Goal: Task Accomplishment & Management: Complete application form

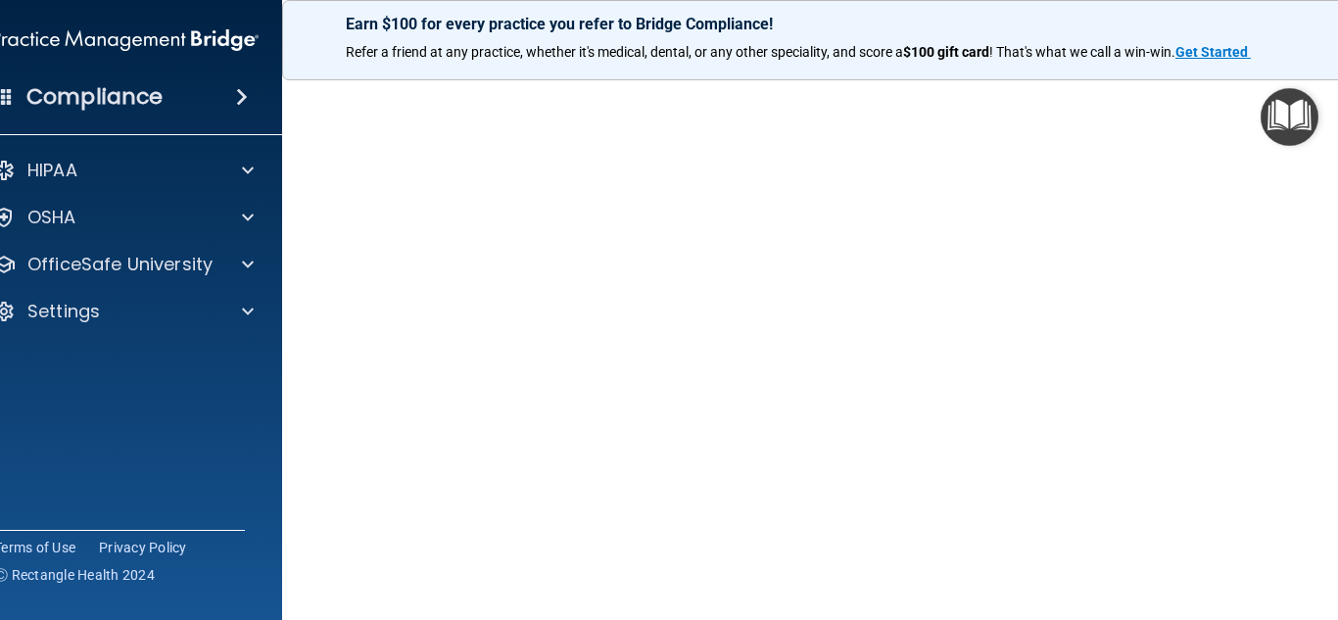
scroll to position [114, 0]
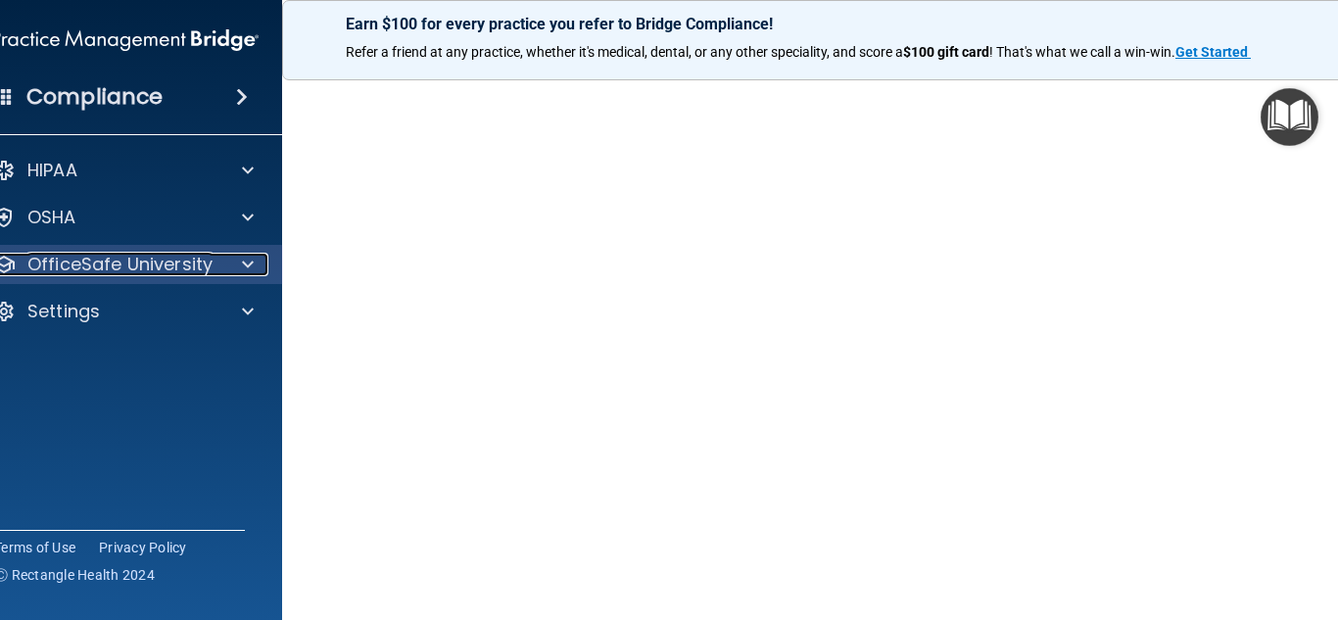
click at [243, 261] on span at bounding box center [248, 265] width 12 height 24
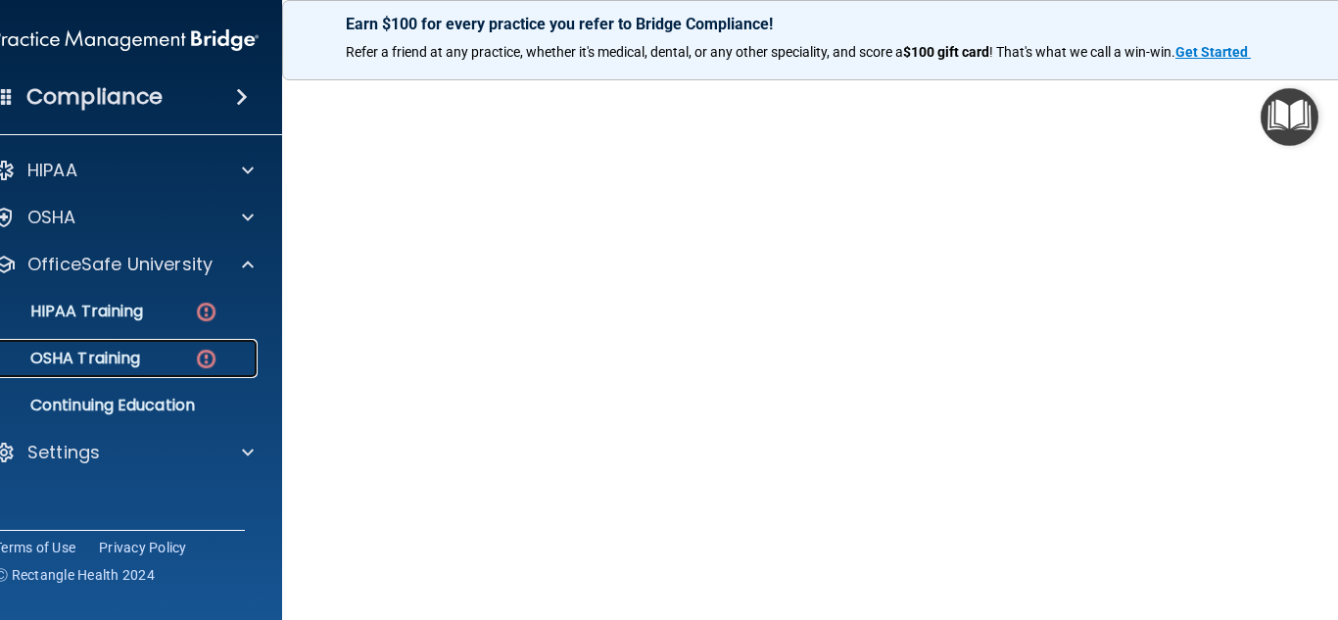
click at [194, 351] on img at bounding box center [206, 359] width 24 height 24
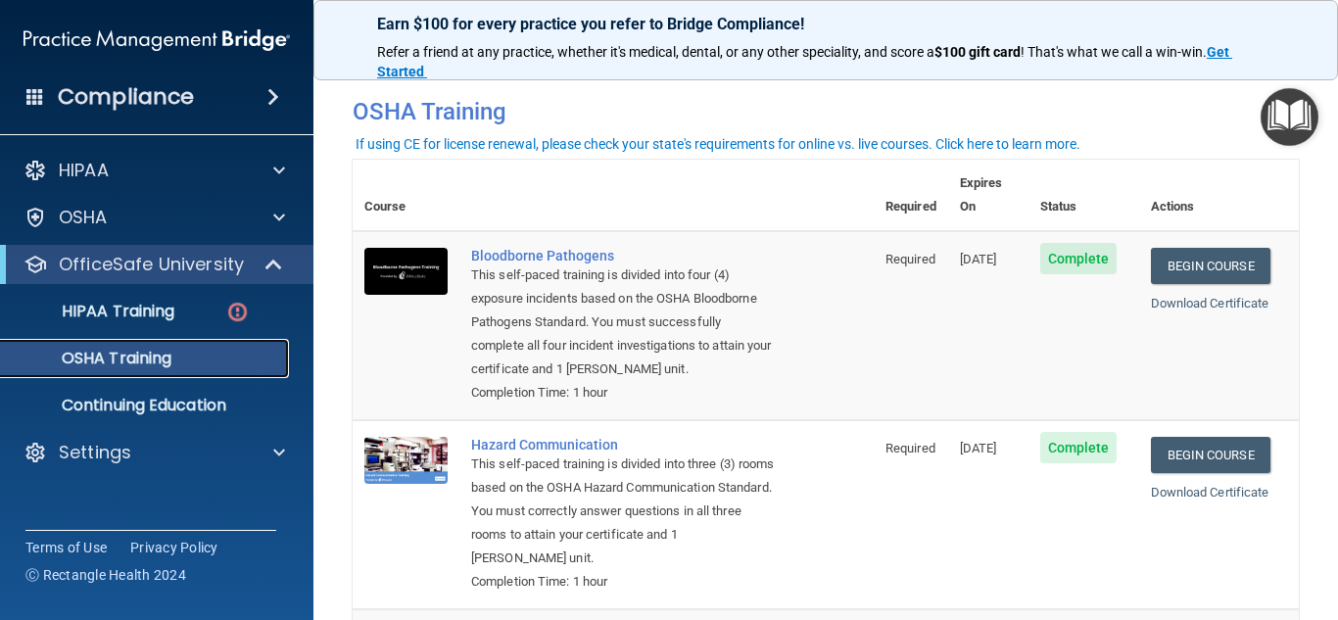
scroll to position [4, 0]
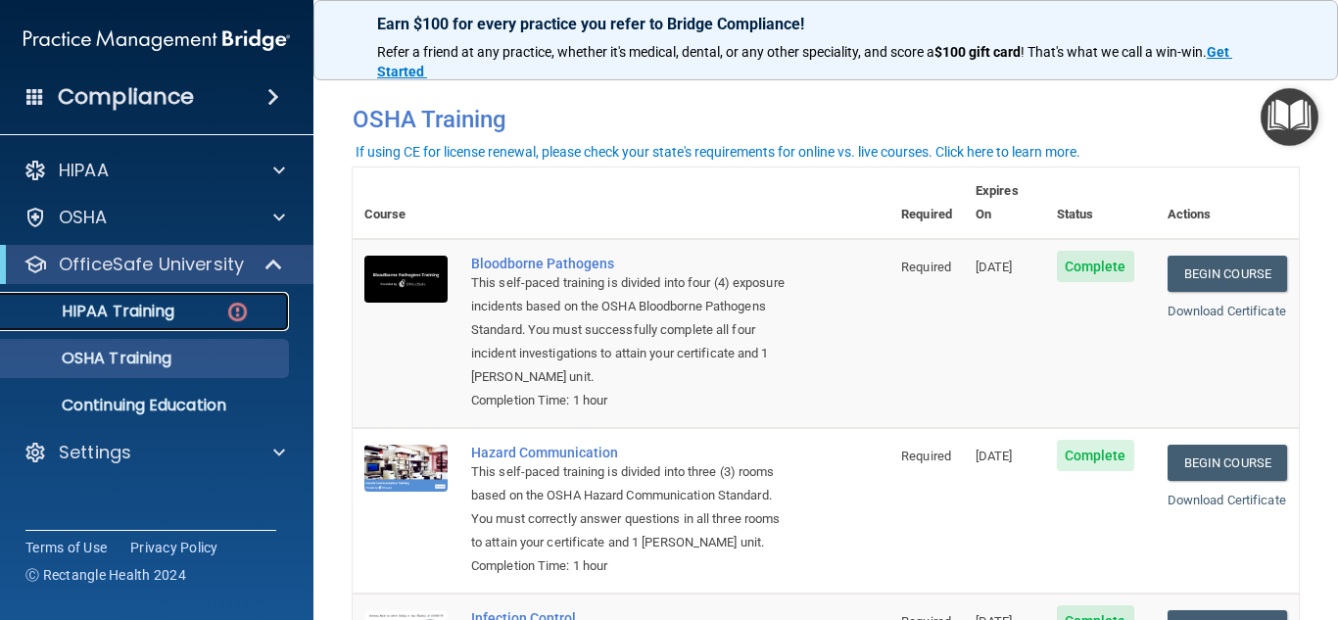
click at [242, 311] on img at bounding box center [237, 312] width 24 height 24
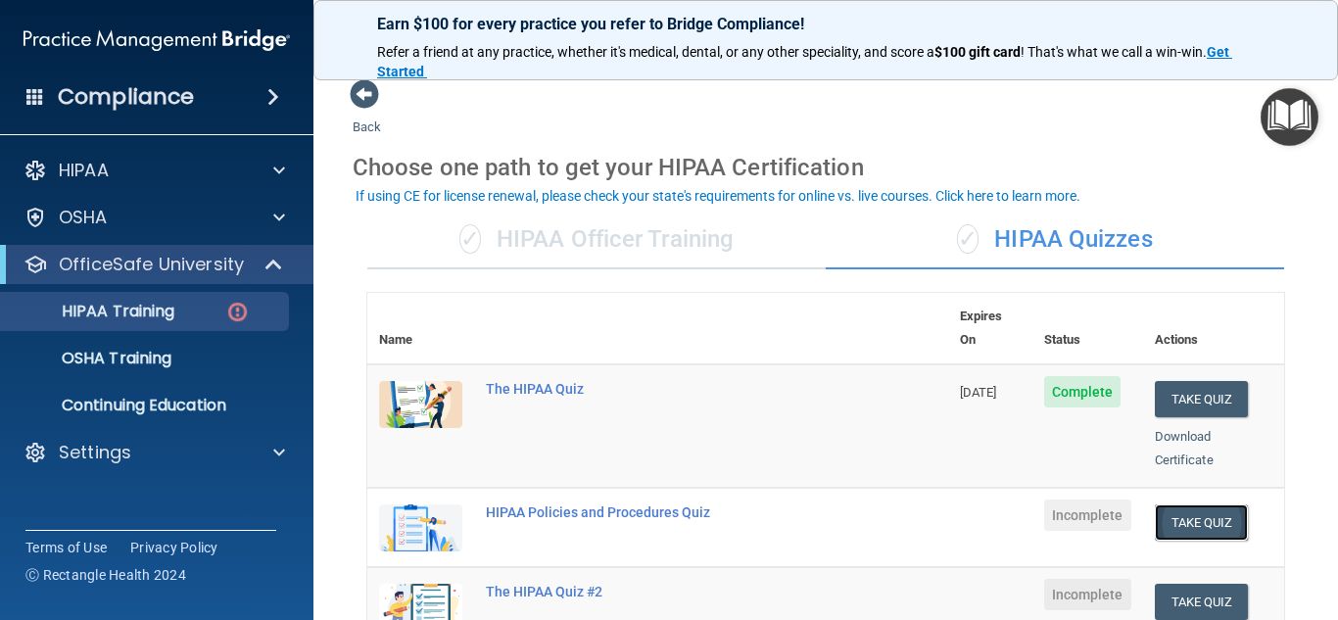
click at [1171, 506] on button "Take Quiz" at bounding box center [1202, 522] width 94 height 36
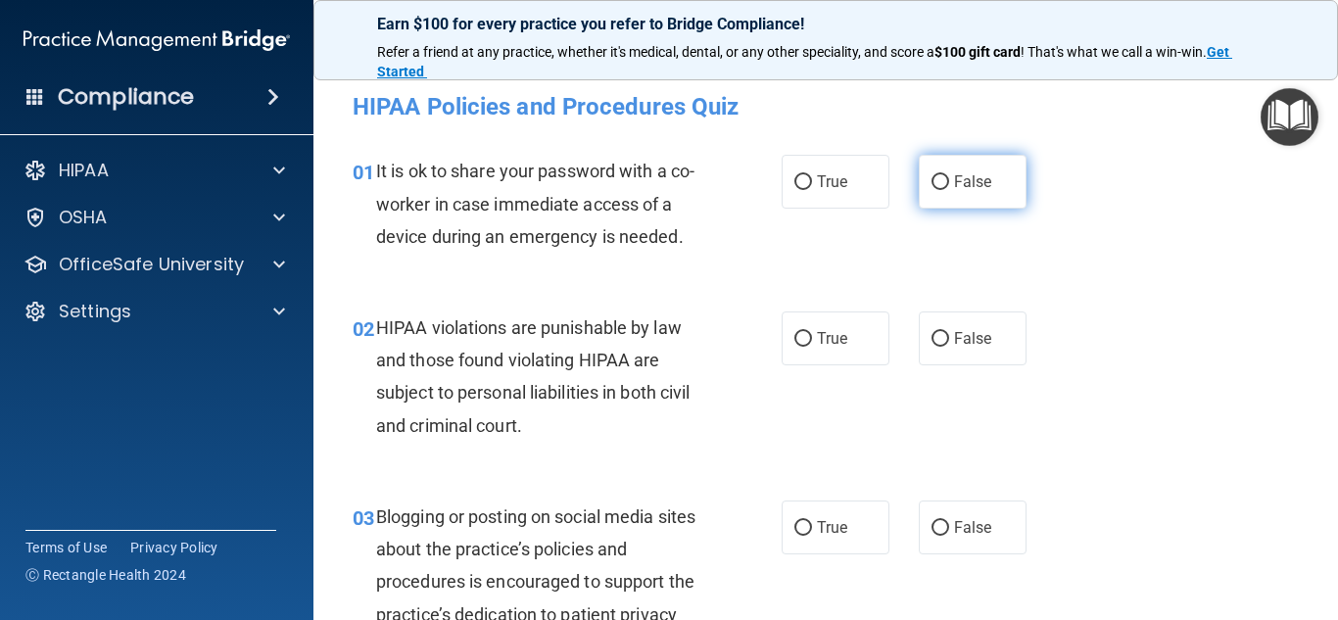
click at [931, 181] on input "False" at bounding box center [940, 182] width 18 height 15
radio input "true"
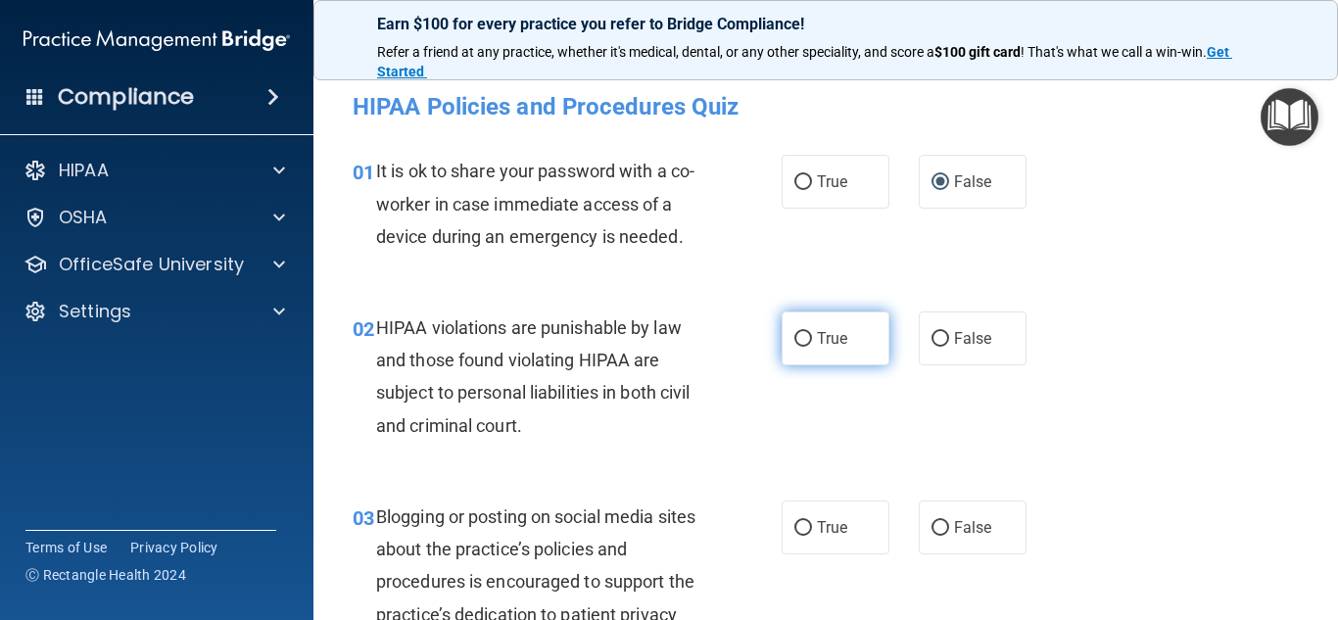
click at [798, 340] on input "True" at bounding box center [803, 339] width 18 height 15
radio input "true"
click at [1074, 382] on div "02 HIPAA violations are punishable by law and those found violating HIPAA are s…" at bounding box center [825, 381] width 975 height 189
click at [1108, 405] on div "02 HIPAA violations are punishable by law and those found violating HIPAA are s…" at bounding box center [825, 381] width 975 height 189
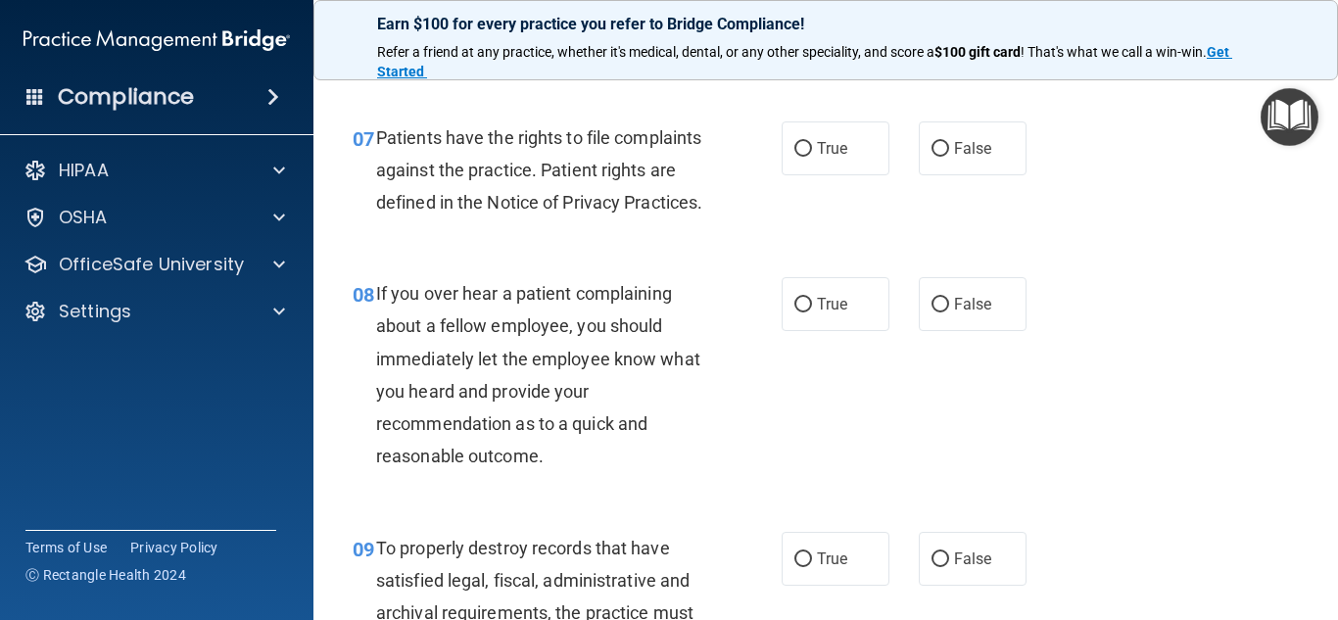
scroll to position [1460, 0]
click at [1135, 330] on div "08 If you over hear a patient complaining about a fellow employee, you should i…" at bounding box center [825, 380] width 975 height 254
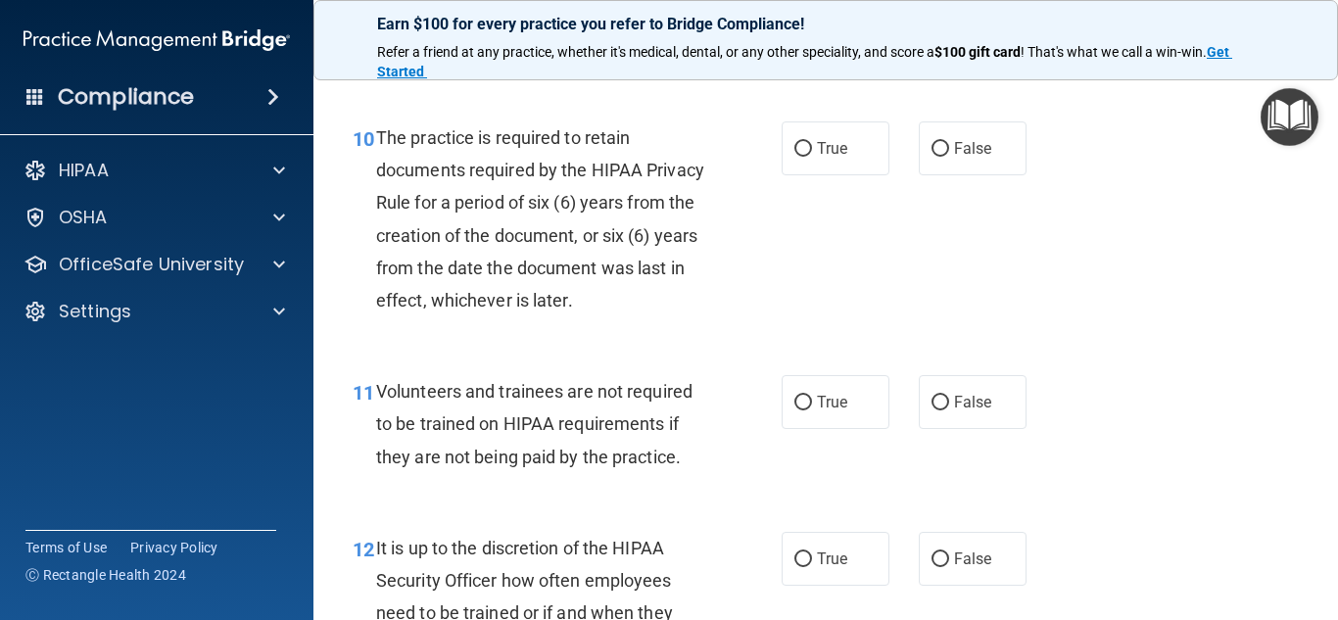
scroll to position [2125, 0]
click at [931, 156] on input "False" at bounding box center [940, 148] width 18 height 15
radio input "true"
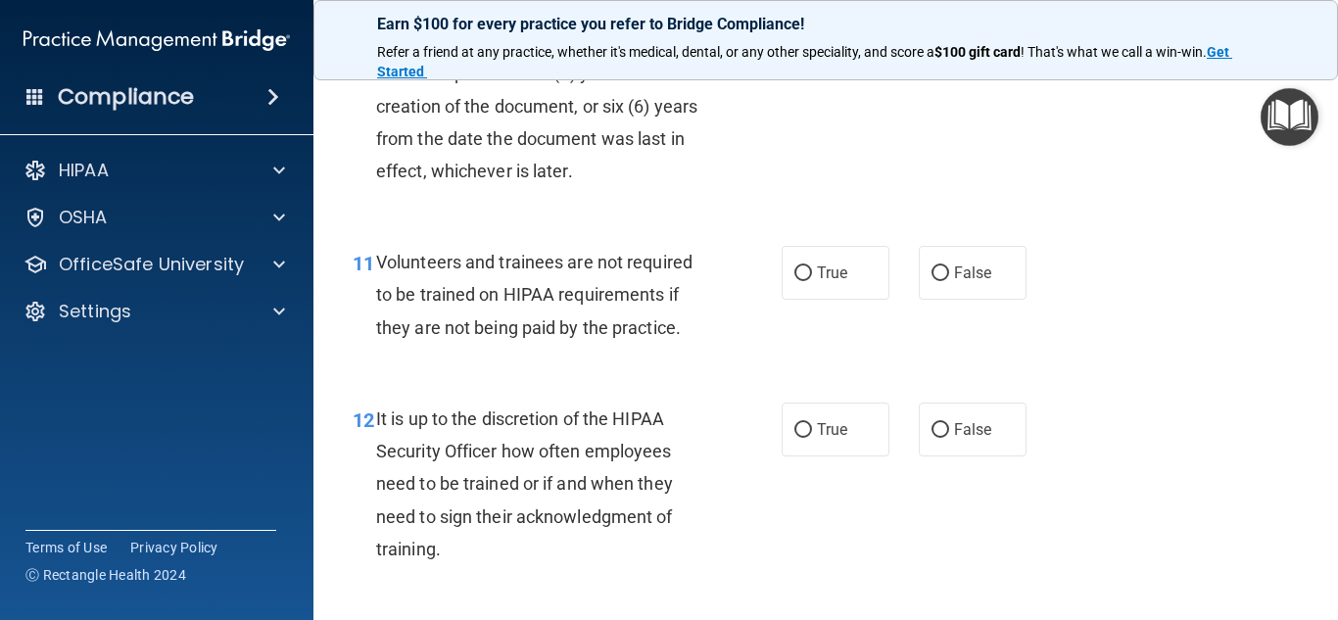
scroll to position [2255, 0]
click at [931, 279] on input "False" at bounding box center [940, 271] width 18 height 15
radio input "true"
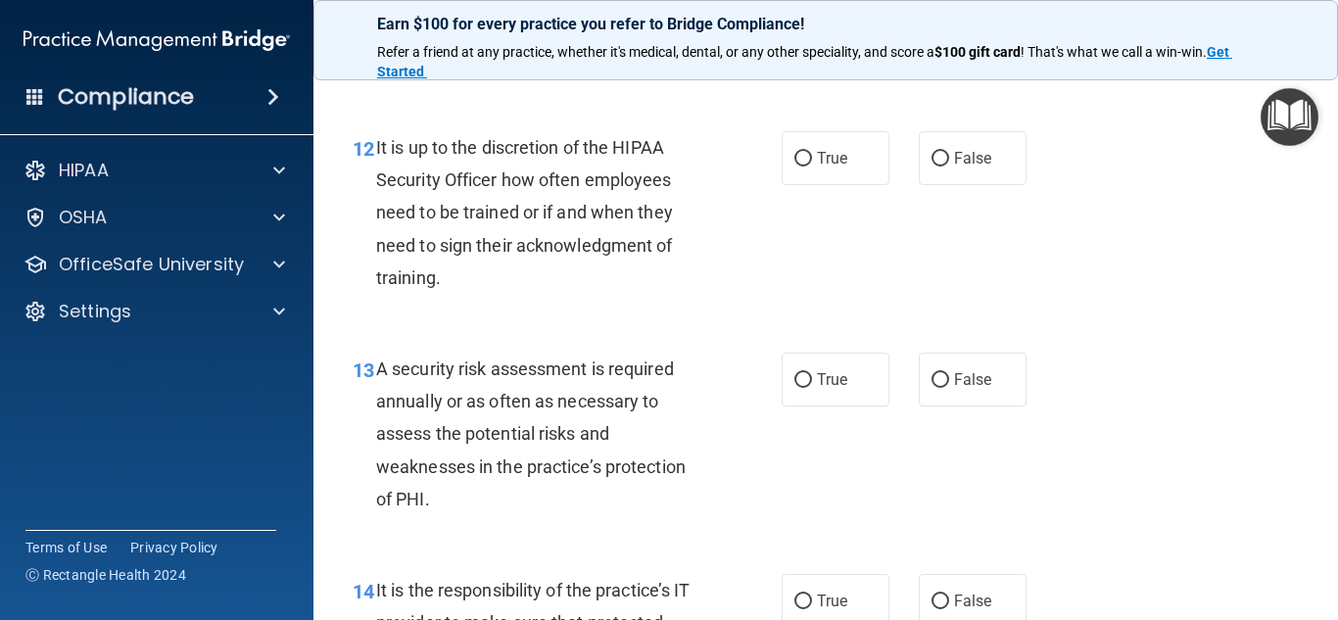
scroll to position [2526, 0]
drag, startPoint x: 1090, startPoint y: 293, endPoint x: 1002, endPoint y: 305, distance: 88.9
click at [1002, 305] on div "12 It is up to the discretion of the HIPAA Security Officer how often employees…" at bounding box center [825, 216] width 975 height 221
click at [794, 387] on input "True" at bounding box center [803, 379] width 18 height 15
radio input "true"
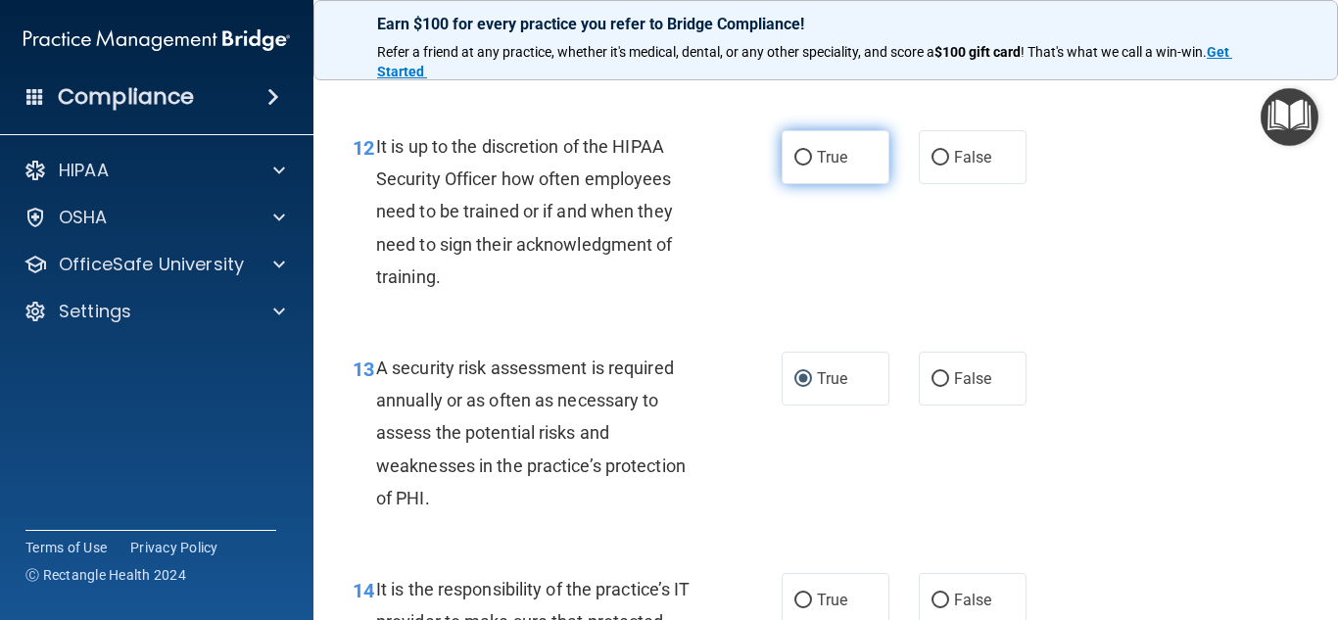
click at [797, 166] on input "True" at bounding box center [803, 158] width 18 height 15
radio input "true"
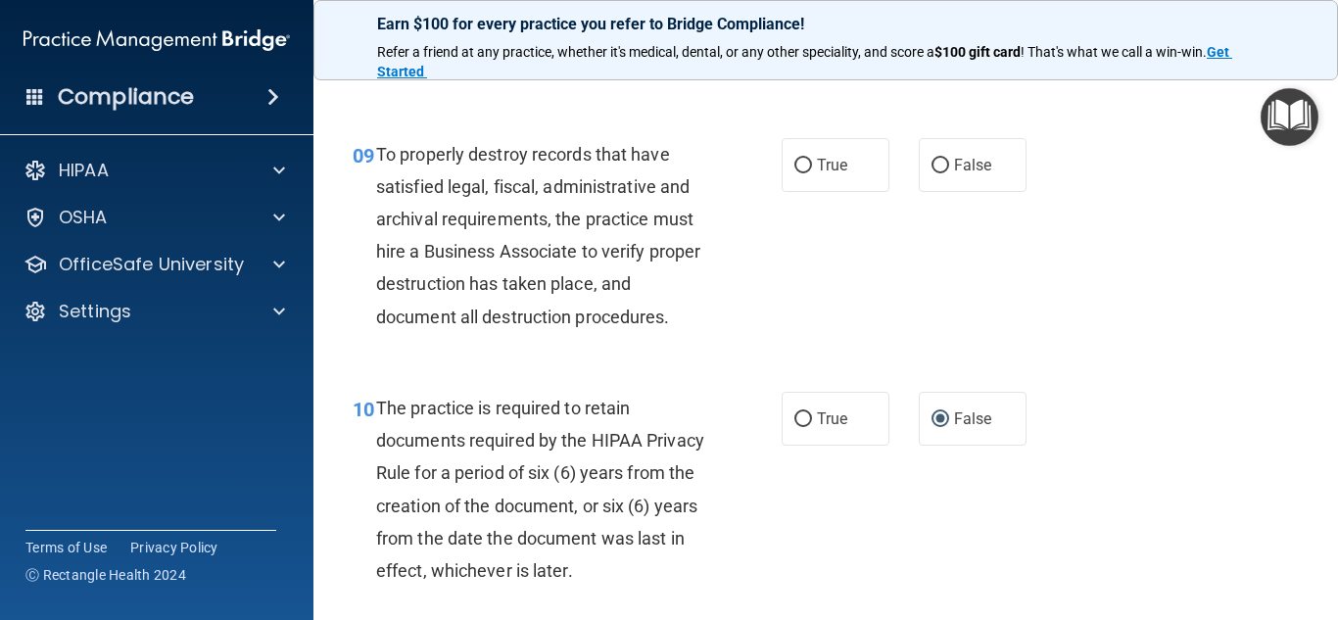
scroll to position [1852, 0]
click at [931, 175] on input "False" at bounding box center [940, 168] width 18 height 15
radio input "true"
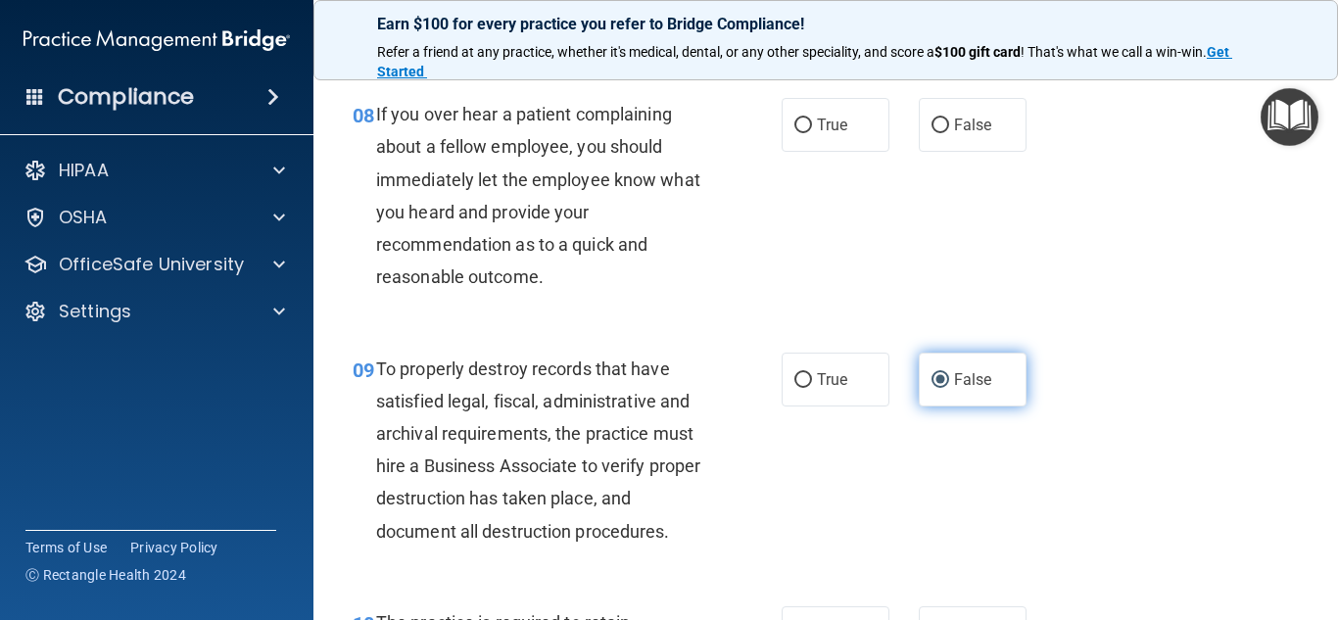
scroll to position [1637, 0]
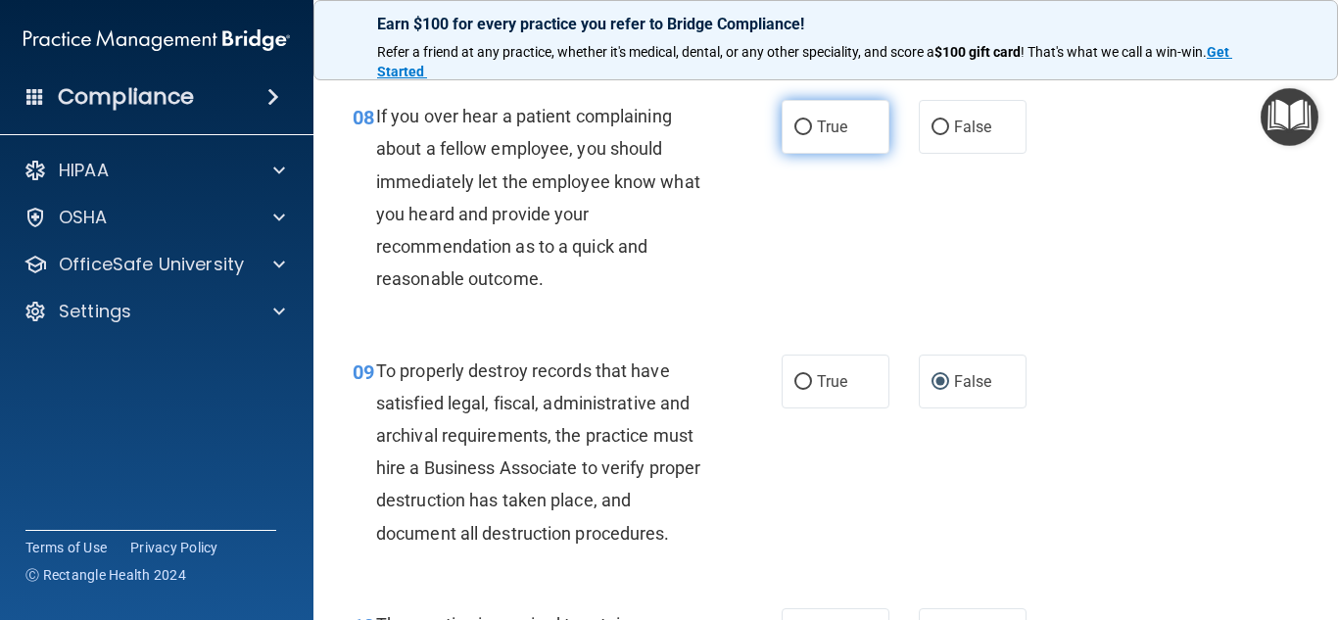
click at [794, 135] on input "True" at bounding box center [803, 127] width 18 height 15
radio input "true"
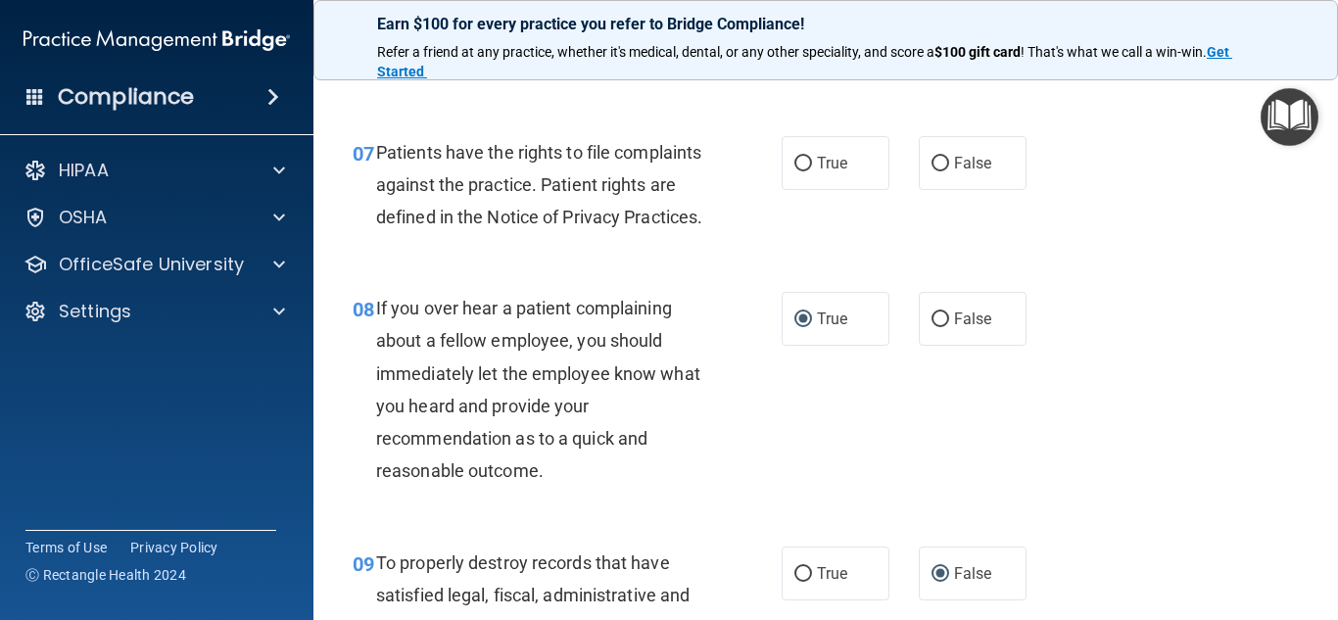
scroll to position [1442, 0]
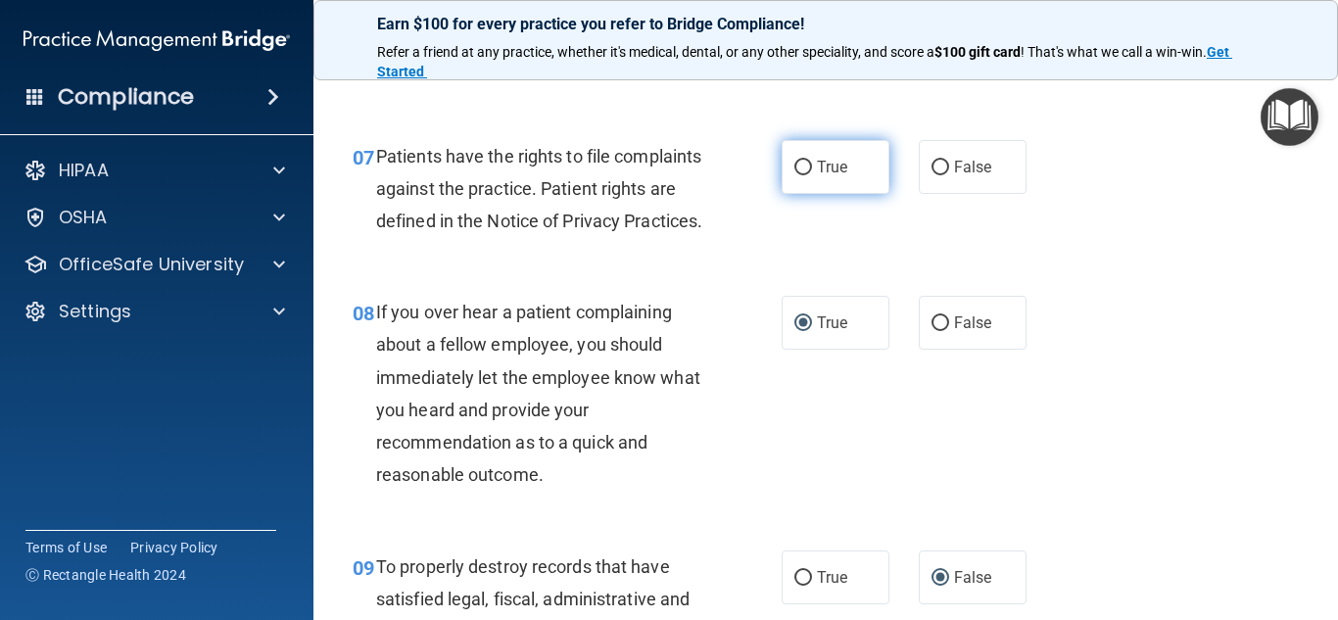
click at [794, 165] on input "True" at bounding box center [803, 168] width 18 height 15
radio input "true"
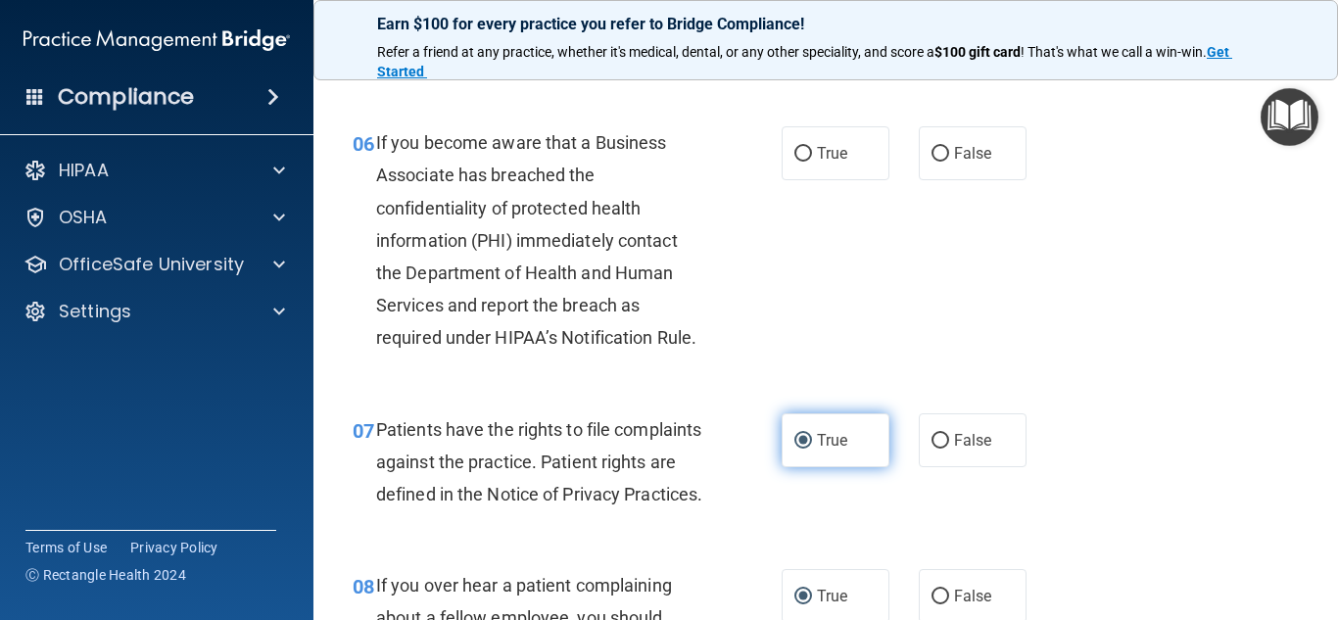
scroll to position [1170, 0]
click at [793, 165] on label "True" at bounding box center [836, 151] width 108 height 54
click at [794, 160] on input "True" at bounding box center [803, 152] width 18 height 15
radio input "true"
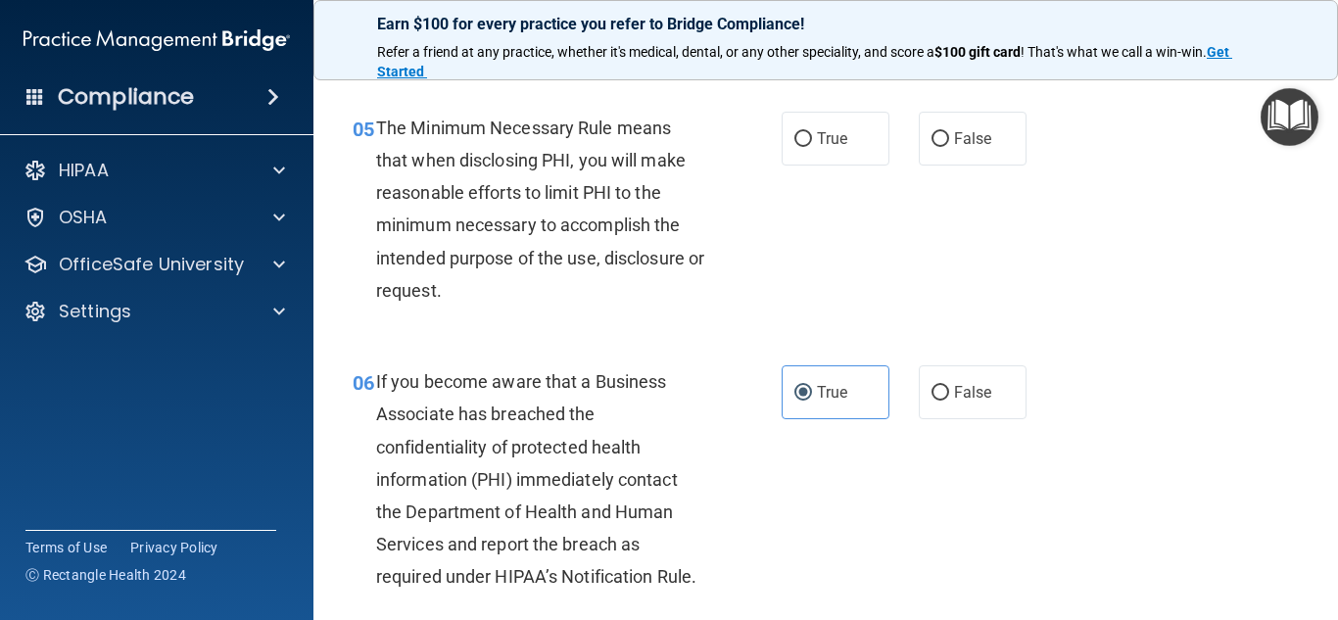
scroll to position [927, 0]
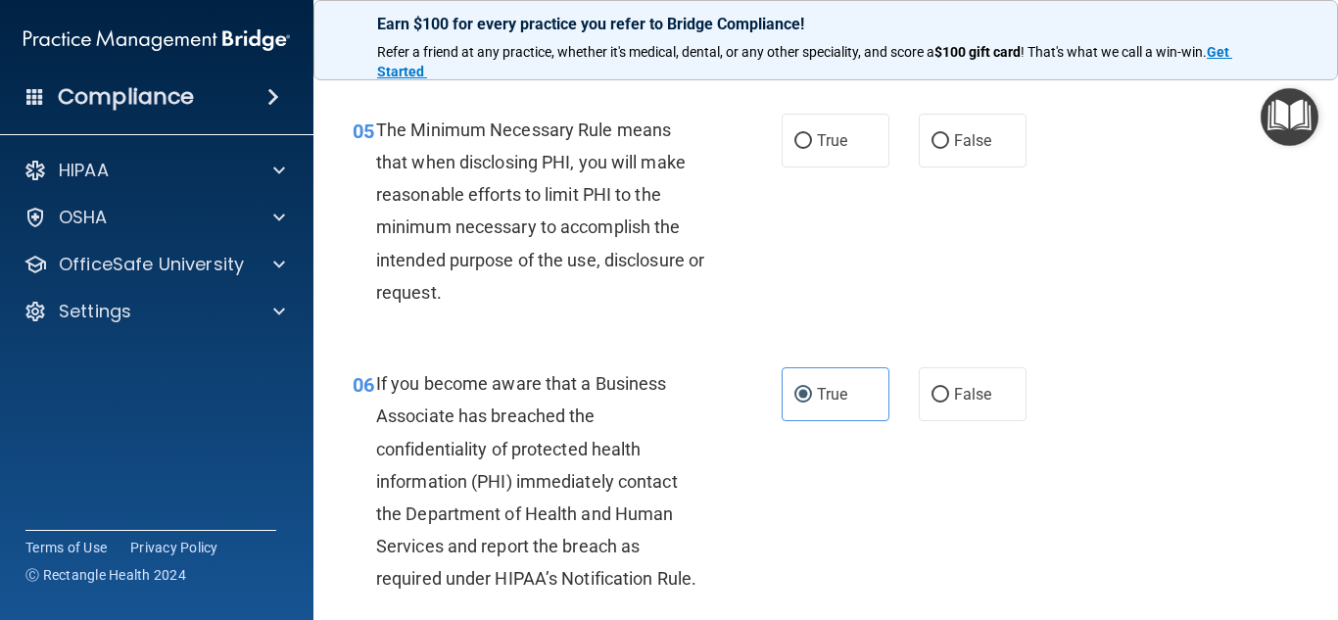
drag, startPoint x: 793, startPoint y: 165, endPoint x: 766, endPoint y: 190, distance: 37.4
click at [766, 190] on div "05 The Minimum Necessary Rule means that when disclosing PHI, you will make rea…" at bounding box center [567, 216] width 488 height 205
click at [794, 139] on input "True" at bounding box center [803, 141] width 18 height 15
radio input "true"
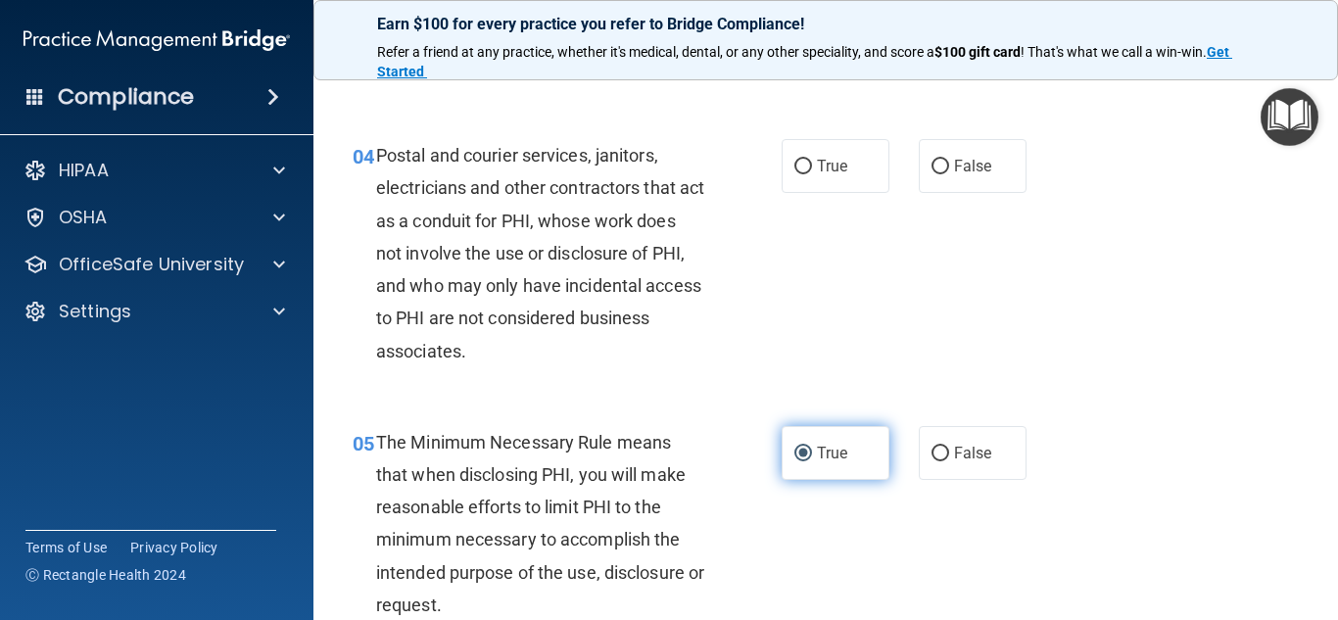
scroll to position [613, 0]
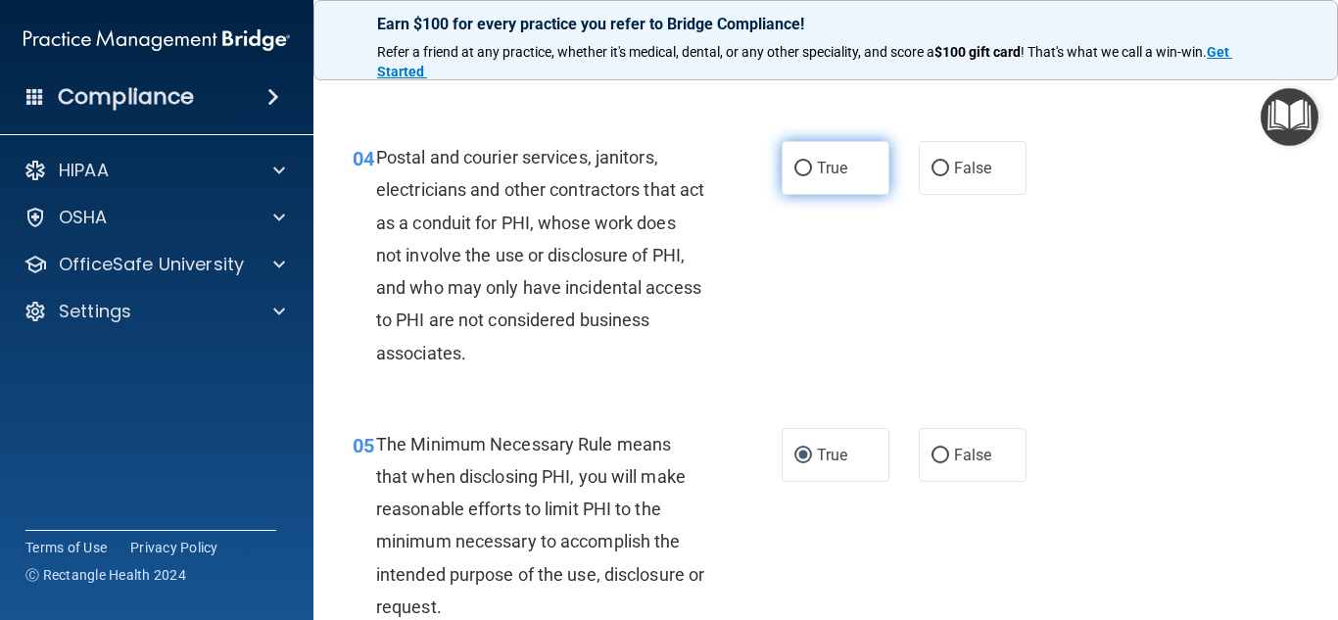
click at [794, 170] on input "True" at bounding box center [803, 169] width 18 height 15
radio input "true"
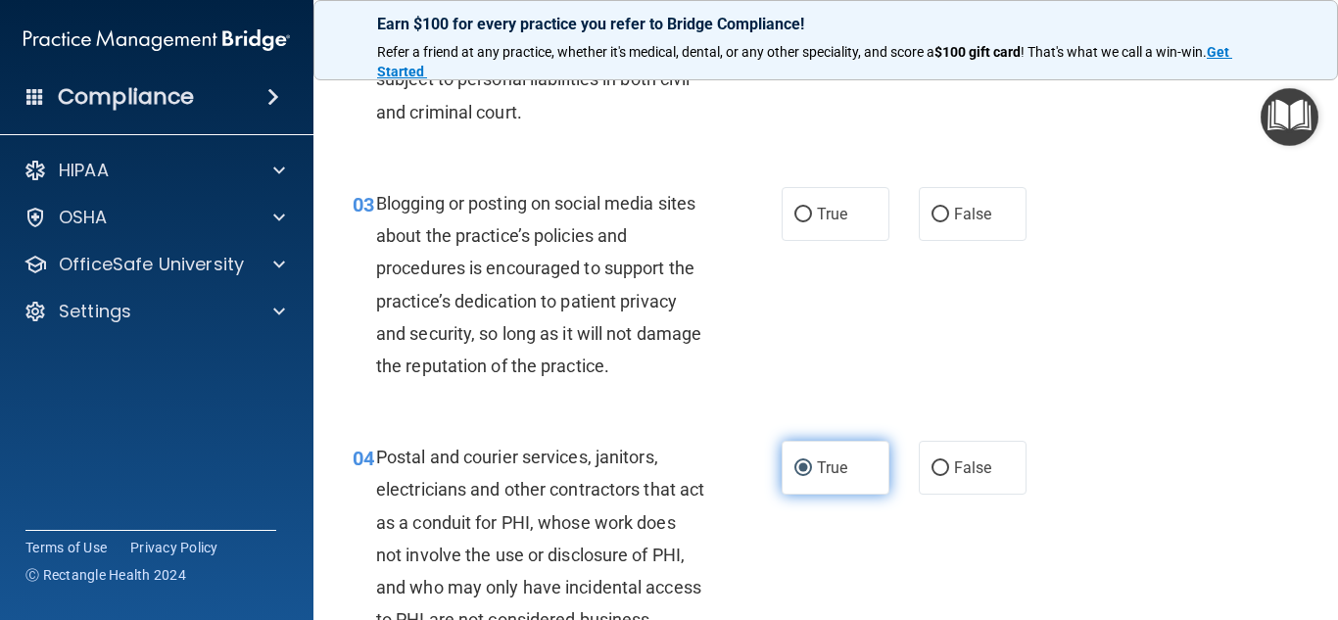
scroll to position [314, 0]
click at [794, 170] on div "03 Blogging or posting on social media sites about the practice’s policies and …" at bounding box center [825, 289] width 975 height 254
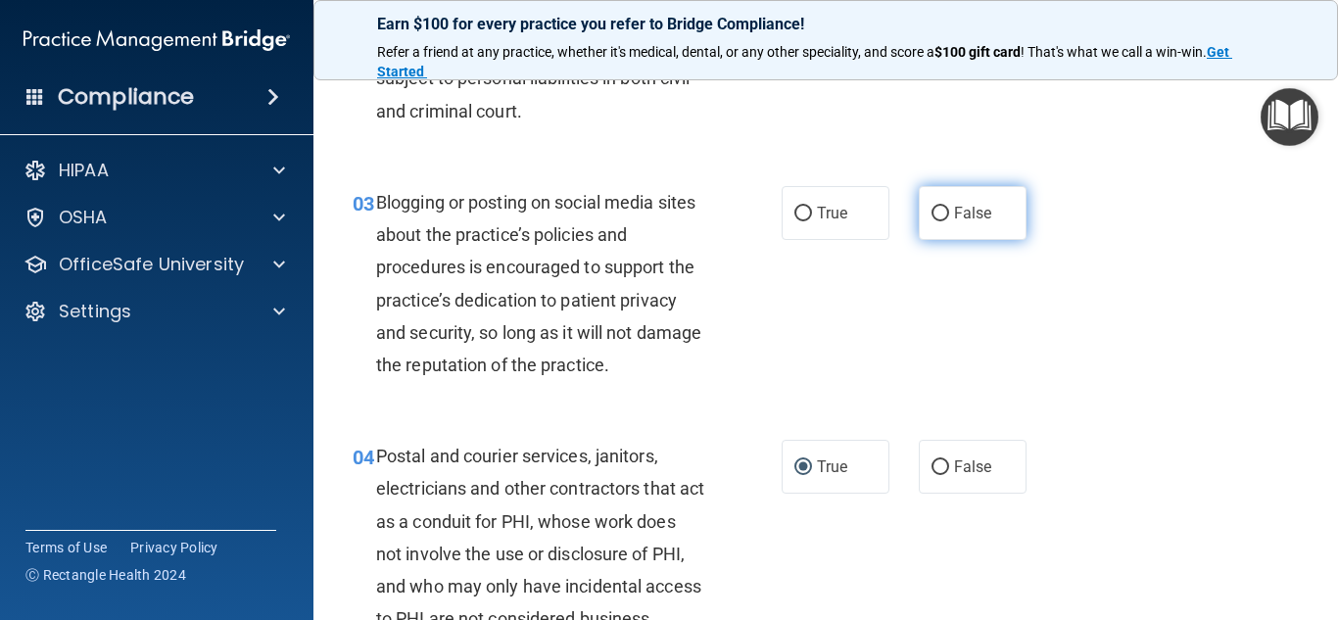
click at [934, 213] on input "False" at bounding box center [940, 214] width 18 height 15
radio input "true"
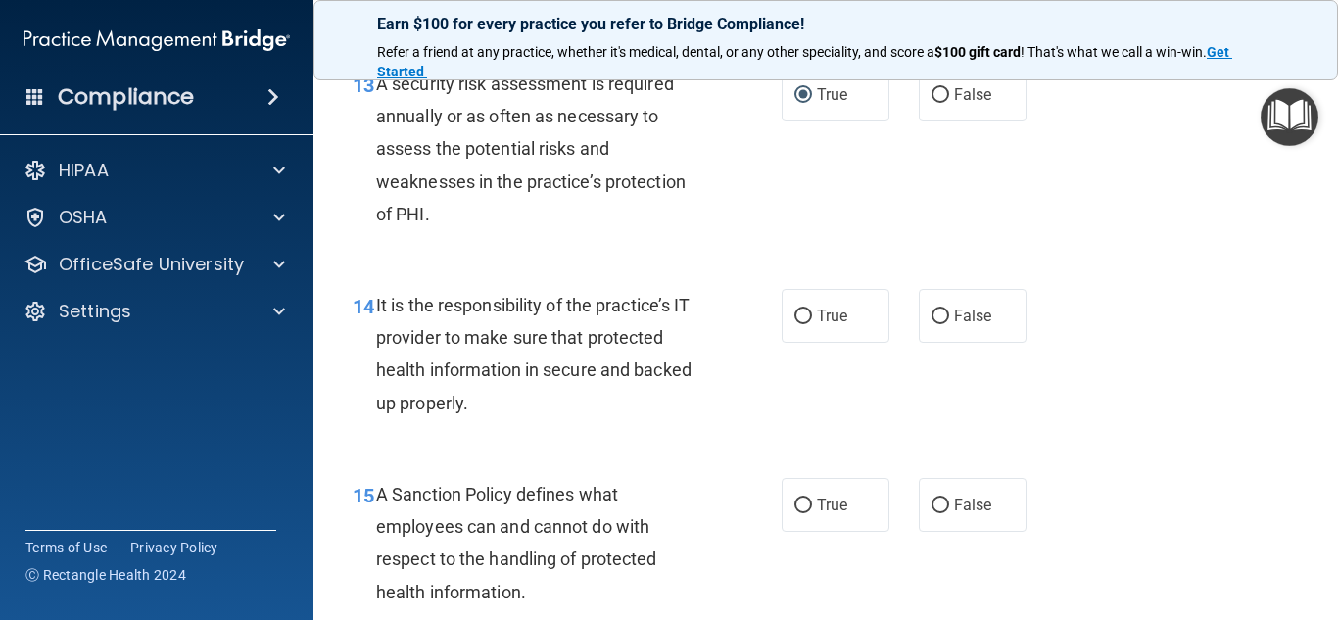
scroll to position [2819, 0]
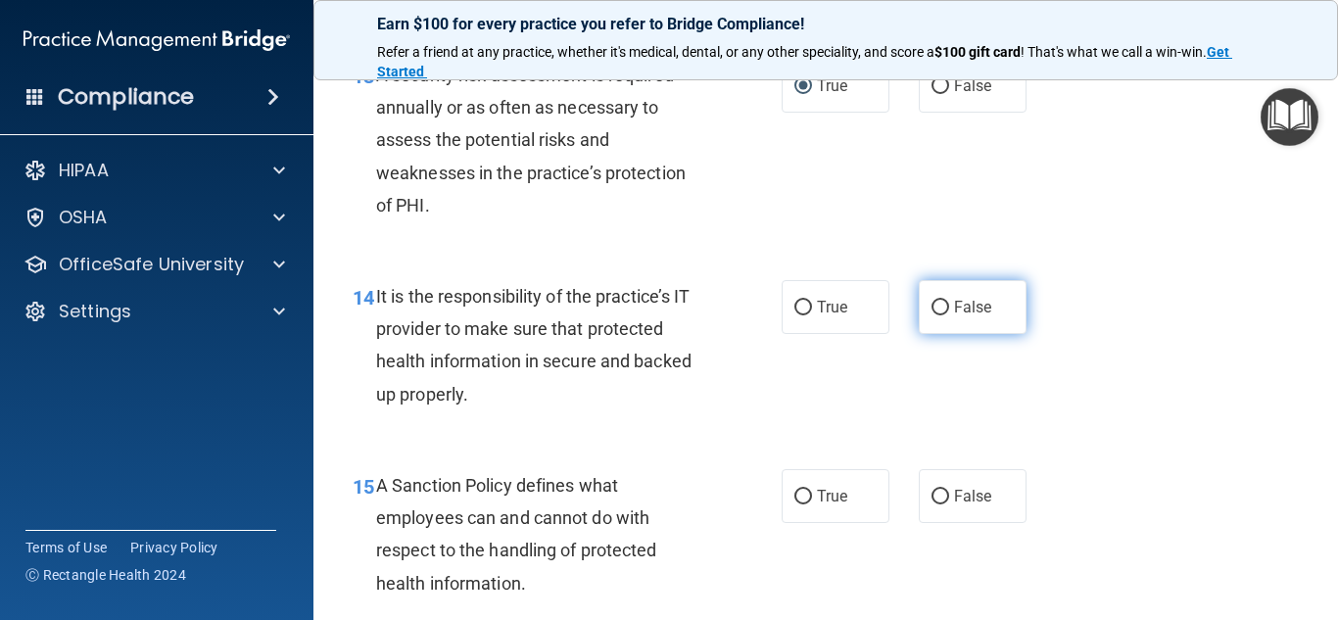
click at [931, 315] on input "False" at bounding box center [940, 308] width 18 height 15
radio input "true"
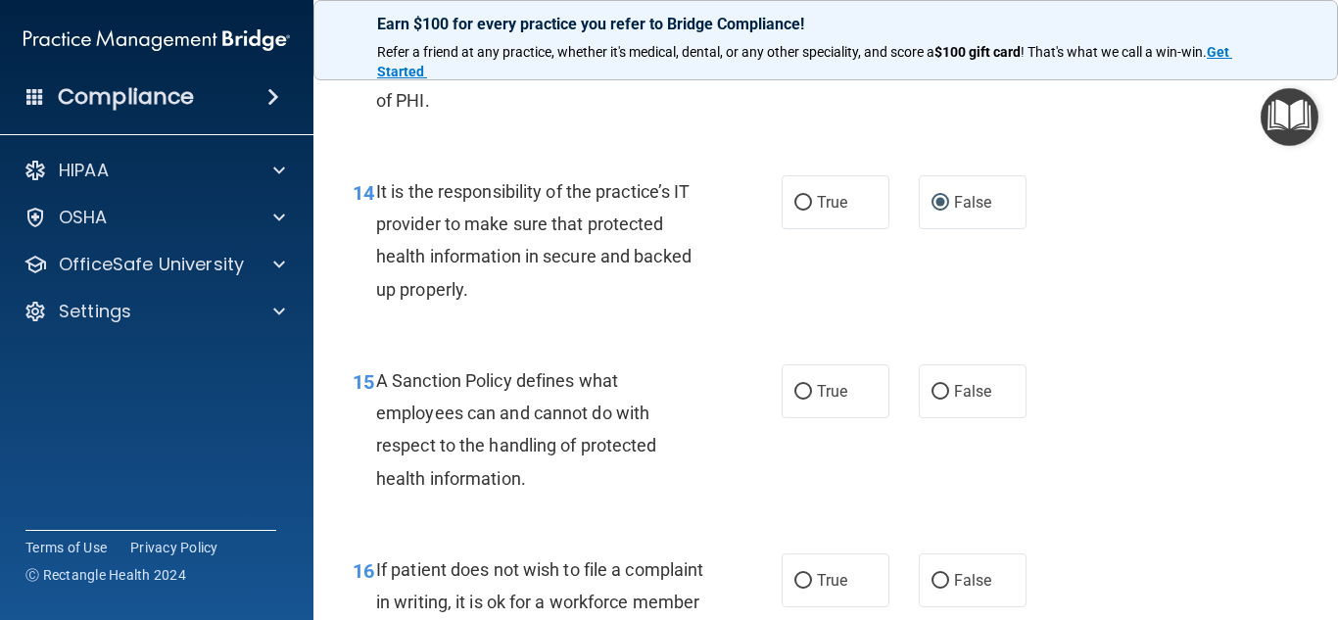
scroll to position [2924, 0]
click at [795, 399] on input "True" at bounding box center [803, 391] width 18 height 15
radio input "true"
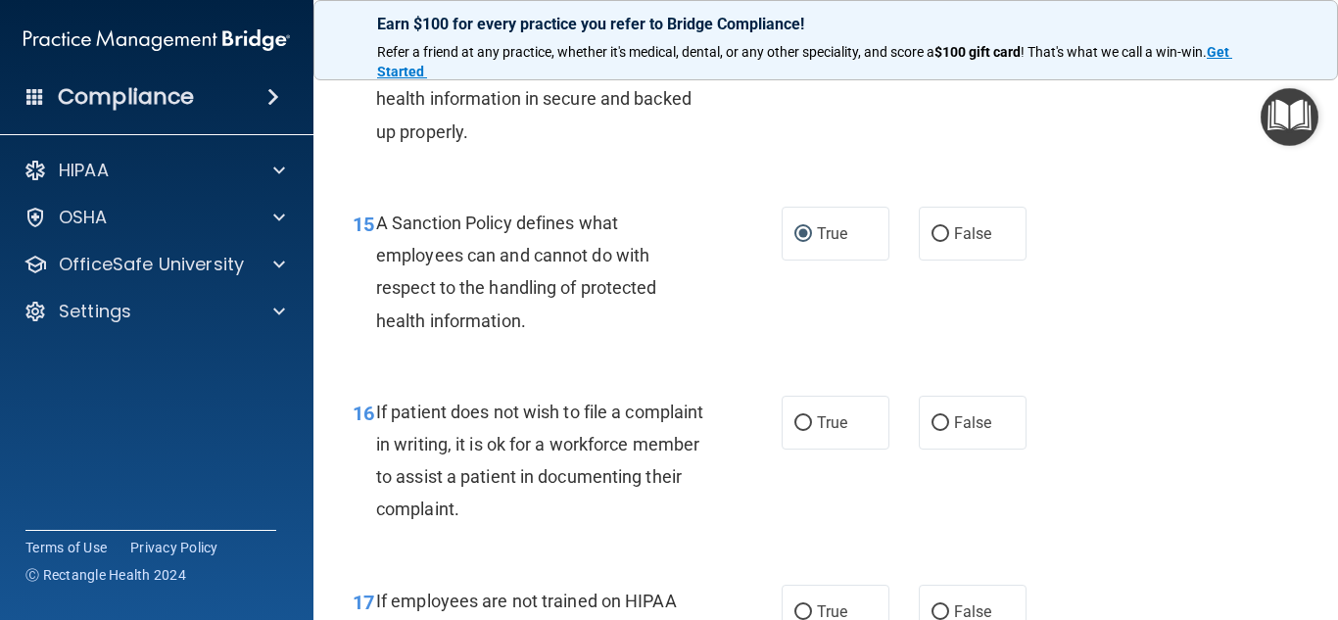
scroll to position [3084, 0]
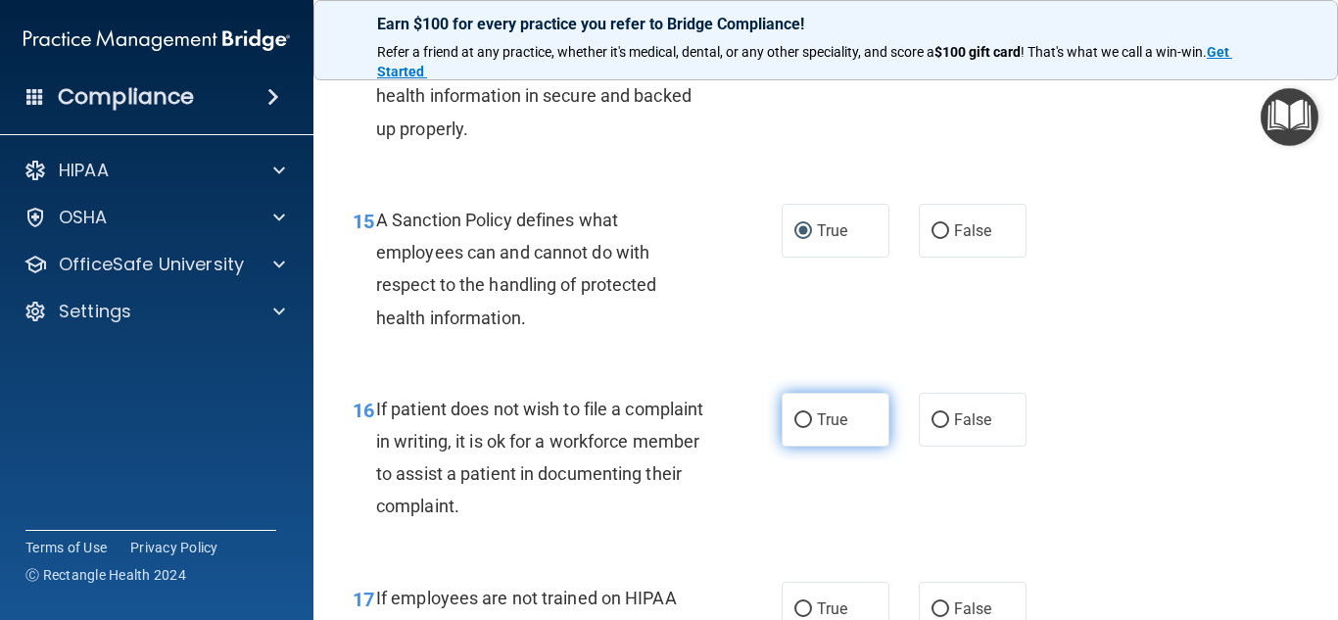
click at [800, 428] on input "True" at bounding box center [803, 420] width 18 height 15
radio input "true"
click at [1109, 485] on div "16 If patient does not wish to file a complaint in writing, it is ok for a work…" at bounding box center [825, 462] width 975 height 189
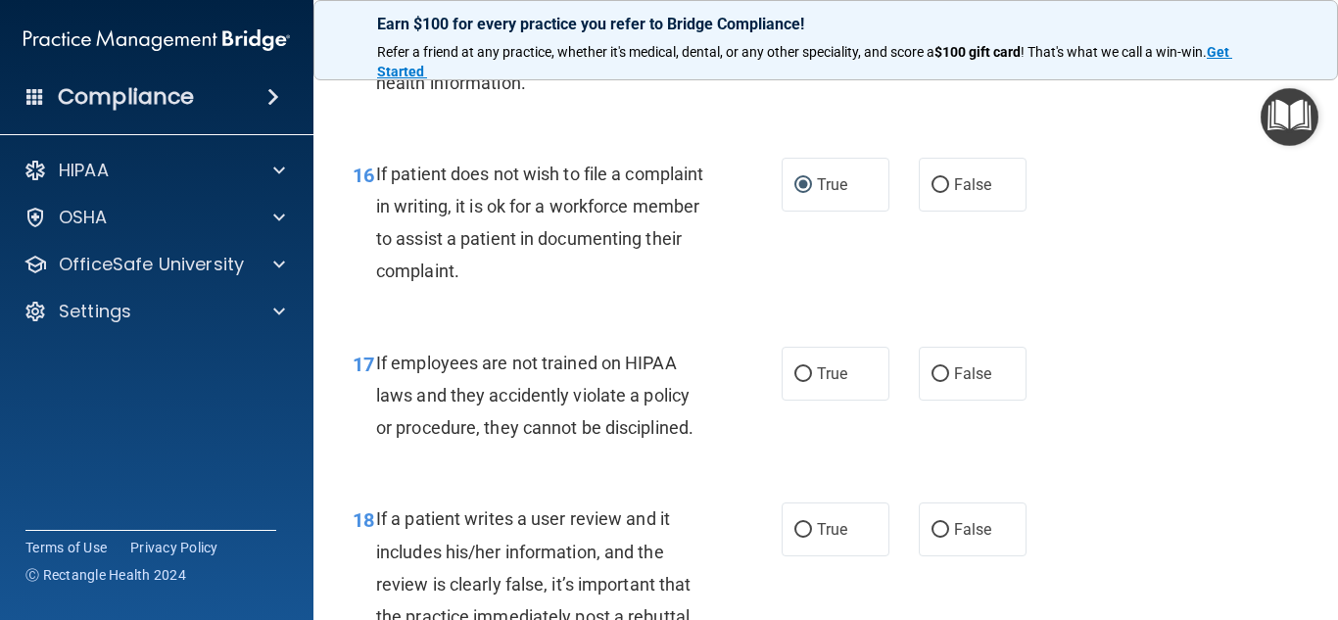
scroll to position [3320, 0]
click at [932, 381] on input "False" at bounding box center [940, 373] width 18 height 15
radio input "true"
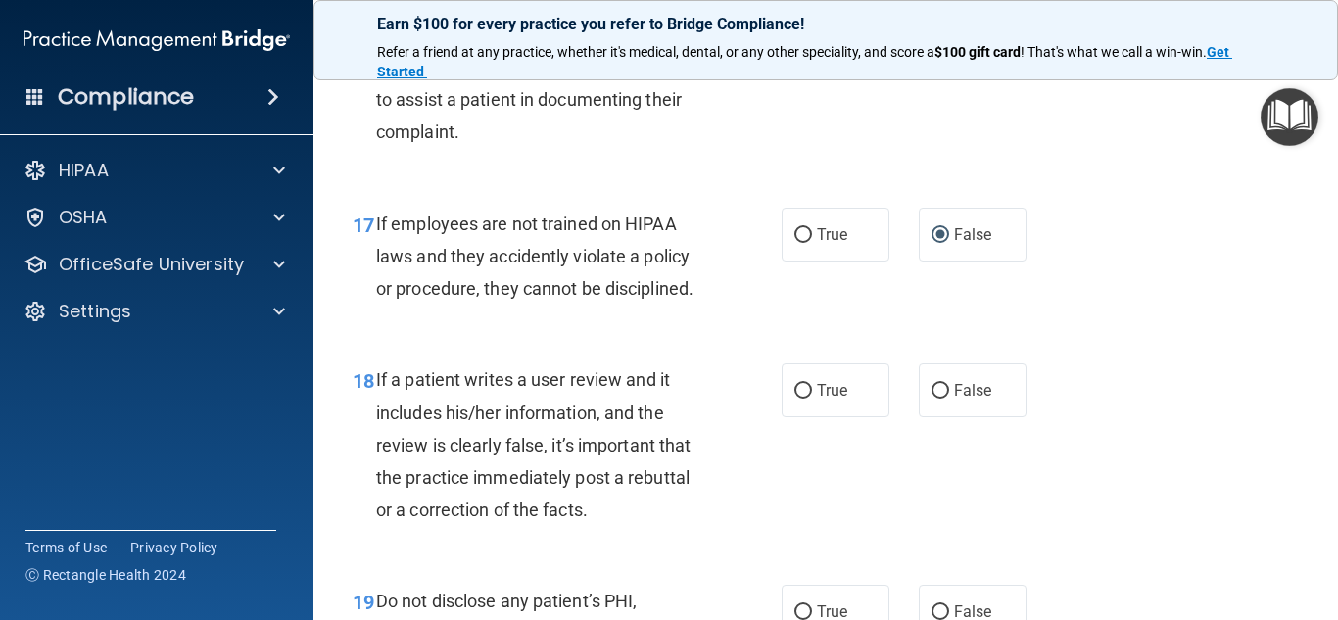
scroll to position [3457, 0]
click at [798, 400] on input "True" at bounding box center [803, 392] width 18 height 15
radio input "true"
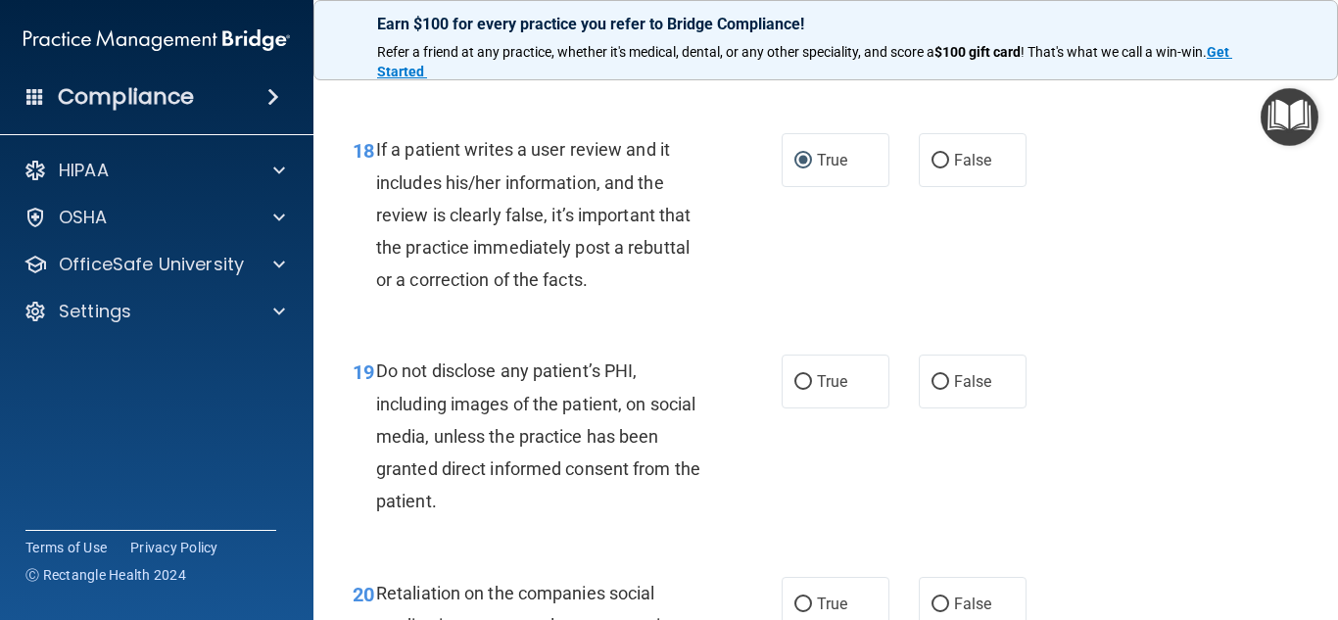
scroll to position [3689, 0]
click at [794, 389] on input "True" at bounding box center [803, 381] width 18 height 15
radio input "true"
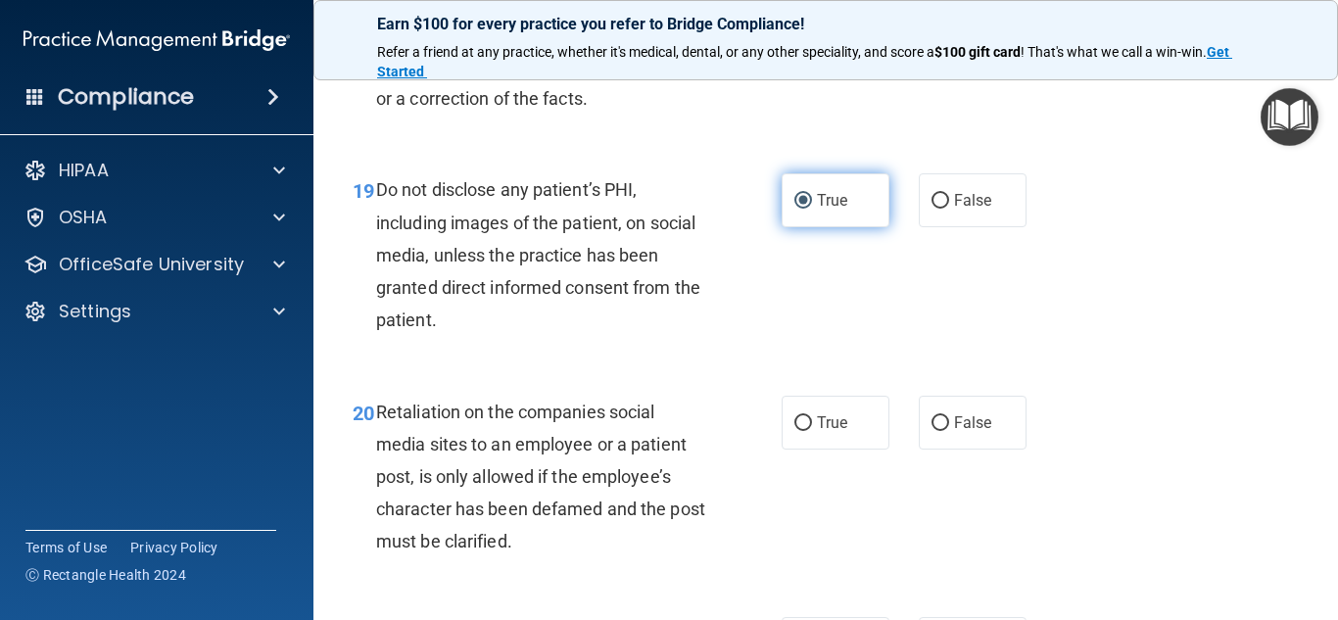
scroll to position [3870, 0]
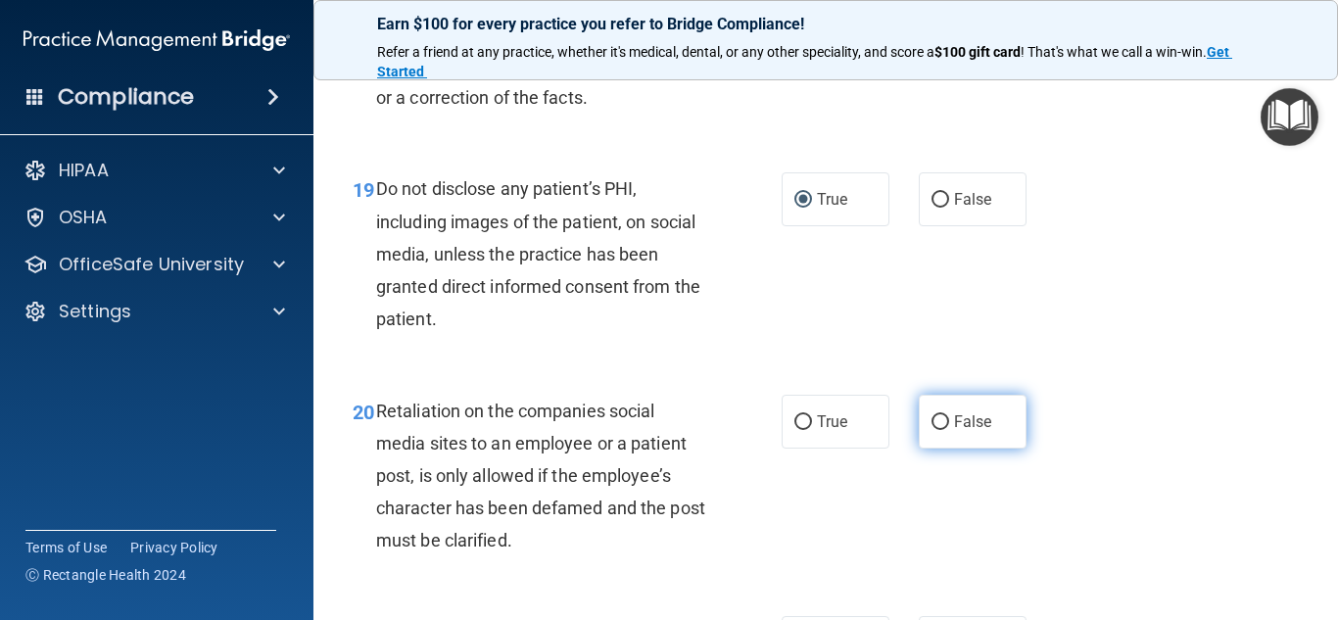
click at [931, 430] on input "False" at bounding box center [940, 422] width 18 height 15
radio input "true"
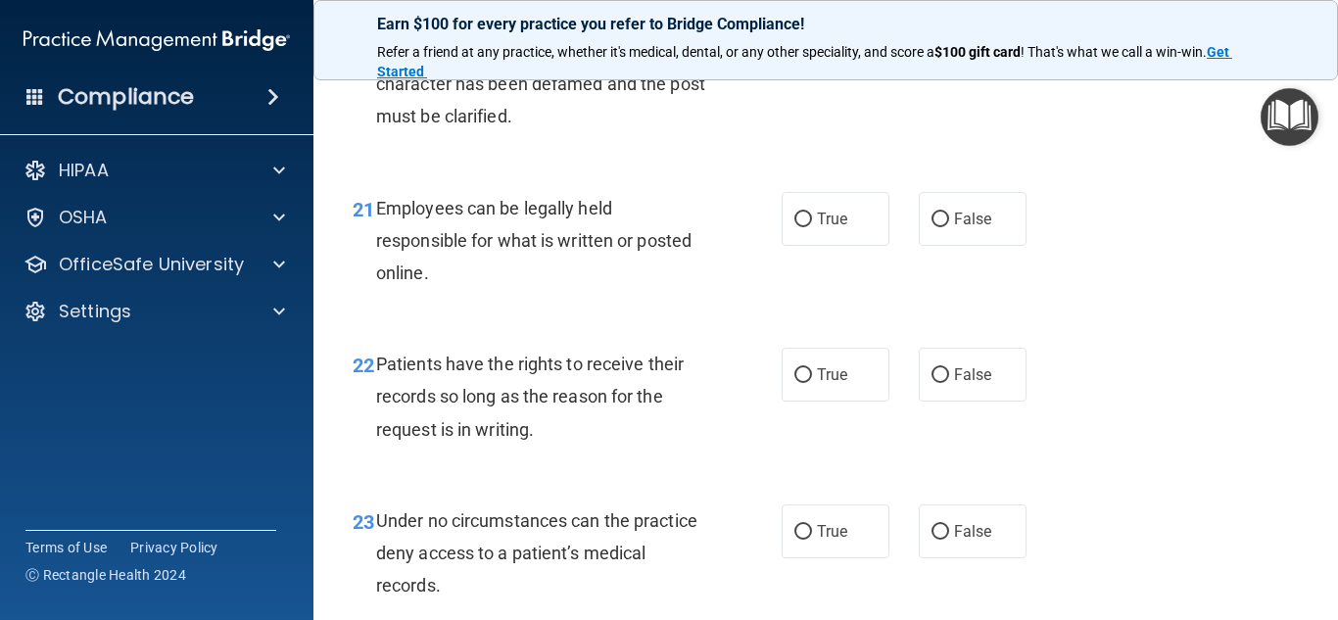
scroll to position [4306, 0]
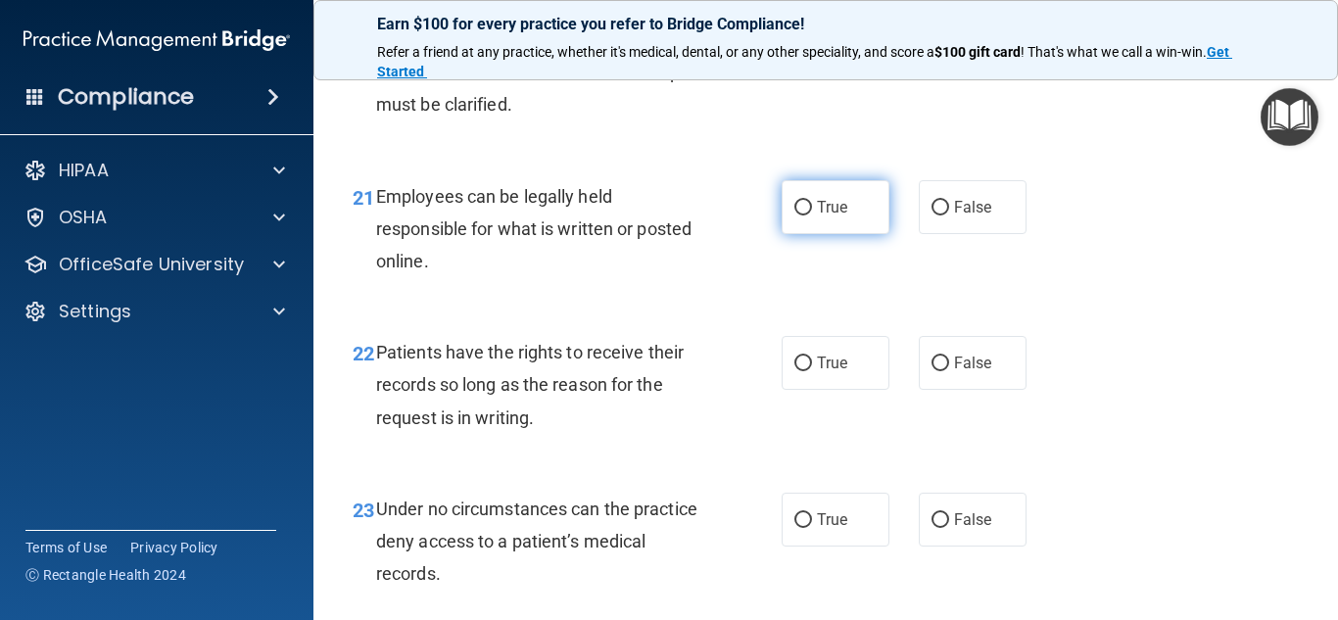
click at [794, 215] on input "True" at bounding box center [803, 208] width 18 height 15
radio input "true"
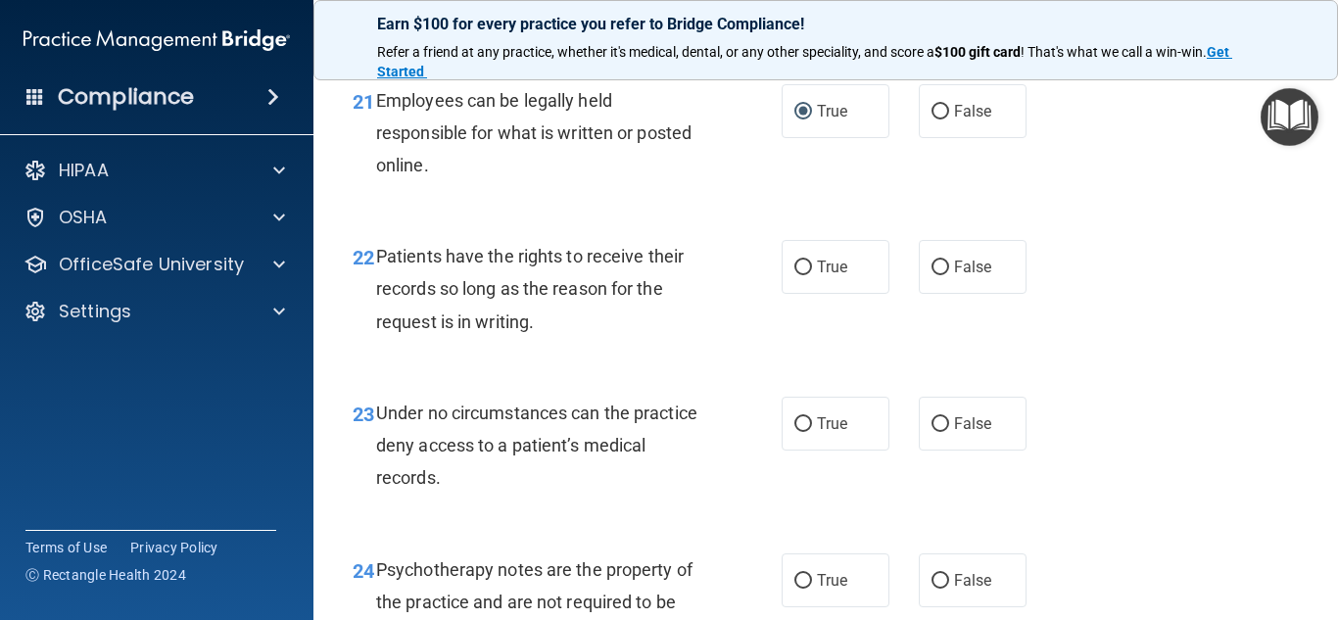
scroll to position [4403, 0]
click at [796, 274] on input "True" at bounding box center [803, 267] width 18 height 15
radio input "true"
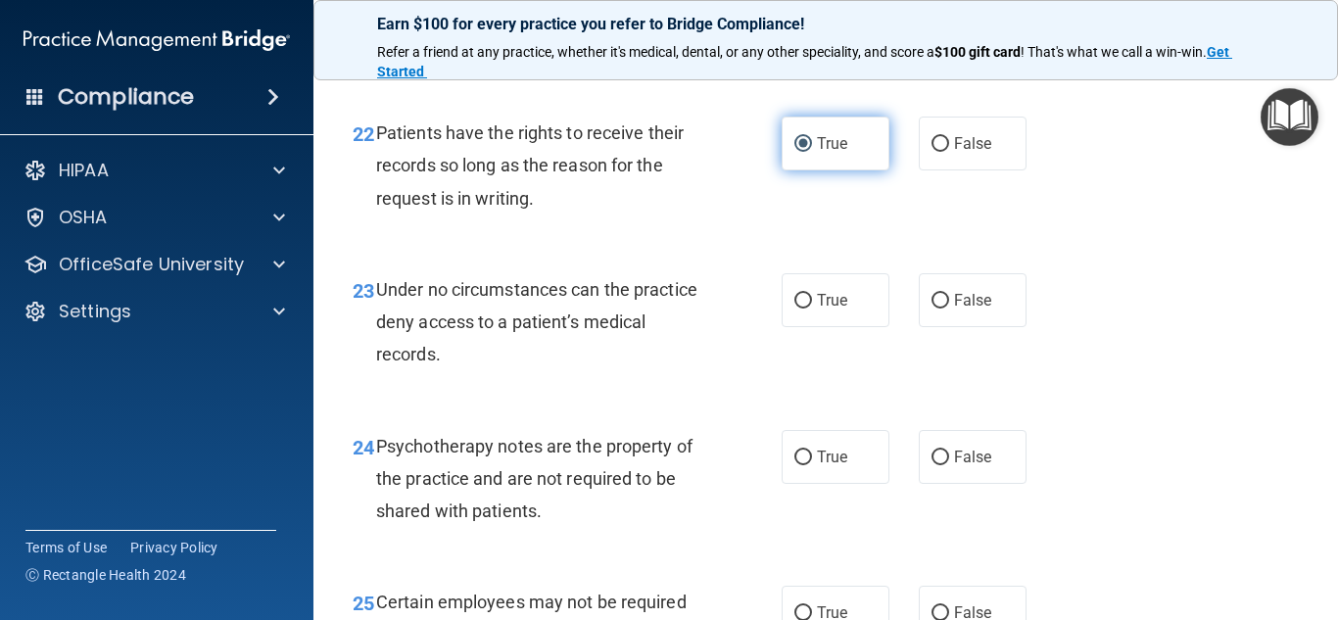
scroll to position [4527, 0]
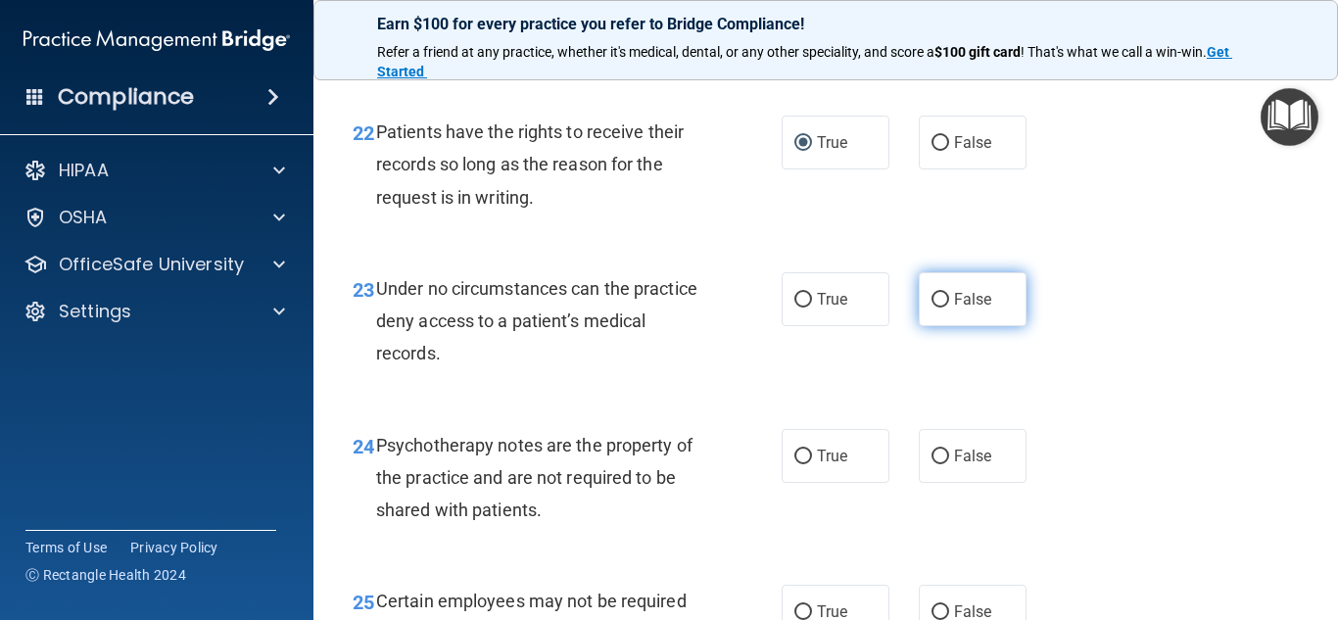
click at [933, 308] on input "False" at bounding box center [940, 300] width 18 height 15
radio input "true"
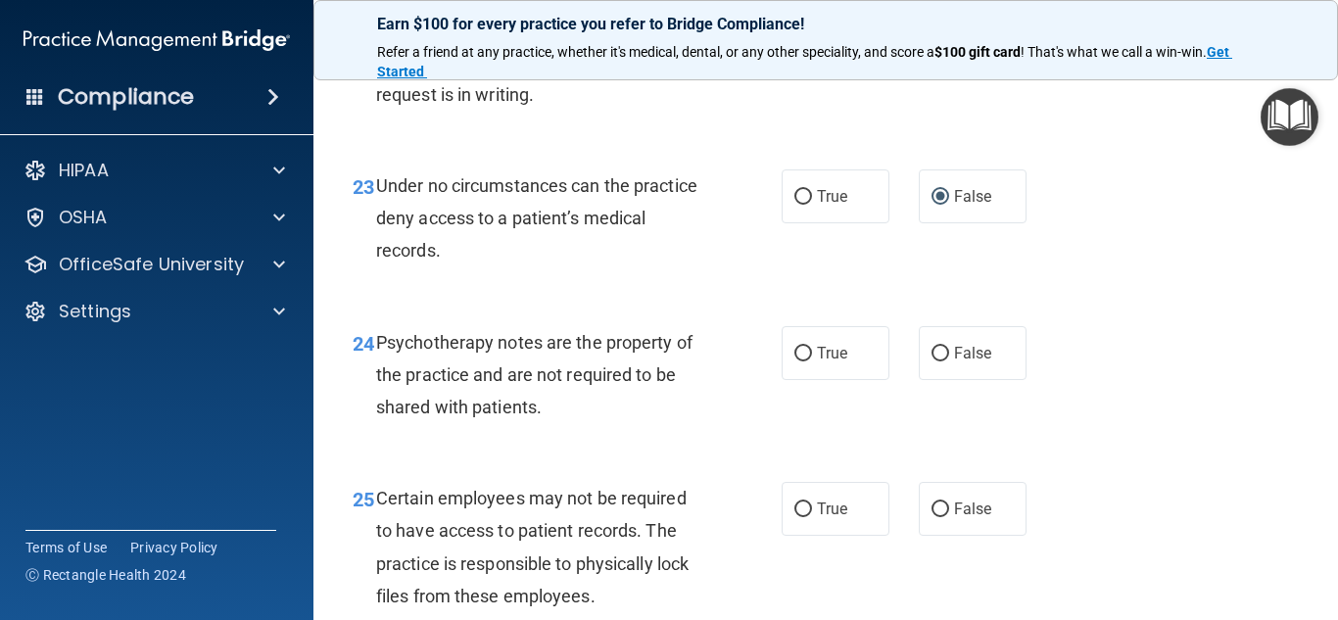
scroll to position [4630, 0]
click at [797, 360] on input "True" at bounding box center [803, 353] width 18 height 15
radio input "true"
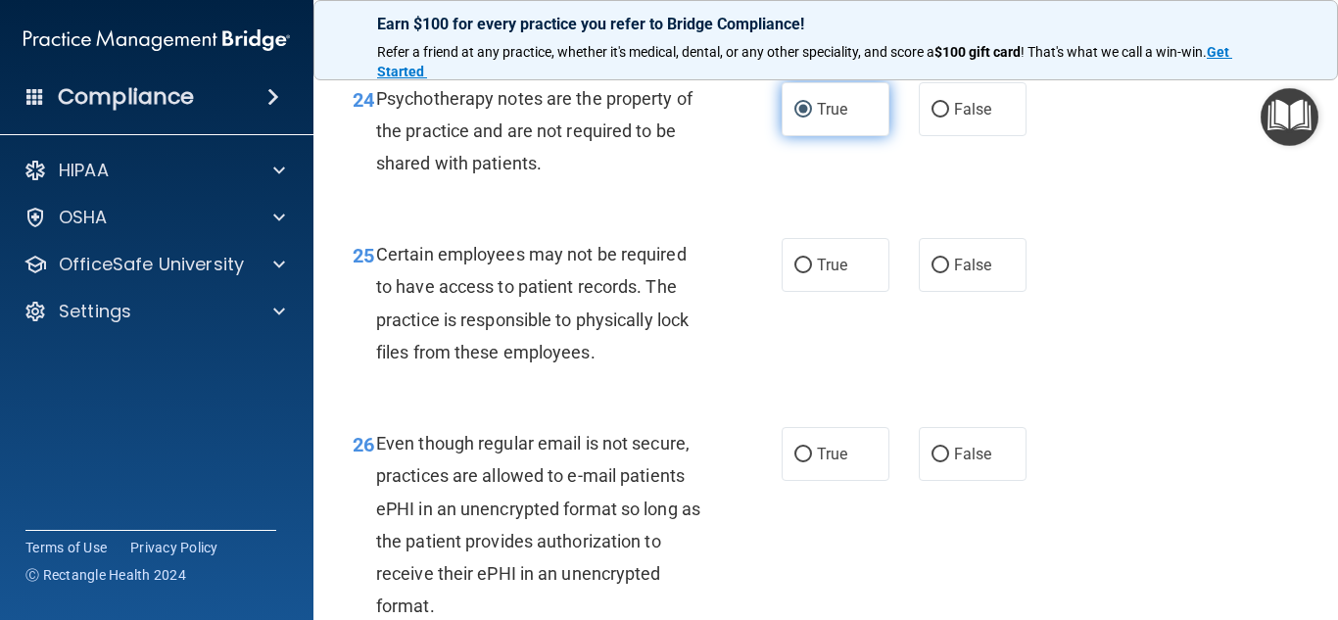
scroll to position [4874, 0]
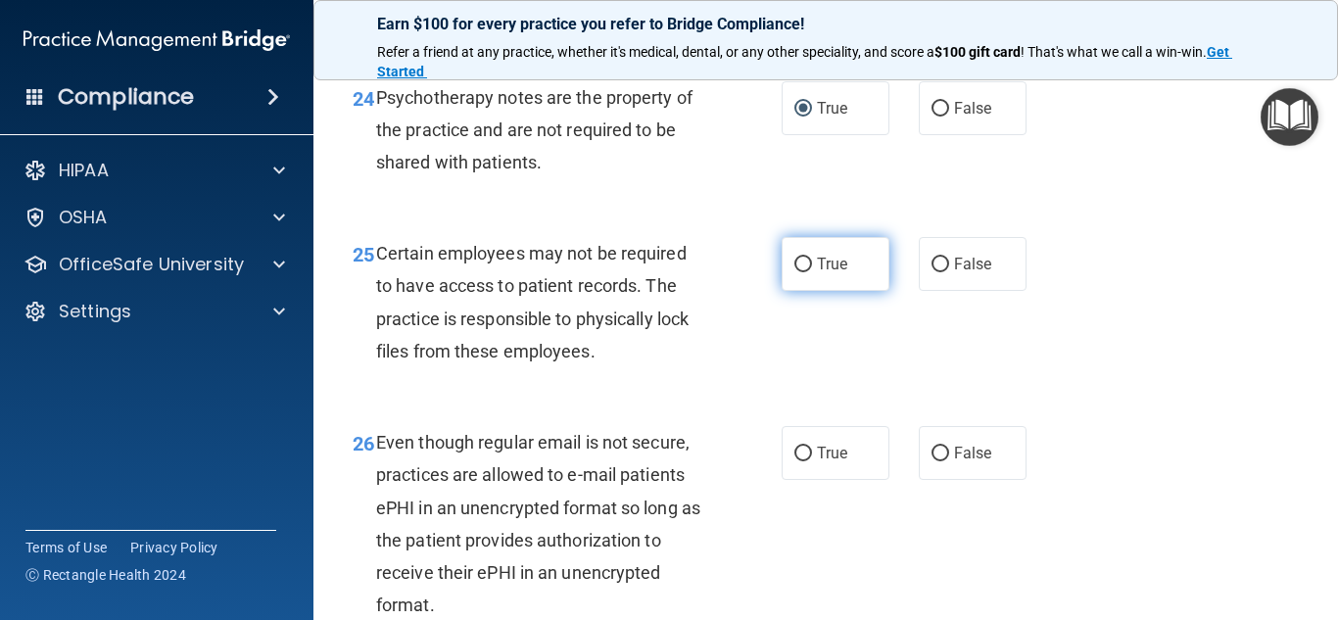
click at [795, 272] on input "True" at bounding box center [803, 265] width 18 height 15
radio input "true"
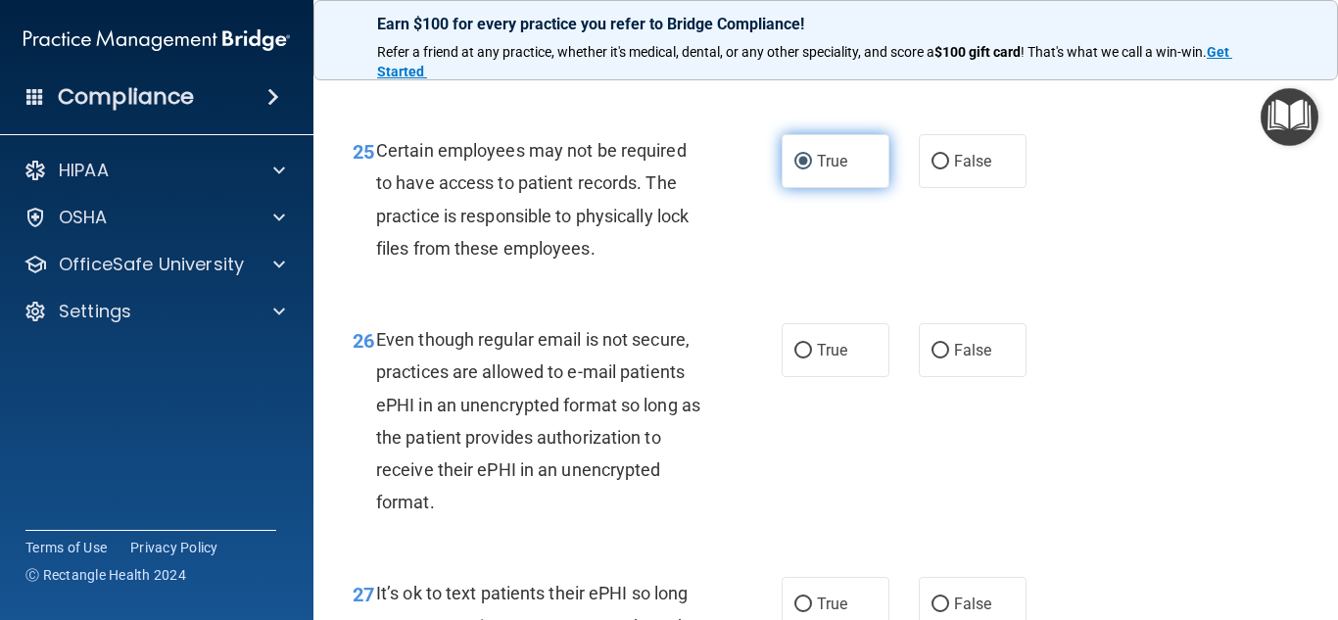
scroll to position [4978, 0]
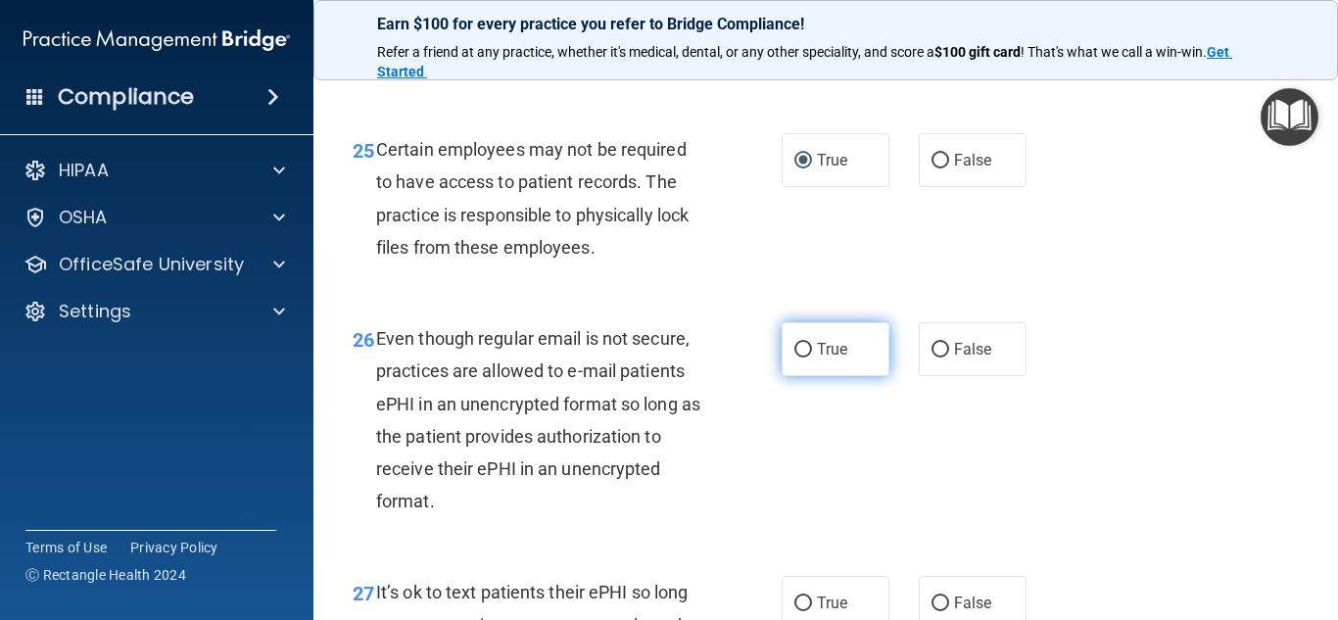
click at [795, 357] on input "True" at bounding box center [803, 350] width 18 height 15
radio input "true"
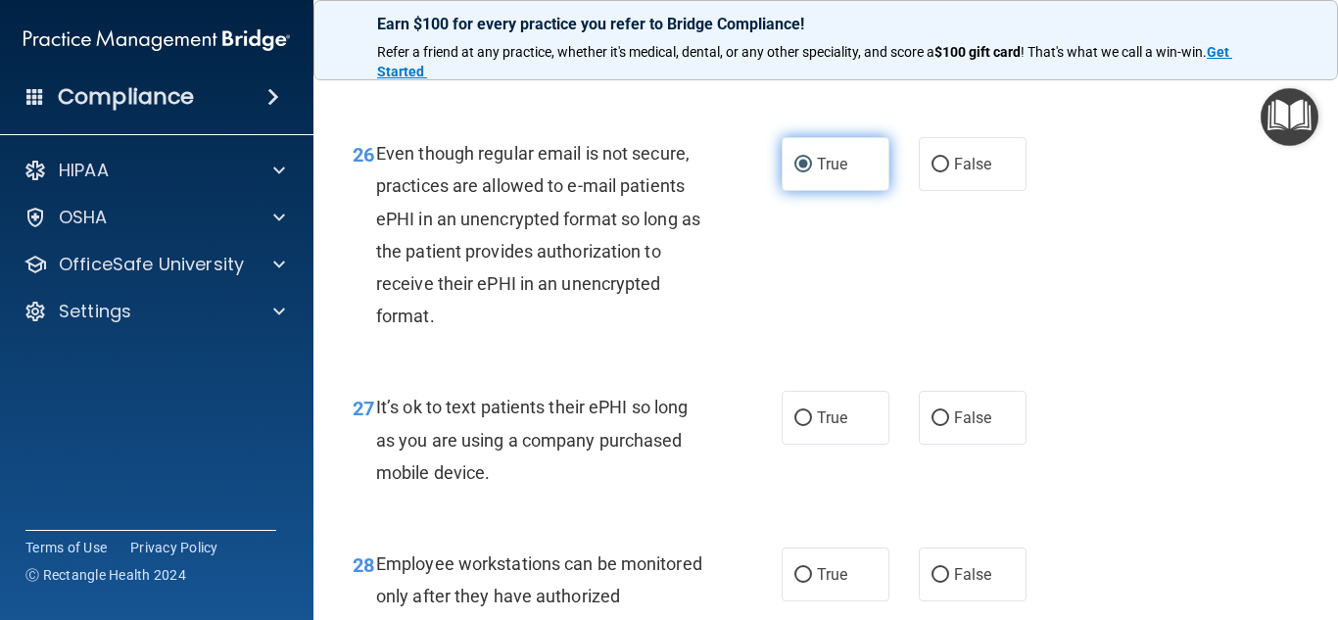
scroll to position [5168, 0]
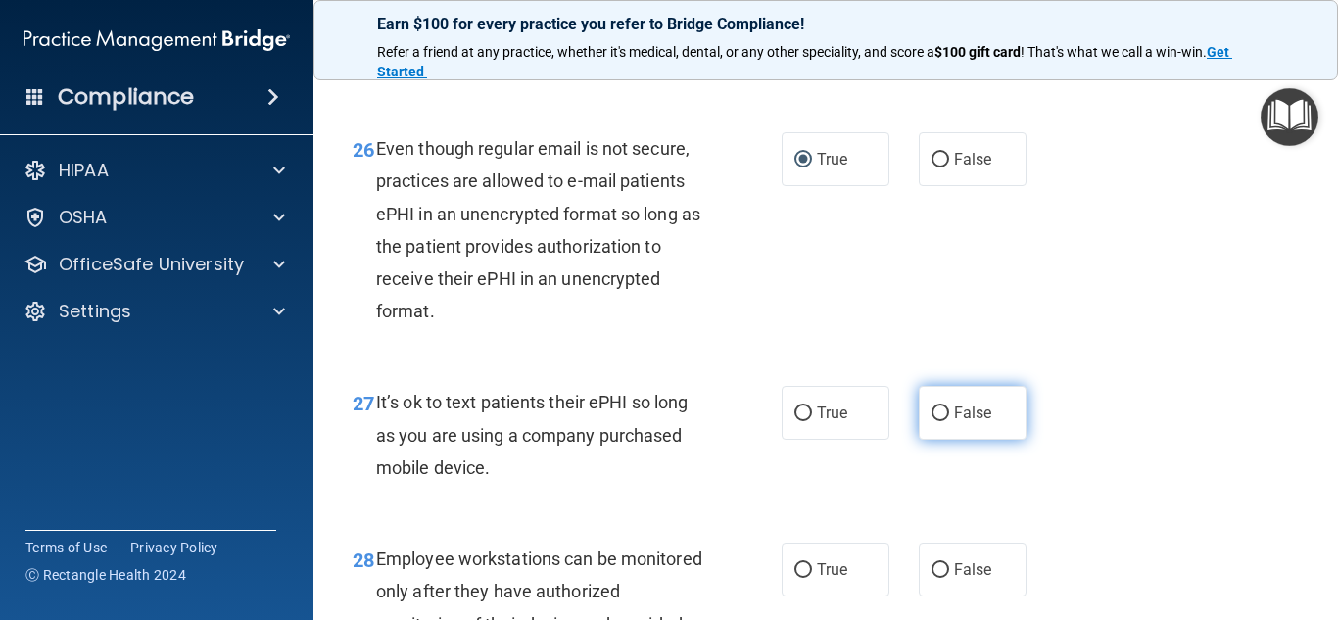
click at [944, 440] on label "False" at bounding box center [973, 413] width 108 height 54
click at [944, 421] on input "False" at bounding box center [940, 413] width 18 height 15
radio input "true"
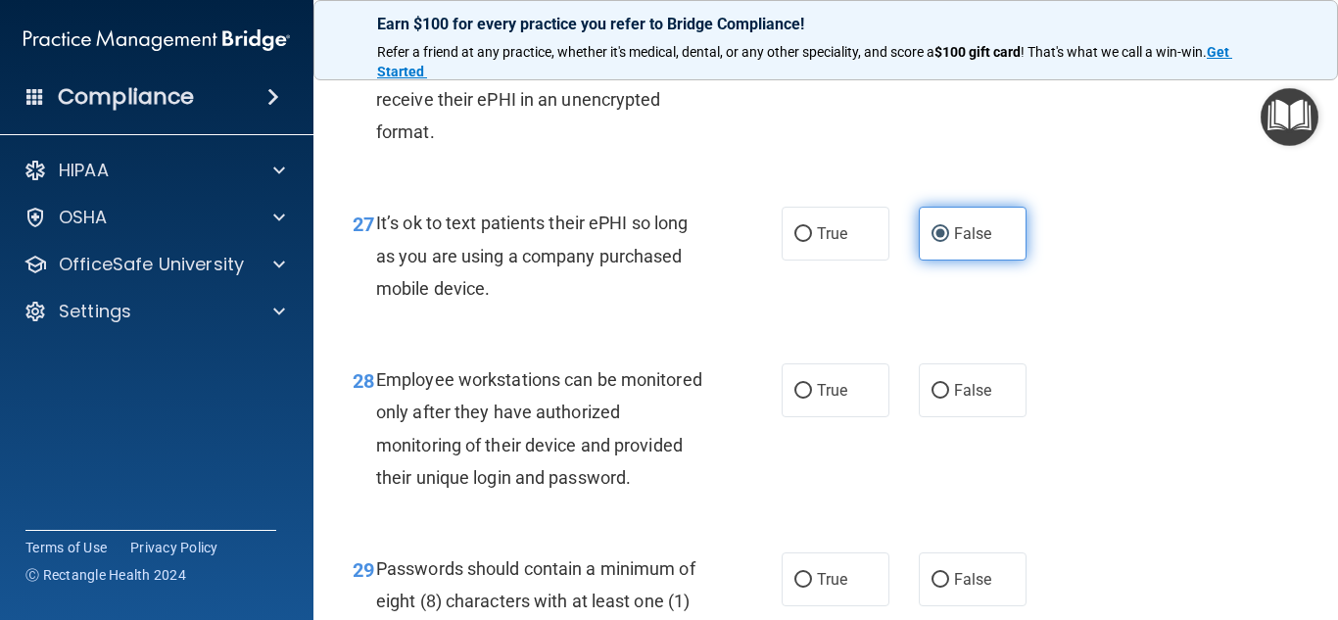
scroll to position [5347, 0]
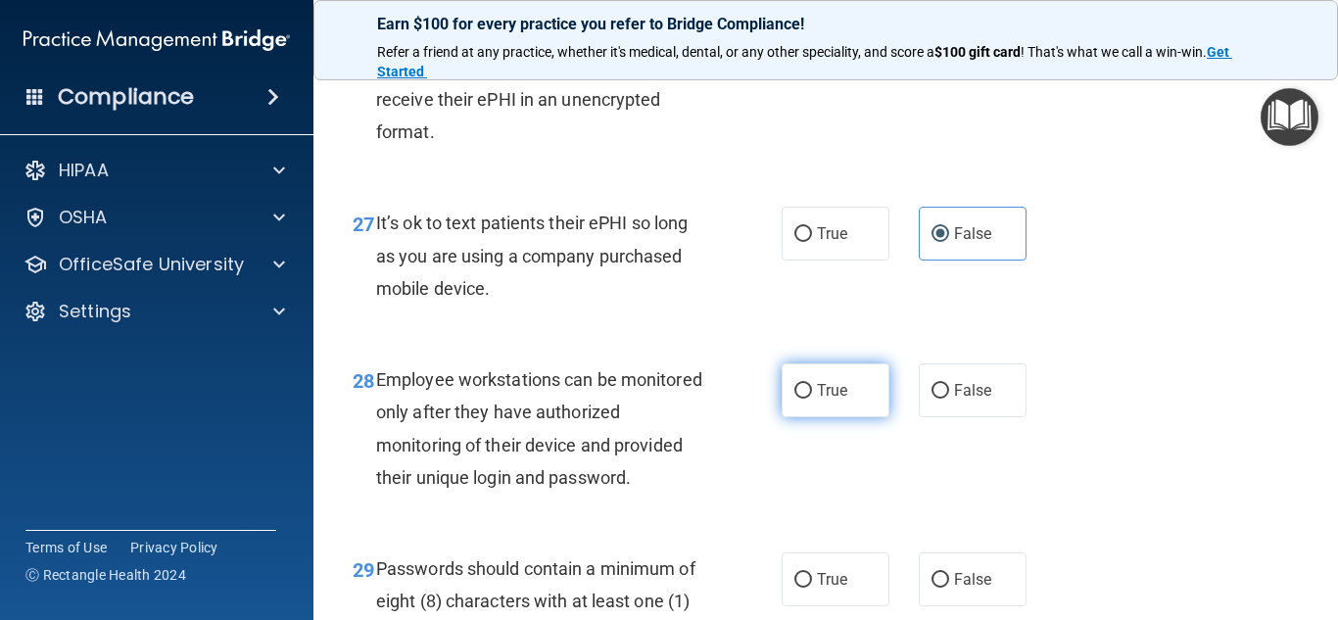
click at [803, 399] on input "True" at bounding box center [803, 391] width 18 height 15
radio input "true"
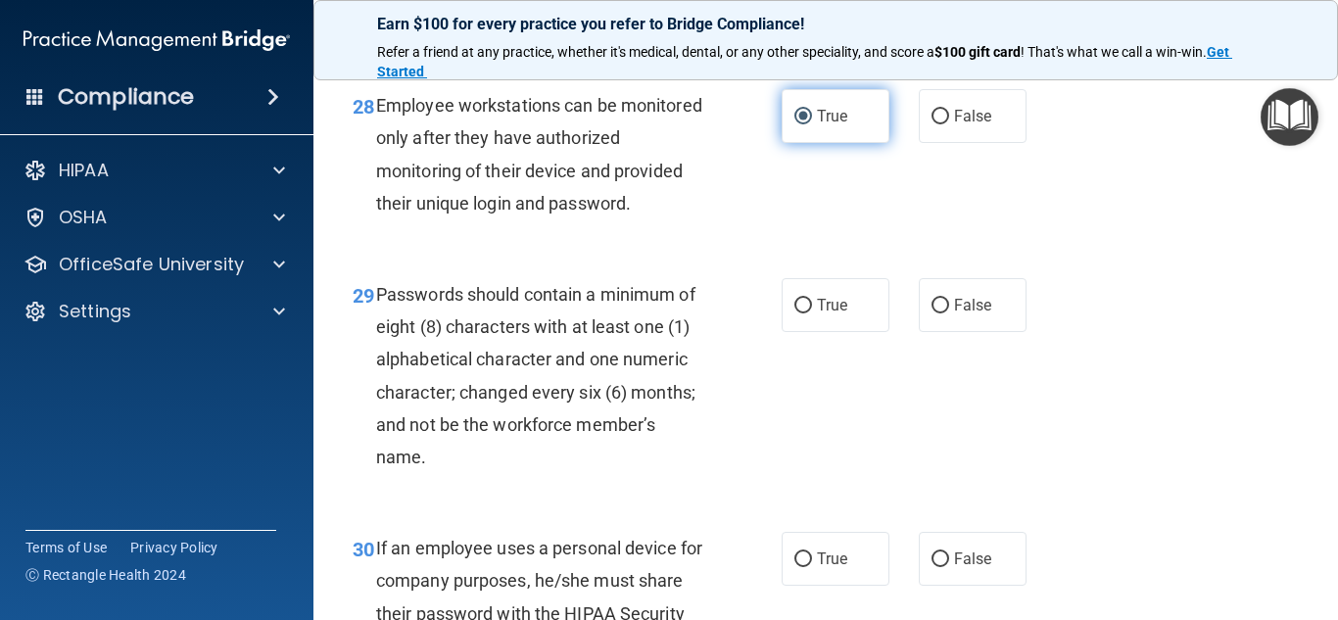
scroll to position [5622, 0]
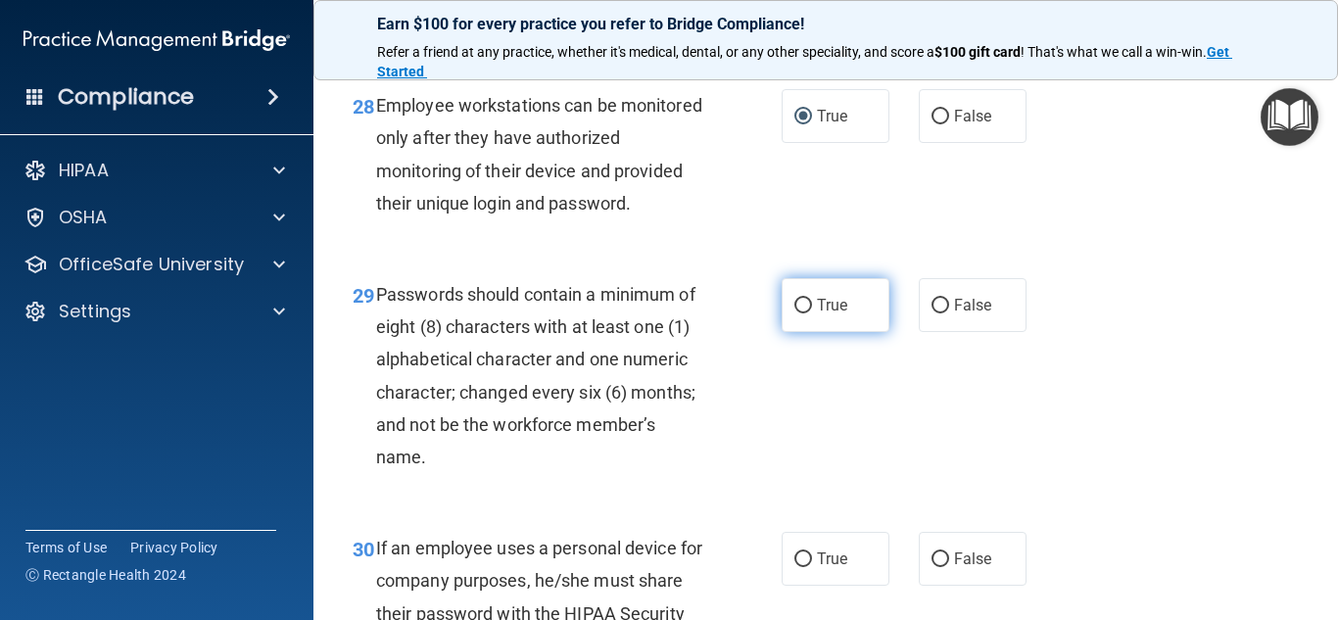
click at [794, 313] on input "True" at bounding box center [803, 306] width 18 height 15
radio input "true"
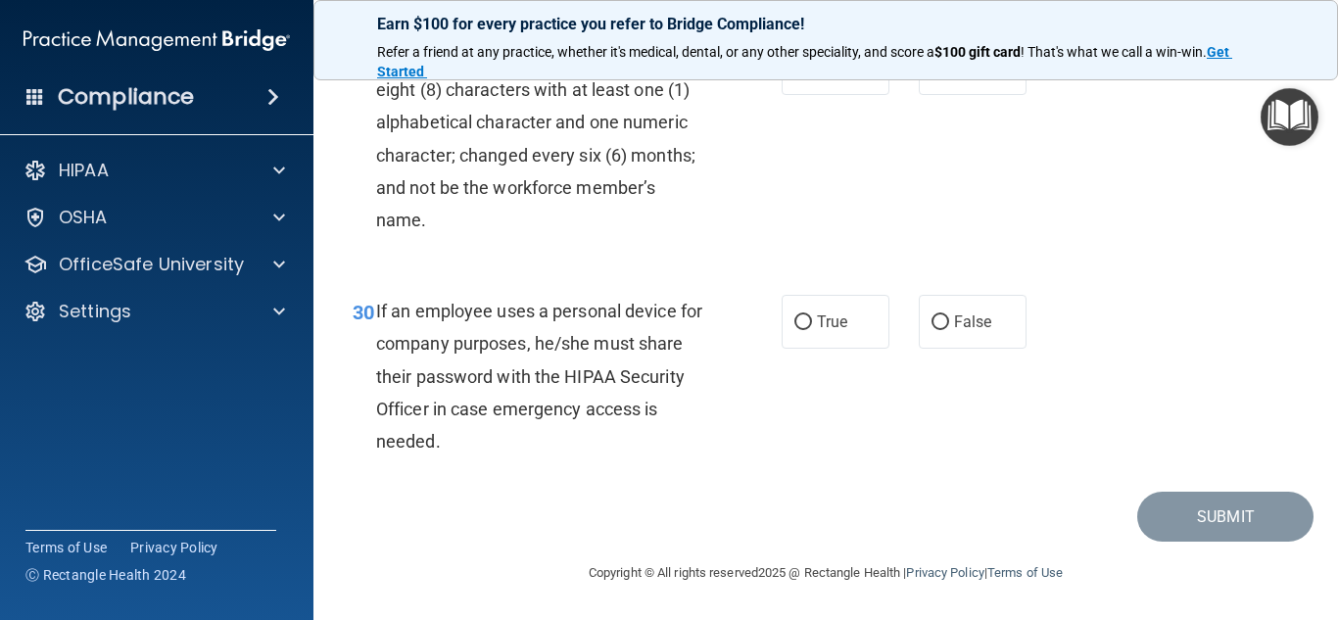
scroll to position [5883, 0]
click at [931, 330] on input "False" at bounding box center [940, 322] width 18 height 15
radio input "true"
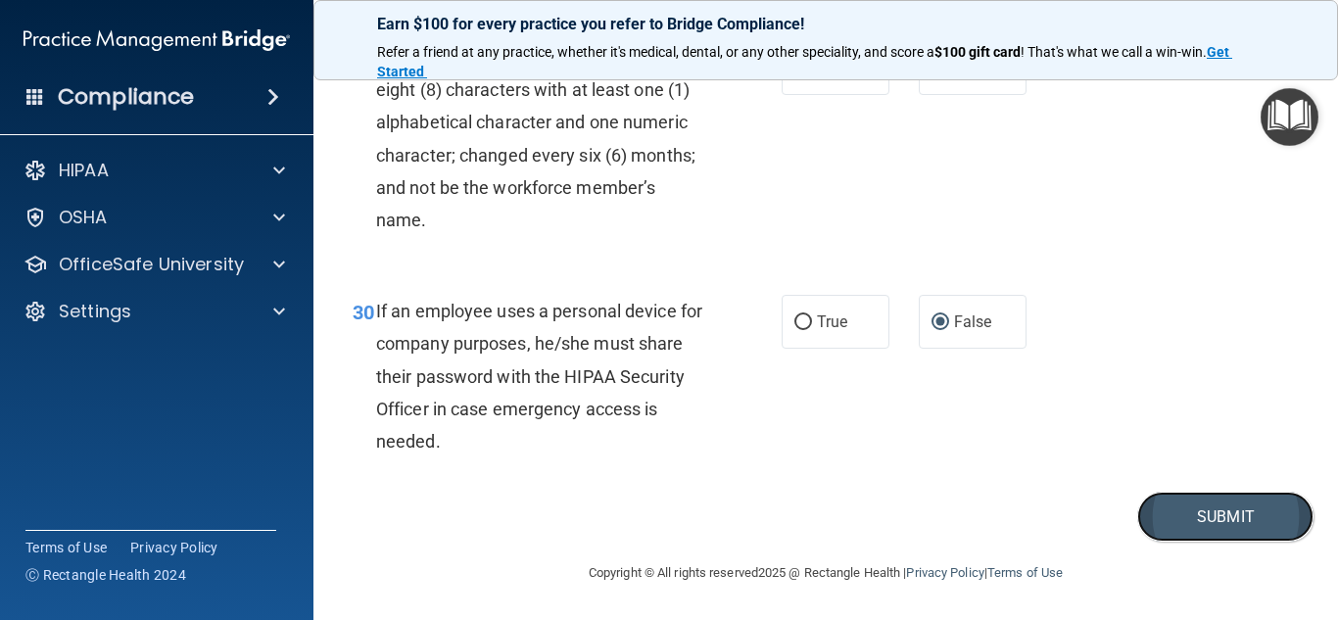
click at [1196, 542] on button "Submit" at bounding box center [1225, 517] width 176 height 50
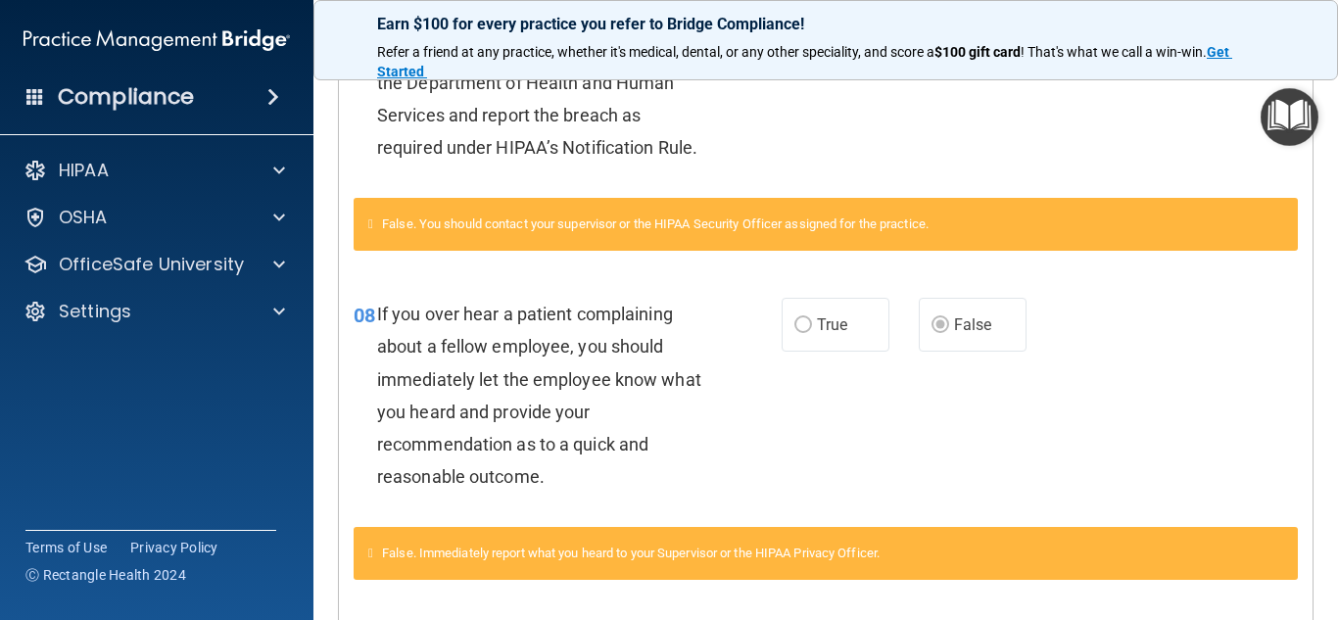
scroll to position [631, 0]
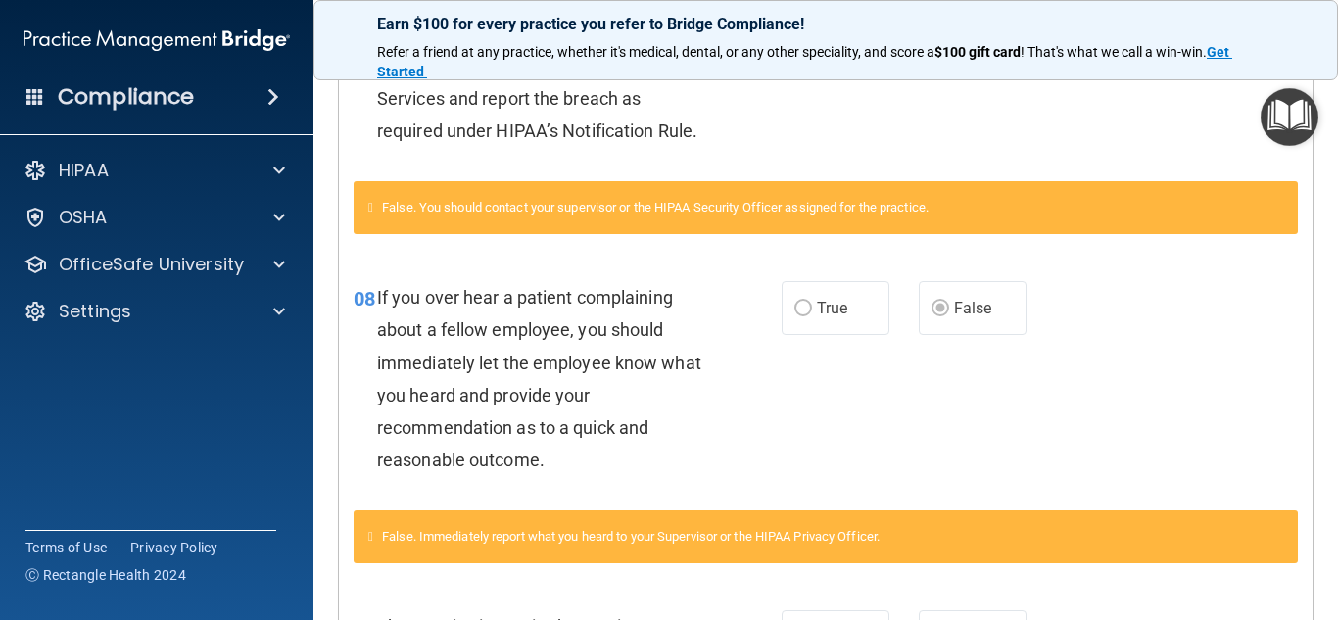
click at [1142, 334] on div "08 If you over hear a patient complaining about a fellow employee, you should i…" at bounding box center [825, 384] width 973 height 254
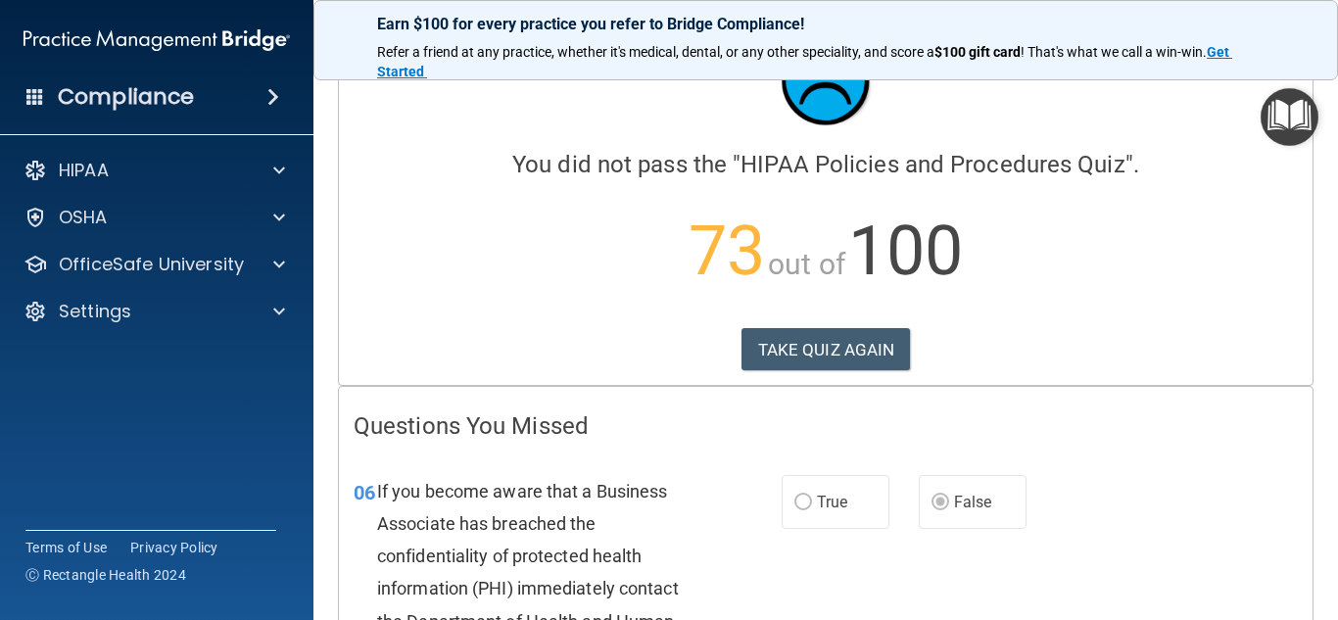
scroll to position [0, 0]
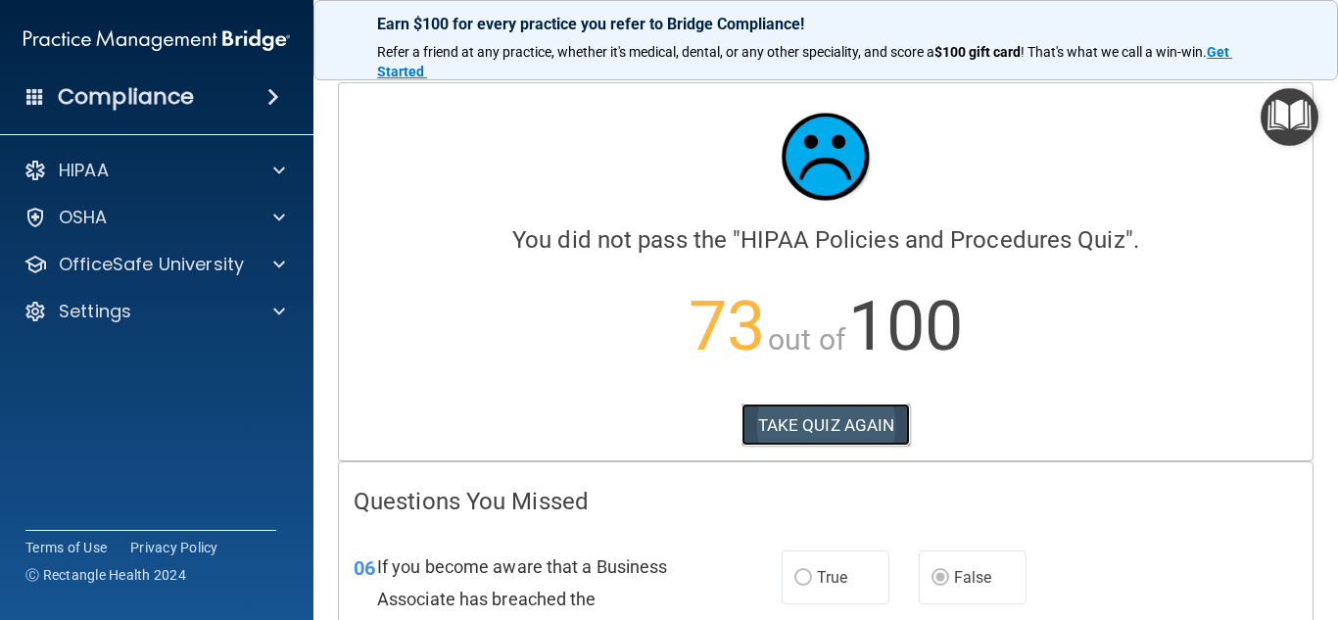
click at [833, 420] on button "TAKE QUIZ AGAIN" at bounding box center [825, 424] width 169 height 43
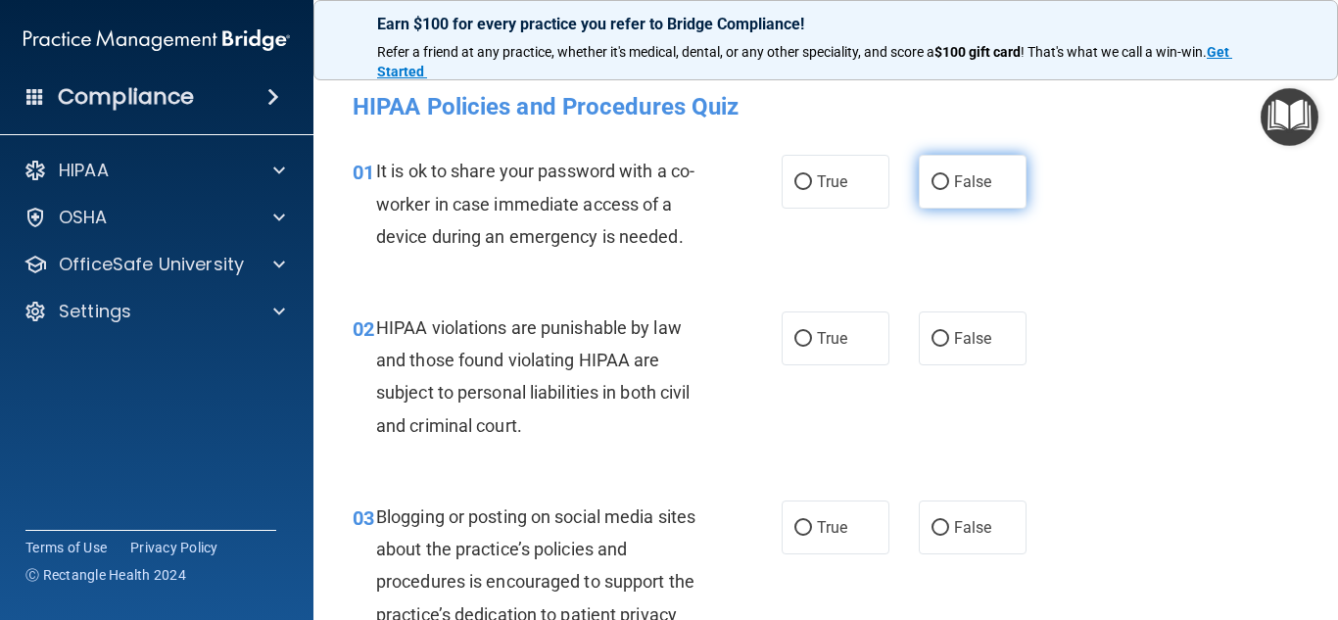
click at [937, 181] on input "False" at bounding box center [940, 182] width 18 height 15
radio input "true"
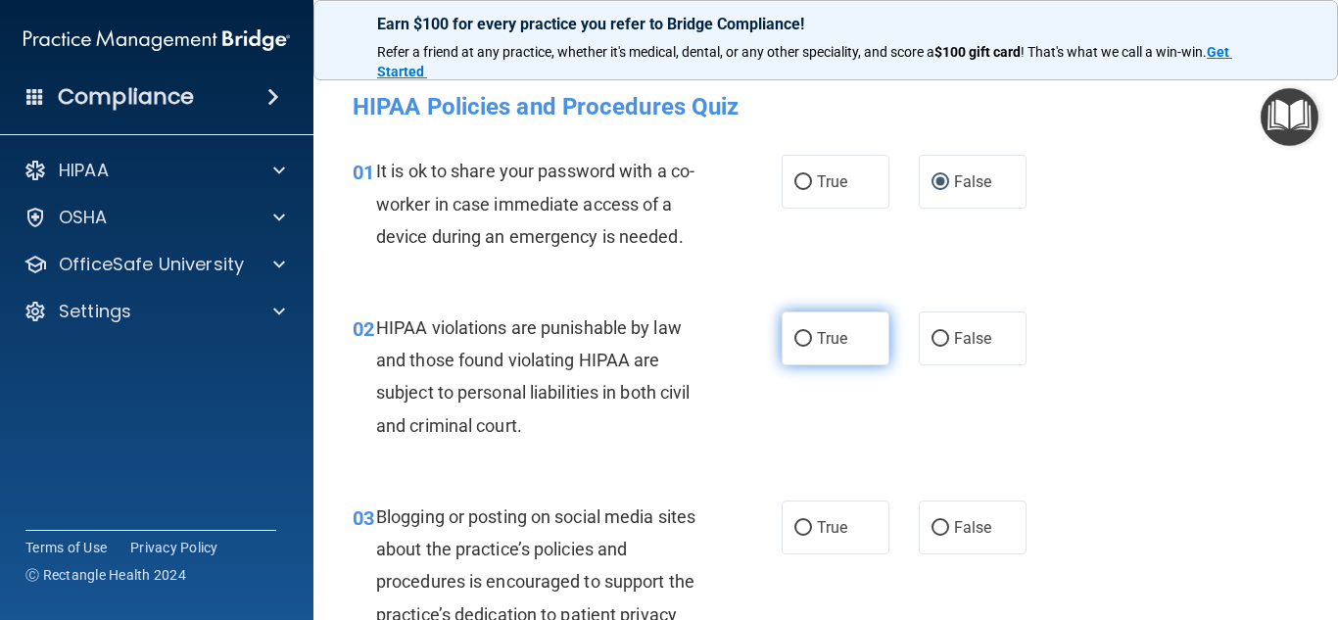
click at [794, 344] on input "True" at bounding box center [803, 339] width 18 height 15
radio input "true"
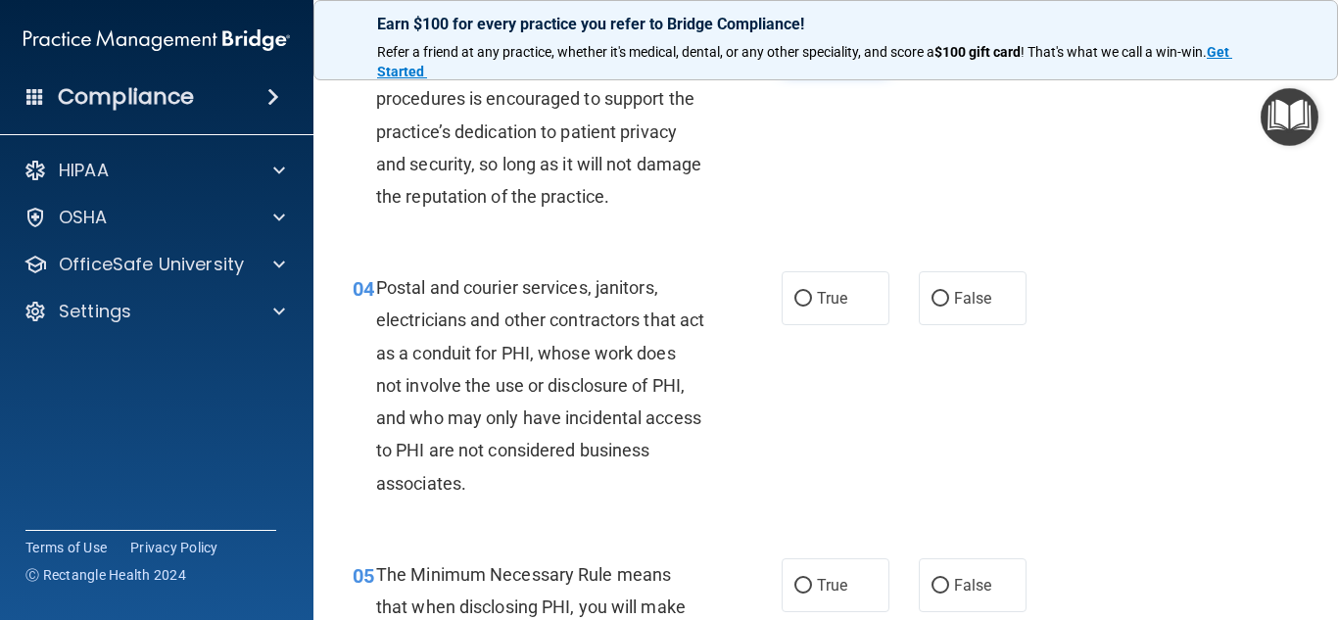
scroll to position [488, 0]
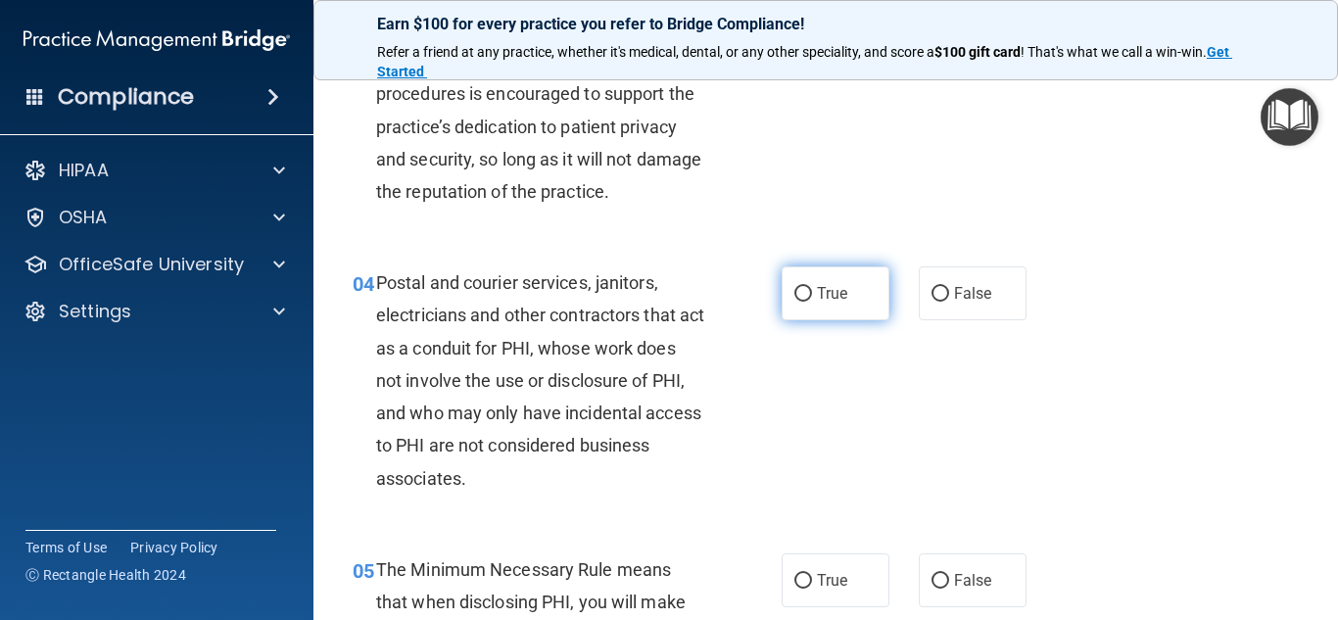
click at [794, 291] on input "True" at bounding box center [803, 294] width 18 height 15
radio input "true"
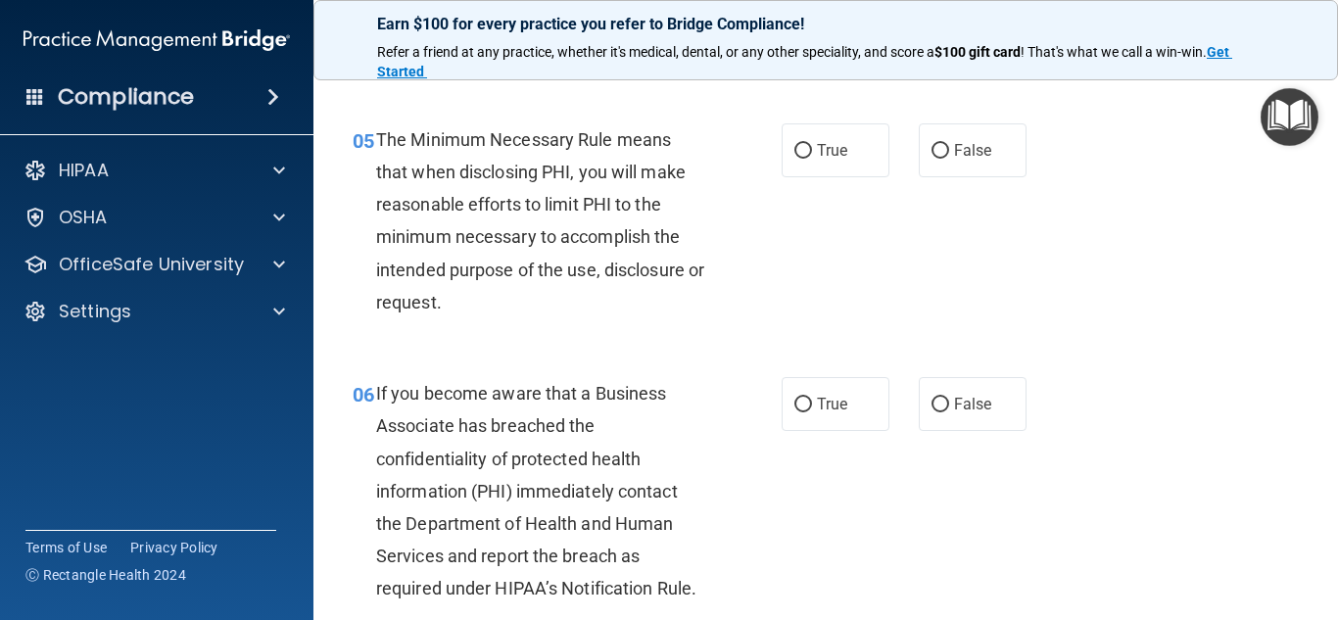
scroll to position [930, 0]
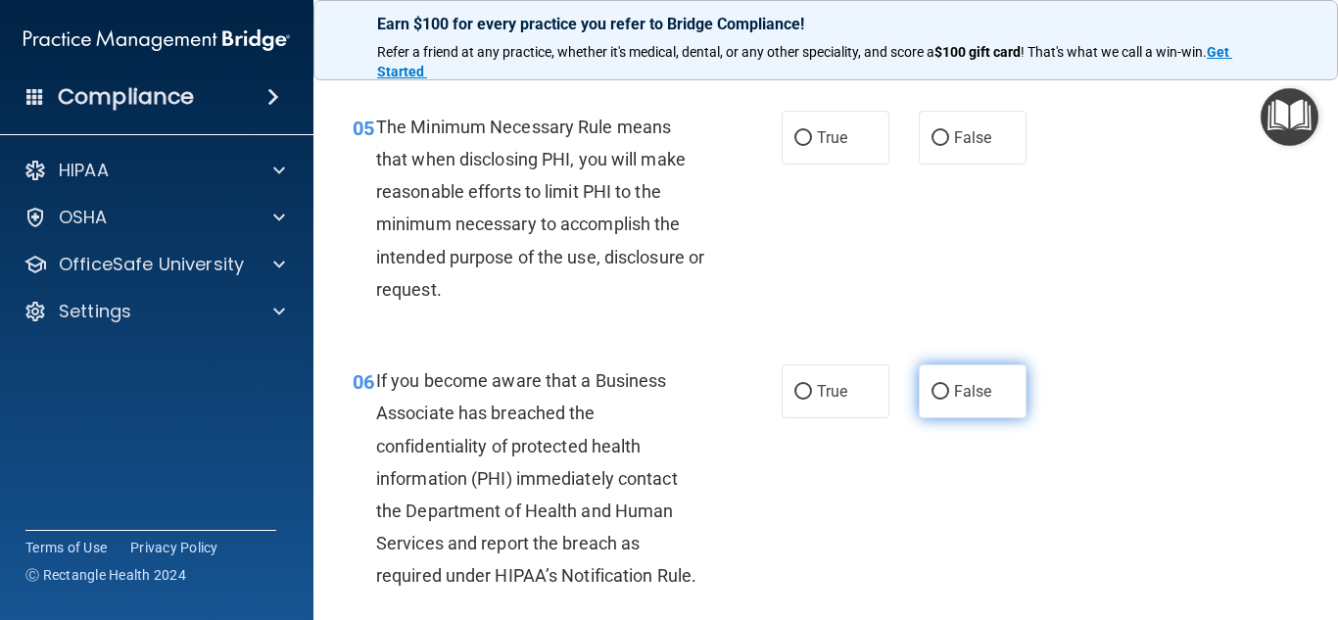
click at [937, 396] on input "False" at bounding box center [940, 392] width 18 height 15
radio input "true"
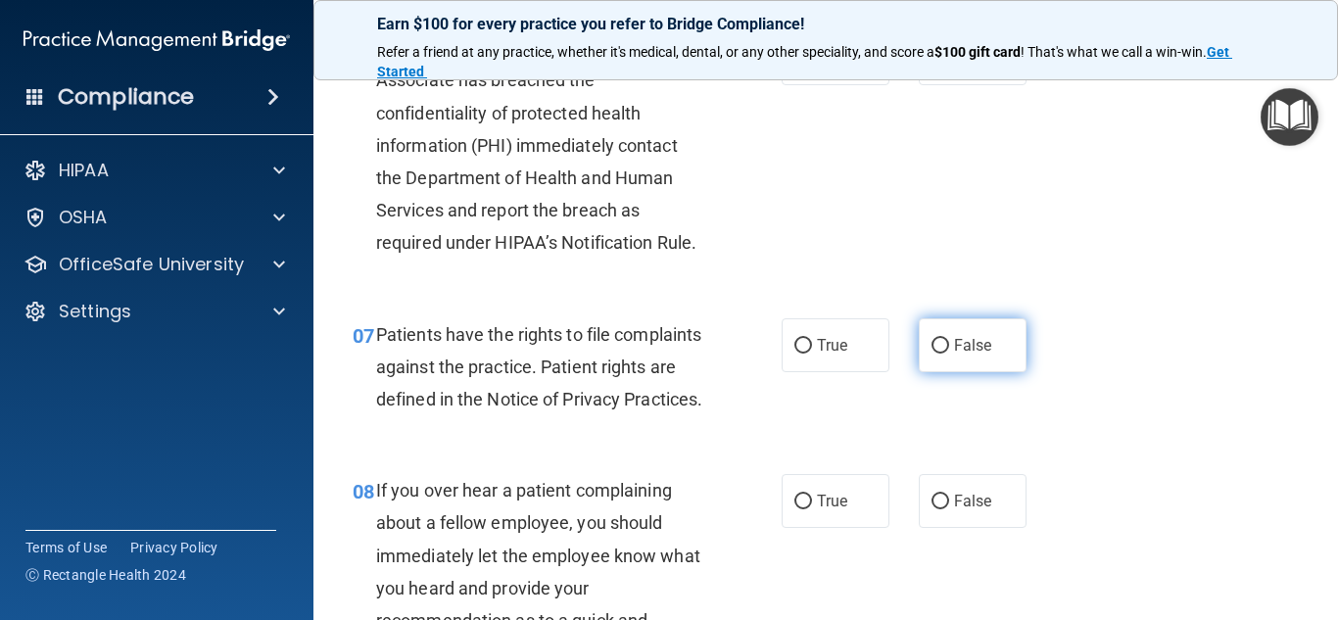
scroll to position [1260, 0]
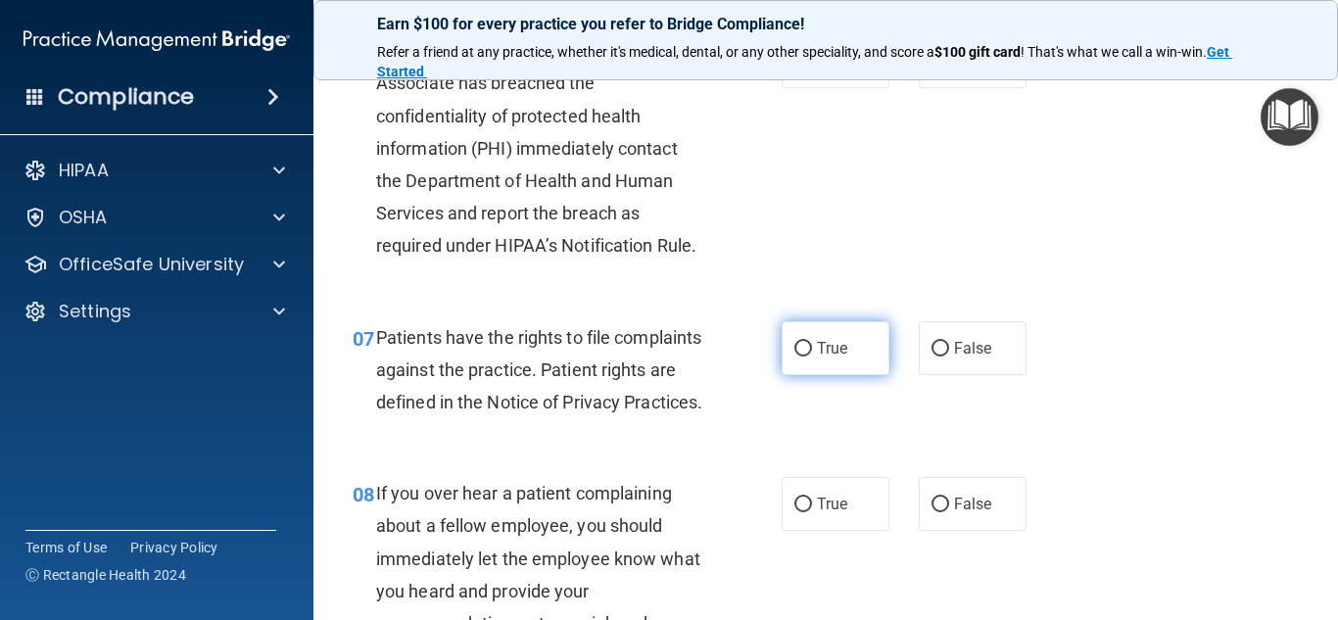
click at [796, 349] on input "True" at bounding box center [803, 349] width 18 height 15
radio input "true"
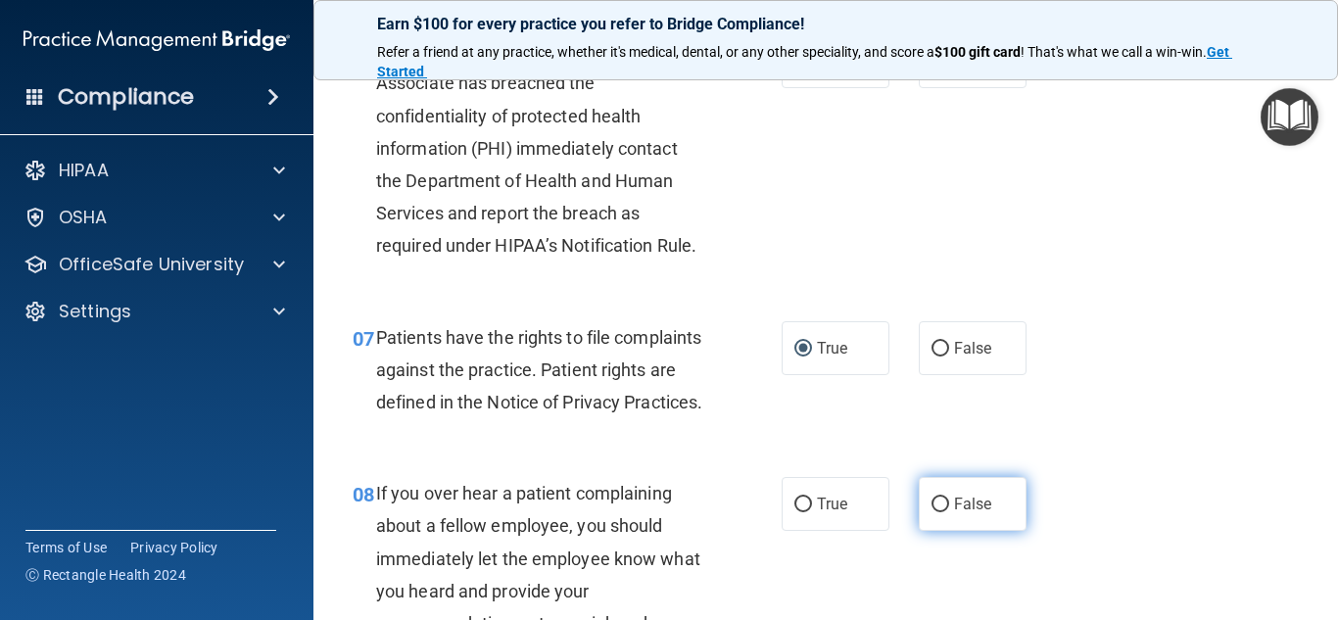
click at [931, 512] on input "False" at bounding box center [940, 505] width 18 height 15
radio input "true"
click at [931, 512] on input "False" at bounding box center [940, 505] width 18 height 15
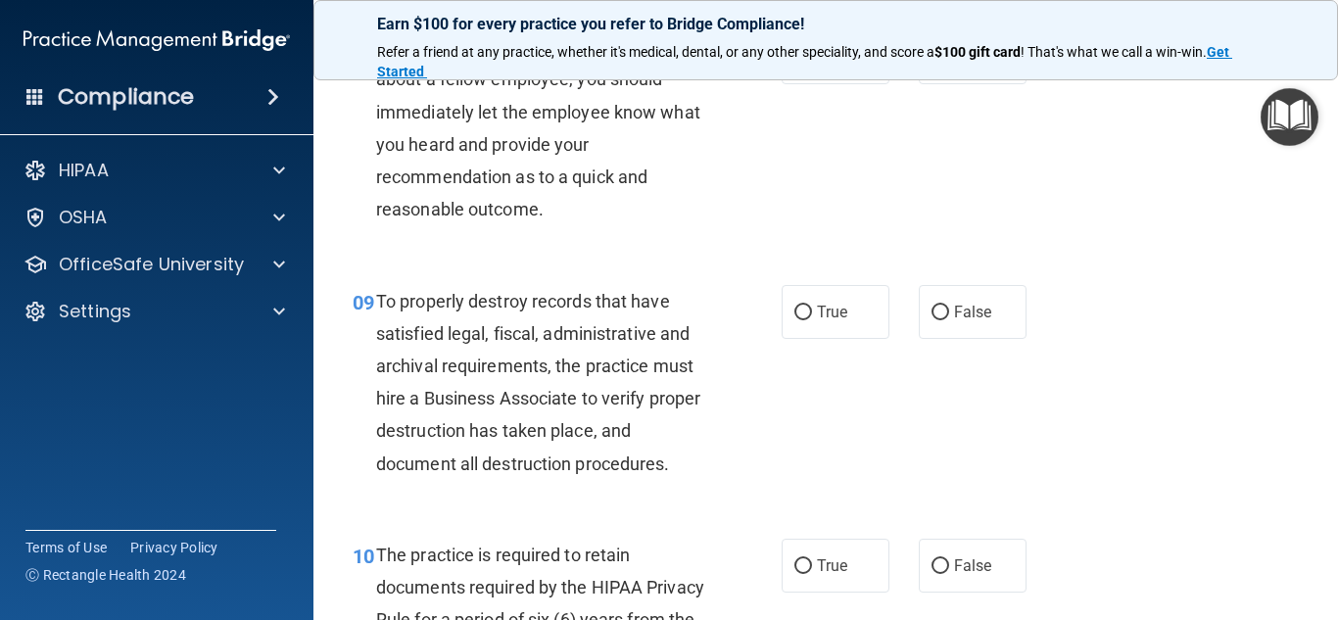
scroll to position [1706, 0]
click at [931, 321] on input "False" at bounding box center [940, 314] width 18 height 15
radio input "true"
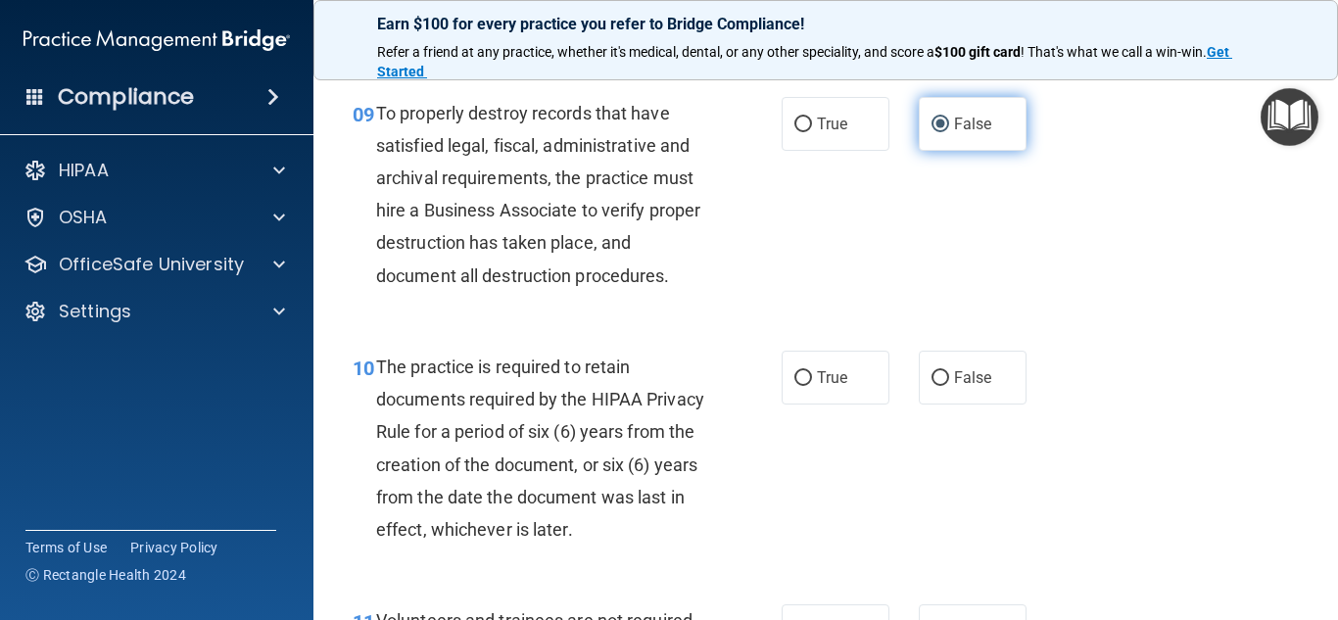
scroll to position [1896, 0]
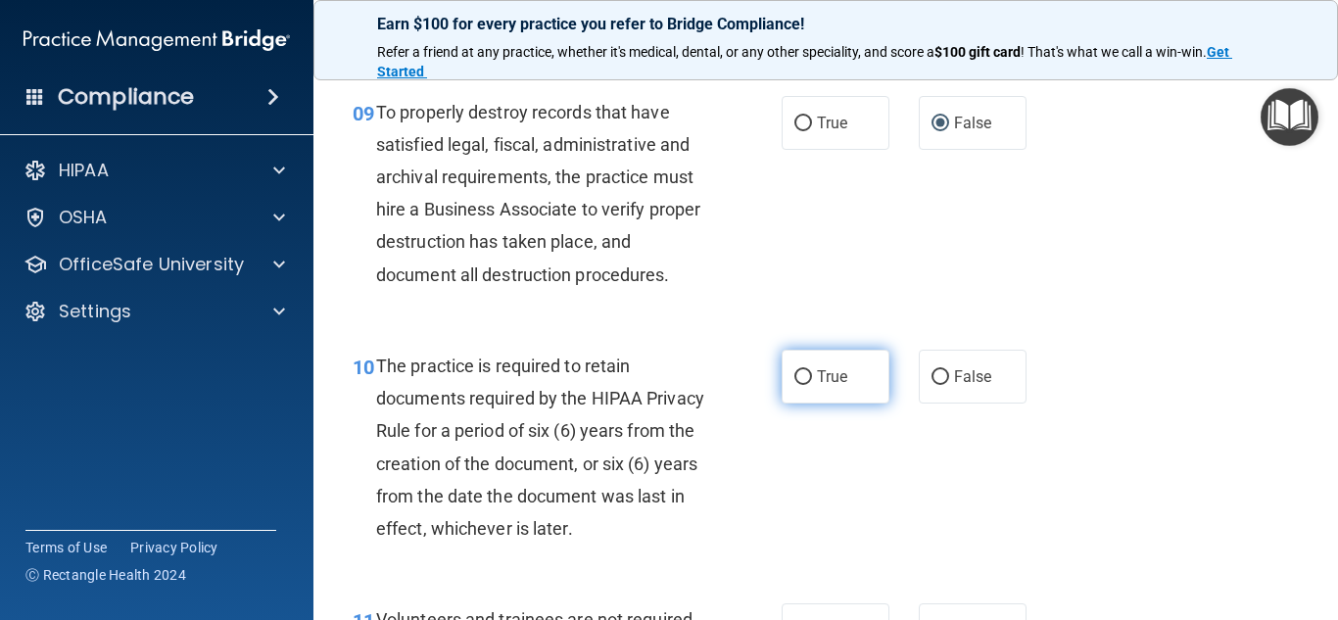
click at [801, 385] on input "True" at bounding box center [803, 377] width 18 height 15
radio input "true"
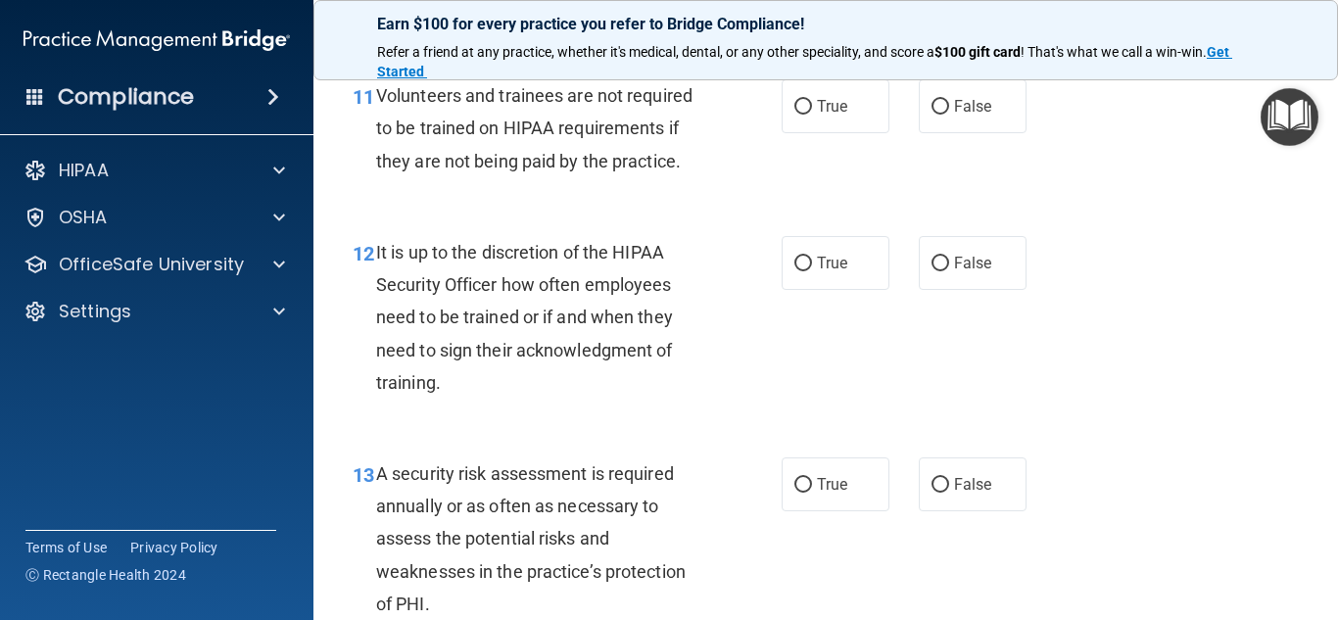
scroll to position [2422, 0]
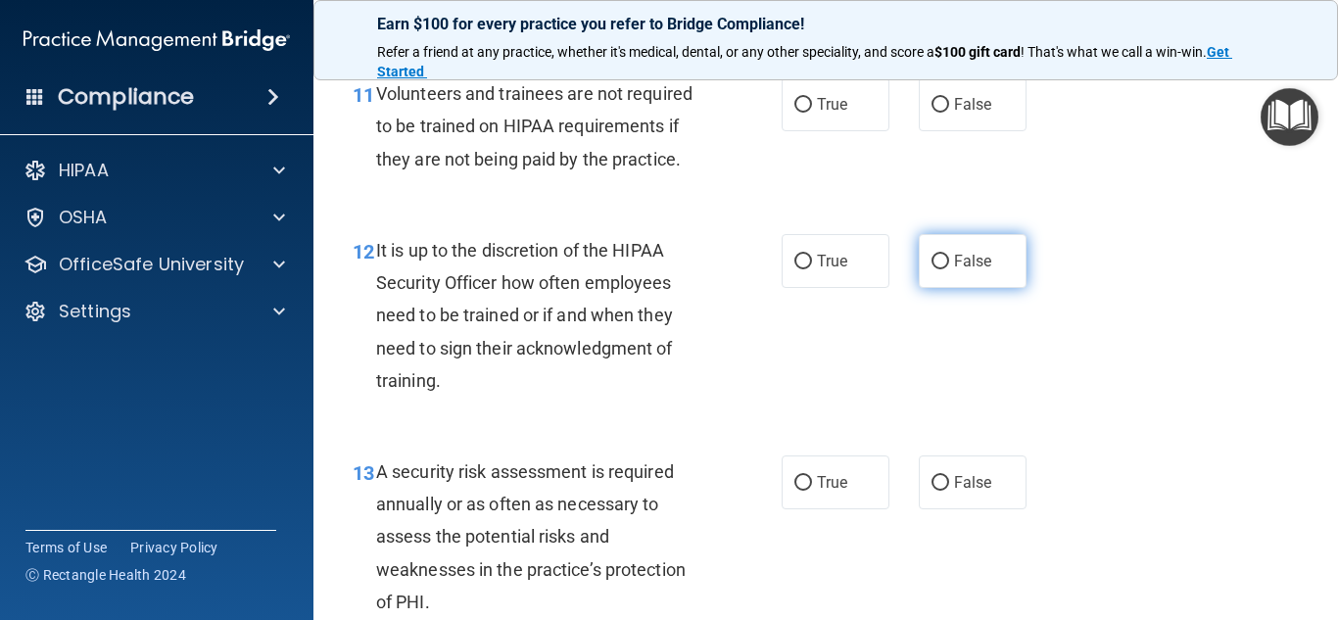
click at [931, 269] on input "False" at bounding box center [940, 262] width 18 height 15
radio input "true"
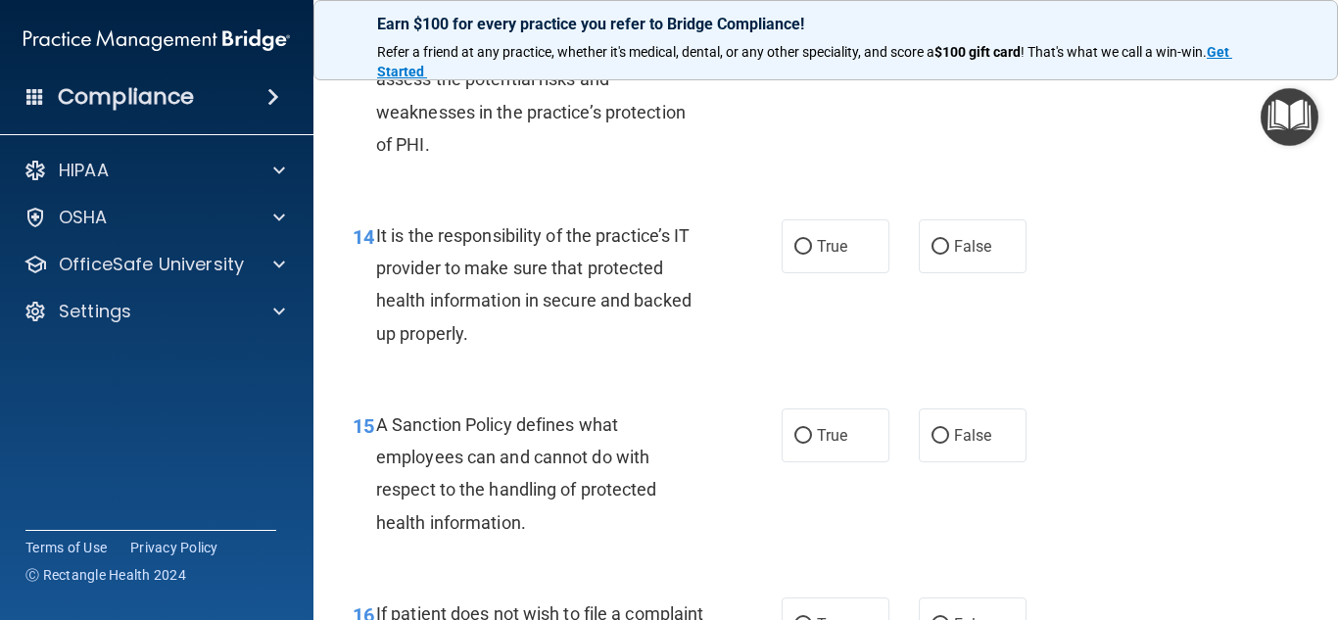
scroll to position [2877, 0]
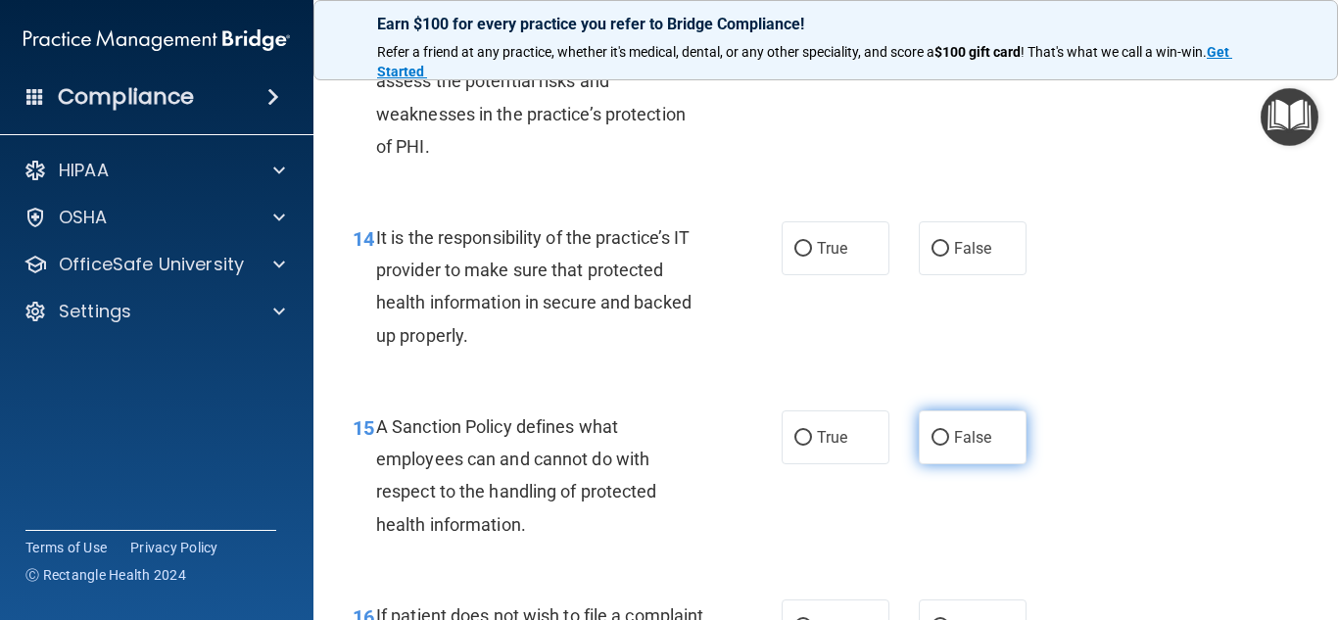
click at [932, 446] on input "False" at bounding box center [940, 438] width 18 height 15
radio input "true"
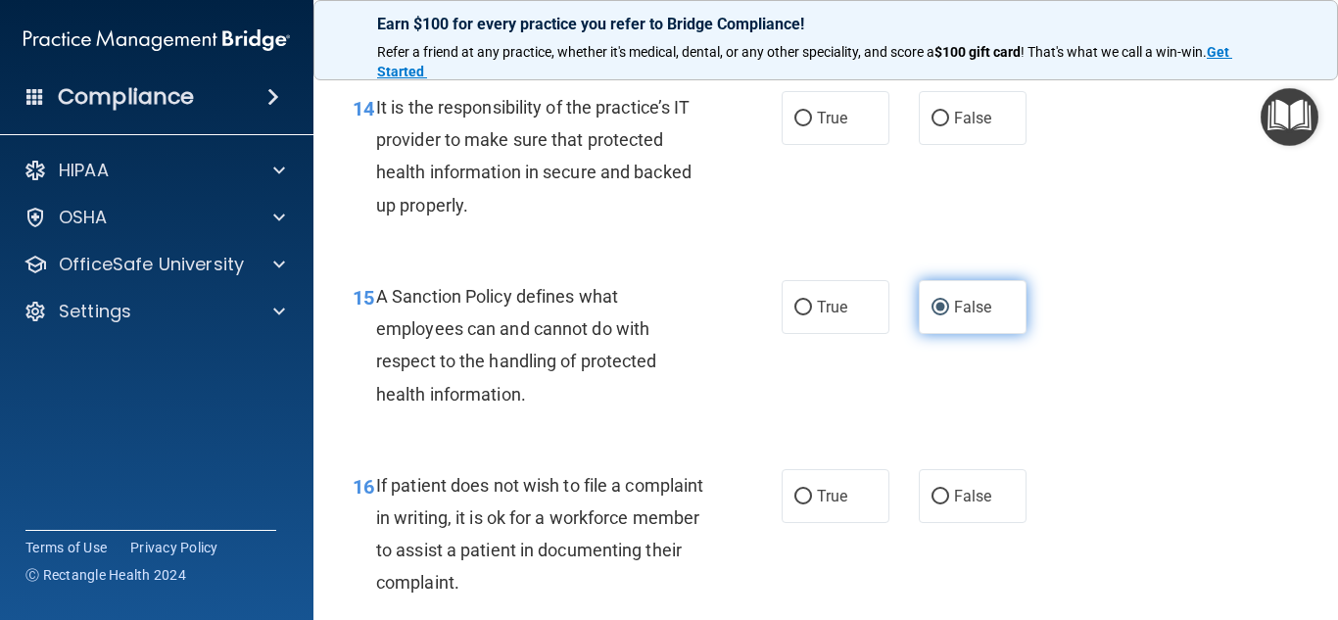
scroll to position [3009, 0]
click at [1004, 221] on div "14 It is the responsibility of the practice’s IT provider to make sure that pro…" at bounding box center [825, 160] width 975 height 189
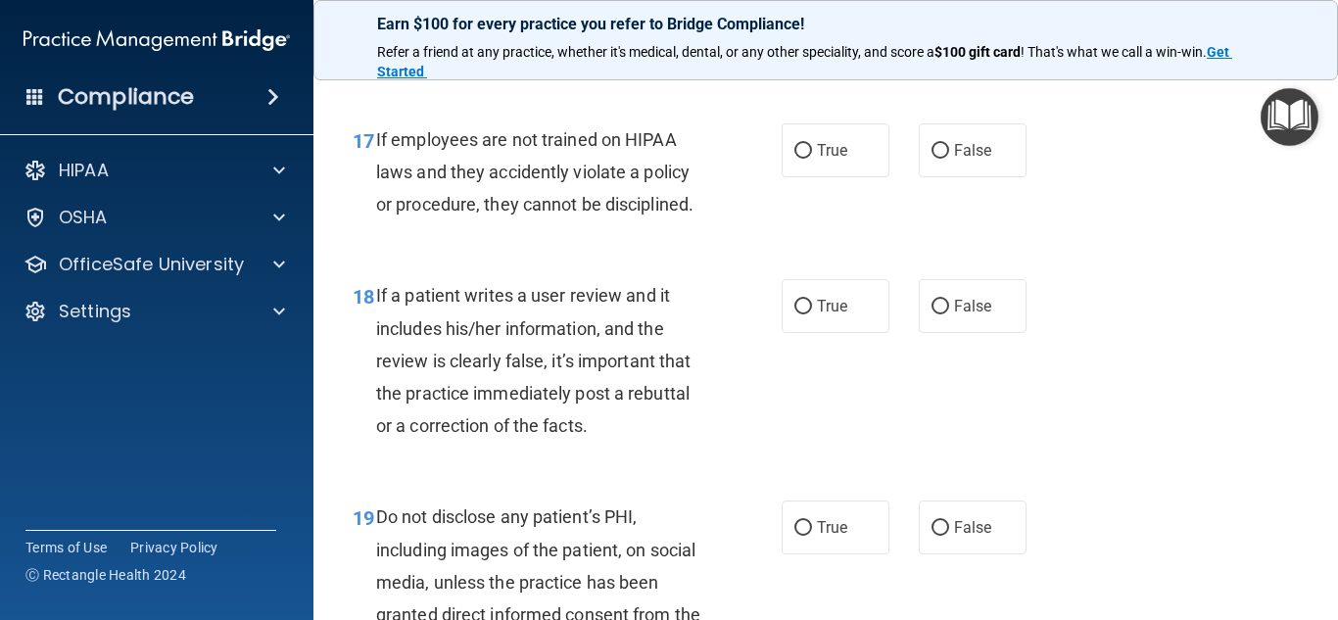
scroll to position [3543, 0]
click at [933, 313] on input "False" at bounding box center [940, 306] width 18 height 15
radio input "true"
click at [931, 158] on input "False" at bounding box center [940, 150] width 18 height 15
radio input "true"
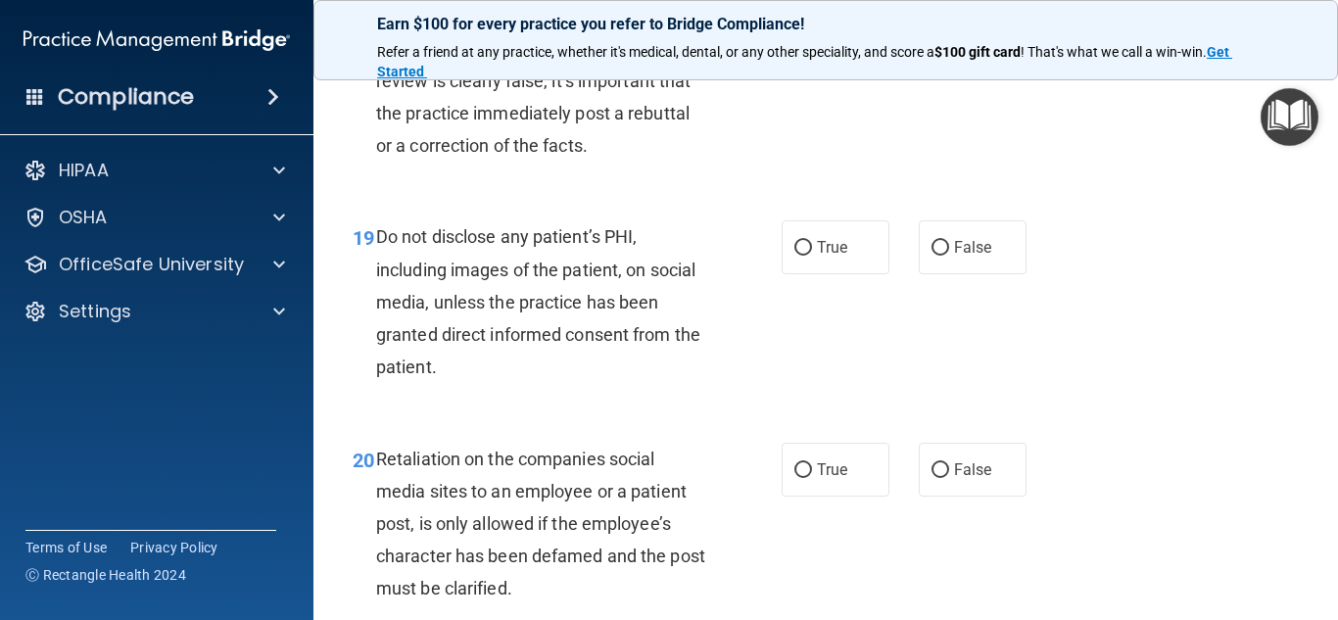
scroll to position [3823, 0]
click at [794, 255] on input "True" at bounding box center [803, 247] width 18 height 15
radio input "true"
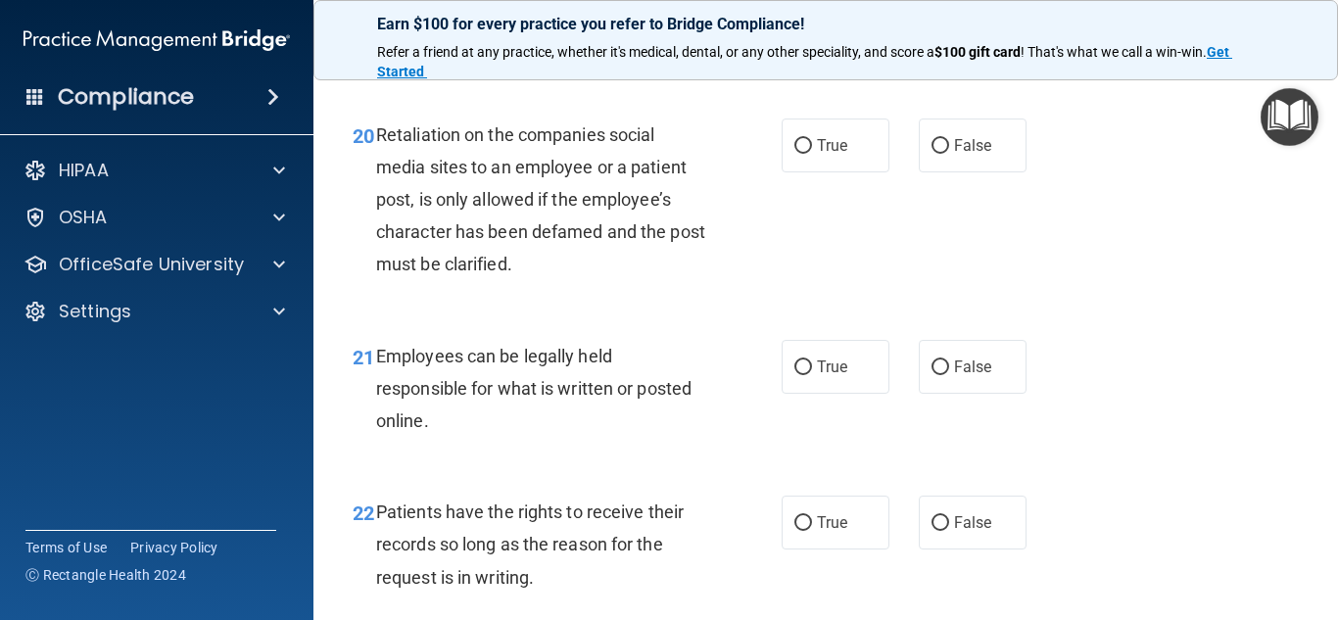
scroll to position [4144, 0]
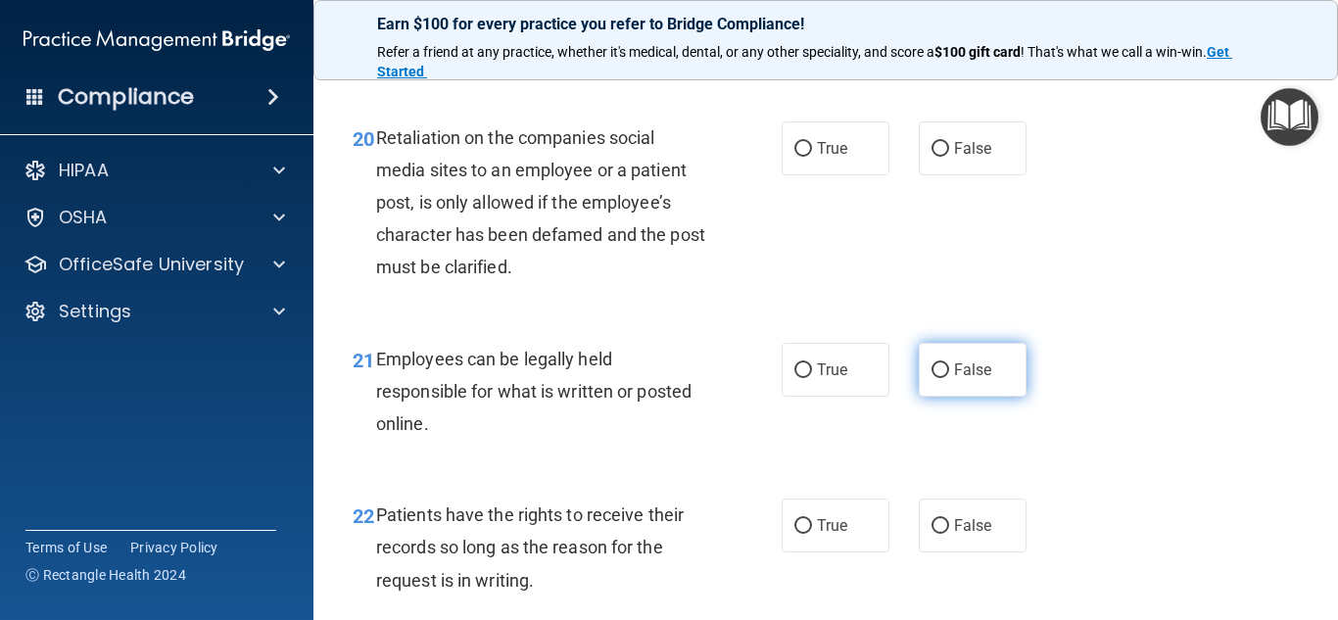
click at [931, 378] on input "False" at bounding box center [940, 370] width 18 height 15
radio input "true"
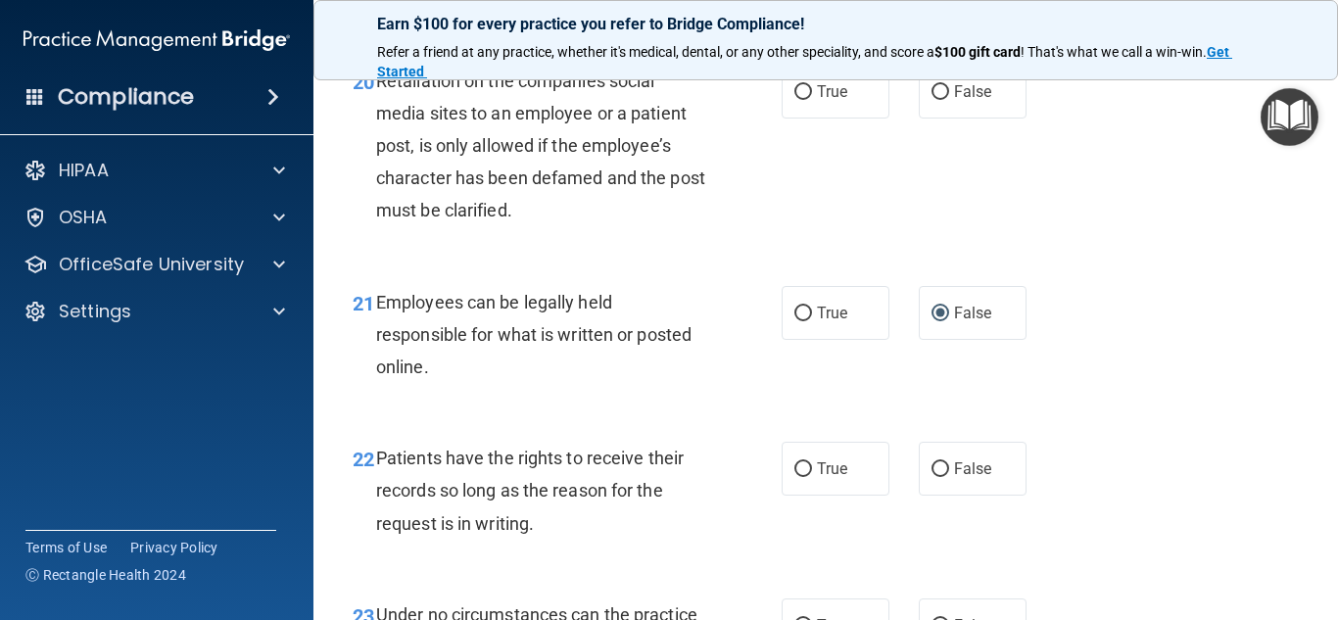
scroll to position [4201, 0]
click at [931, 99] on input "False" at bounding box center [940, 91] width 18 height 15
radio input "true"
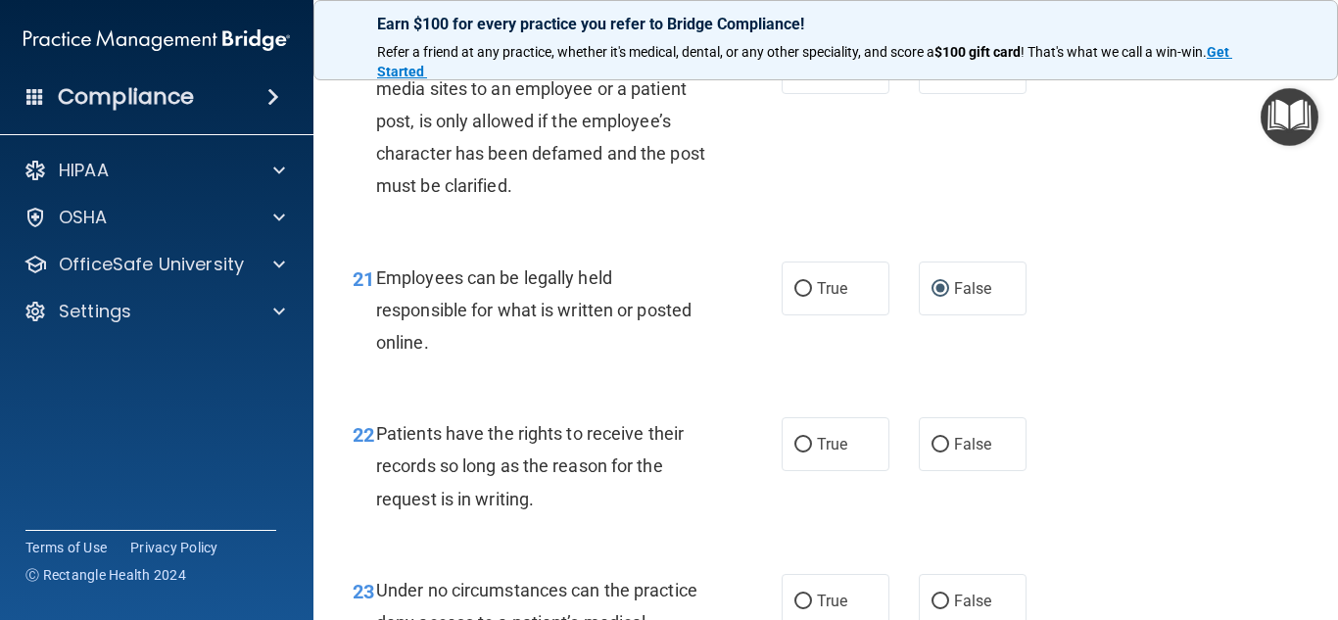
scroll to position [4224, 0]
click at [932, 453] on input "False" at bounding box center [940, 446] width 18 height 15
radio input "true"
click at [794, 298] on input "True" at bounding box center [803, 290] width 18 height 15
radio input "true"
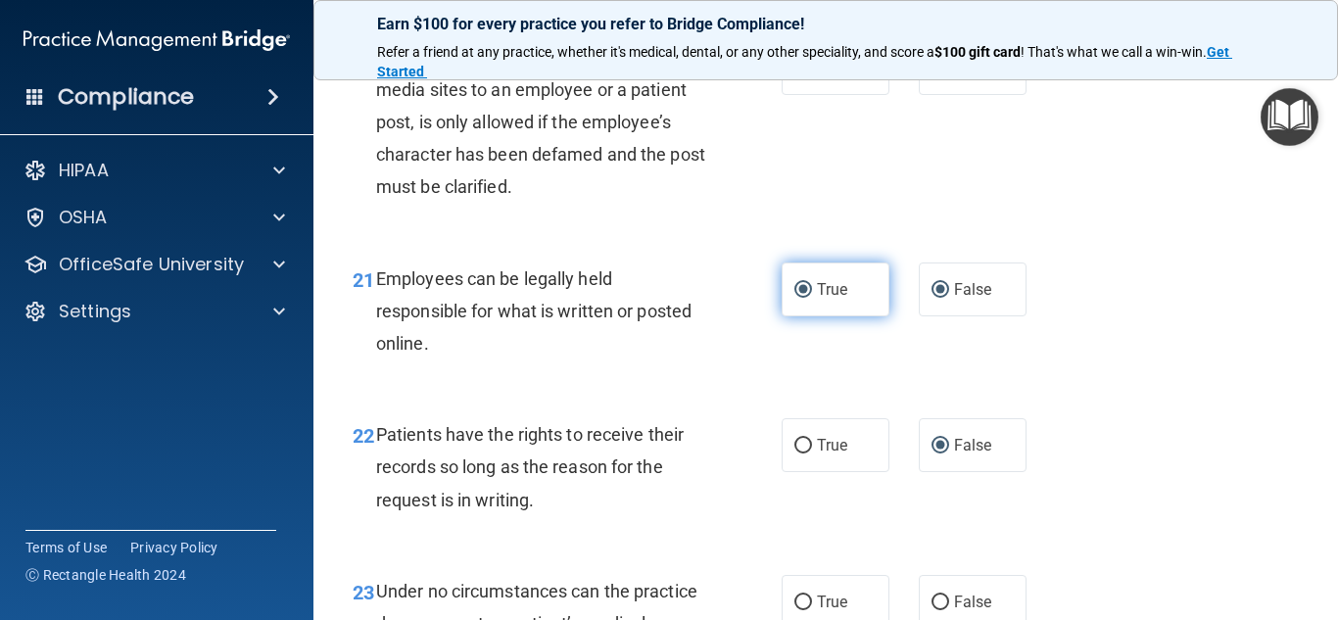
radio input "false"
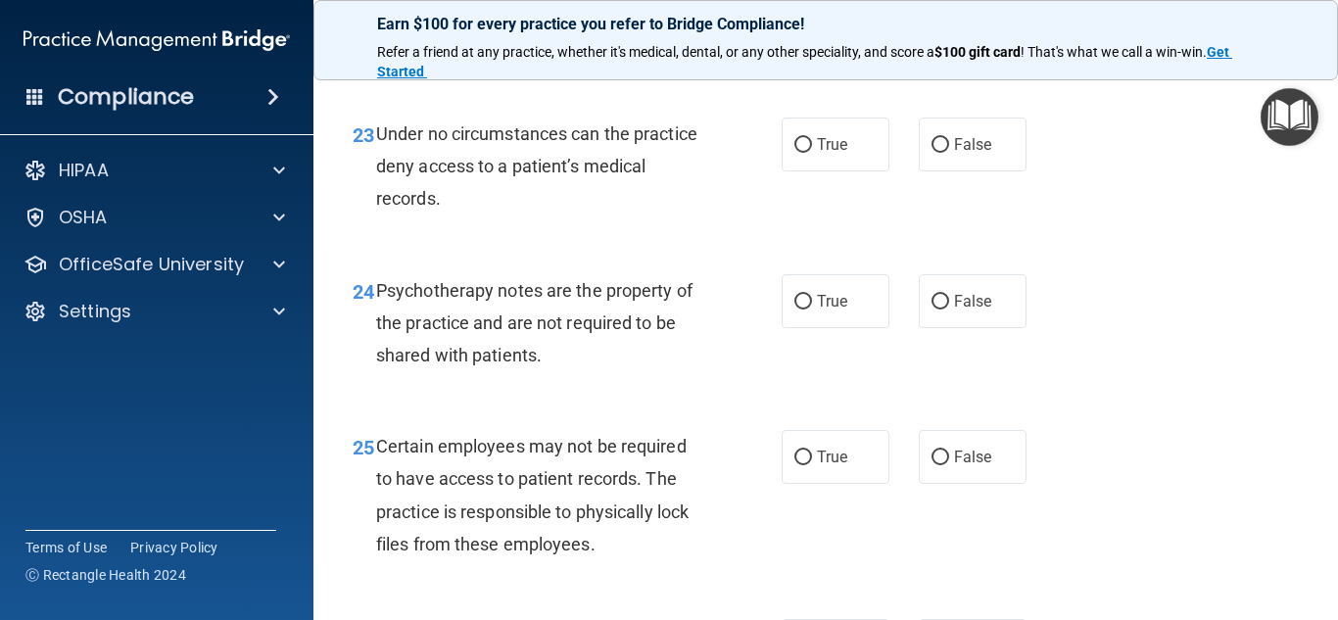
scroll to position [4682, 0]
click at [796, 308] on input "True" at bounding box center [803, 301] width 18 height 15
radio input "true"
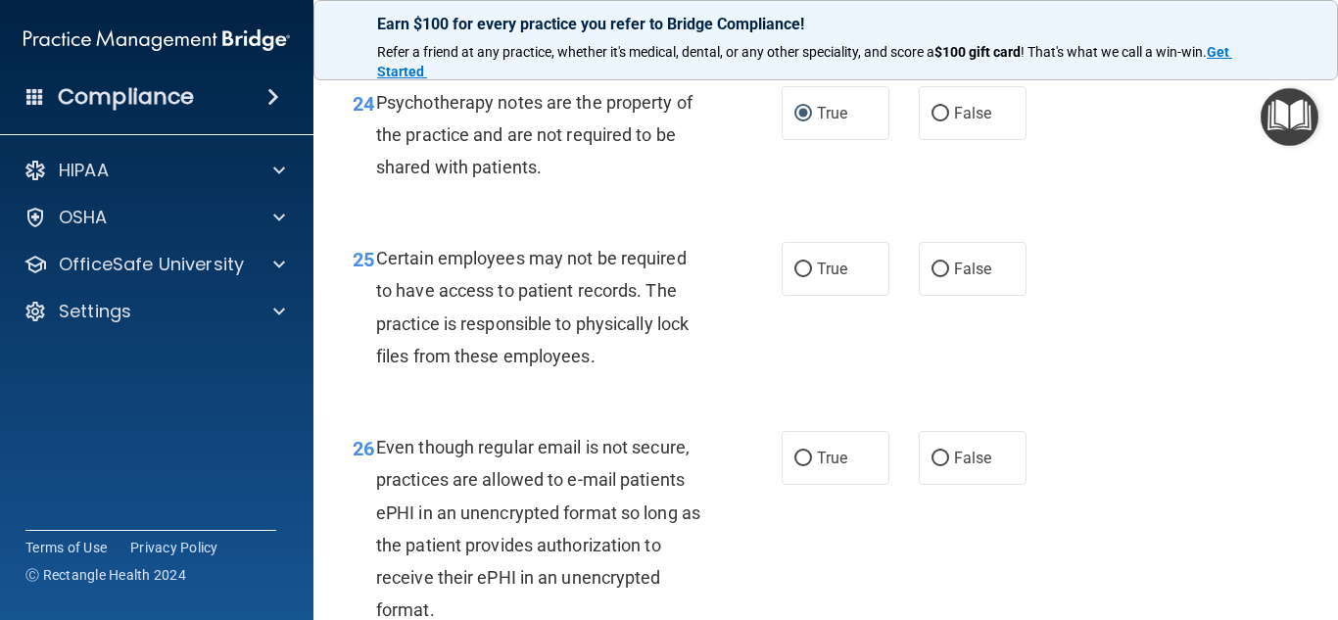
scroll to position [4868, 0]
click at [804, 278] on input "True" at bounding box center [803, 270] width 18 height 15
radio input "true"
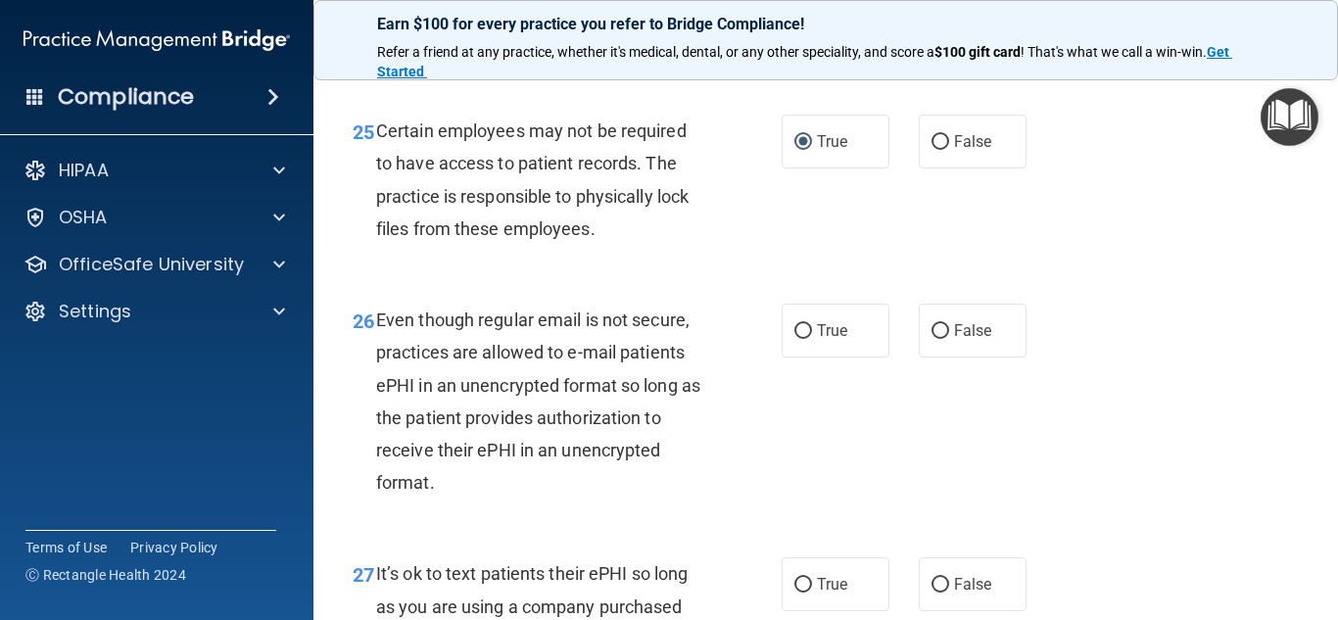
scroll to position [4995, 0]
click at [796, 341] on input "True" at bounding box center [803, 333] width 18 height 15
radio input "true"
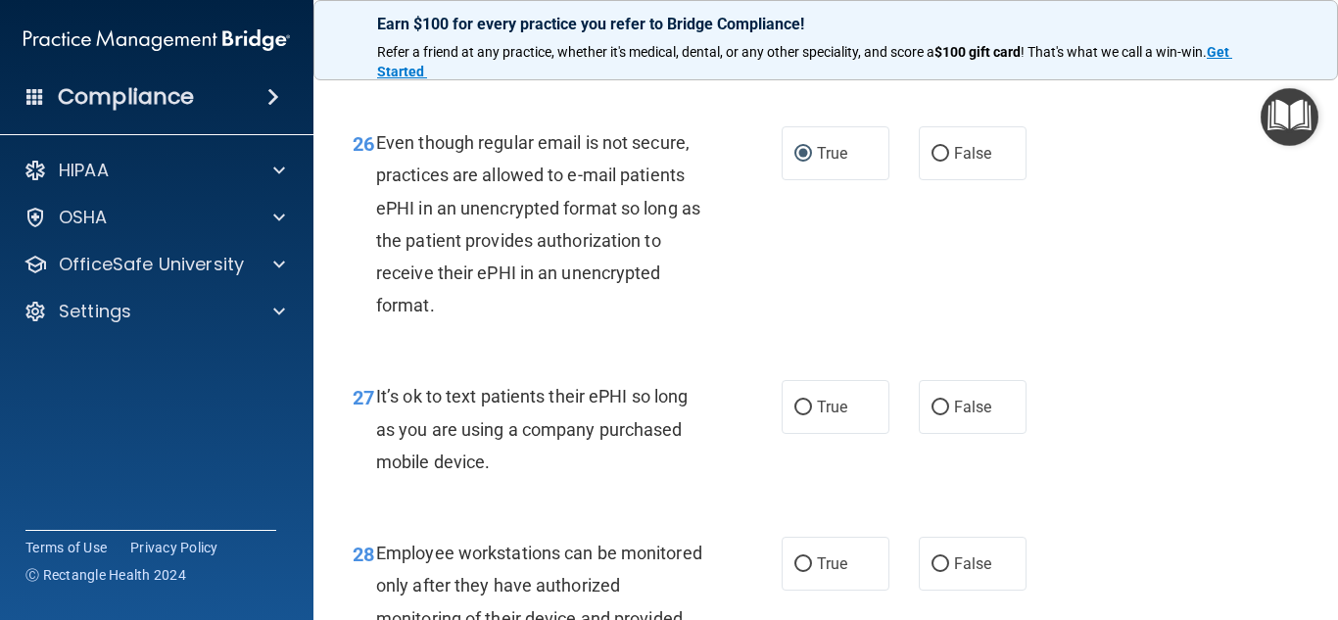
scroll to position [5172, 0]
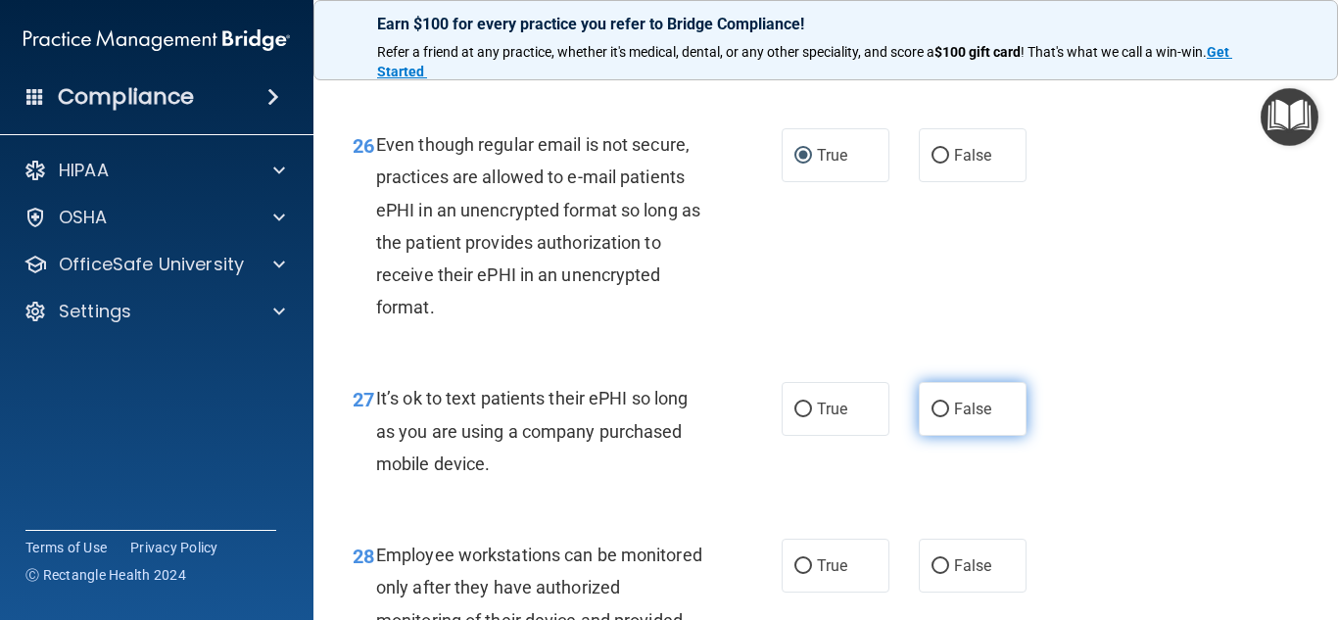
click at [933, 417] on input "False" at bounding box center [940, 410] width 18 height 15
radio input "true"
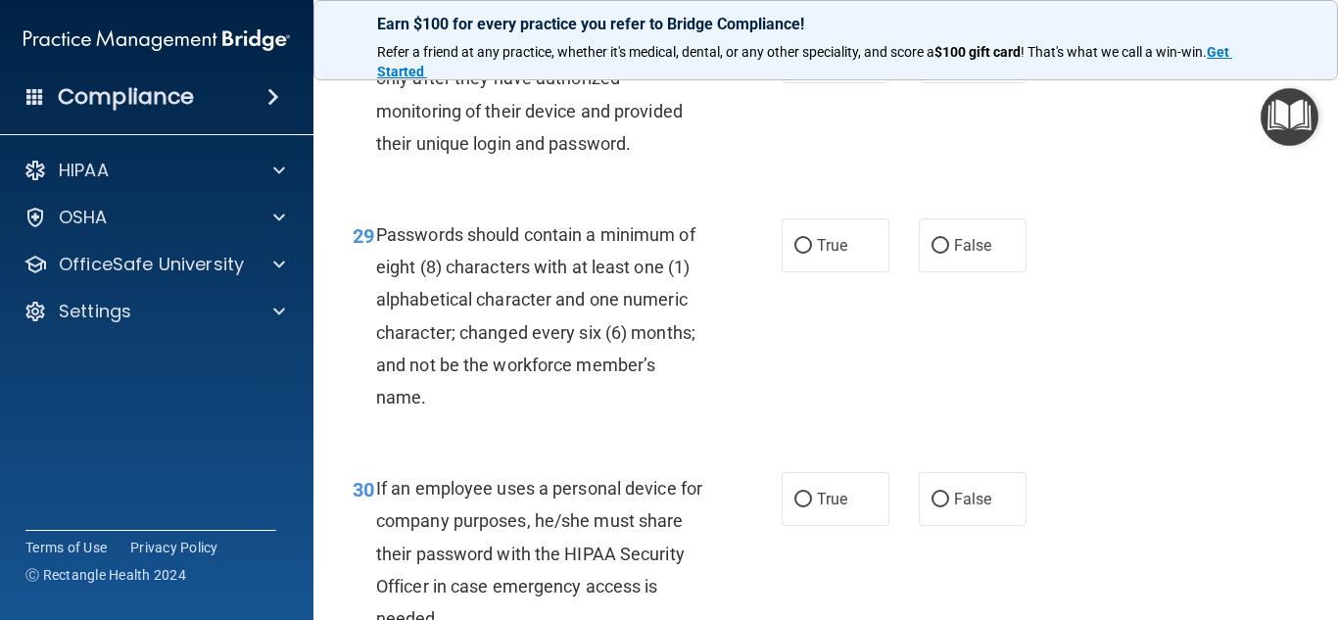
scroll to position [5682, 0]
click at [804, 253] on input "True" at bounding box center [803, 245] width 18 height 15
radio input "true"
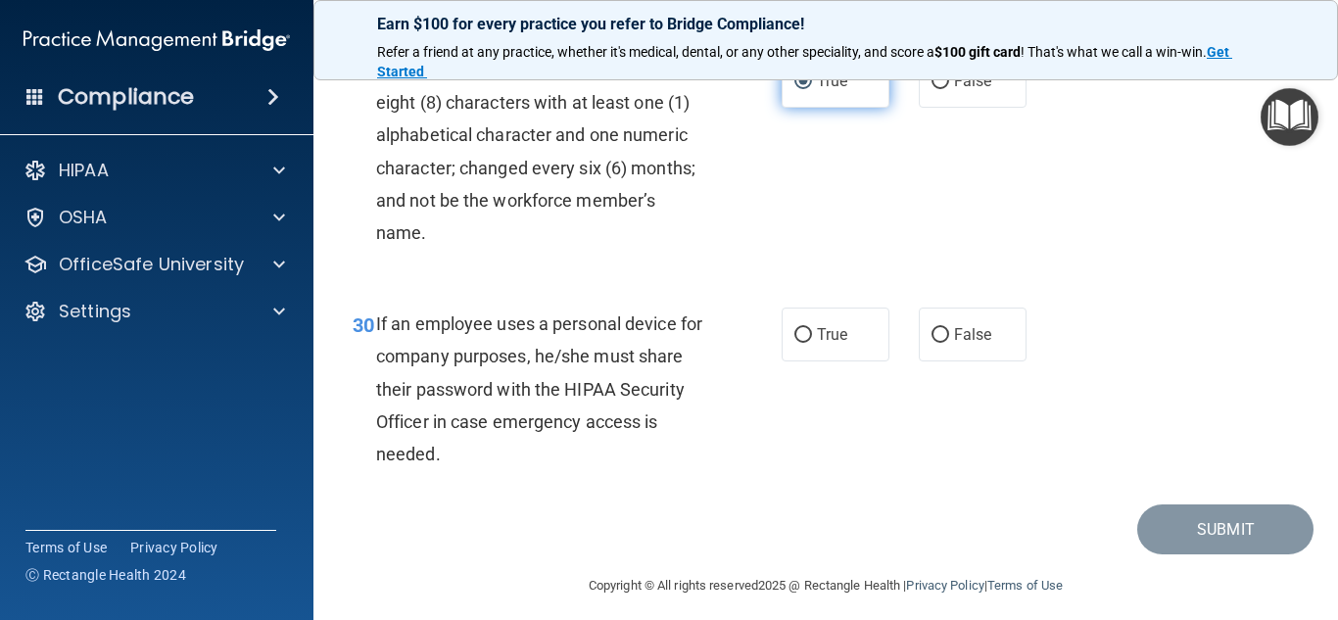
scroll to position [5847, 0]
click at [931, 342] on input "False" at bounding box center [940, 334] width 18 height 15
radio input "true"
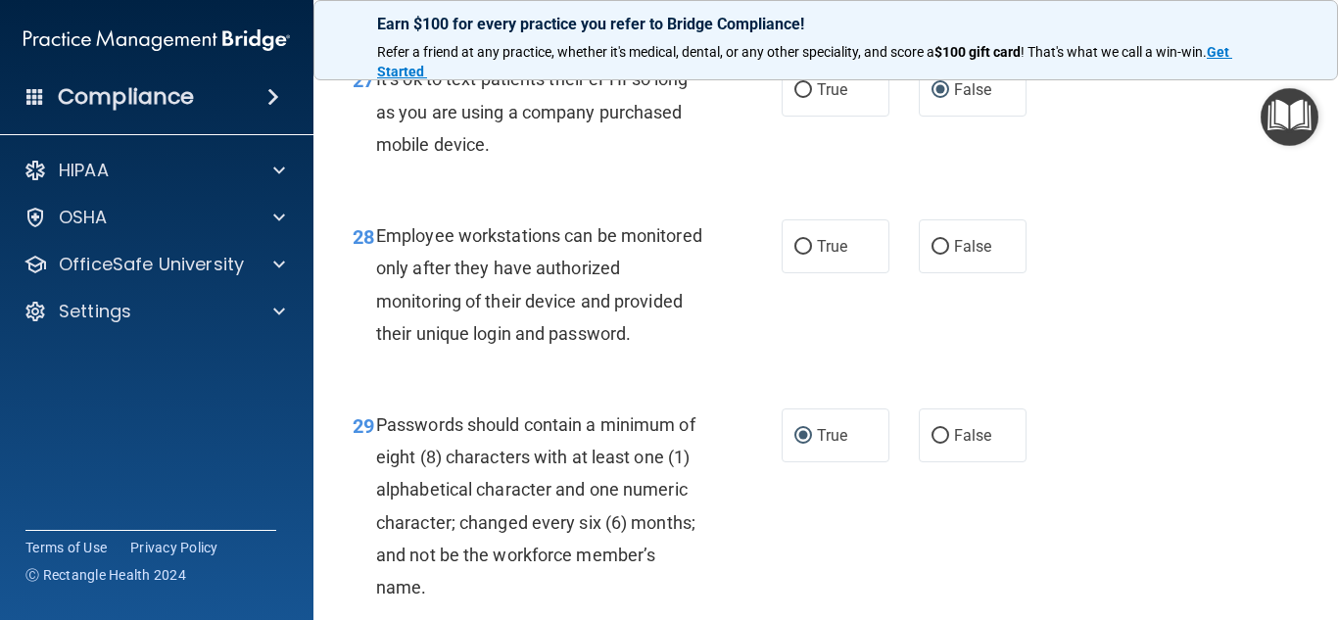
scroll to position [5493, 0]
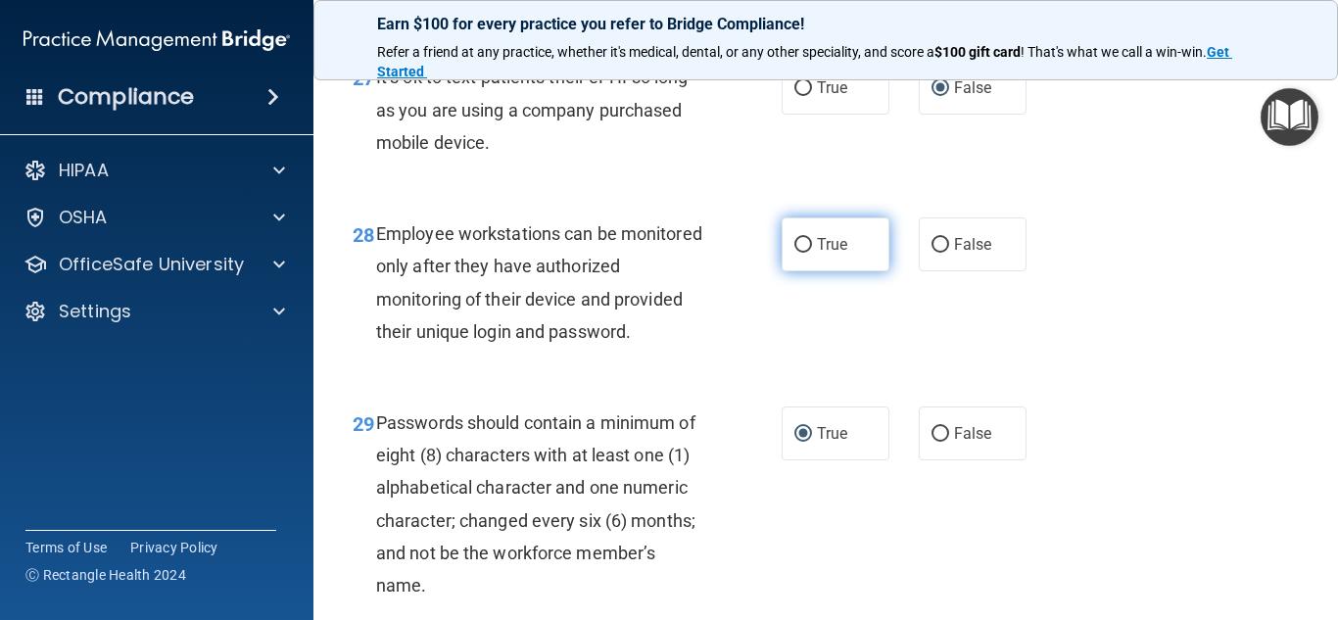
click at [799, 253] on input "True" at bounding box center [803, 245] width 18 height 15
radio input "true"
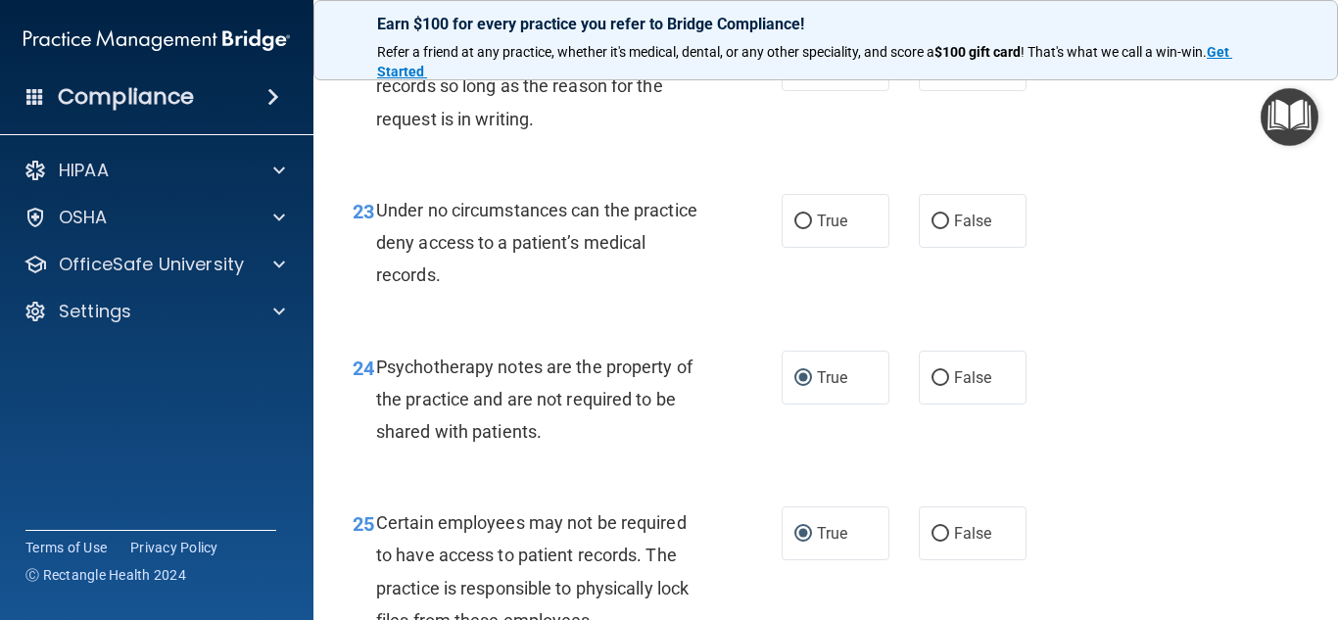
scroll to position [4605, 0]
click at [936, 229] on input "False" at bounding box center [940, 221] width 18 height 15
radio input "true"
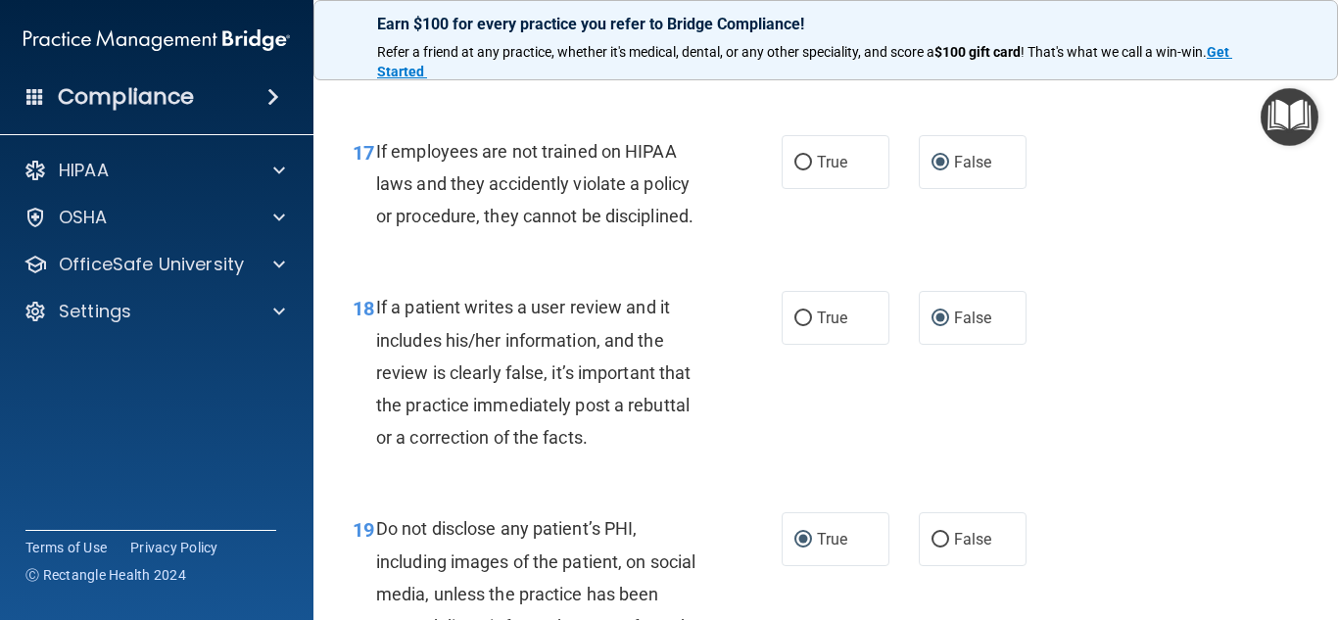
scroll to position [3423, 0]
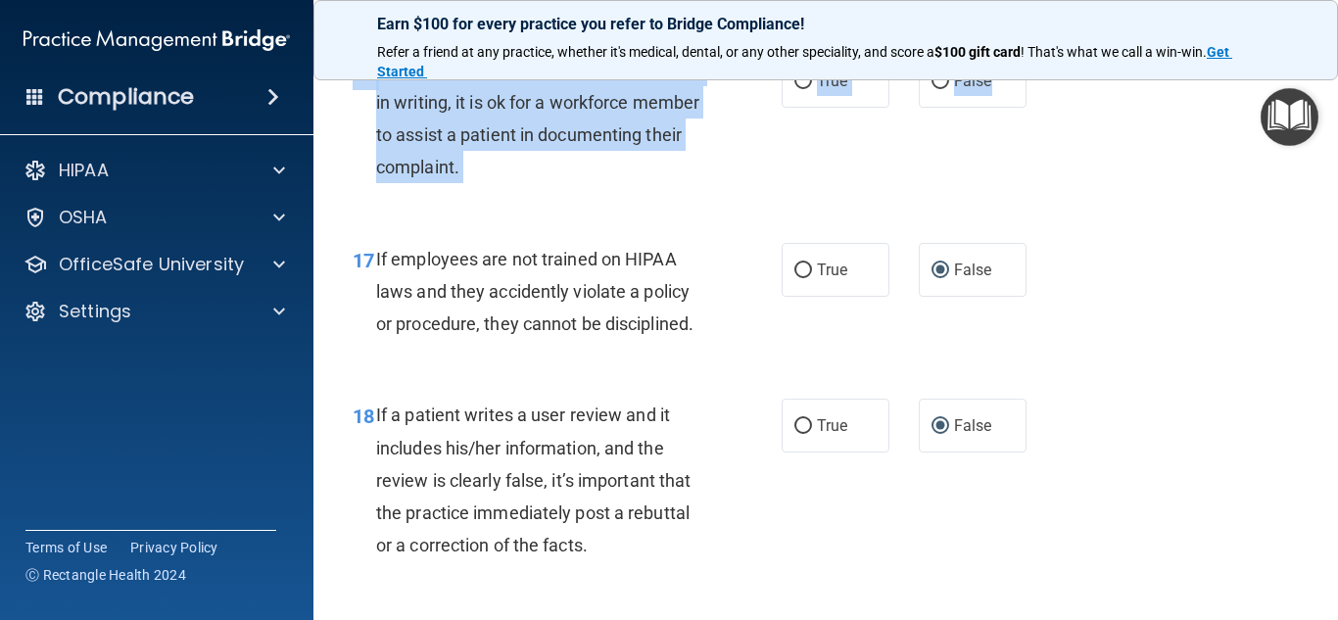
drag, startPoint x: 1028, startPoint y: 123, endPoint x: 1010, endPoint y: 212, distance: 90.1
click at [1010, 212] on div "16 If patient does not wish to file a complaint in writing, it is ok for a work…" at bounding box center [825, 123] width 975 height 189
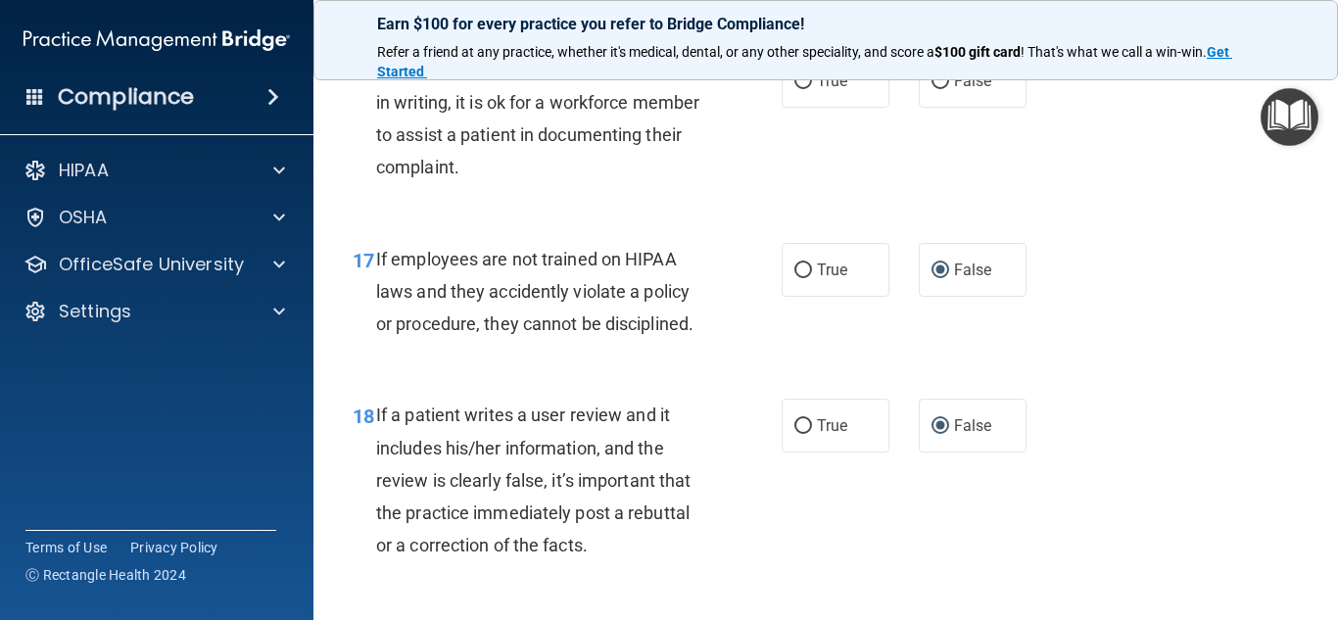
click at [1031, 212] on div "16 If patient does not wish to file a complaint in writing, it is ok for a work…" at bounding box center [825, 123] width 975 height 189
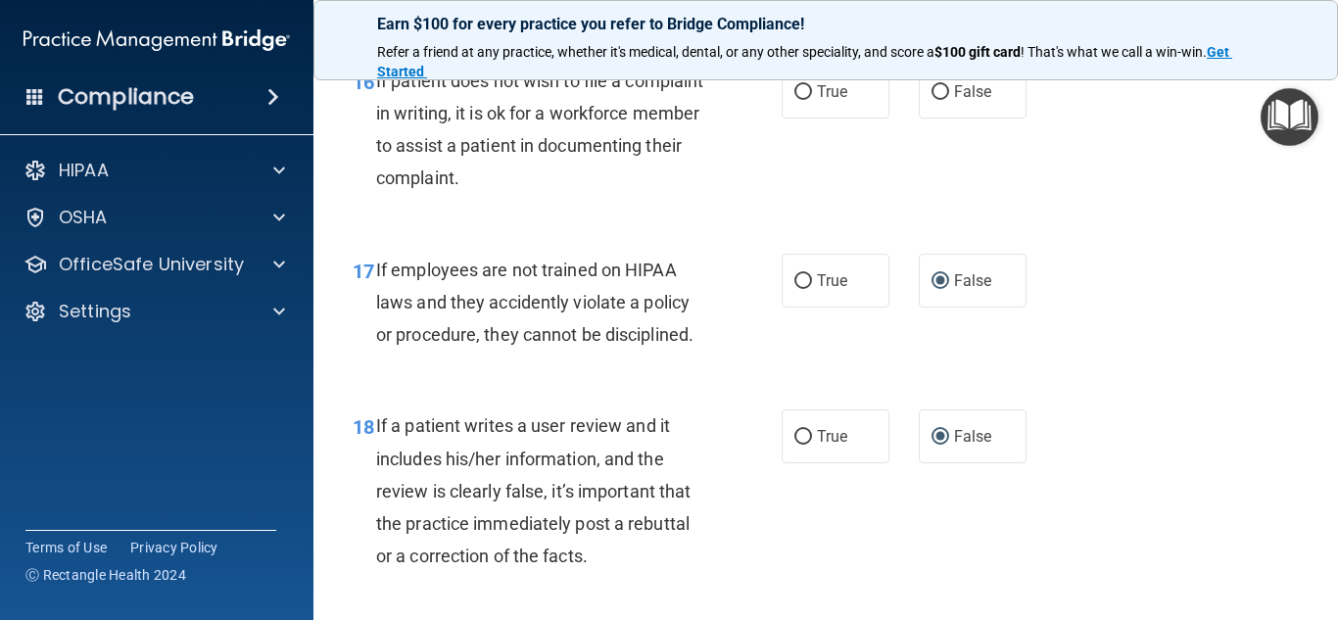
scroll to position [3411, 0]
click at [797, 101] on input "True" at bounding box center [803, 93] width 18 height 15
radio input "true"
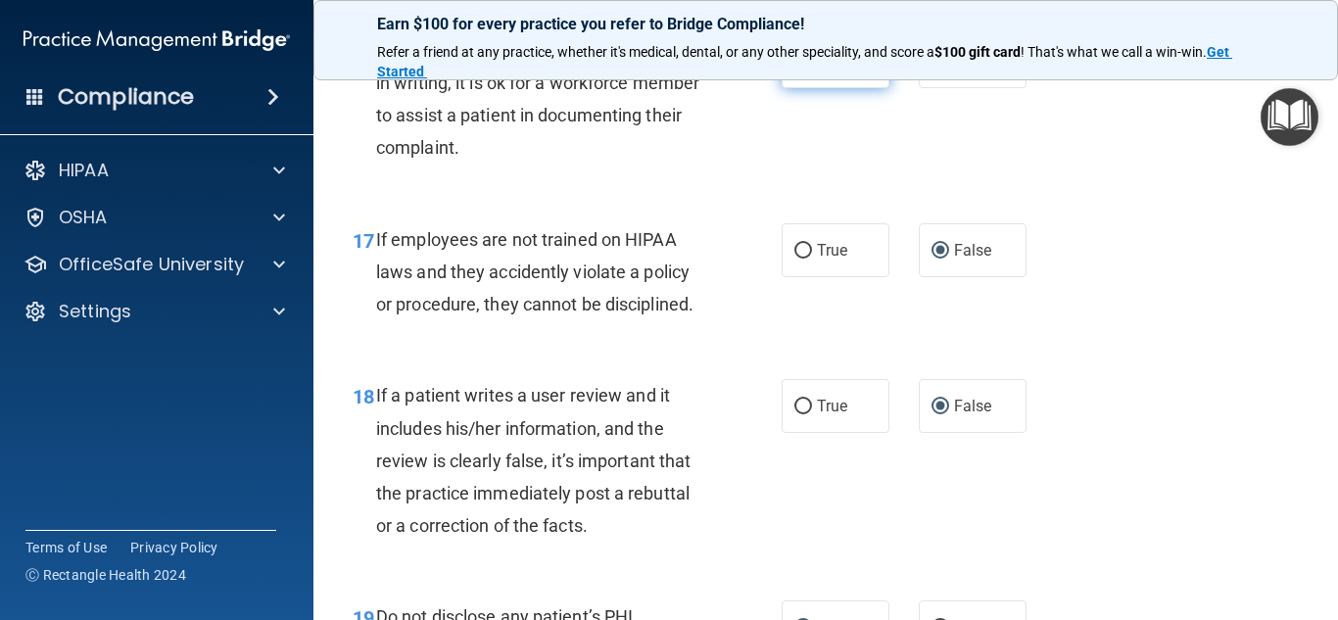
scroll to position [3441, 0]
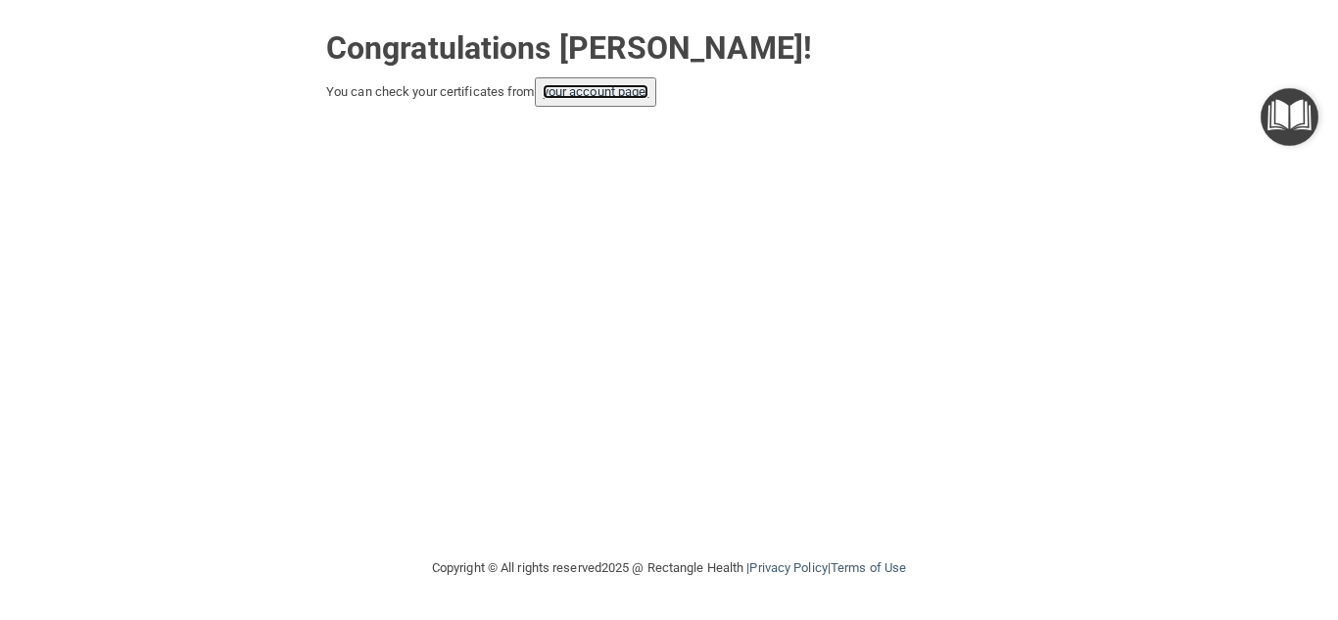
click at [615, 97] on link "your account page!" at bounding box center [596, 91] width 107 height 15
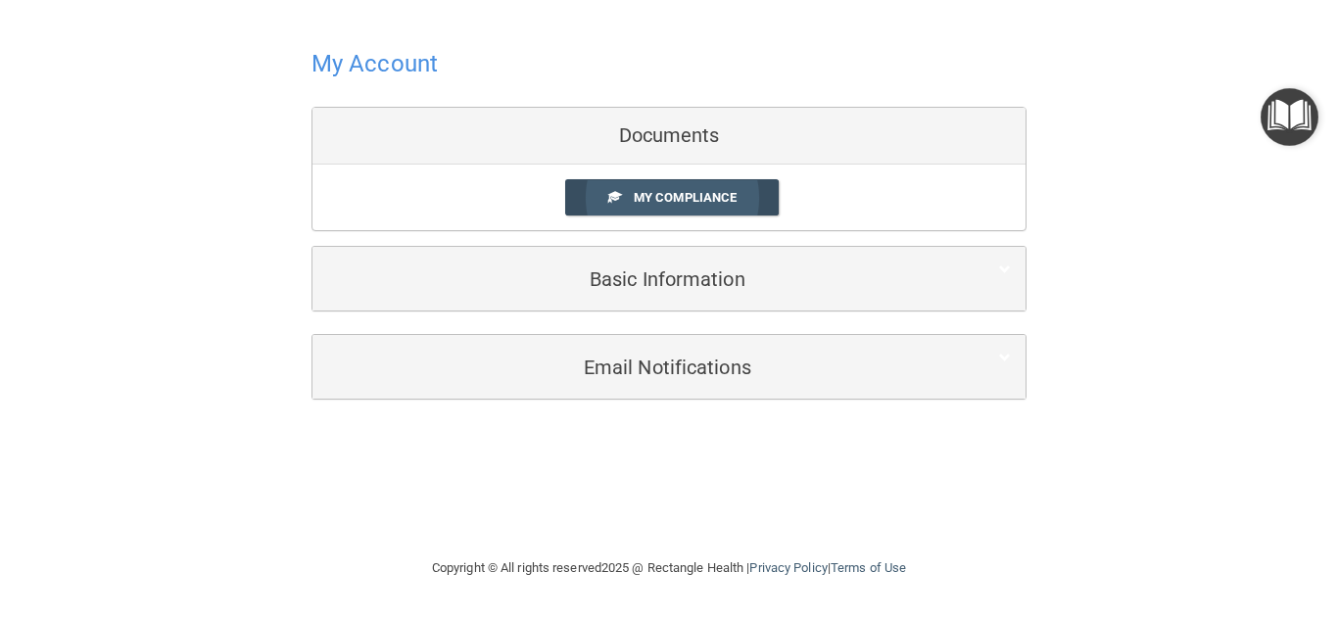
click at [610, 202] on span at bounding box center [614, 196] width 13 height 13
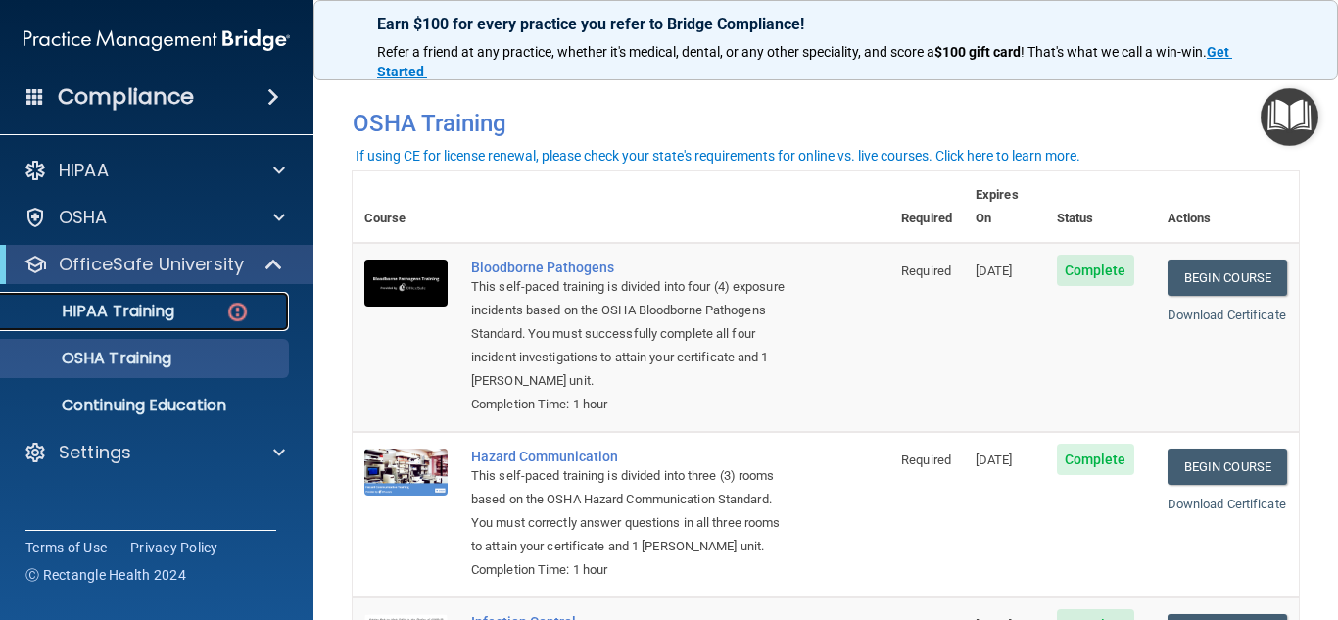
click at [231, 307] on img at bounding box center [237, 312] width 24 height 24
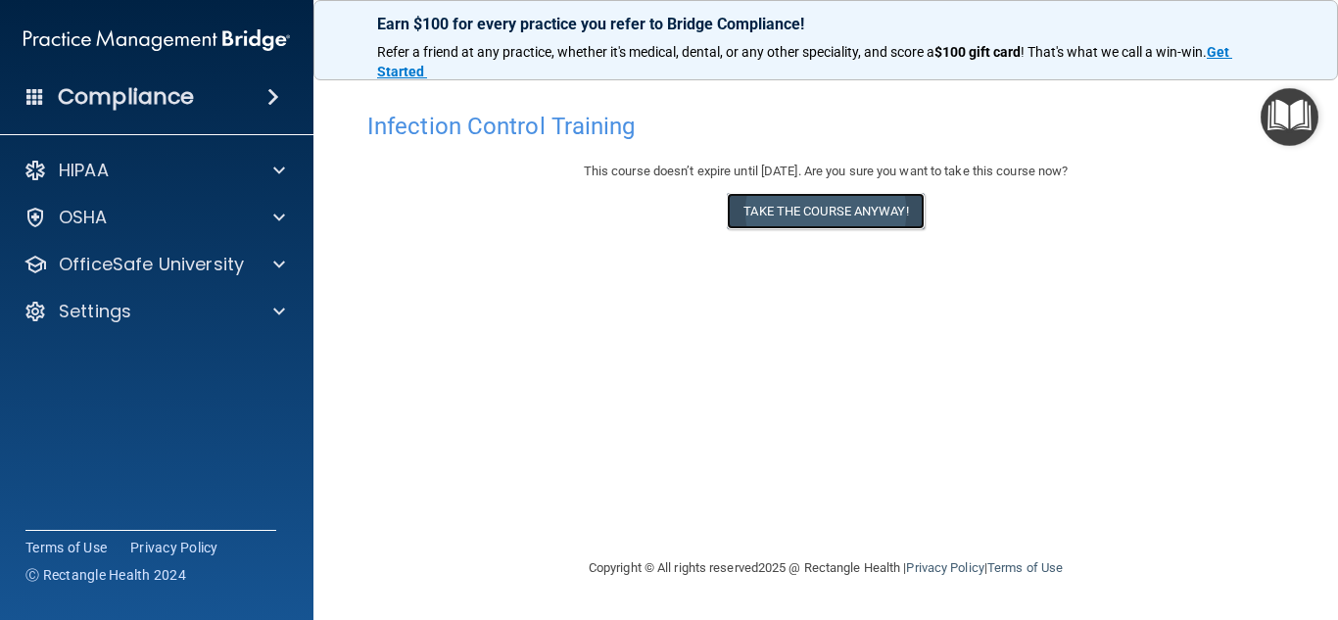
click at [883, 207] on button "Take the course anyway!" at bounding box center [825, 211] width 197 height 36
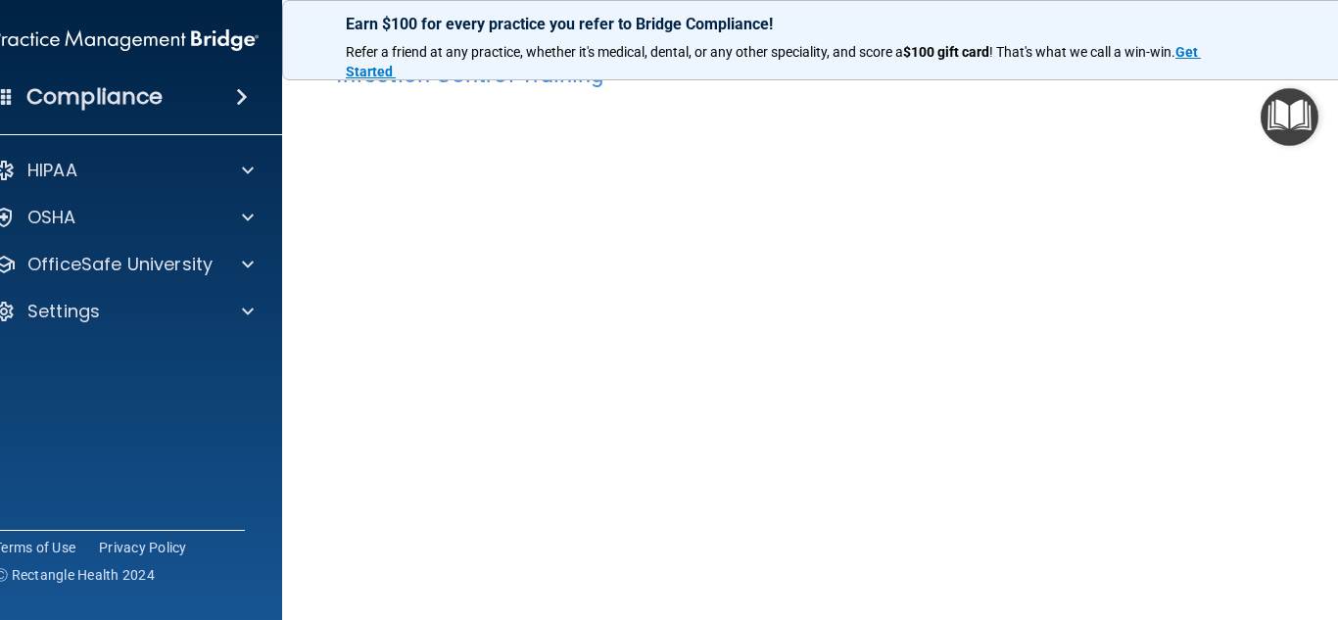
scroll to position [53, 0]
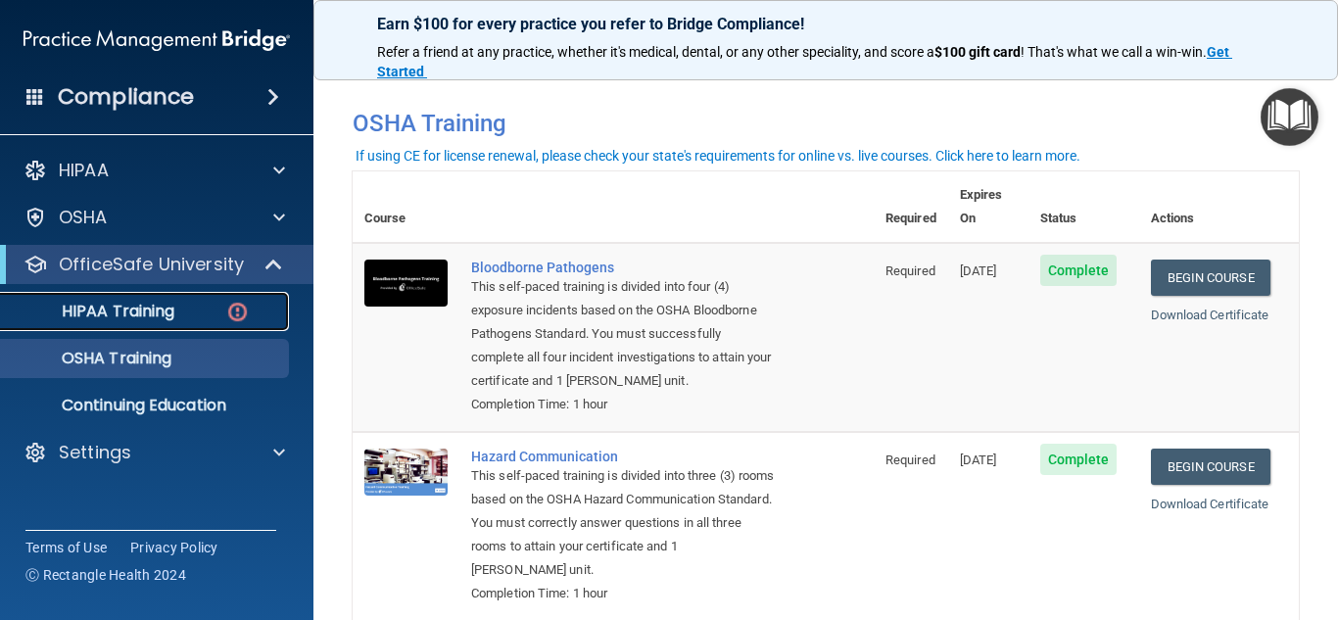
click at [239, 305] on img at bounding box center [237, 312] width 24 height 24
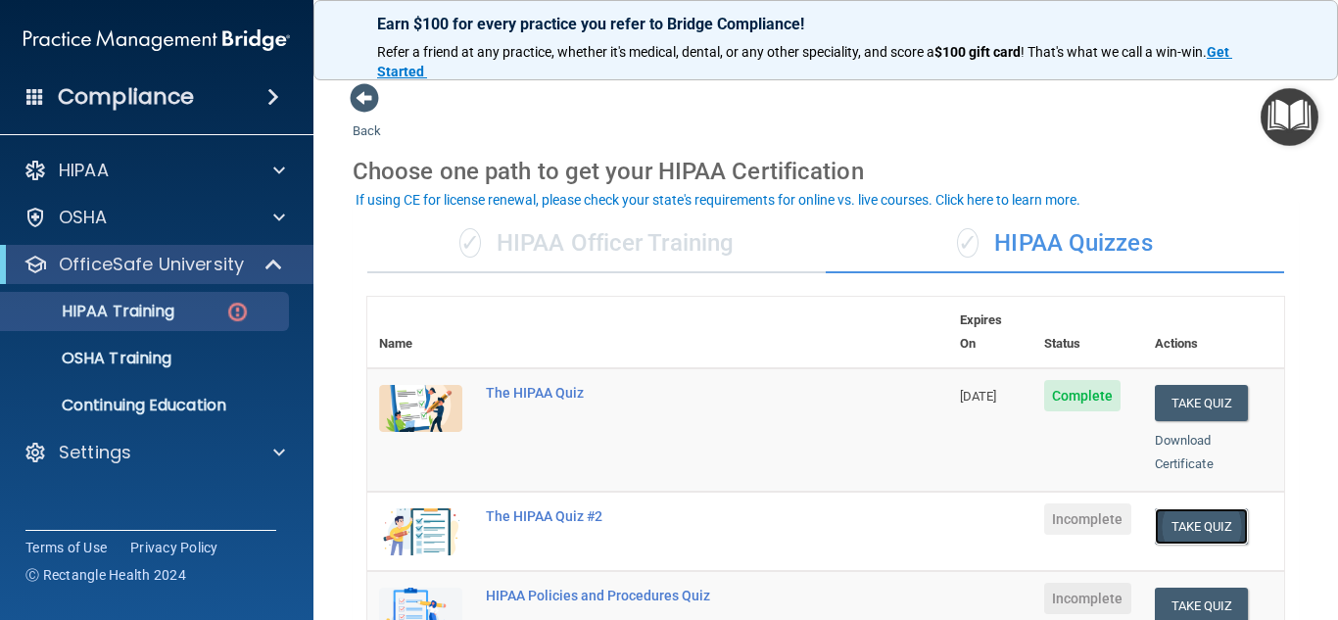
click at [1180, 508] on button "Take Quiz" at bounding box center [1202, 526] width 94 height 36
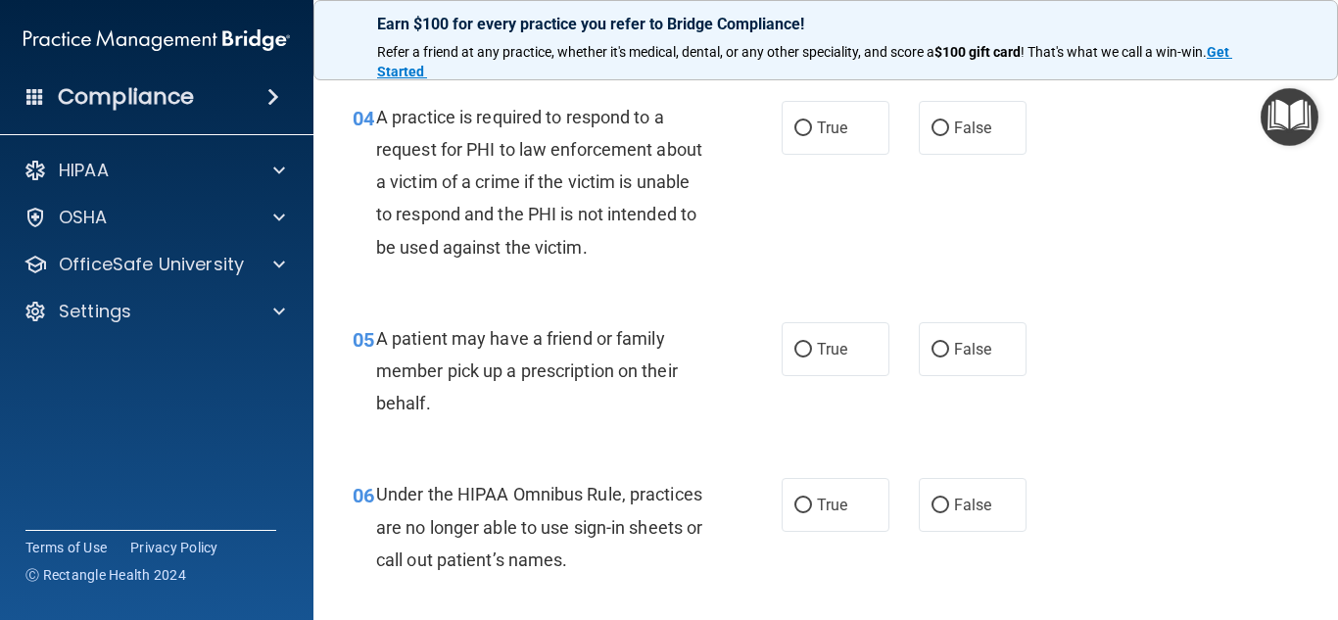
scroll to position [717, 0]
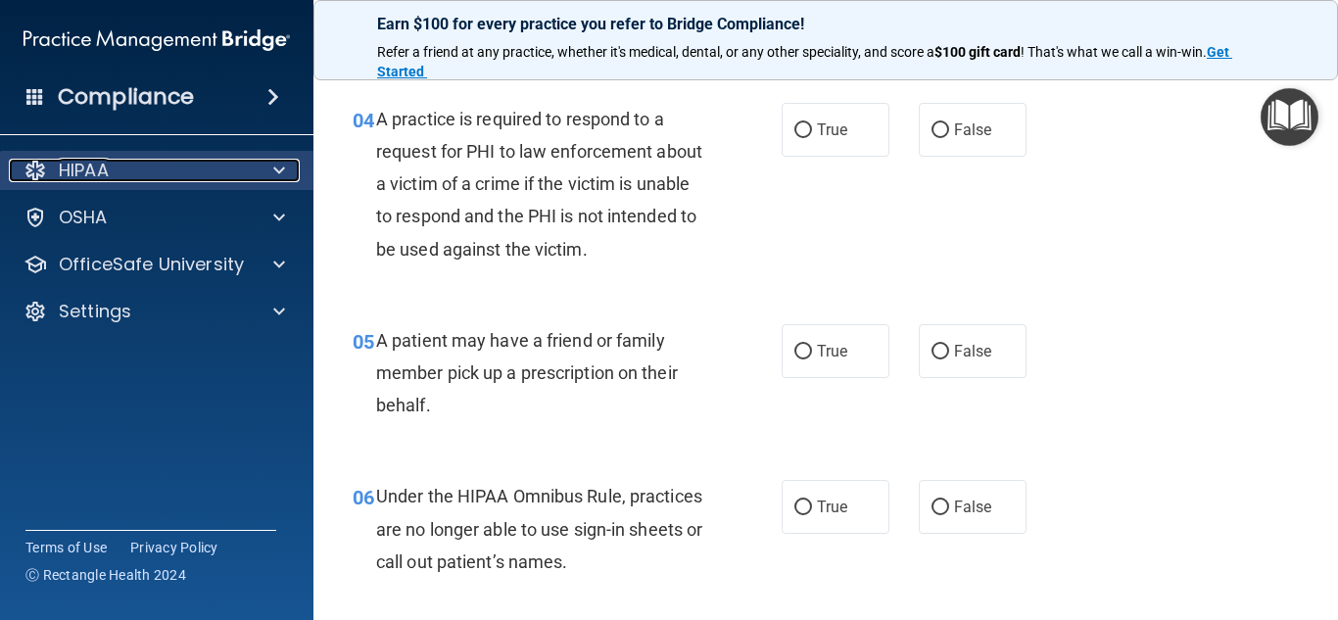
click at [278, 173] on span at bounding box center [279, 171] width 12 height 24
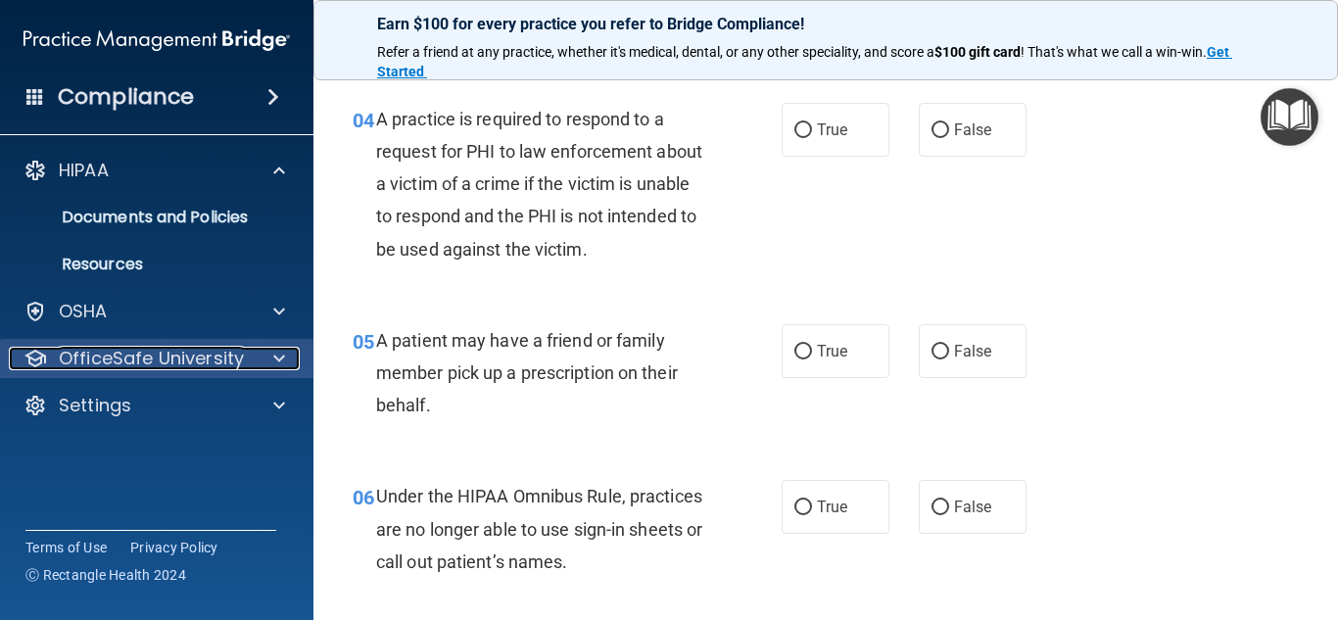
click at [274, 356] on span at bounding box center [279, 359] width 12 height 24
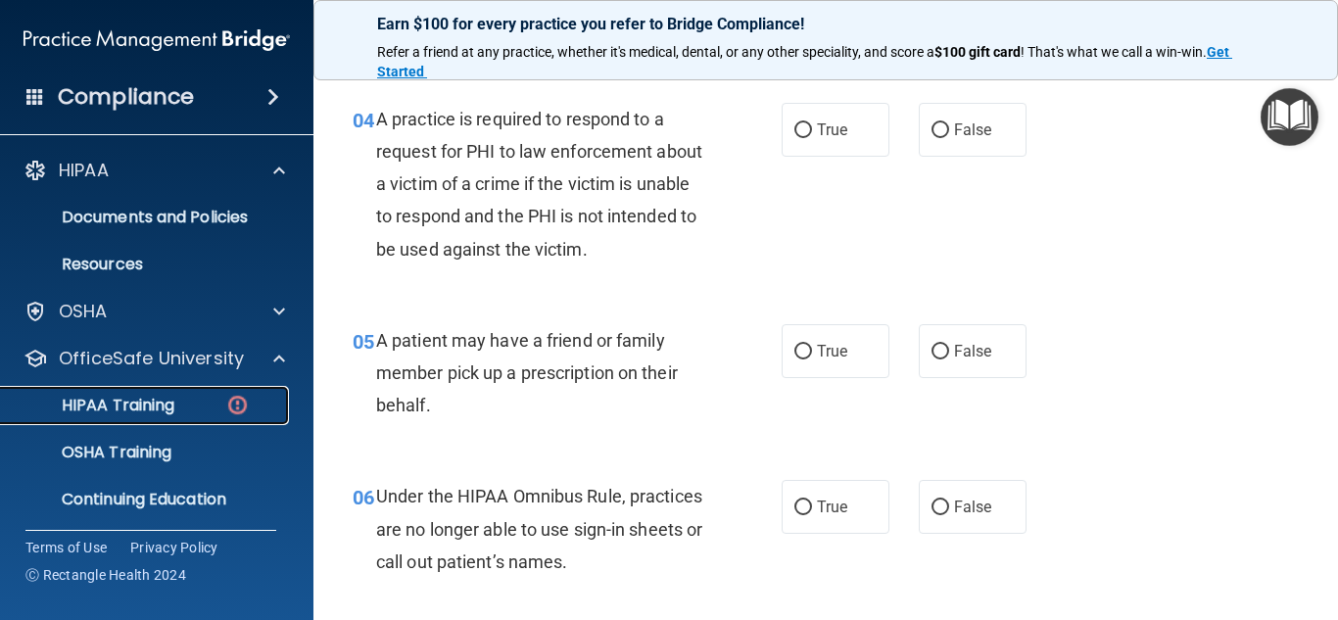
click at [187, 403] on div "HIPAA Training" at bounding box center [146, 406] width 267 height 20
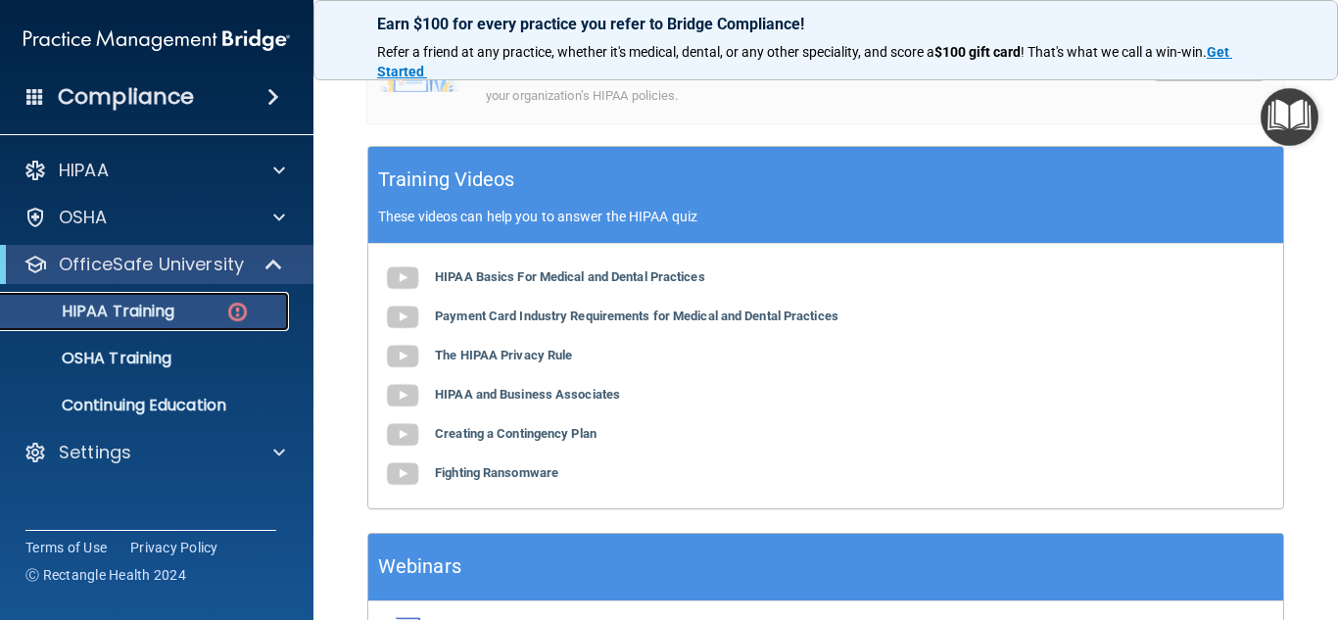
scroll to position [800, 0]
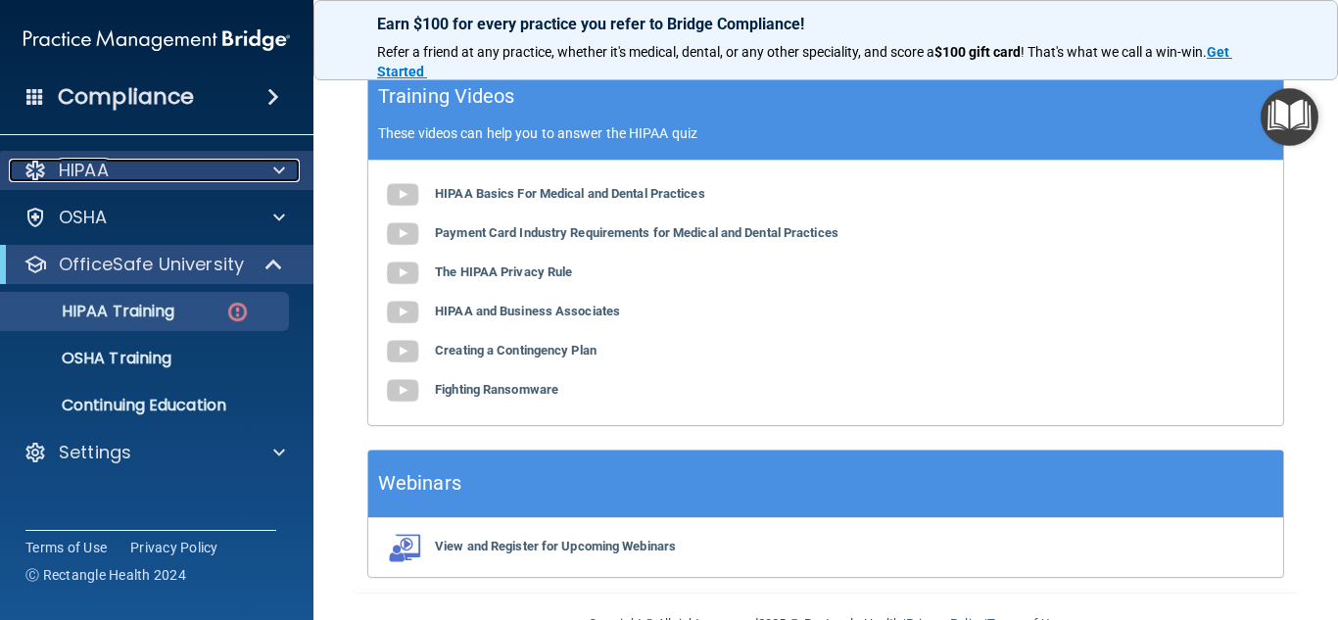
click at [280, 169] on span at bounding box center [279, 171] width 12 height 24
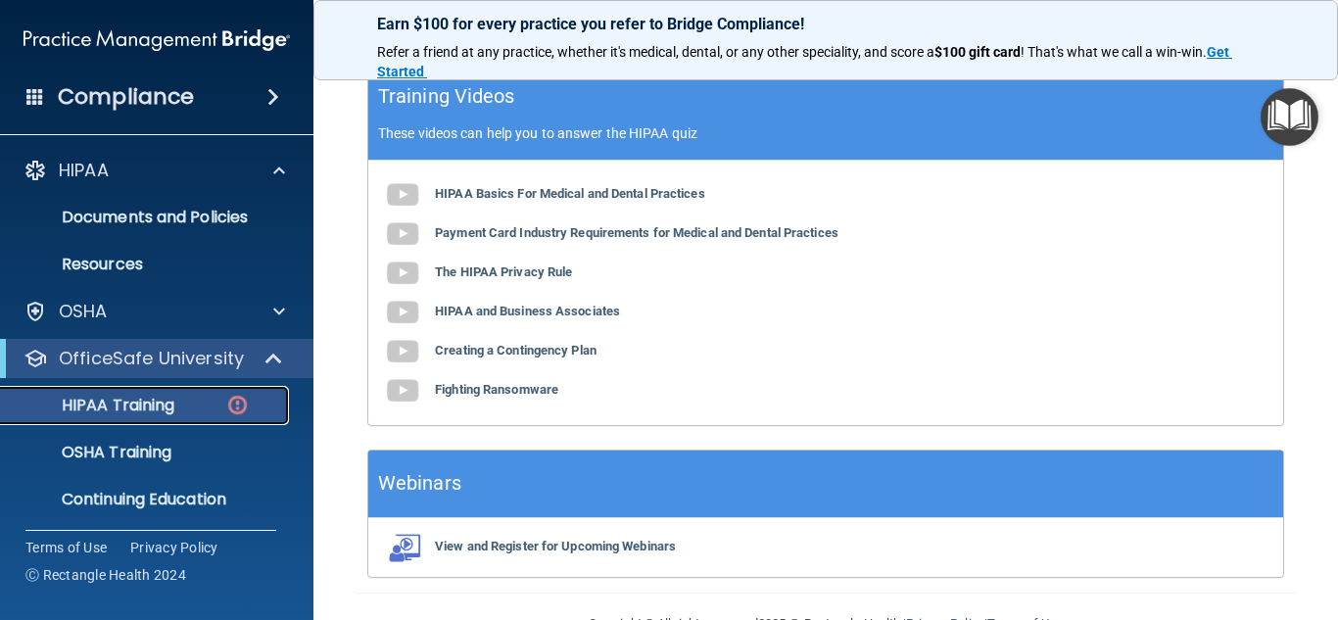
click at [166, 401] on p "HIPAA Training" at bounding box center [94, 406] width 162 height 20
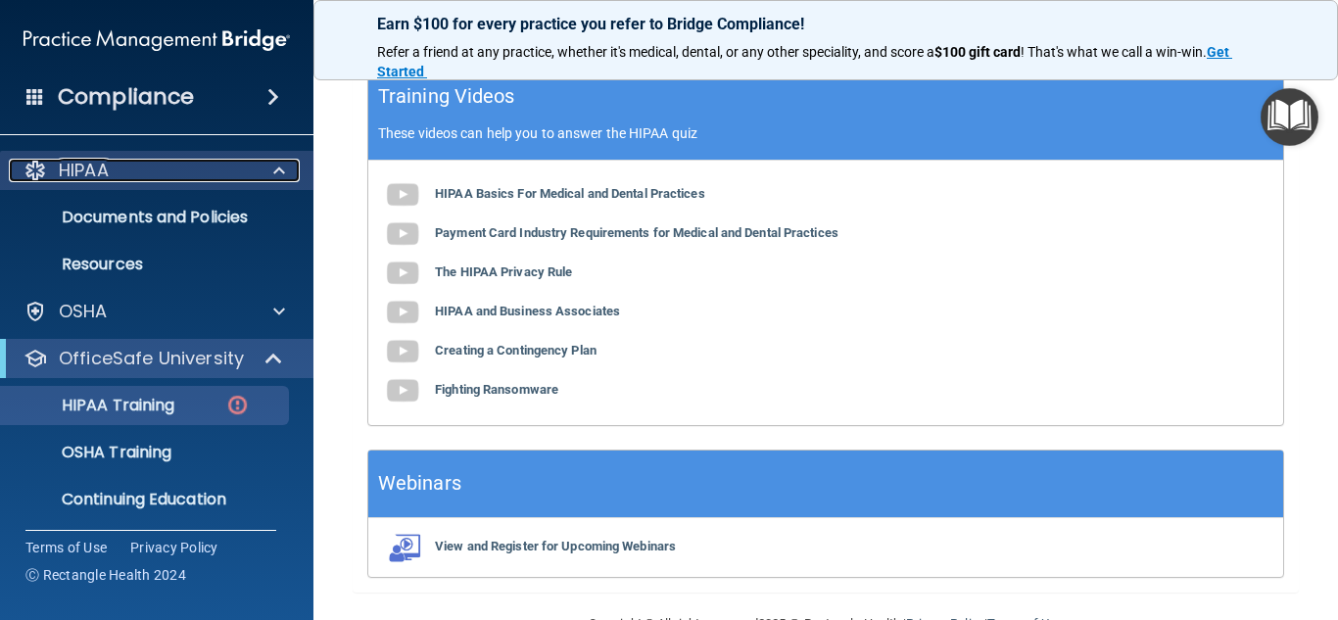
click at [287, 167] on div at bounding box center [276, 171] width 49 height 24
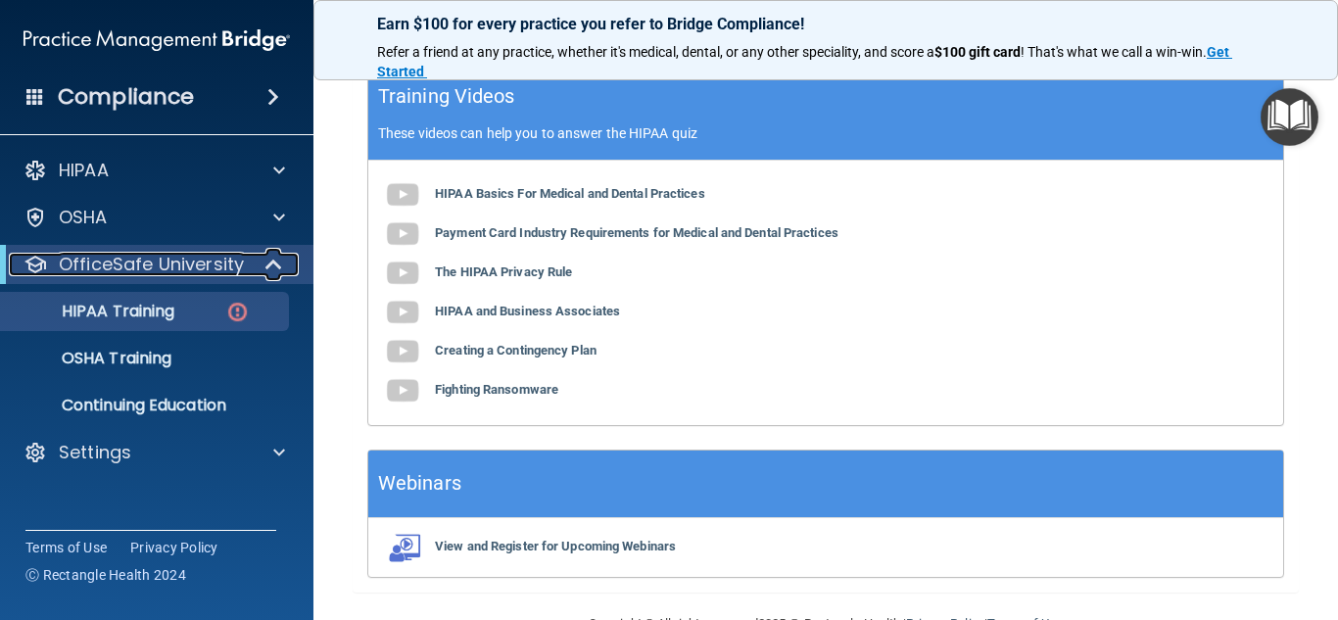
click at [236, 263] on p "OfficeSafe University" at bounding box center [151, 265] width 185 height 24
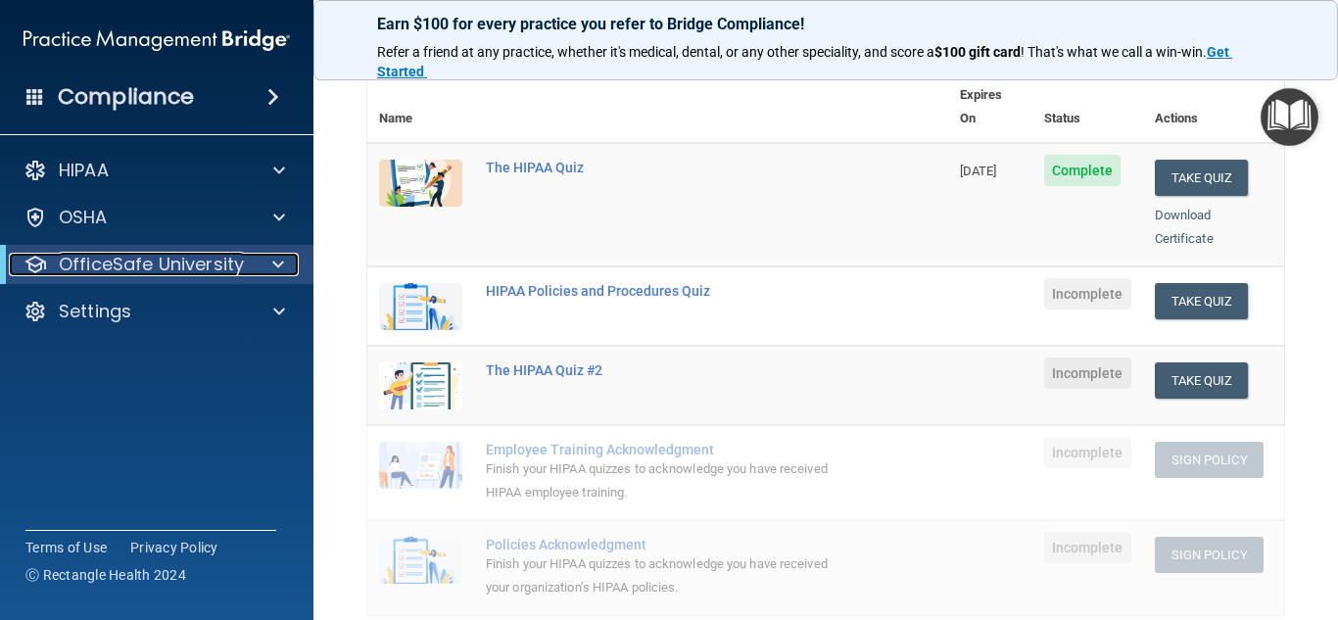
scroll to position [224, 0]
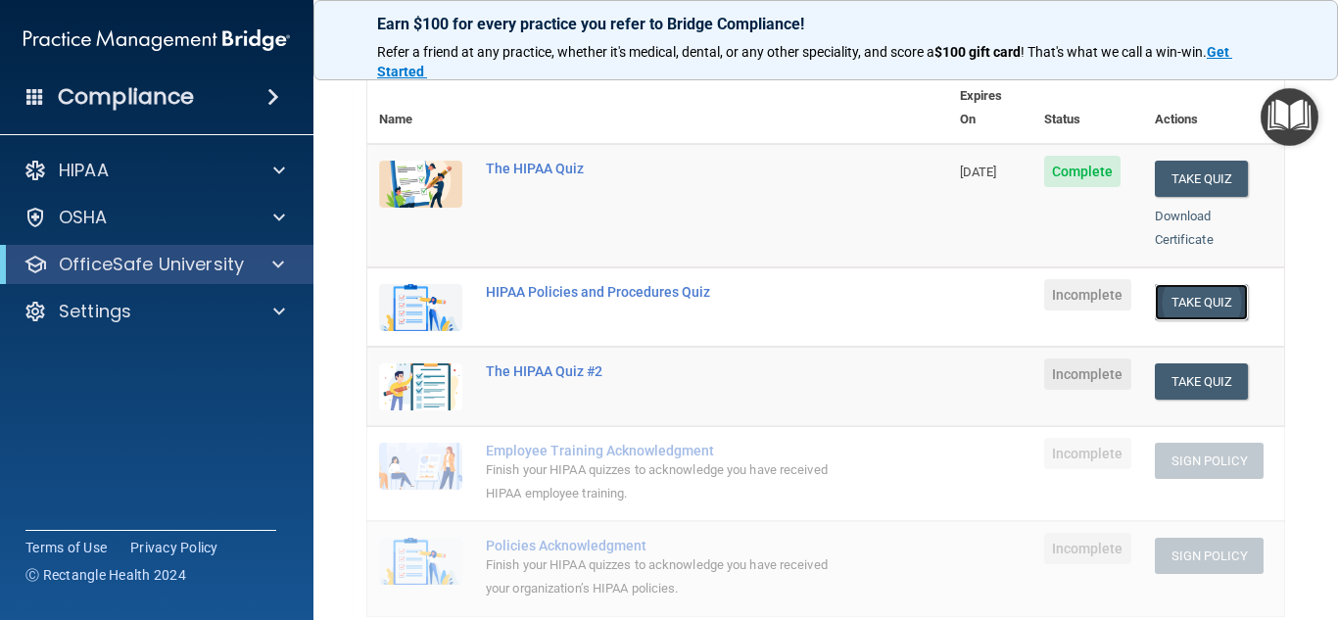
click at [1186, 284] on button "Take Quiz" at bounding box center [1202, 302] width 94 height 36
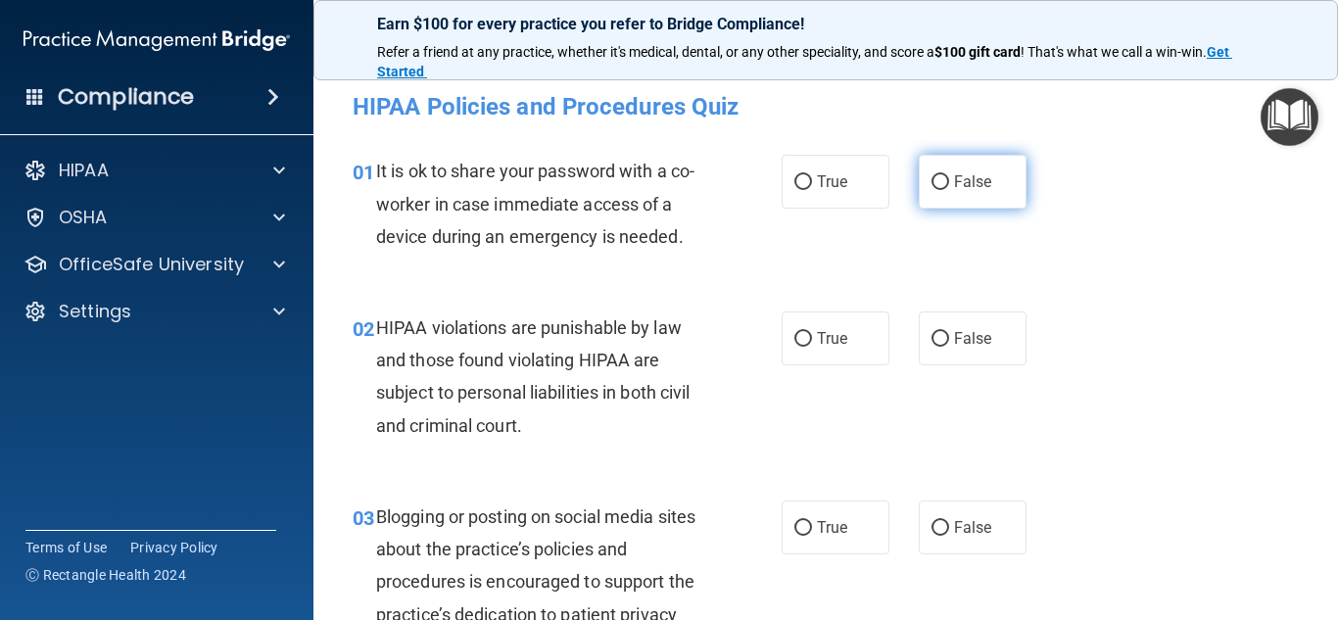
click at [931, 179] on input "False" at bounding box center [940, 182] width 18 height 15
radio input "true"
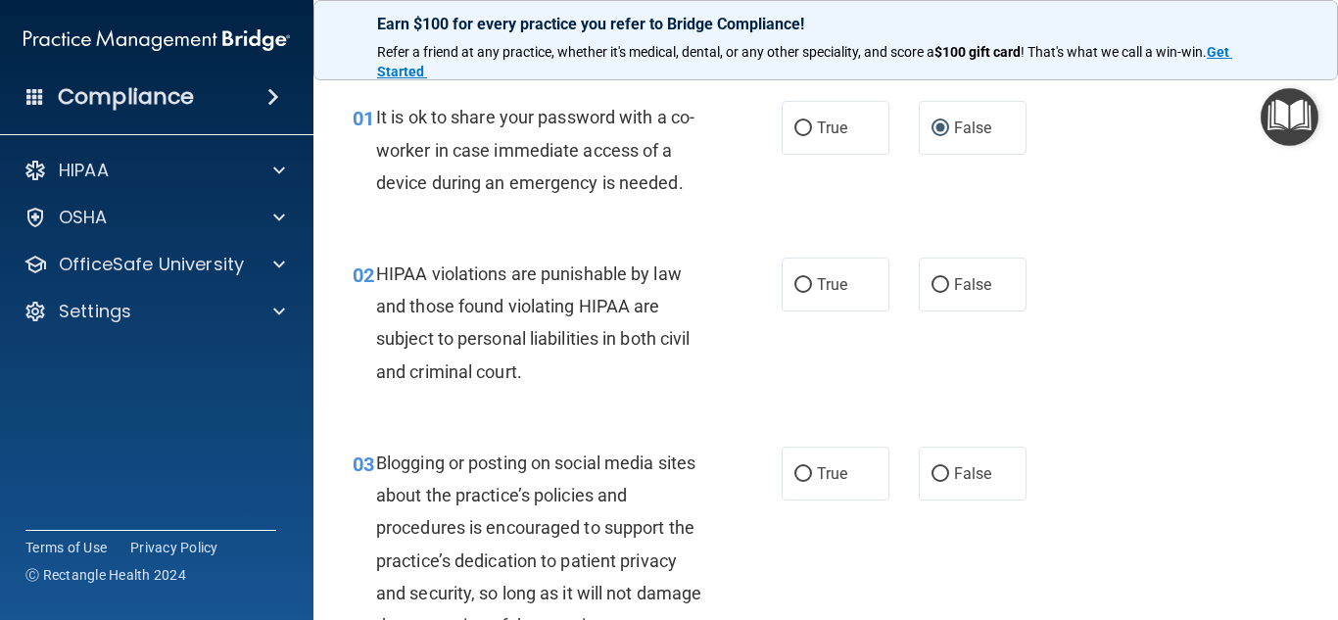
scroll to position [55, 0]
click at [794, 287] on input "True" at bounding box center [803, 284] width 18 height 15
radio input "true"
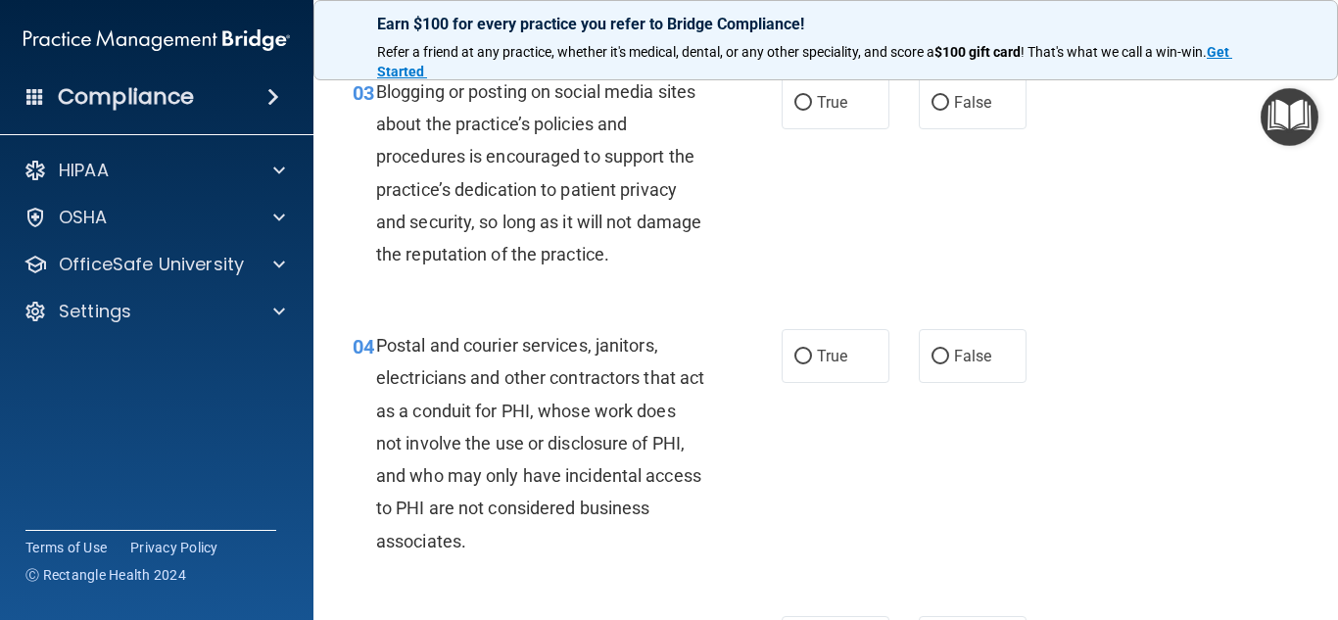
scroll to position [426, 0]
click at [801, 356] on input "True" at bounding box center [803, 356] width 18 height 15
radio input "true"
click at [801, 356] on input "True" at bounding box center [803, 356] width 18 height 15
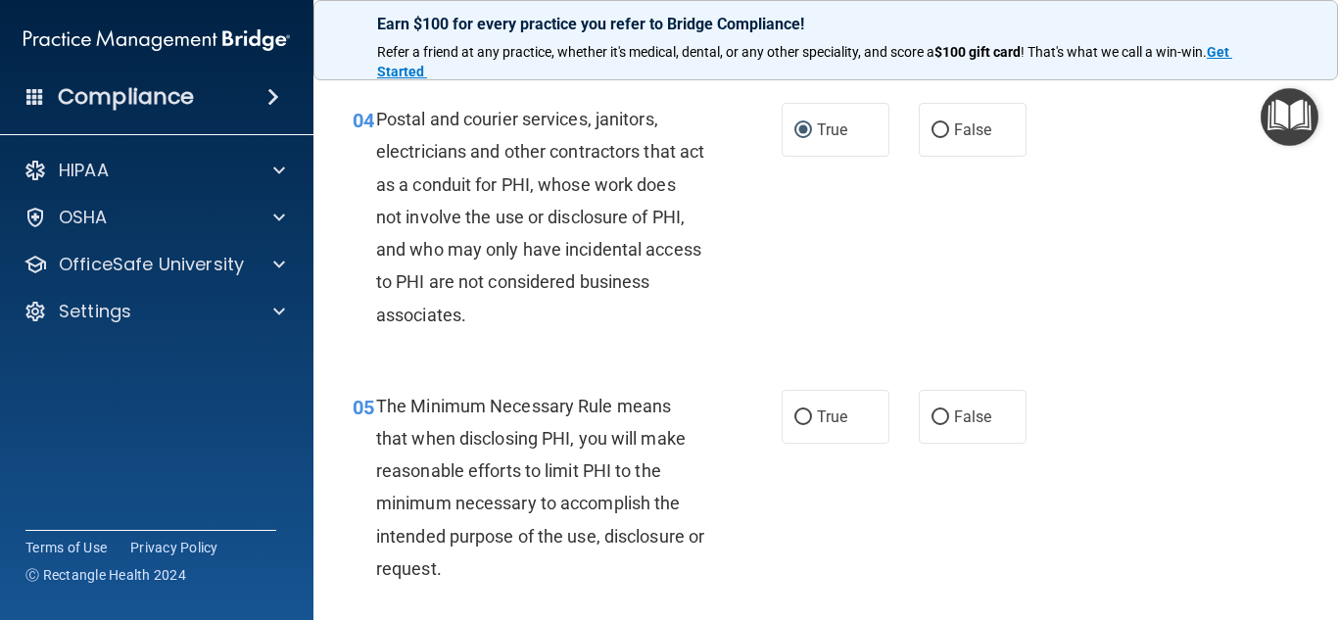
scroll to position [650, 0]
click at [794, 412] on input "True" at bounding box center [803, 418] width 18 height 15
radio input "true"
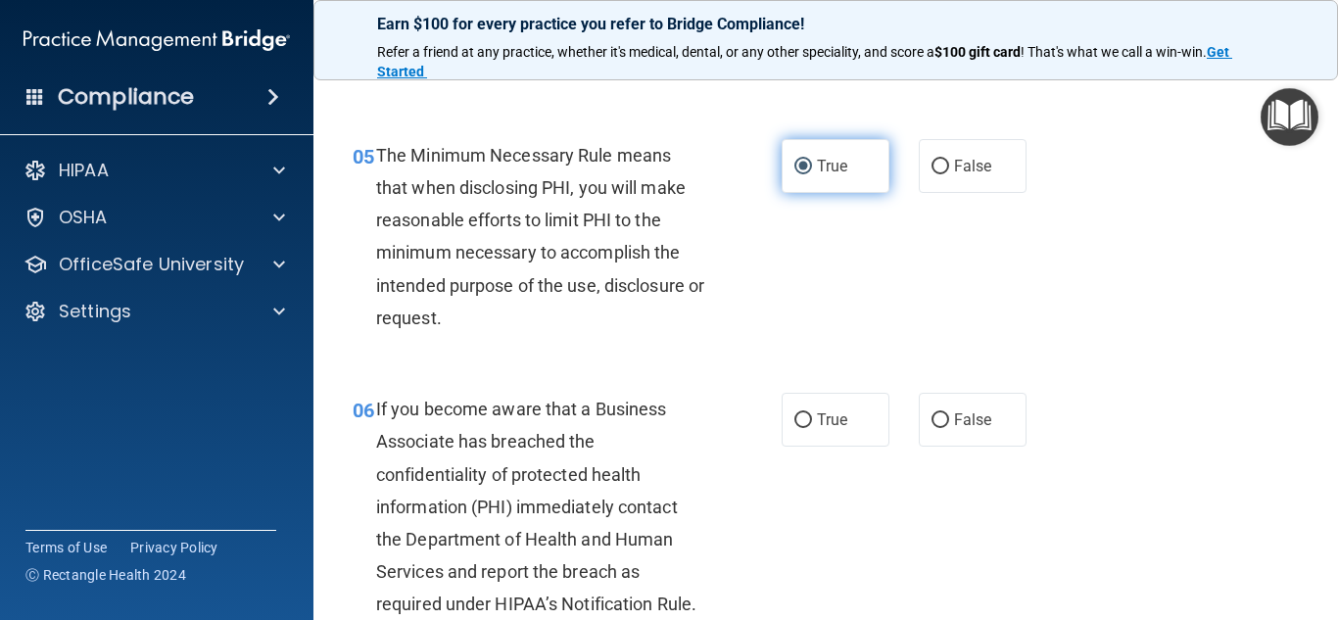
scroll to position [902, 0]
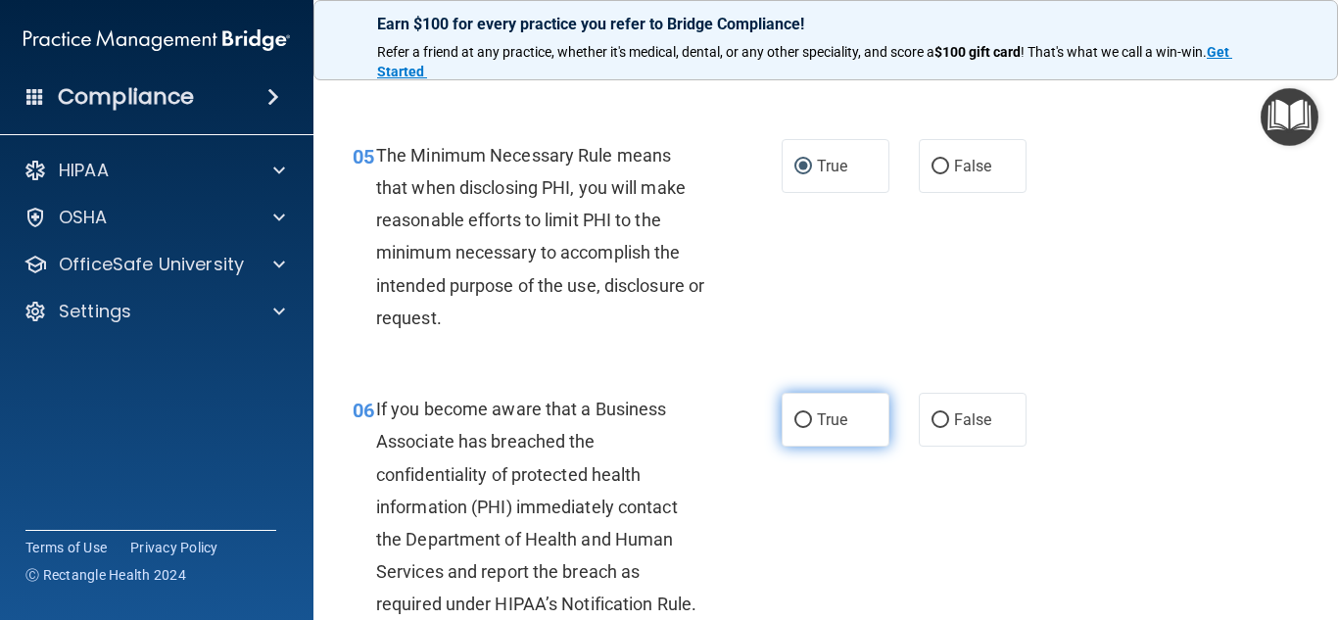
click at [796, 414] on input "True" at bounding box center [803, 420] width 18 height 15
radio input "true"
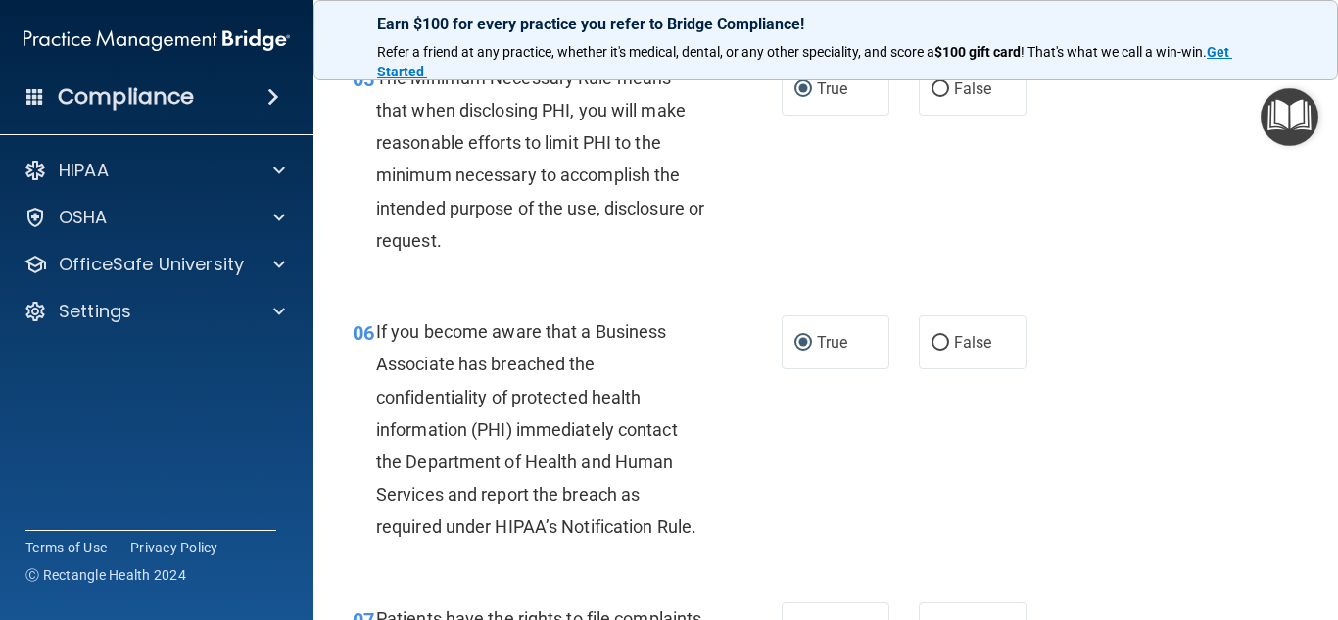
scroll to position [979, 0]
click at [931, 342] on input "False" at bounding box center [940, 343] width 18 height 15
radio input "true"
radio input "false"
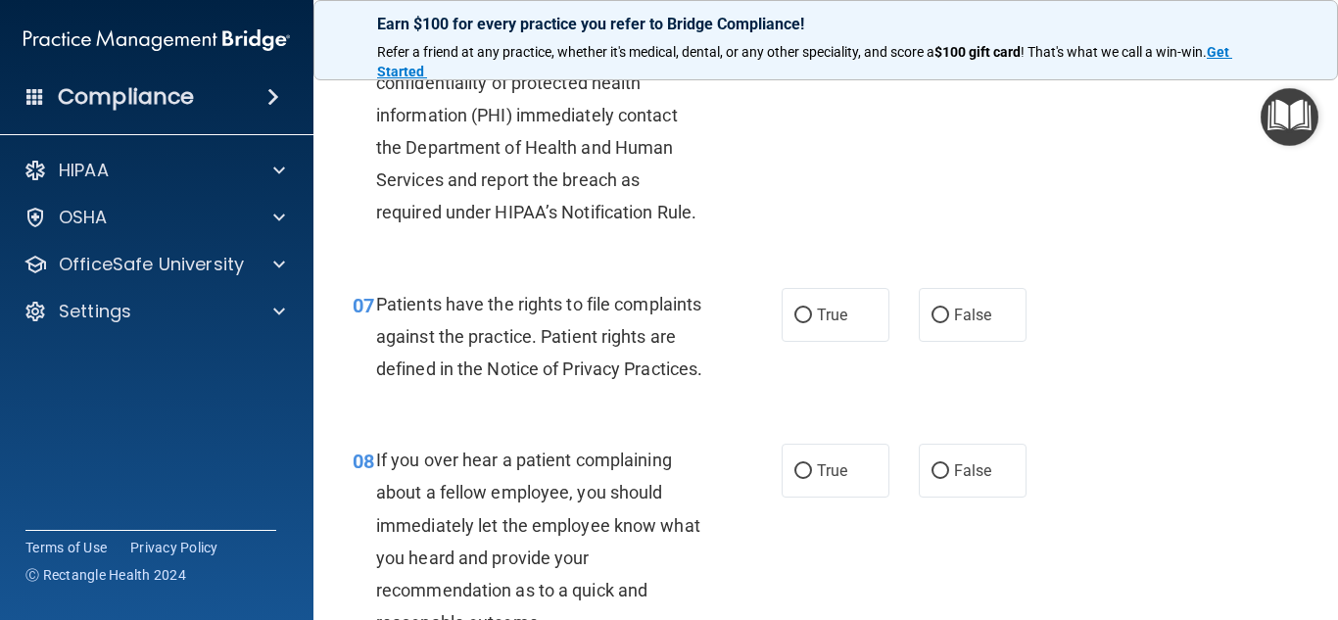
scroll to position [1295, 0]
click at [794, 316] on input "True" at bounding box center [803, 315] width 18 height 15
radio input "true"
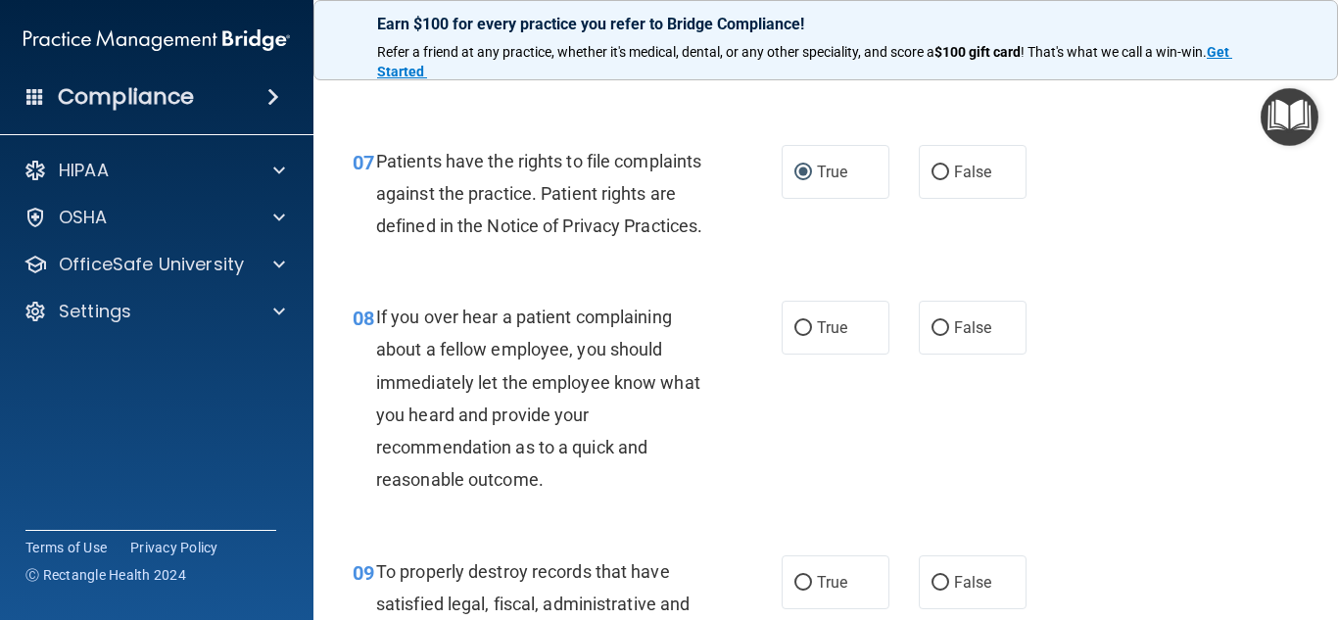
scroll to position [1438, 0]
click at [931, 335] on input "False" at bounding box center [940, 327] width 18 height 15
radio input "true"
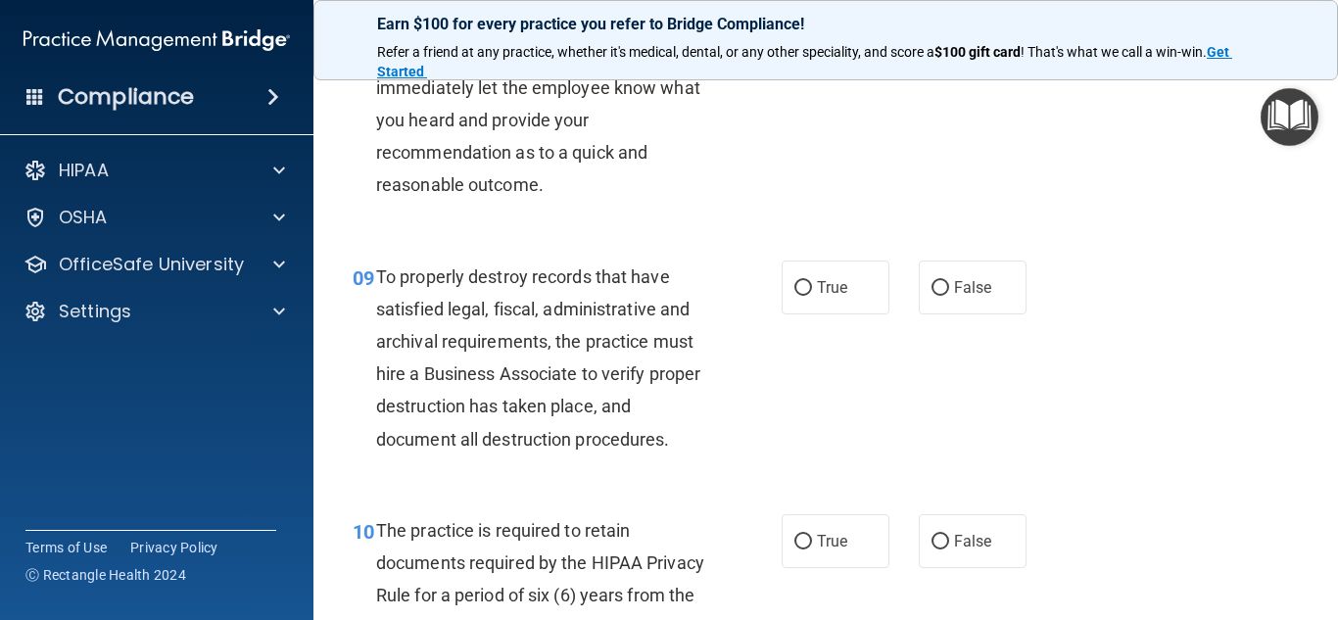
scroll to position [1730, 0]
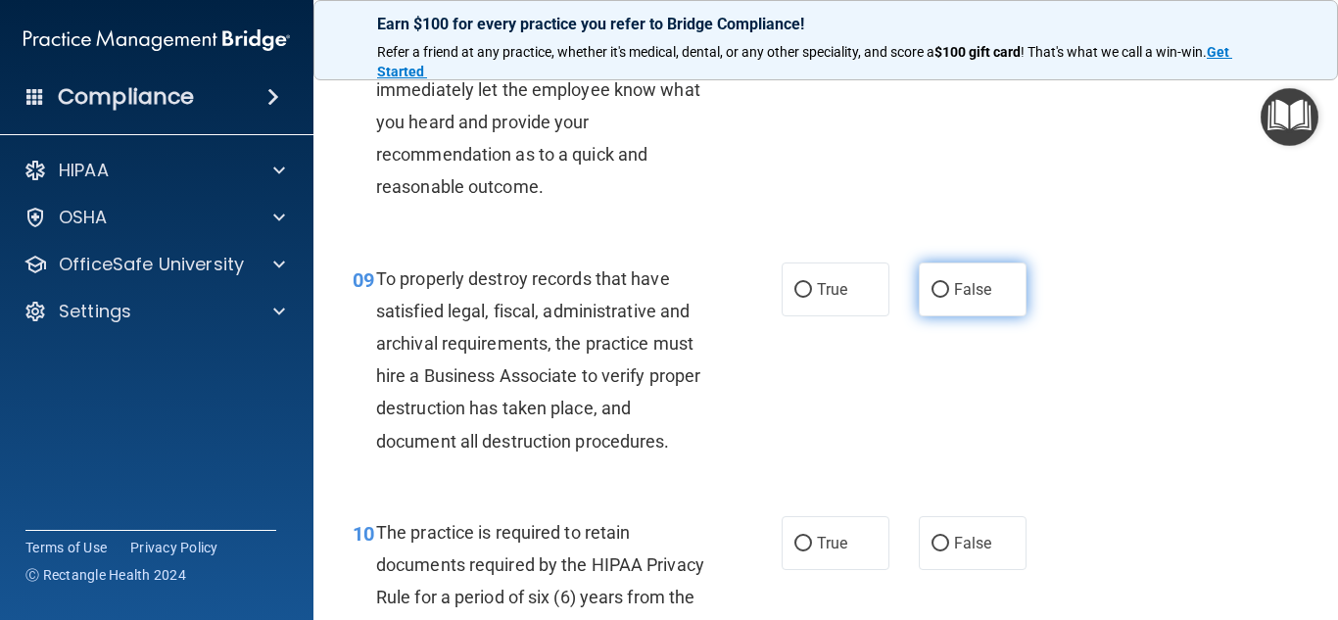
click at [931, 298] on input "False" at bounding box center [940, 290] width 18 height 15
radio input "true"
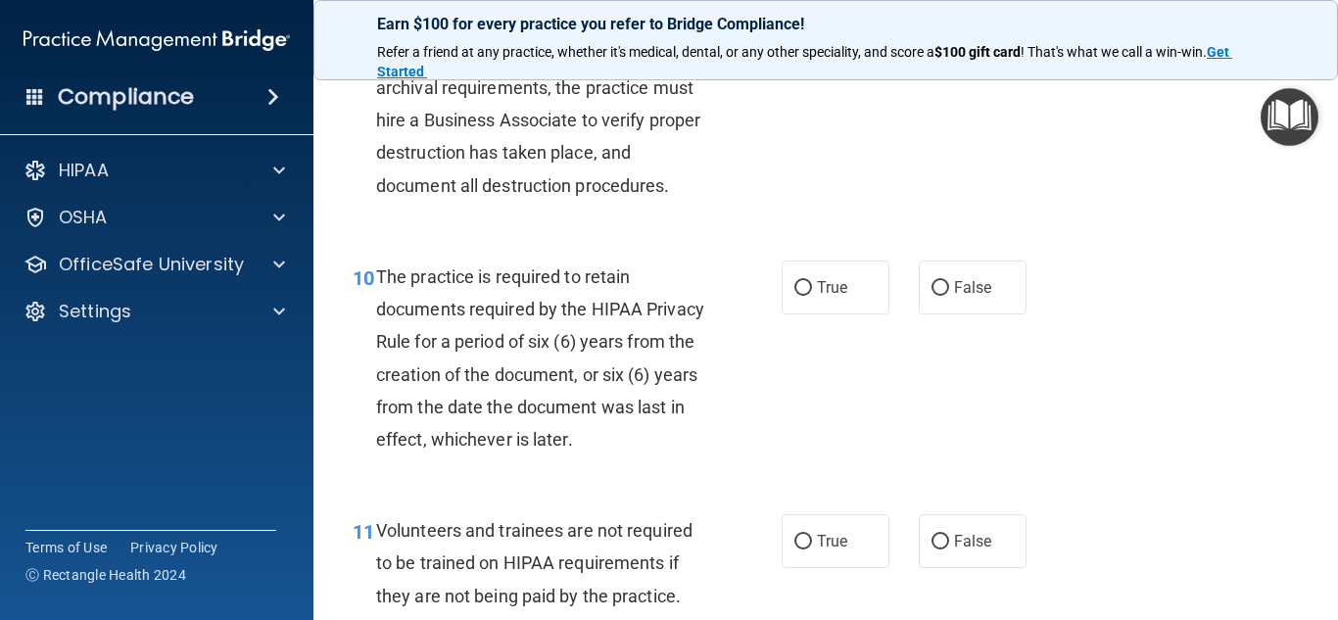
scroll to position [1986, 0]
click at [794, 295] on input "True" at bounding box center [803, 287] width 18 height 15
radio input "true"
click at [794, 295] on input "True" at bounding box center [803, 287] width 18 height 15
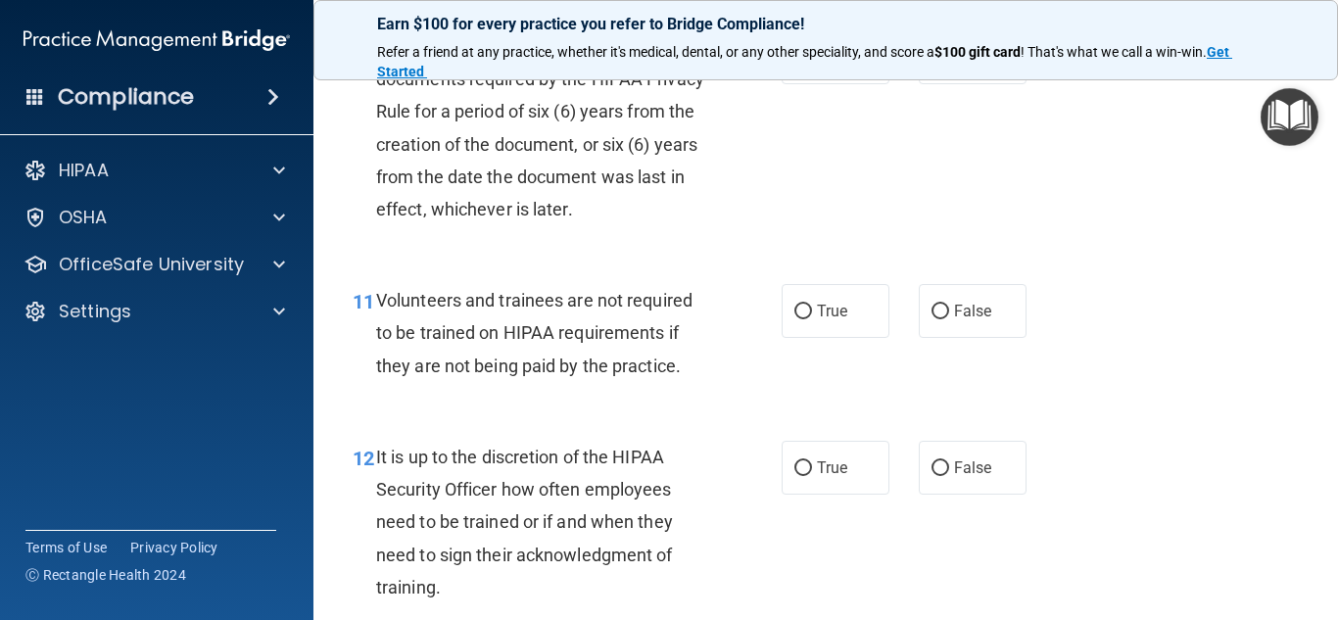
scroll to position [2218, 0]
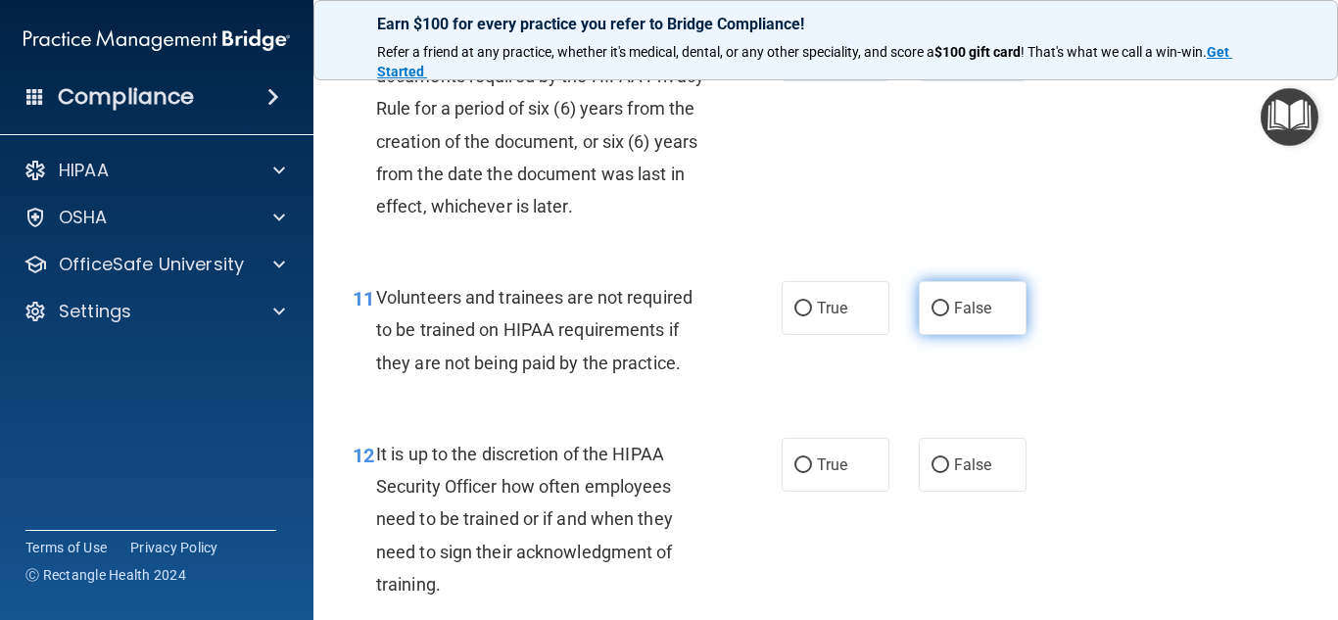
click at [932, 316] on input "False" at bounding box center [940, 309] width 18 height 15
radio input "true"
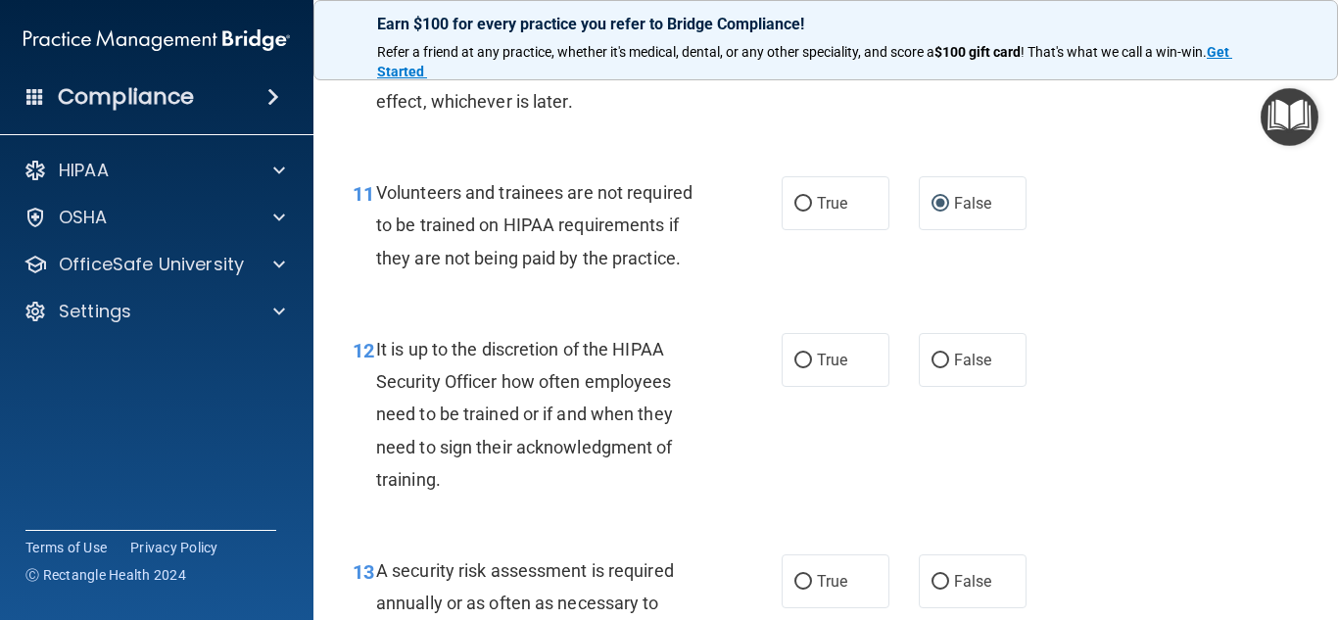
scroll to position [2326, 0]
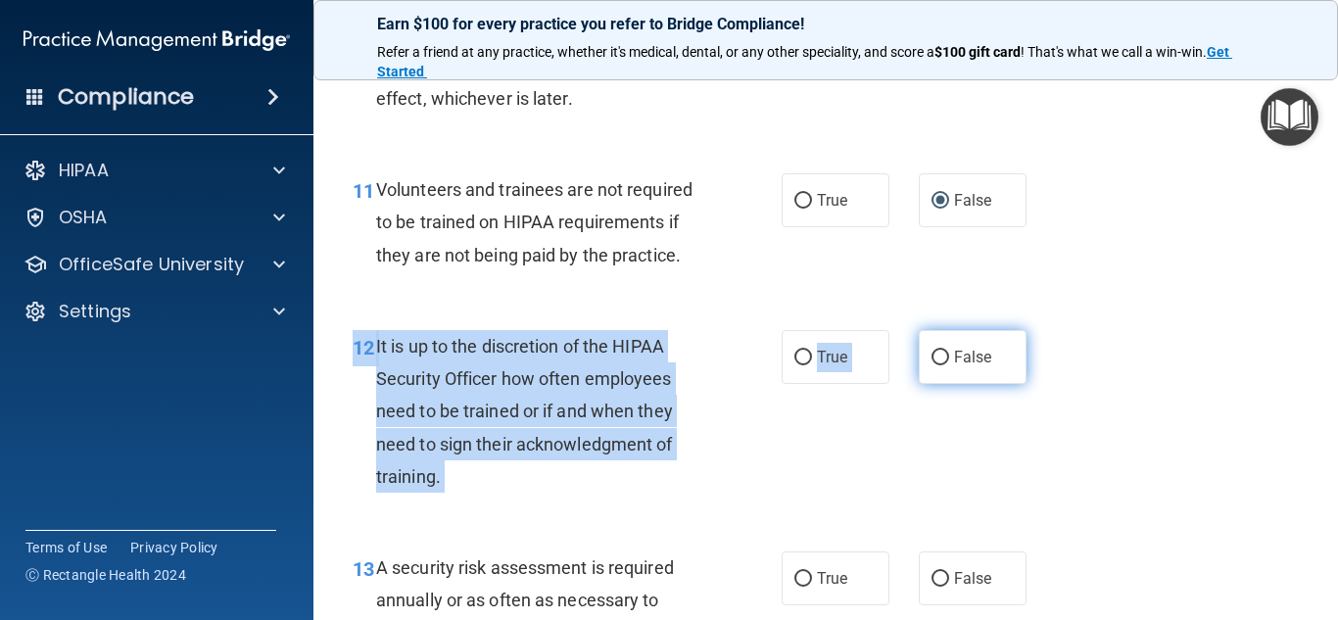
drag, startPoint x: 1106, startPoint y: 349, endPoint x: 931, endPoint y: 386, distance: 178.3
click at [931, 386] on div "12 It is up to the discretion of the HIPAA Security Officer how often employees…" at bounding box center [825, 416] width 975 height 221
click at [931, 365] on input "False" at bounding box center [940, 358] width 18 height 15
radio input "true"
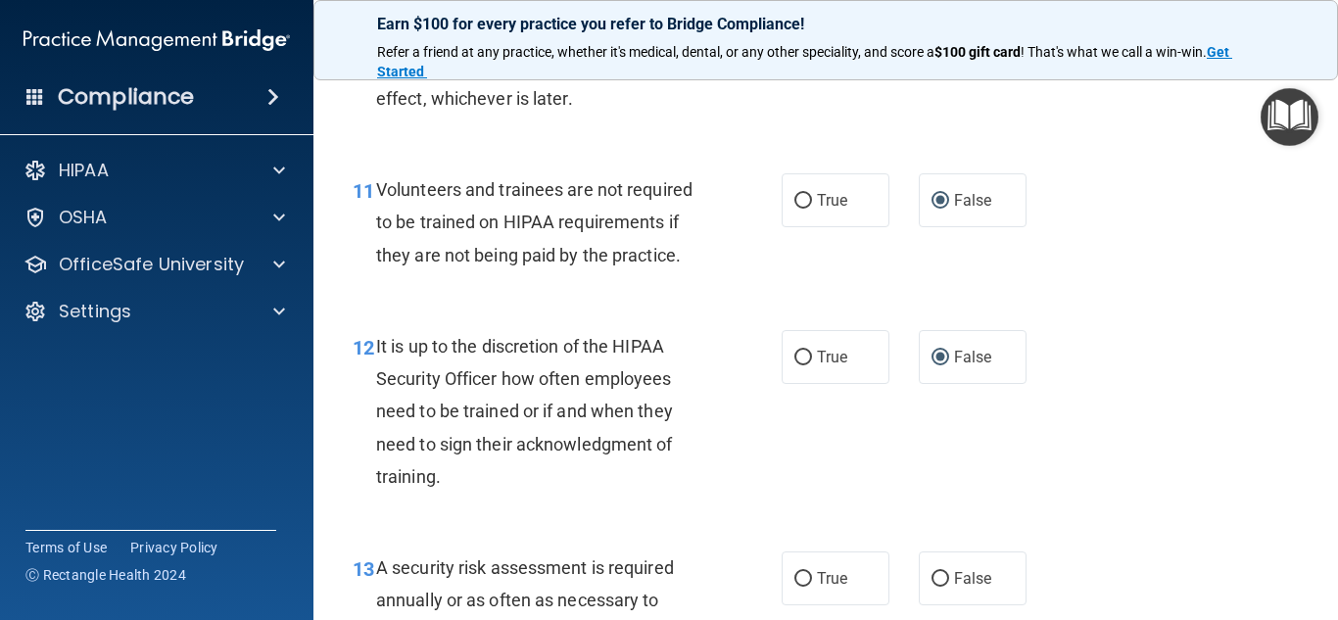
click at [1128, 402] on div "12 It is up to the discretion of the HIPAA Security Officer how often employees…" at bounding box center [825, 416] width 975 height 221
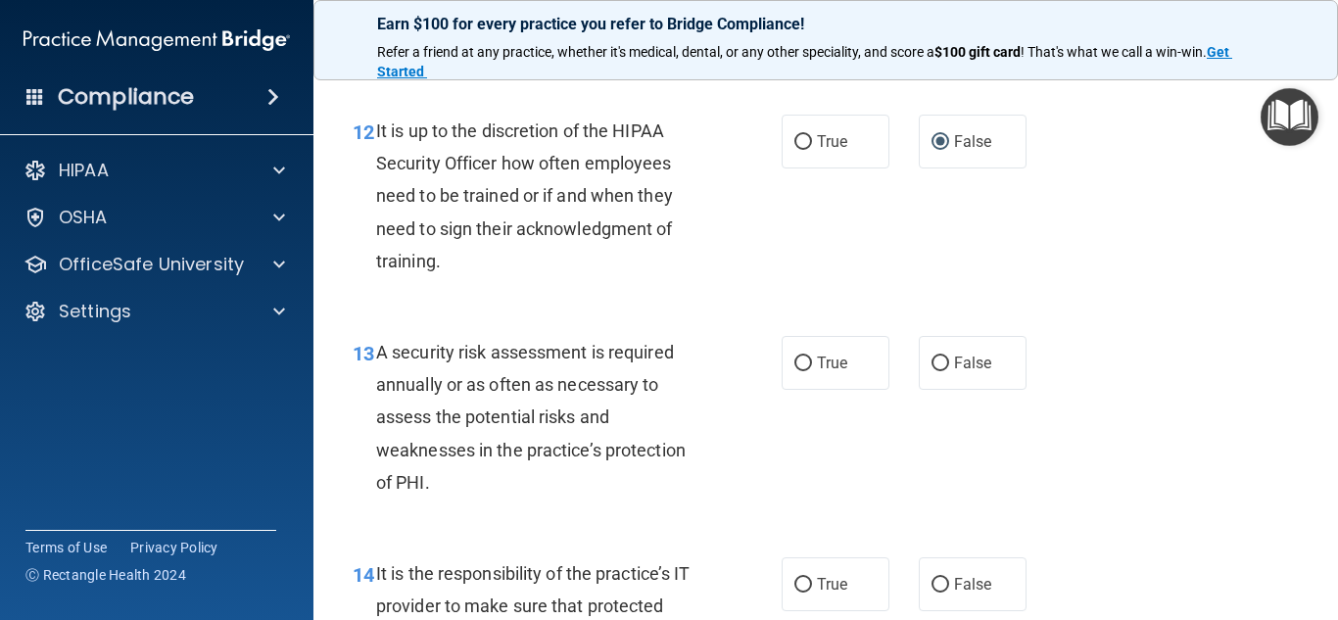
scroll to position [2545, 0]
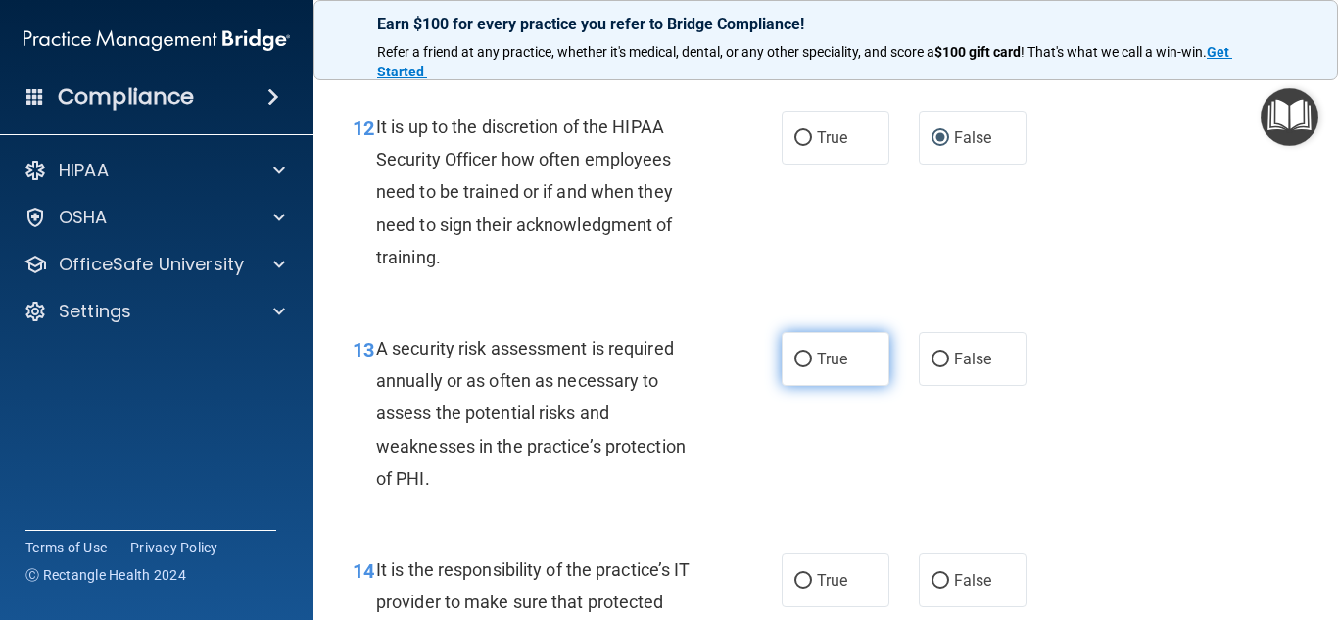
click at [794, 367] on input "True" at bounding box center [803, 360] width 18 height 15
radio input "true"
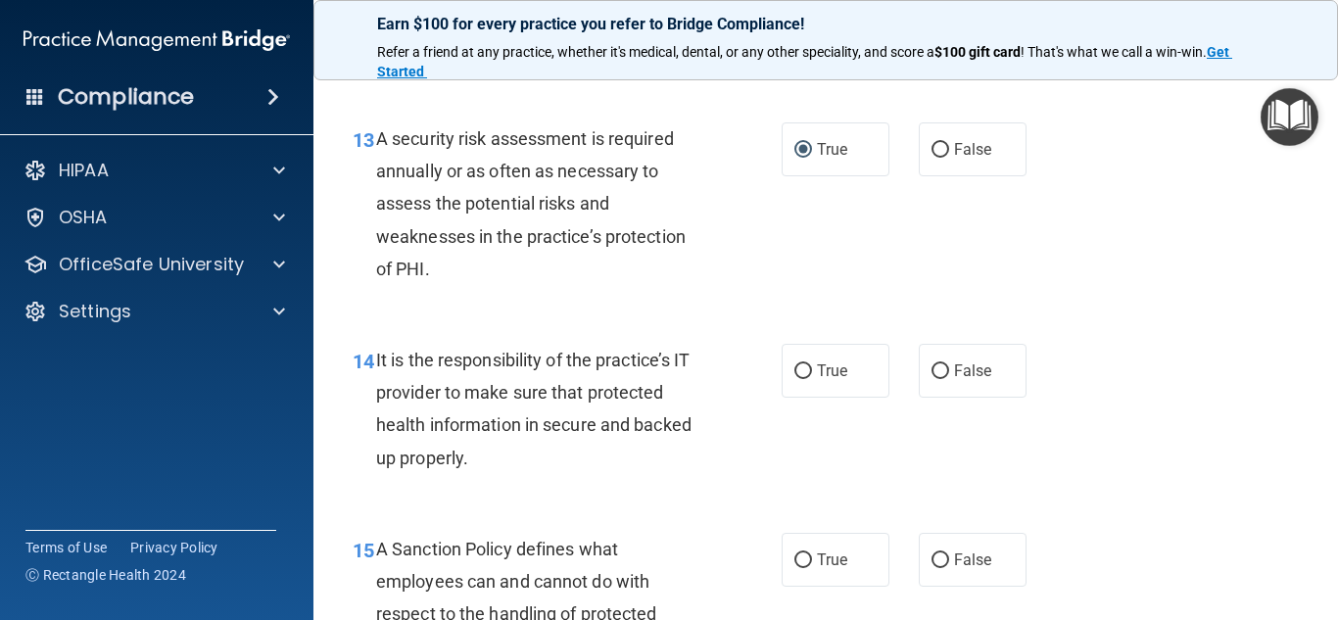
scroll to position [2758, 0]
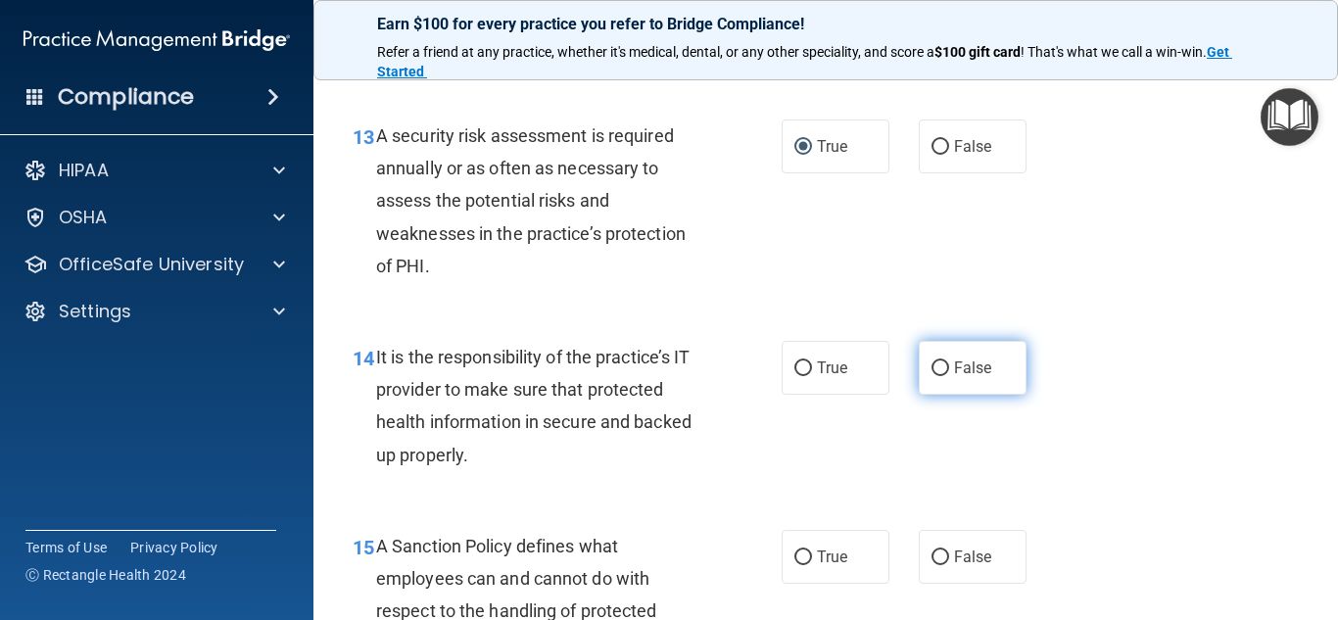
click at [931, 376] on input "False" at bounding box center [940, 368] width 18 height 15
radio input "true"
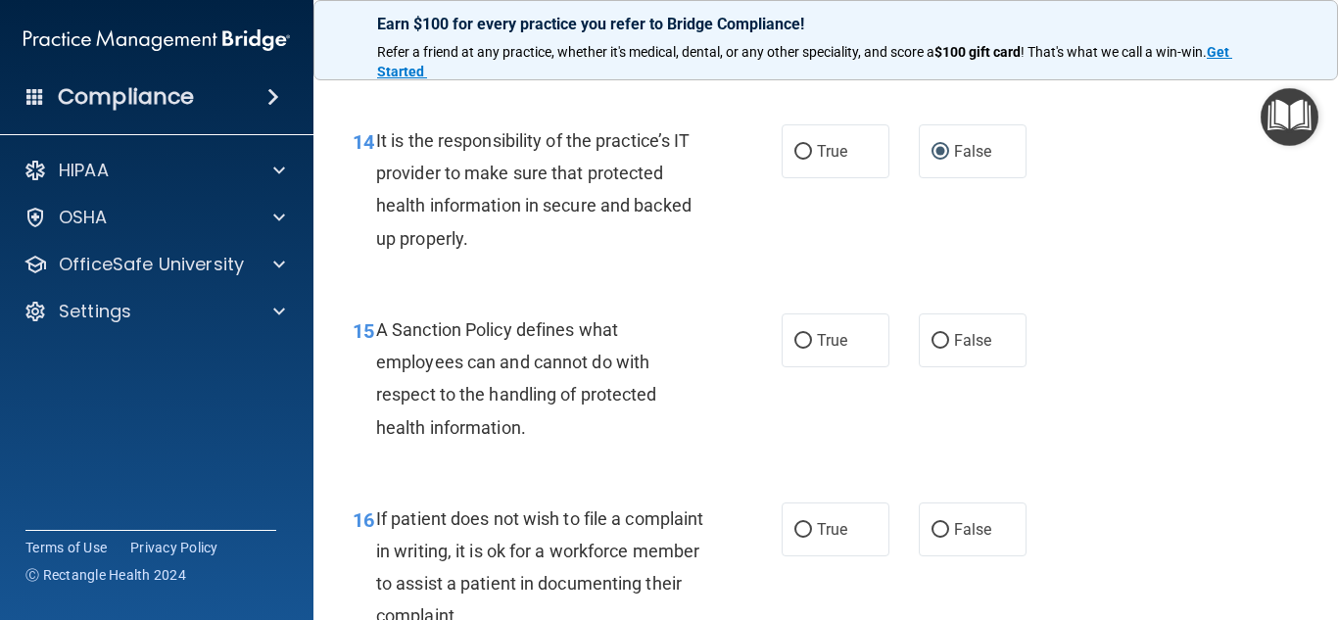
scroll to position [2974, 0]
click at [933, 349] on input "False" at bounding box center [940, 341] width 18 height 15
radio input "true"
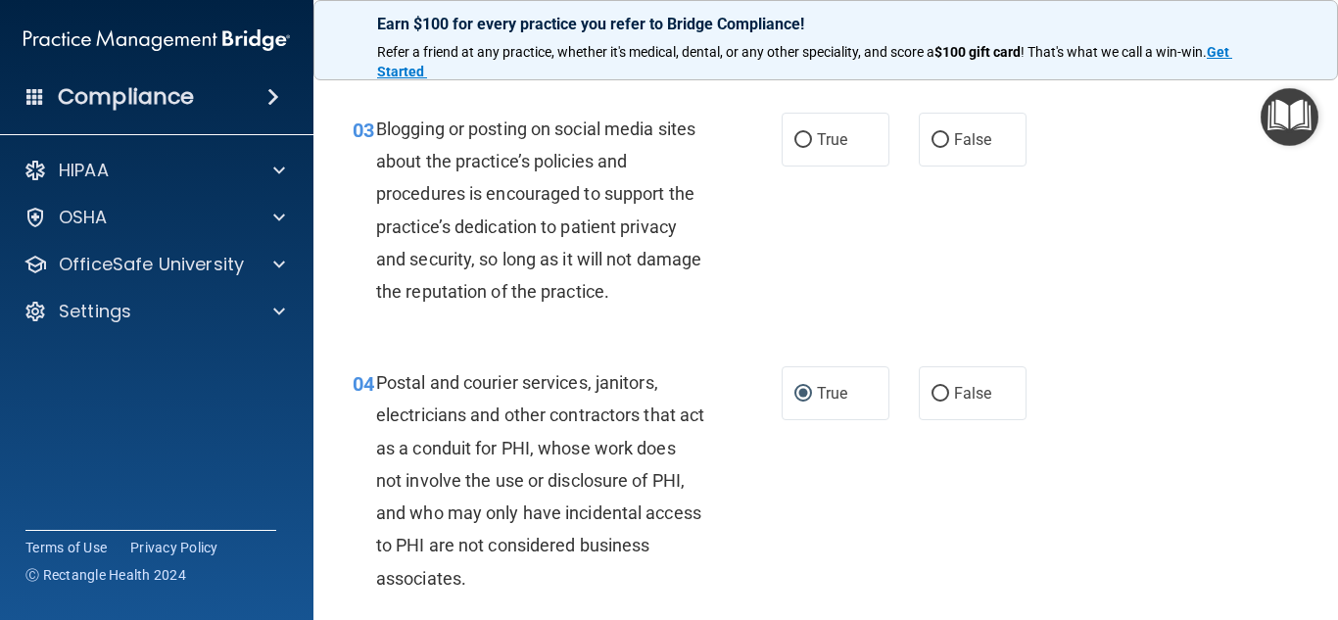
scroll to position [387, 0]
click at [934, 140] on input "False" at bounding box center [940, 141] width 18 height 15
radio input "true"
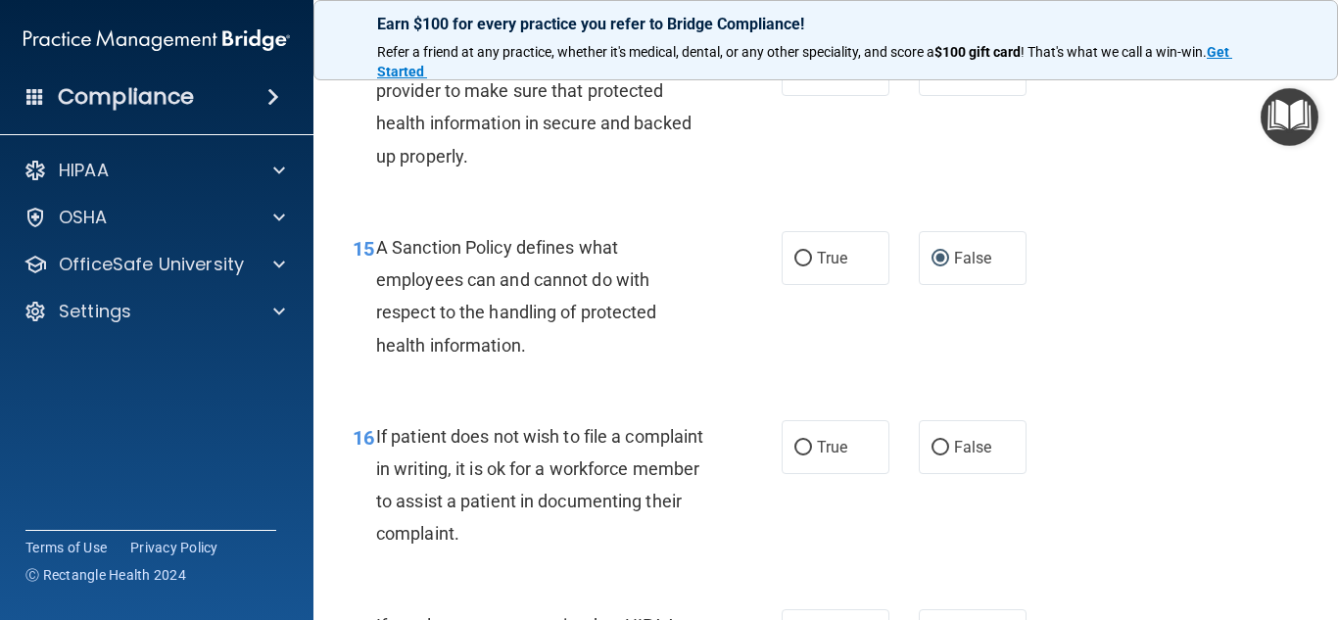
scroll to position [3058, 0]
click at [794, 454] on input "True" at bounding box center [803, 447] width 18 height 15
radio input "true"
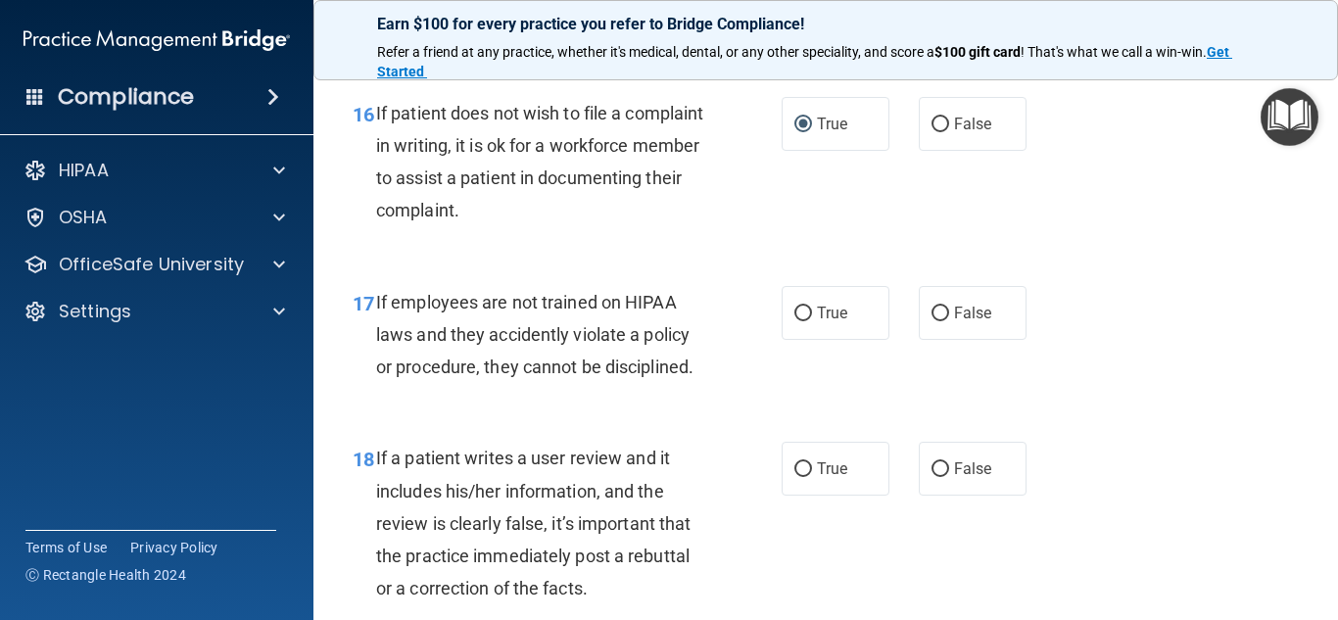
scroll to position [3387, 0]
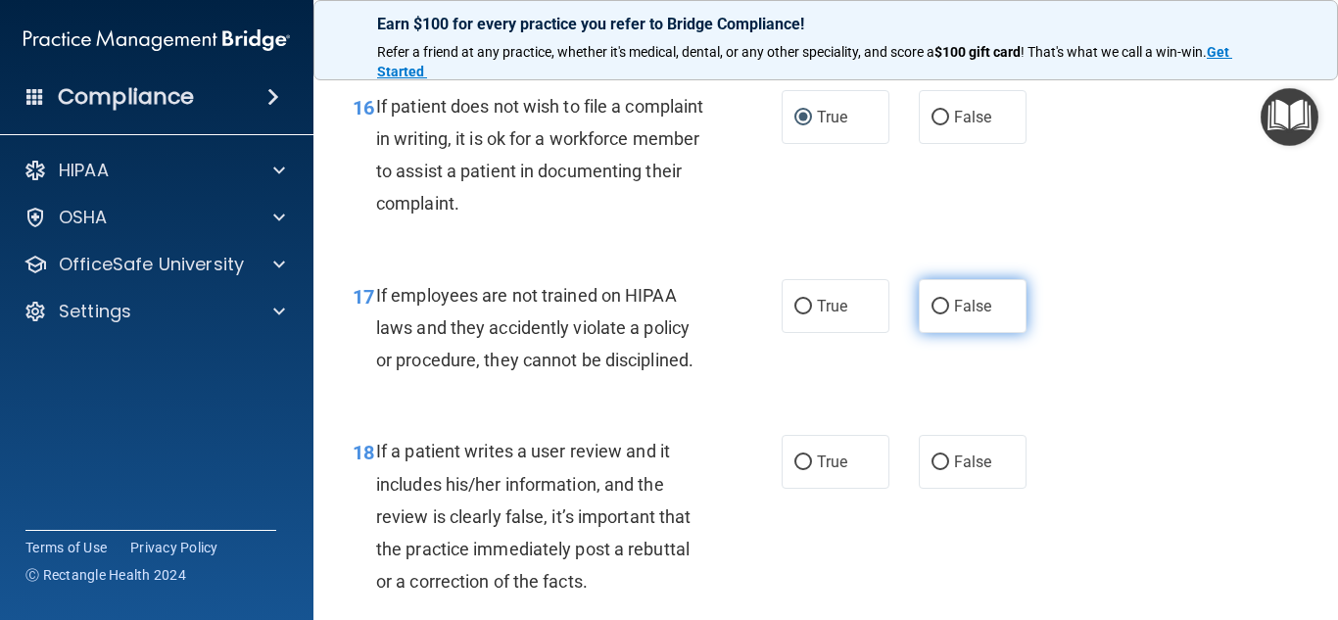
click at [931, 314] on input "False" at bounding box center [940, 307] width 18 height 15
radio input "true"
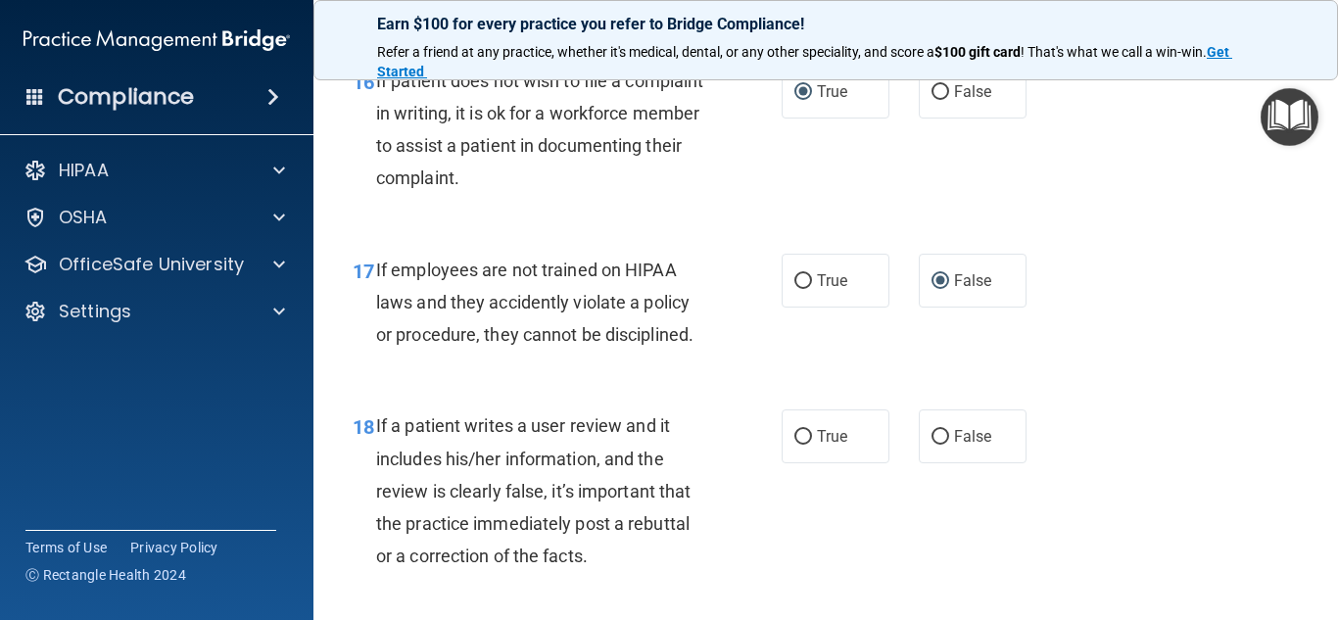
scroll to position [3413, 0]
click at [931, 444] on input "False" at bounding box center [940, 436] width 18 height 15
radio input "true"
click at [1197, 295] on div "17 If employees are not trained on HIPAA laws and they accidently violate a pol…" at bounding box center [825, 306] width 975 height 157
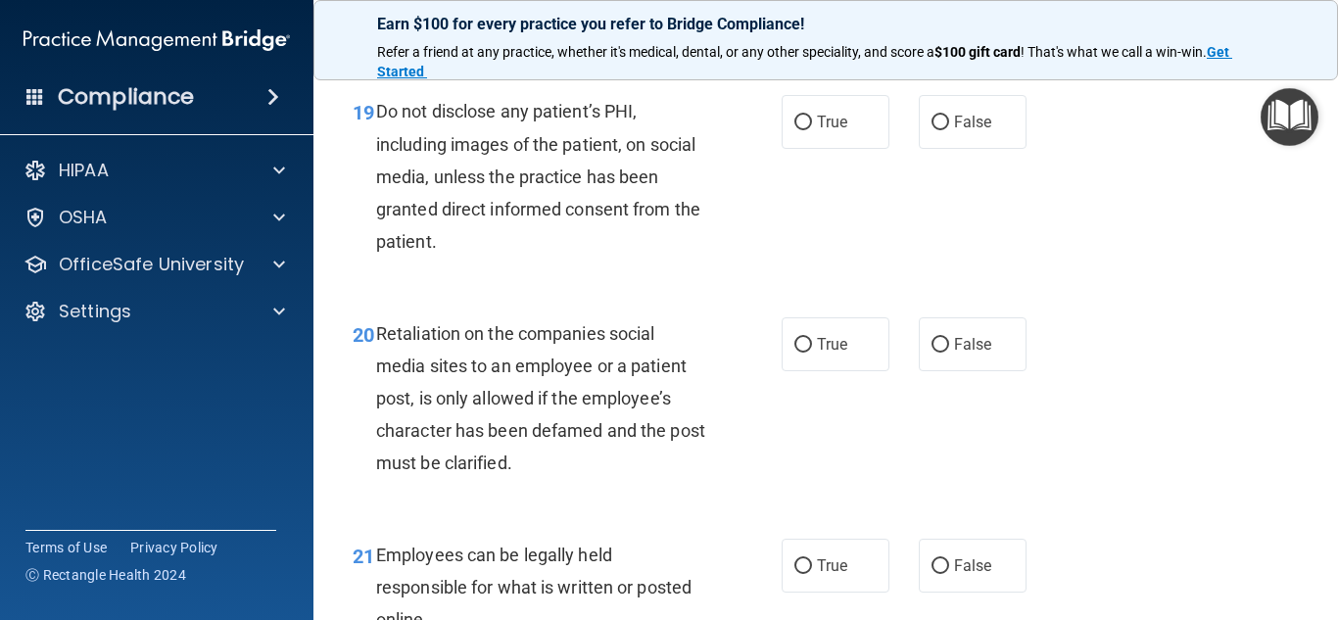
scroll to position [3948, 0]
click at [794, 130] on input "True" at bounding box center [803, 123] width 18 height 15
radio input "true"
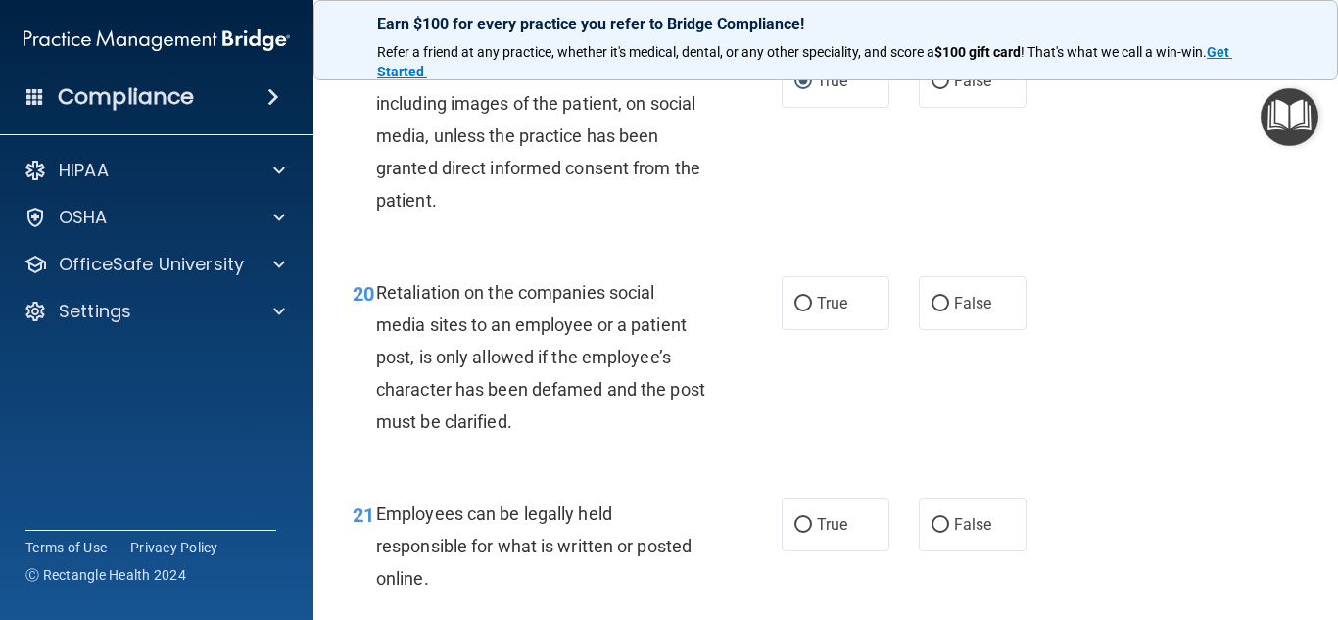
scroll to position [3993, 0]
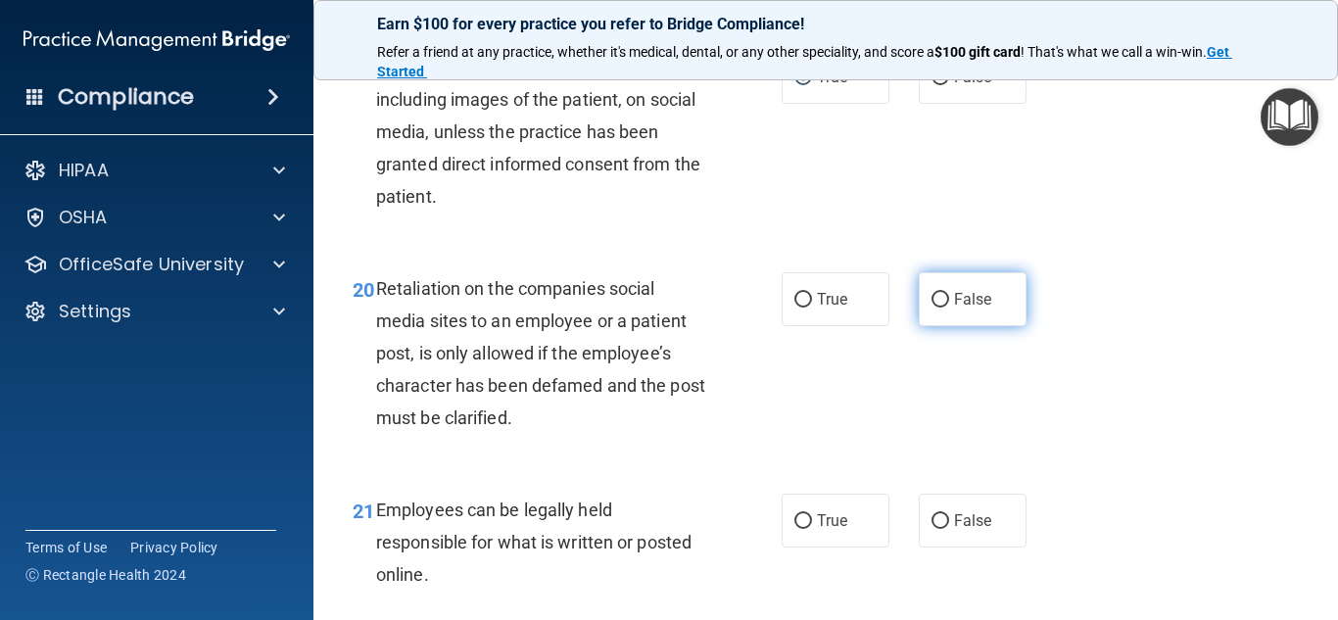
click at [933, 308] on input "False" at bounding box center [940, 300] width 18 height 15
radio input "true"
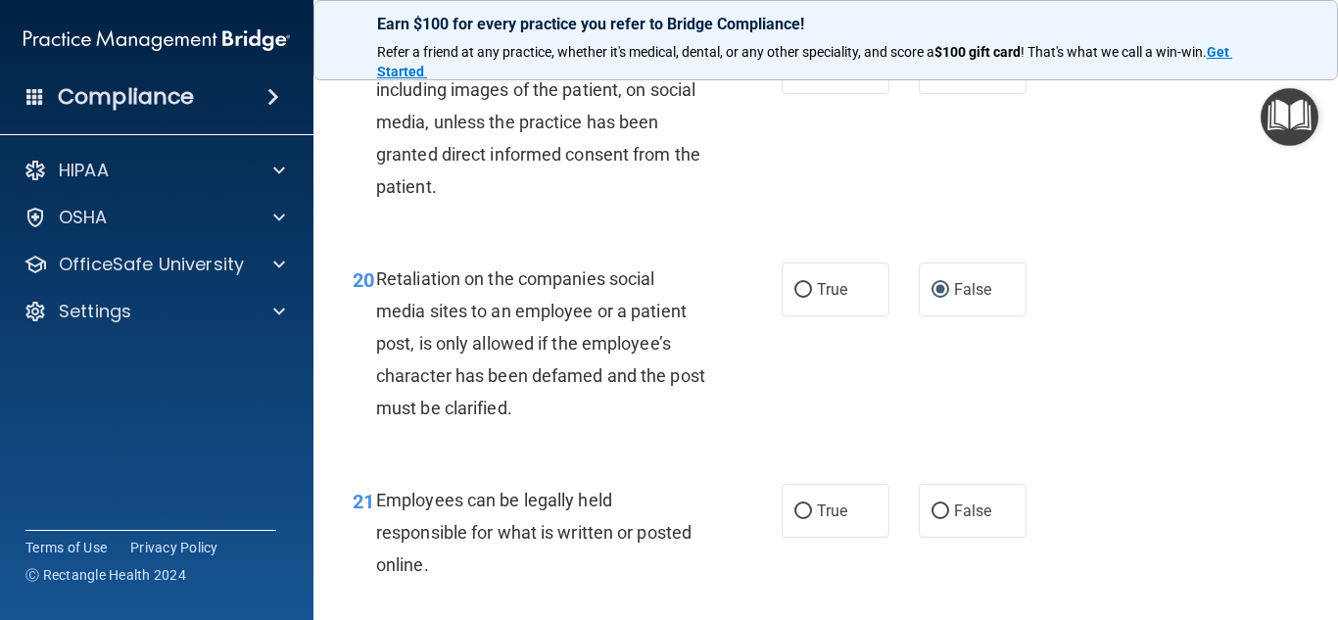
scroll to position [4002, 0]
click at [795, 520] on input "True" at bounding box center [803, 512] width 18 height 15
radio input "true"
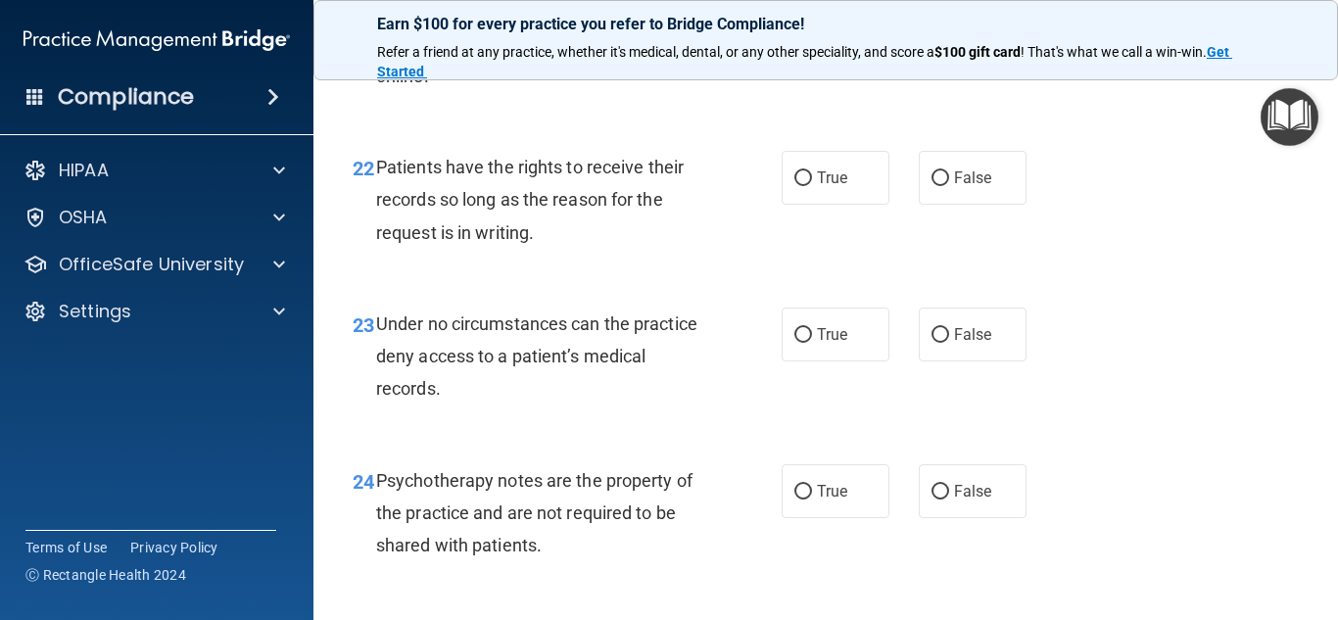
scroll to position [4491, 0]
click at [931, 186] on input "False" at bounding box center [940, 178] width 18 height 15
radio input "true"
click at [932, 343] on input "False" at bounding box center [940, 335] width 18 height 15
radio input "true"
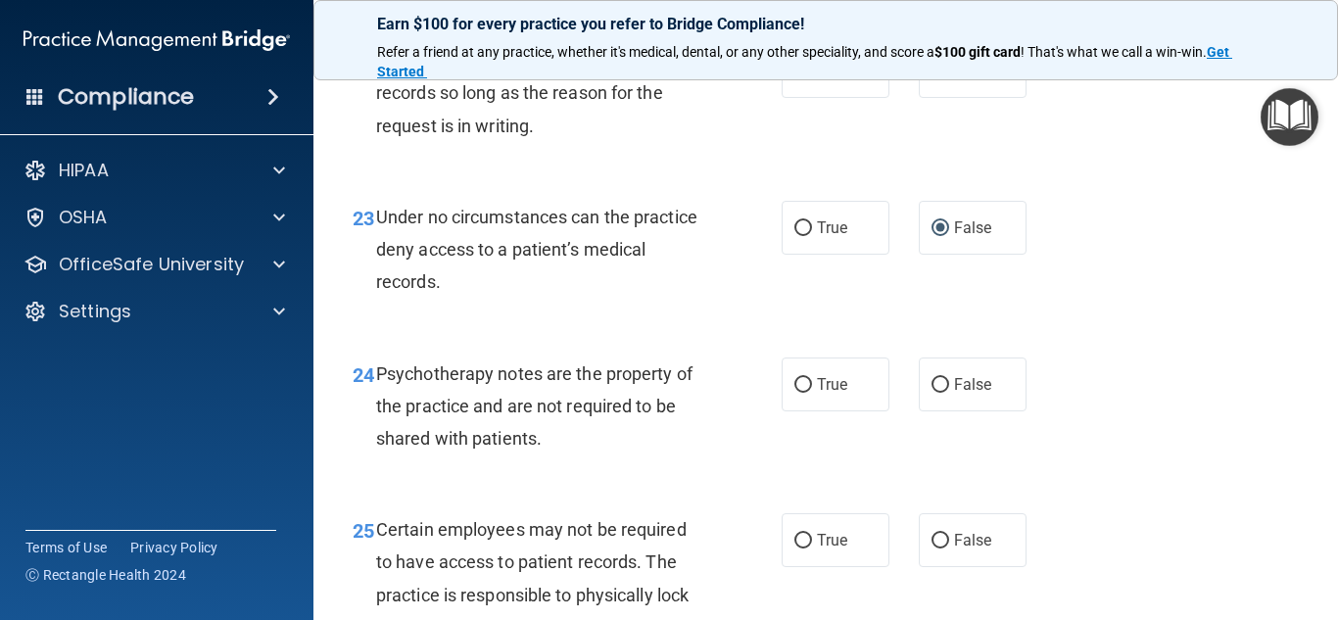
scroll to position [4598, 0]
click at [794, 393] on input "True" at bounding box center [803, 385] width 18 height 15
radio input "true"
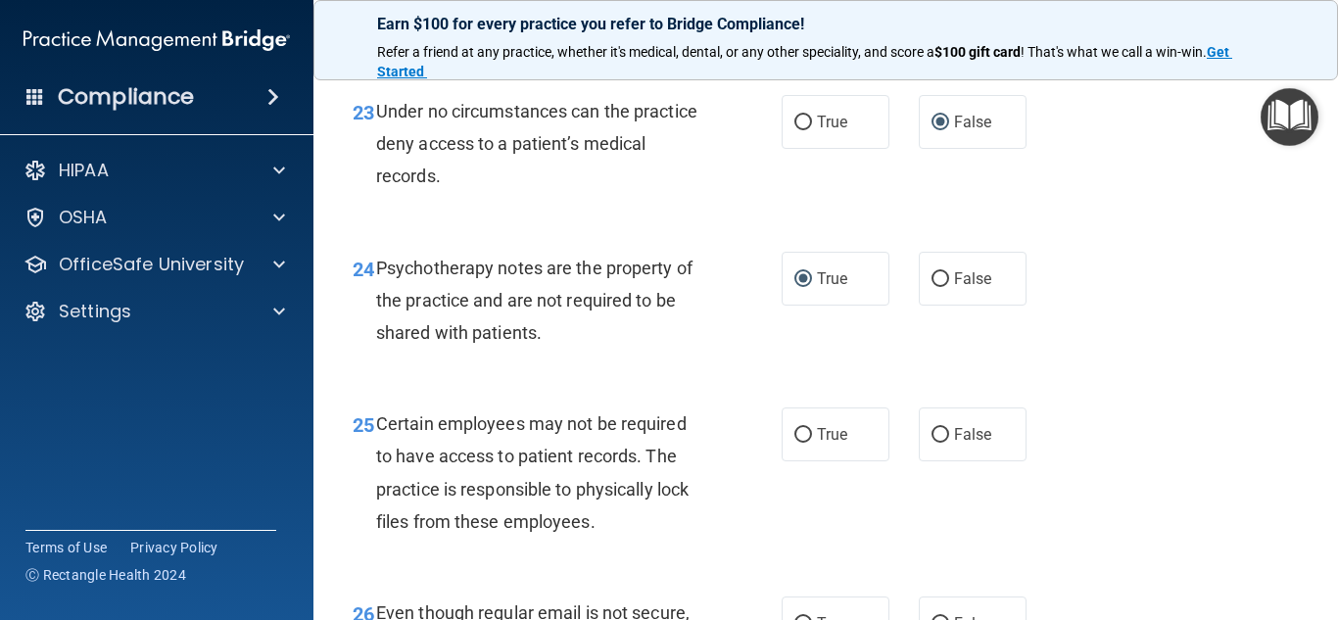
scroll to position [4705, 0]
click at [794, 442] on input "True" at bounding box center [803, 434] width 18 height 15
radio input "true"
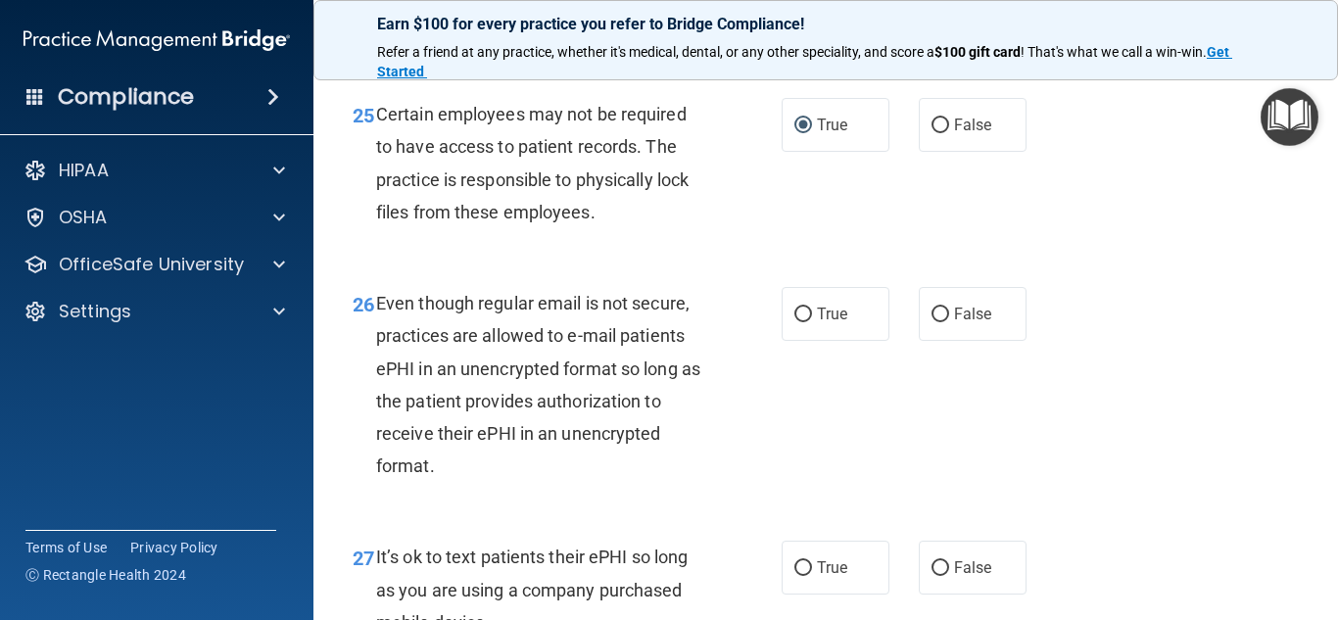
scroll to position [5014, 0]
click at [795, 321] on input "True" at bounding box center [803, 314] width 18 height 15
radio input "true"
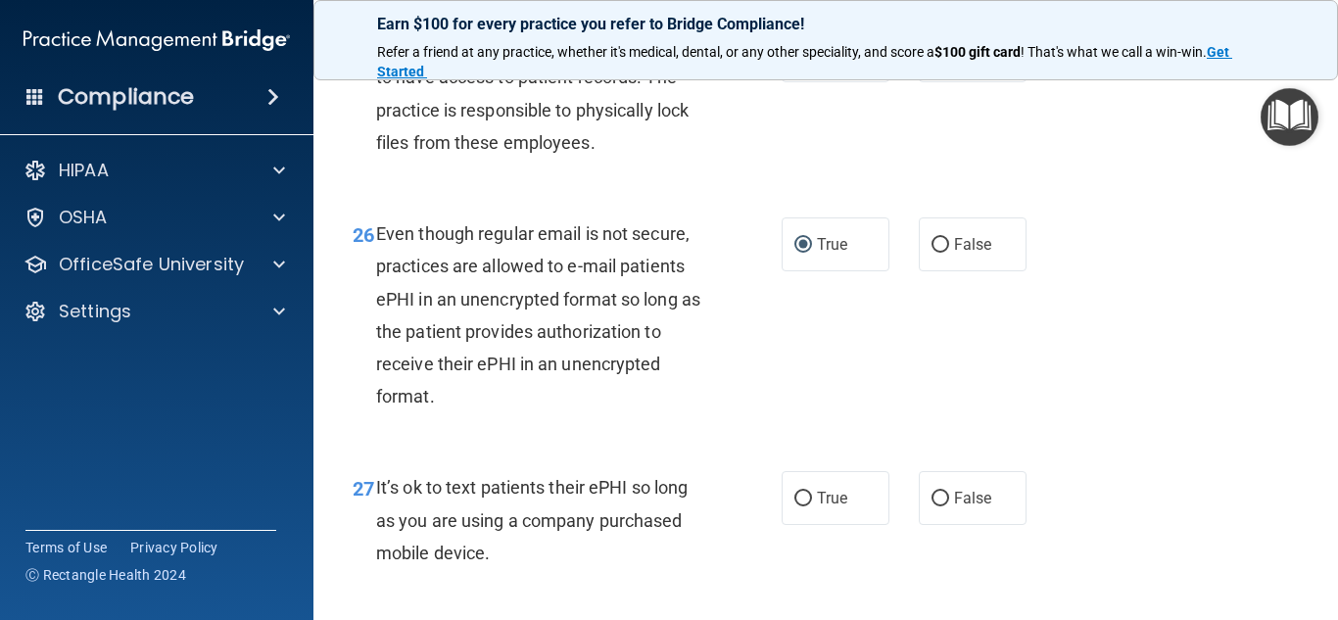
scroll to position [5084, 0]
click at [933, 505] on input "False" at bounding box center [940, 498] width 18 height 15
radio input "true"
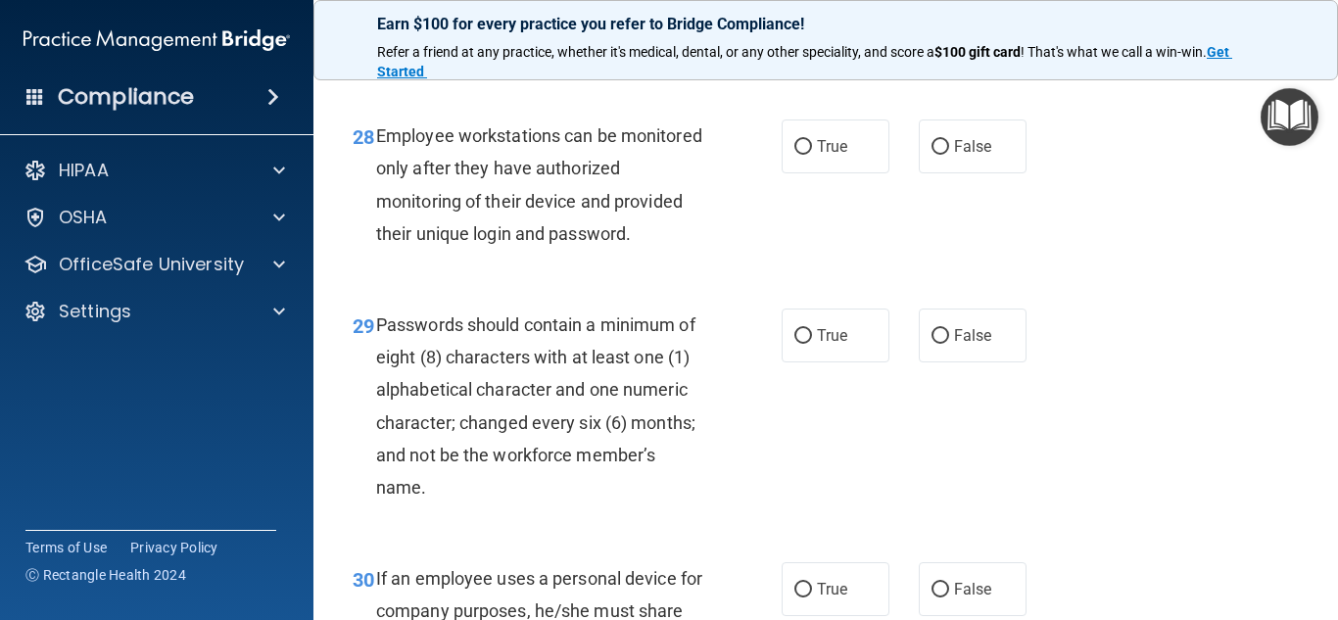
scroll to position [5600, 0]
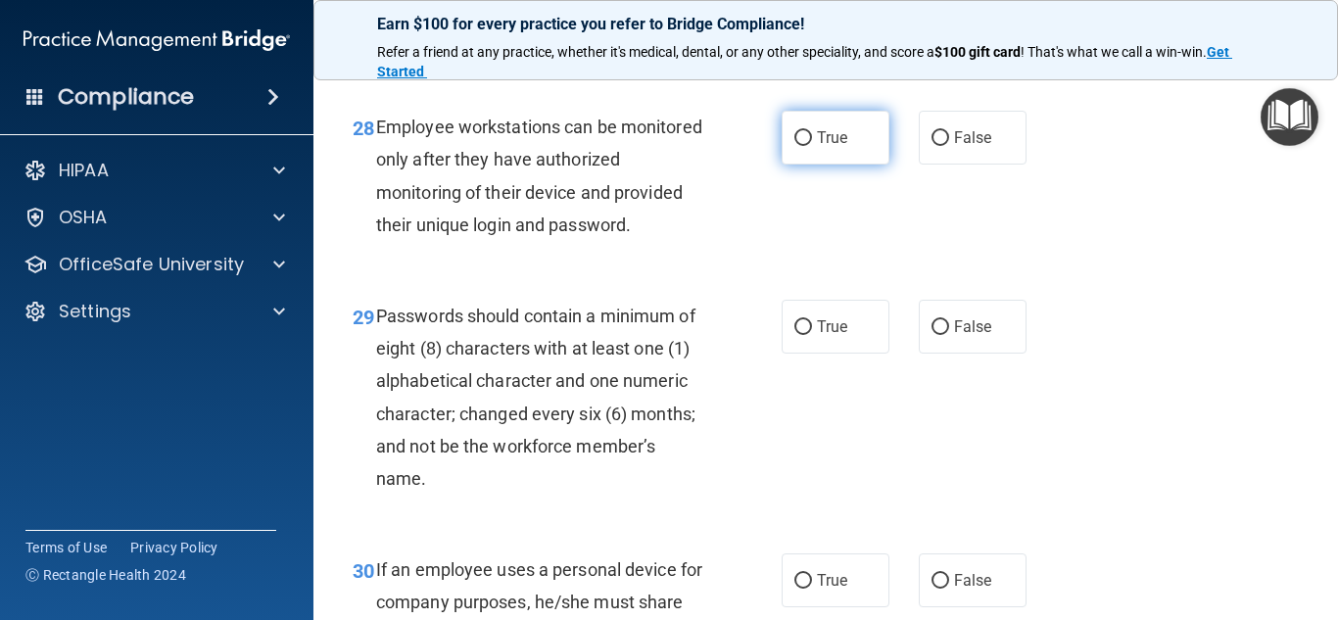
click at [794, 146] on input "True" at bounding box center [803, 138] width 18 height 15
radio input "true"
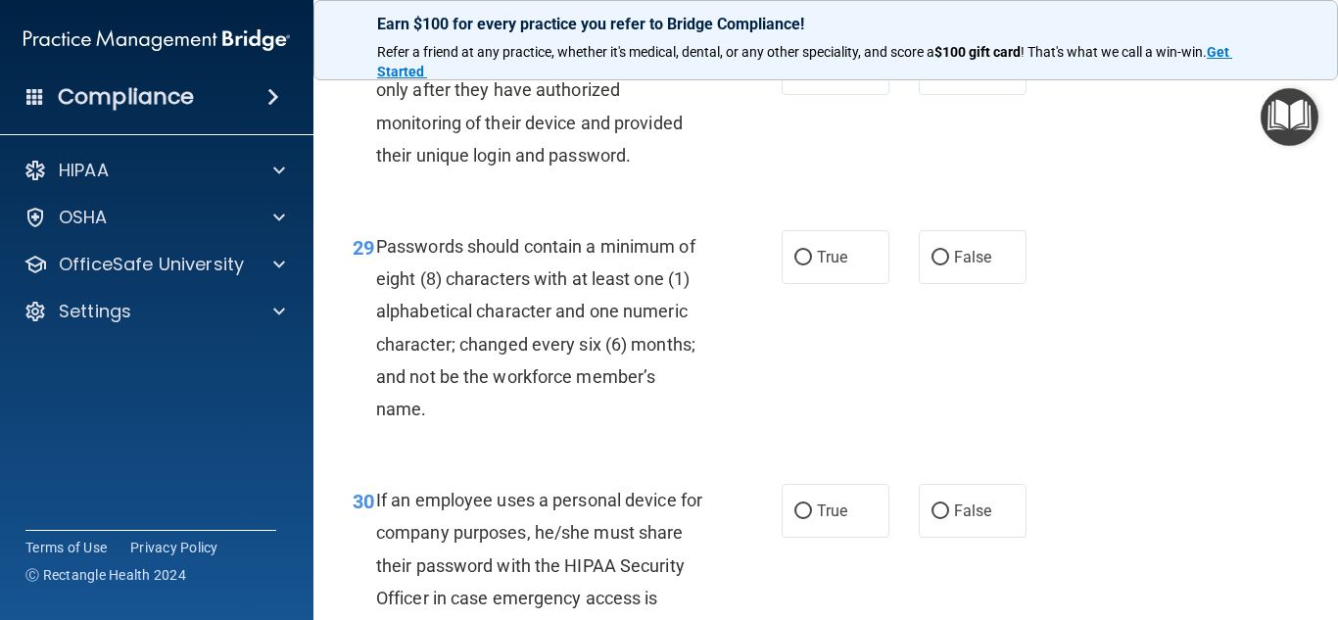
scroll to position [5671, 0]
click at [795, 264] on input "True" at bounding box center [803, 257] width 18 height 15
radio input "true"
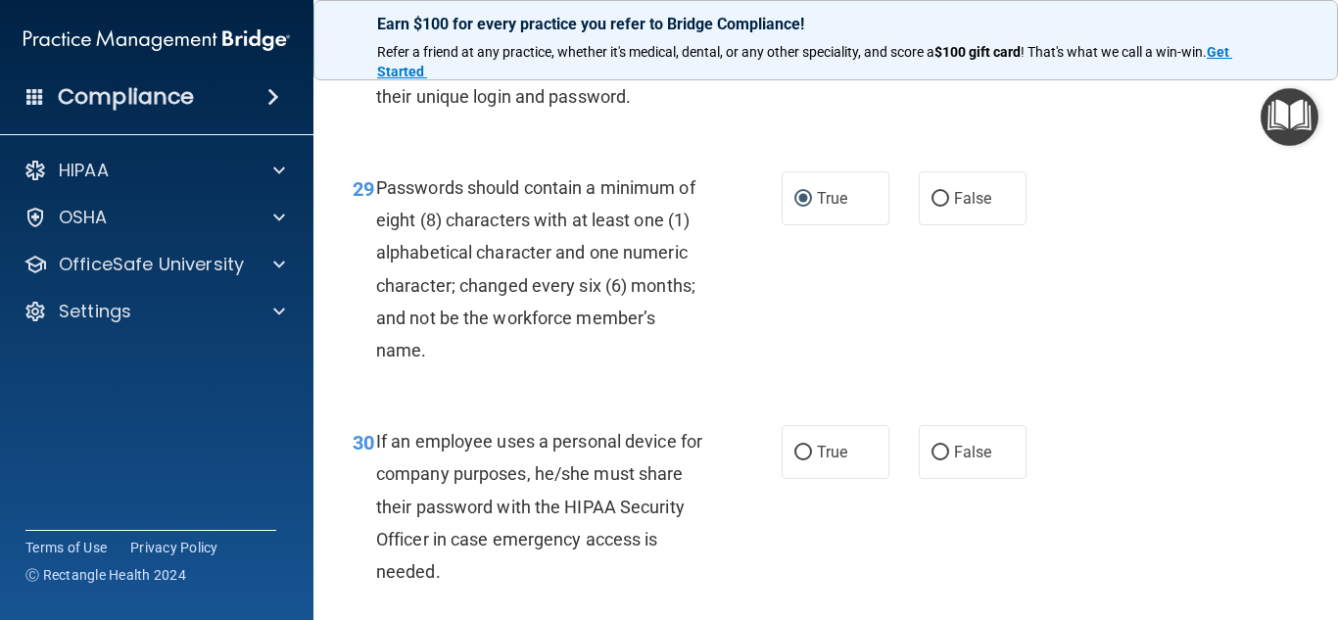
scroll to position [5729, 0]
click at [931, 459] on input "False" at bounding box center [940, 452] width 18 height 15
radio input "true"
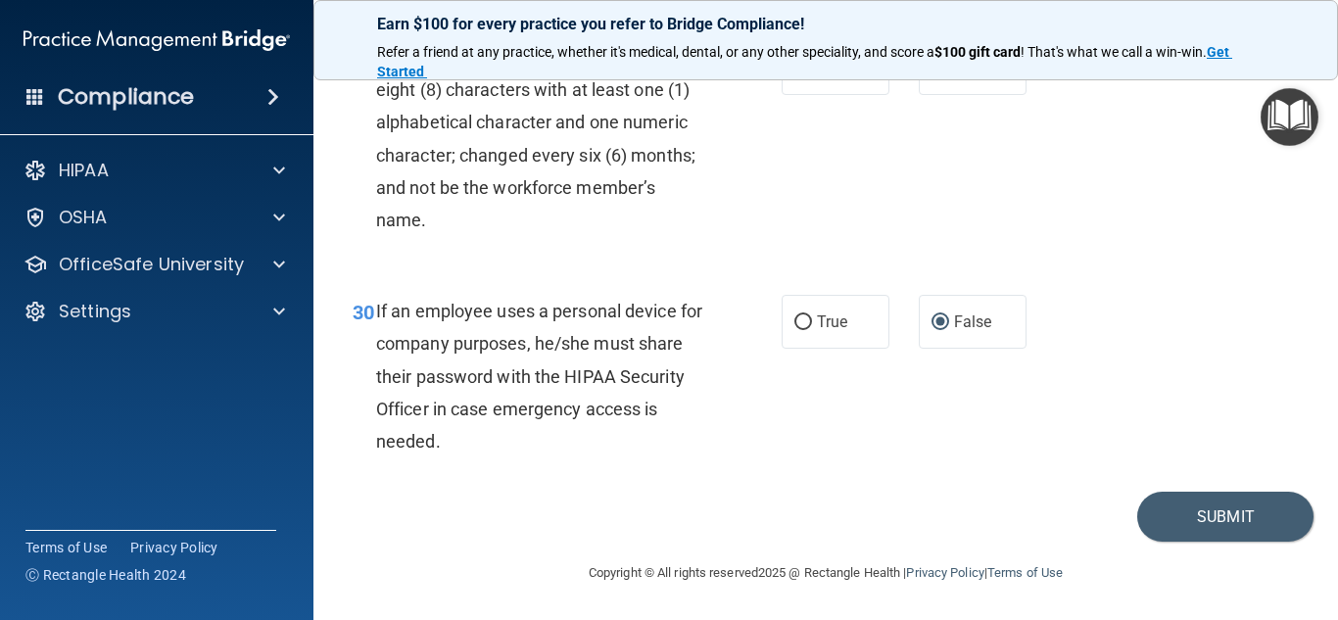
scroll to position [5879, 0]
click at [1182, 542] on button "Submit" at bounding box center [1225, 517] width 176 height 50
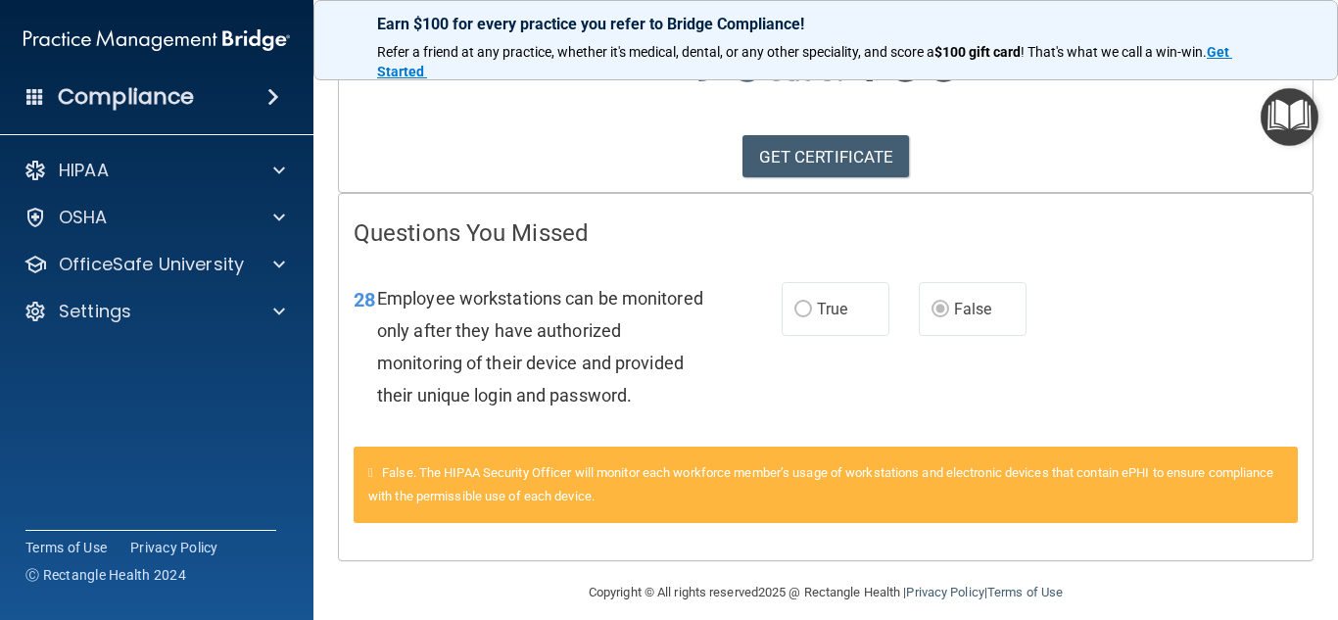
scroll to position [320, 0]
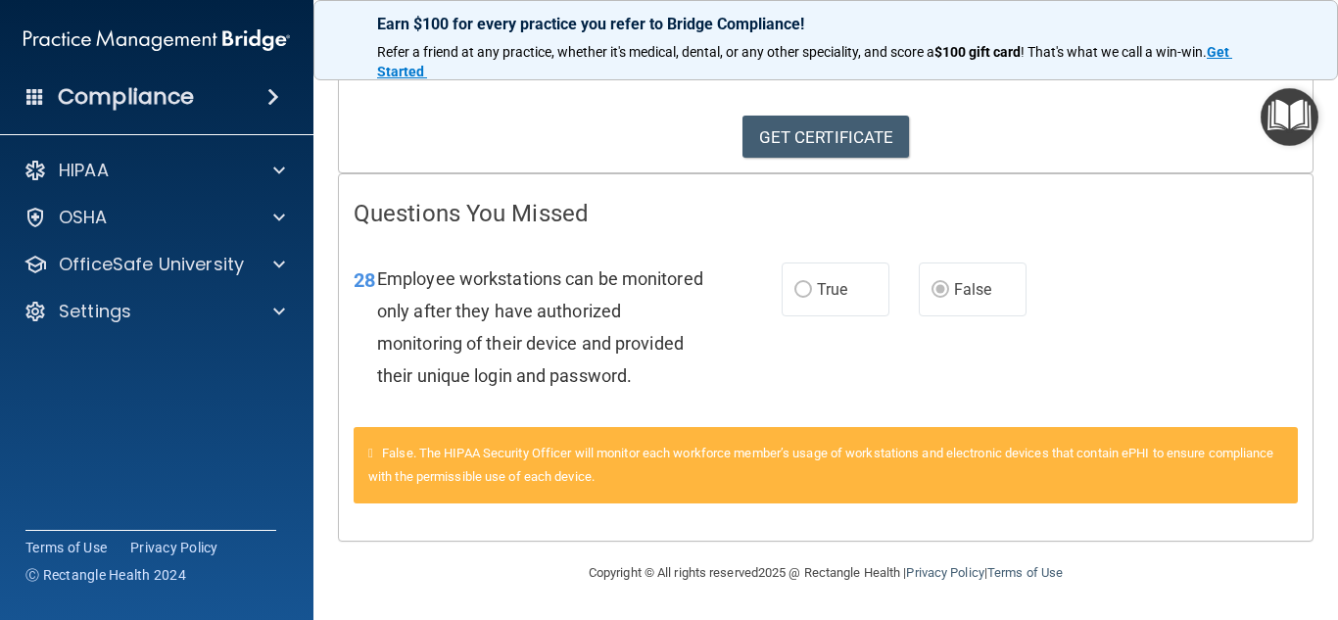
click at [272, 90] on span at bounding box center [273, 97] width 12 height 24
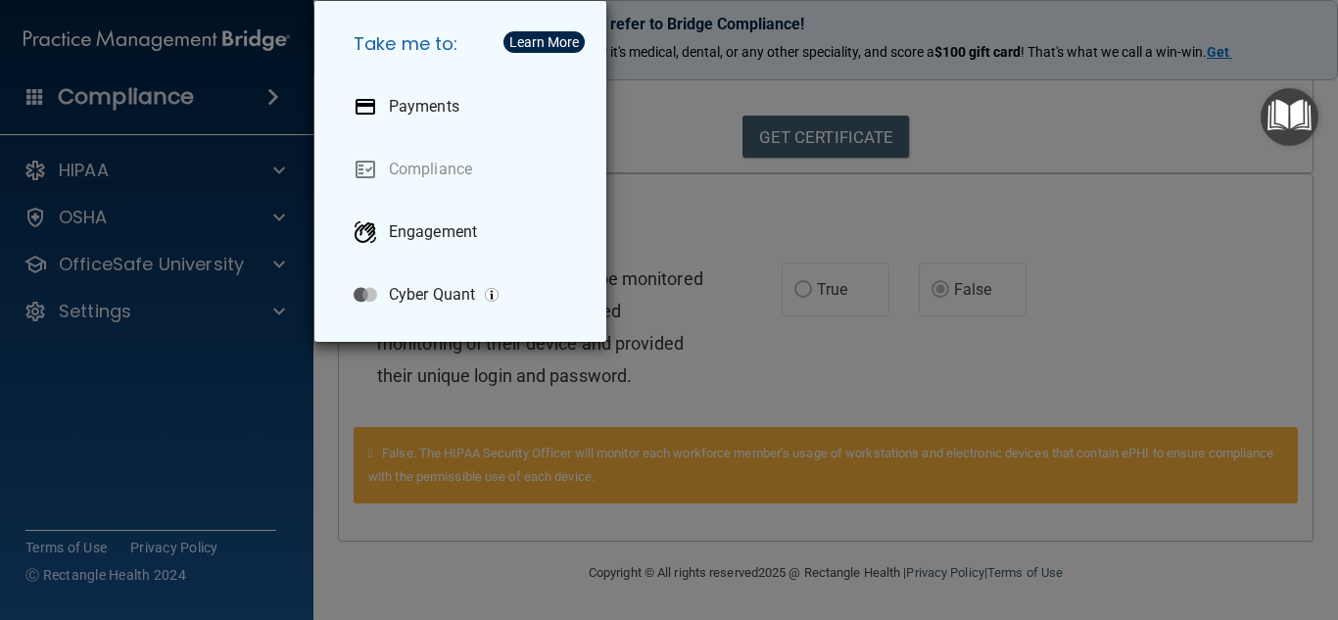
click at [702, 215] on div "Take me to: Payments Compliance Engagement Cyber Quant" at bounding box center [669, 310] width 1338 height 620
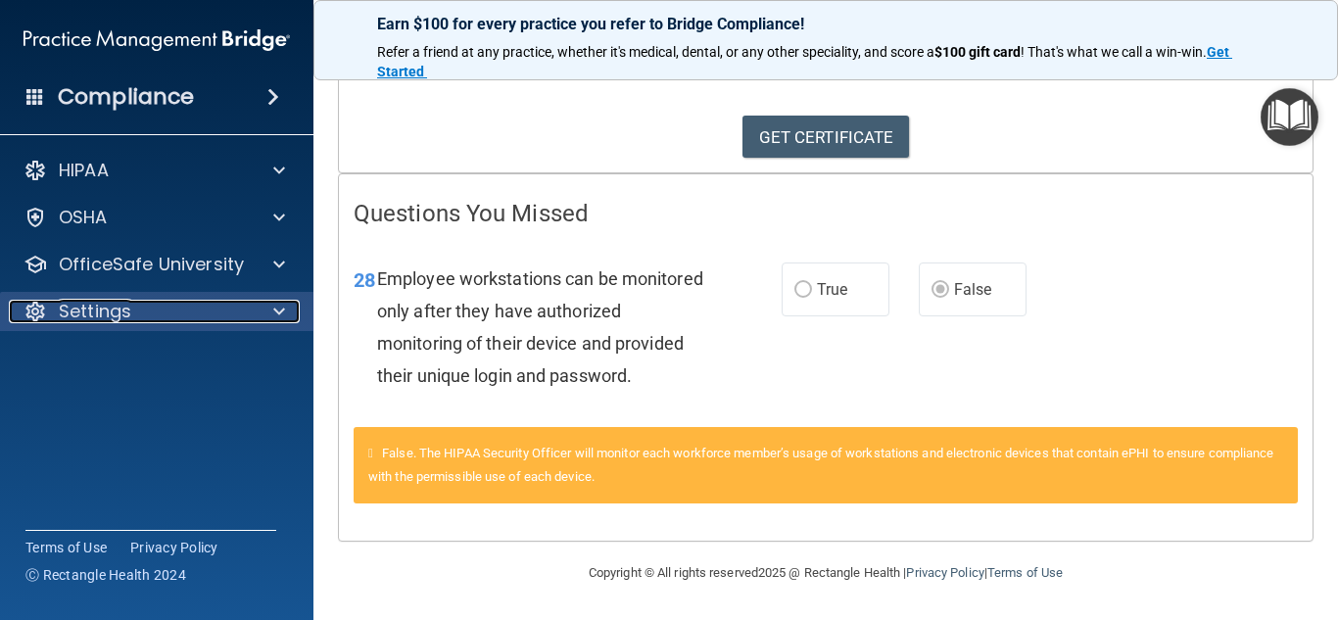
click at [279, 322] on span at bounding box center [279, 312] width 12 height 24
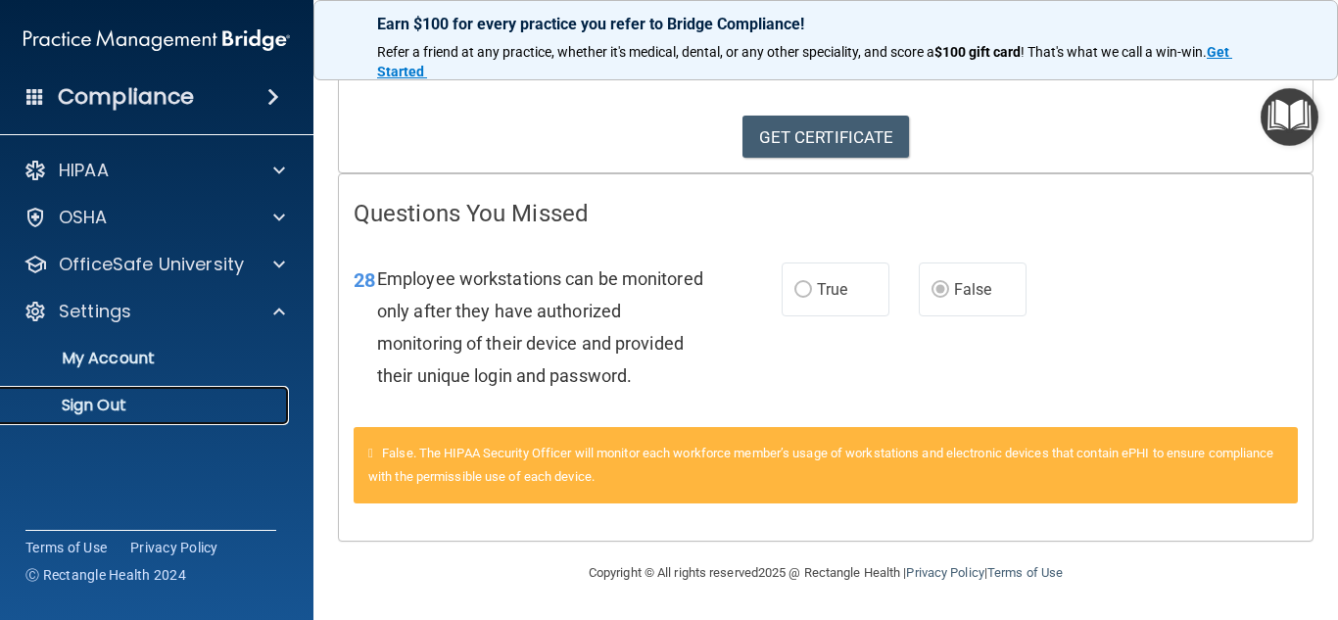
click at [108, 400] on p "Sign Out" at bounding box center [146, 406] width 267 height 20
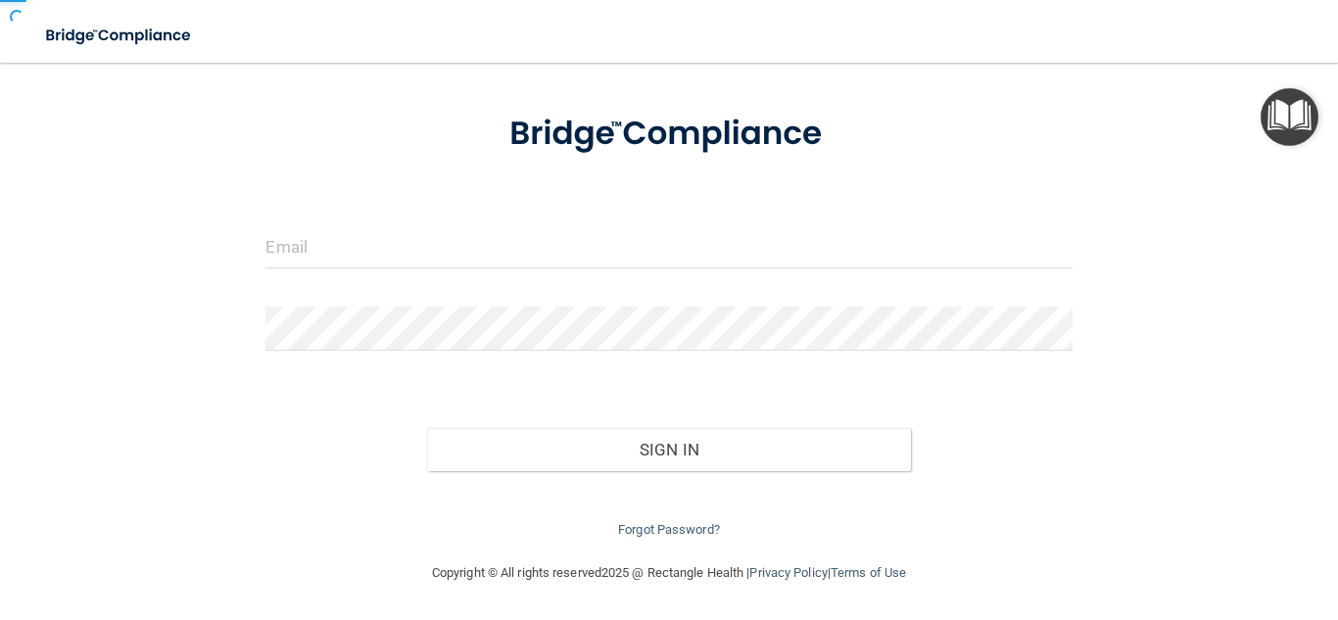
scroll to position [88, 0]
click at [108, 400] on div "Invalid email/password. You don't have permission to access that page. Sign In …" at bounding box center [668, 268] width 1259 height 548
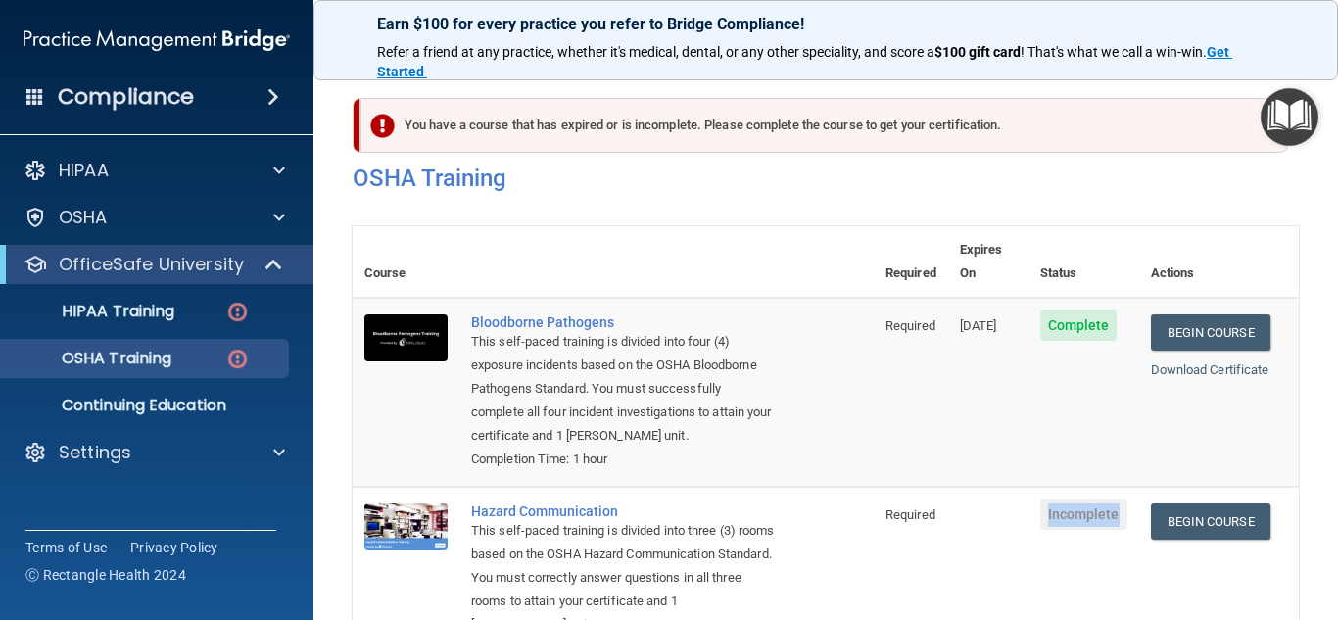
scroll to position [196, 0]
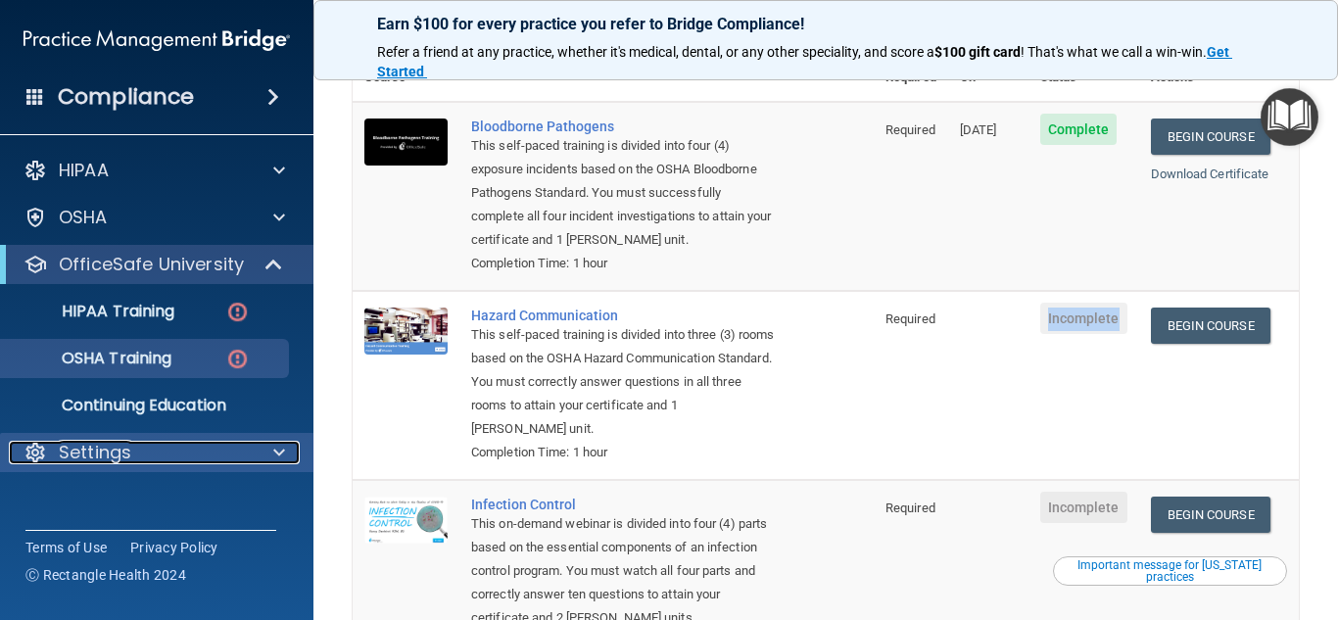
click at [273, 451] on span at bounding box center [279, 453] width 12 height 24
click at [284, 452] on span at bounding box center [279, 453] width 12 height 24
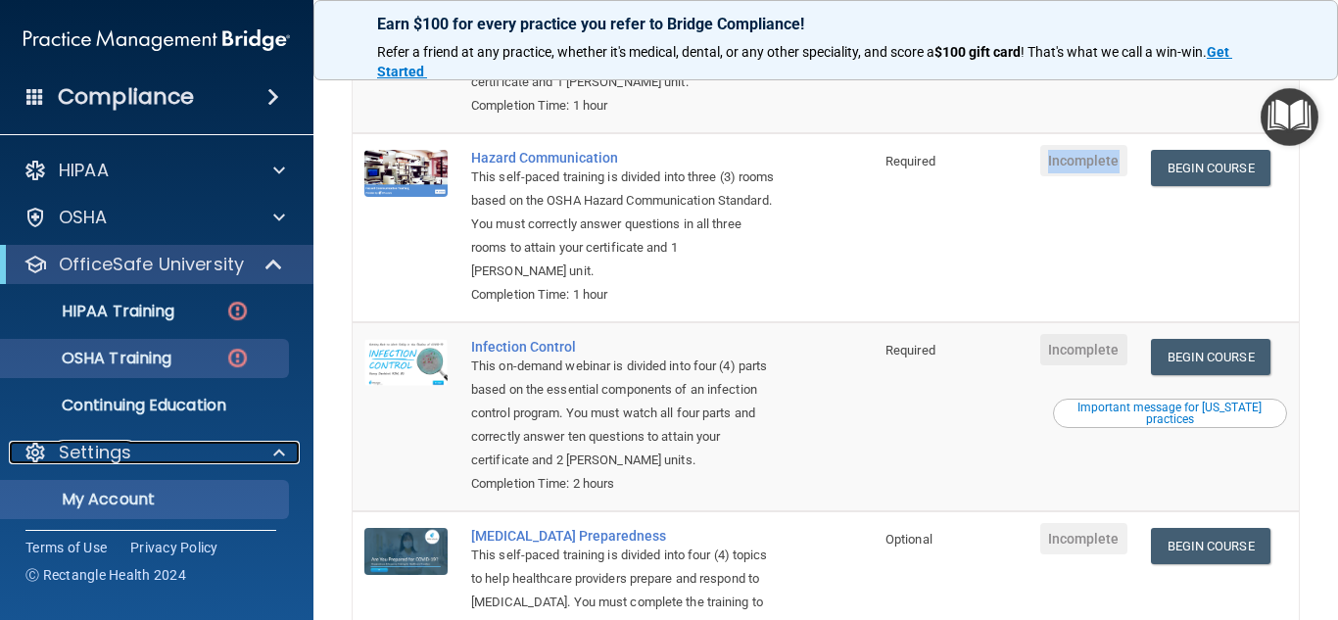
scroll to position [52, 0]
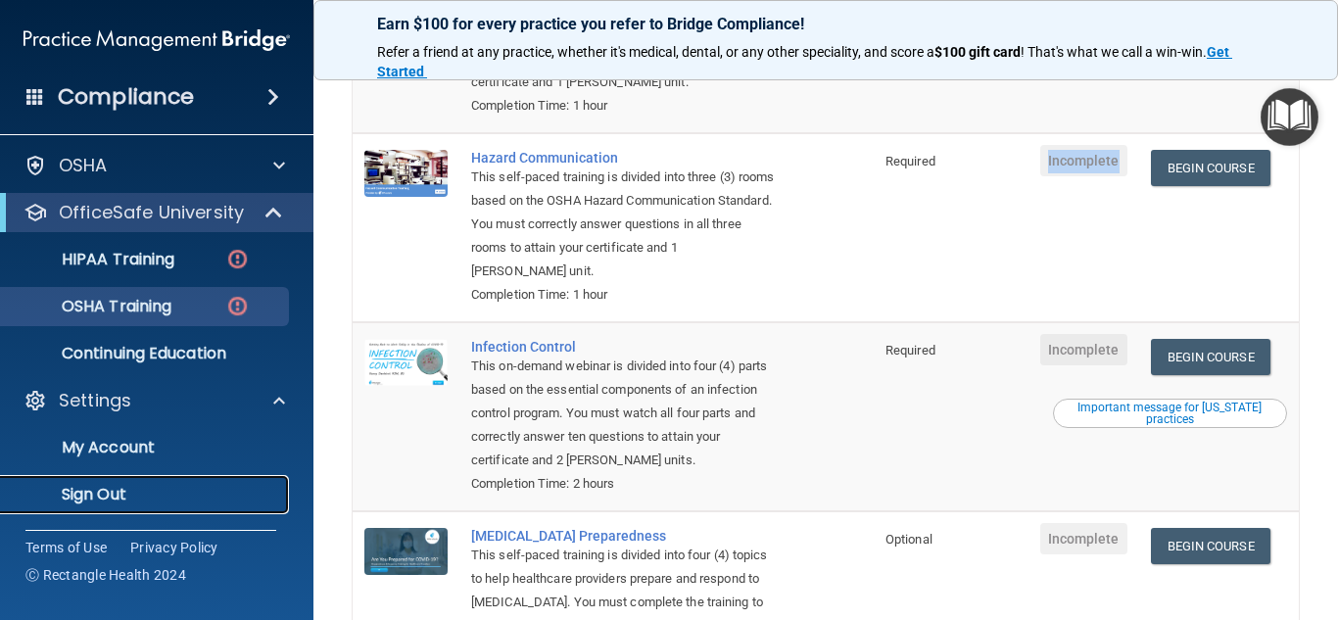
click at [110, 489] on p "Sign Out" at bounding box center [146, 495] width 267 height 20
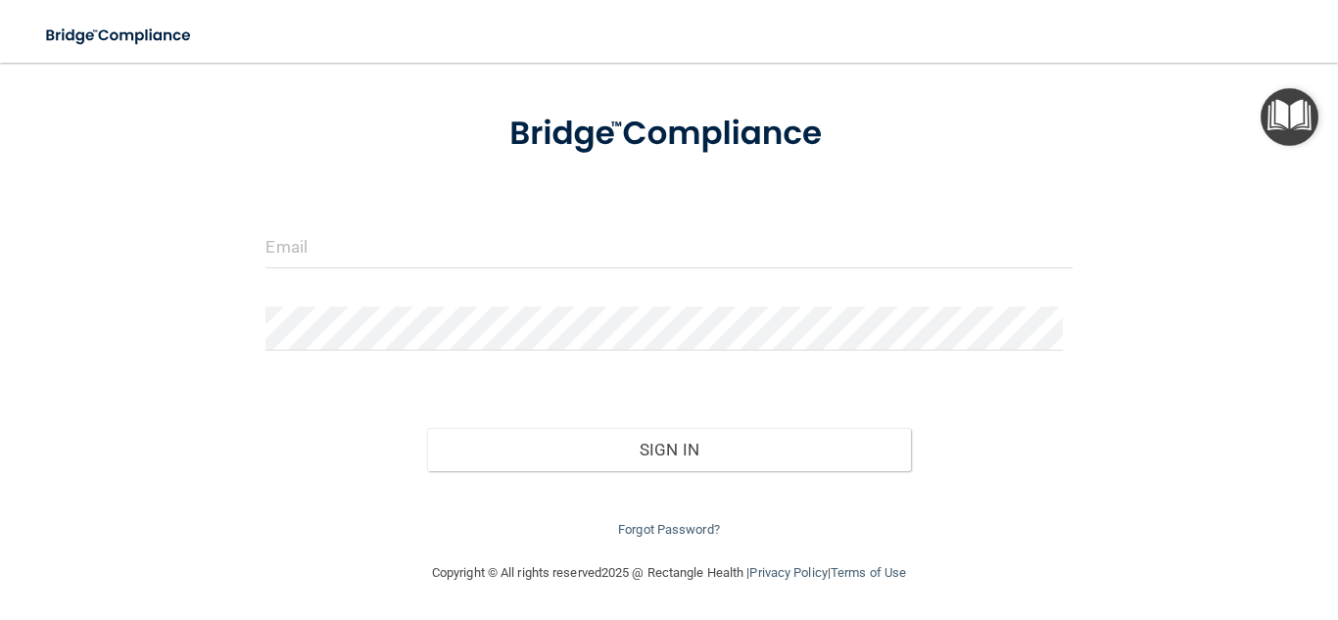
scroll to position [88, 0]
